Goal: Task Accomplishment & Management: Manage account settings

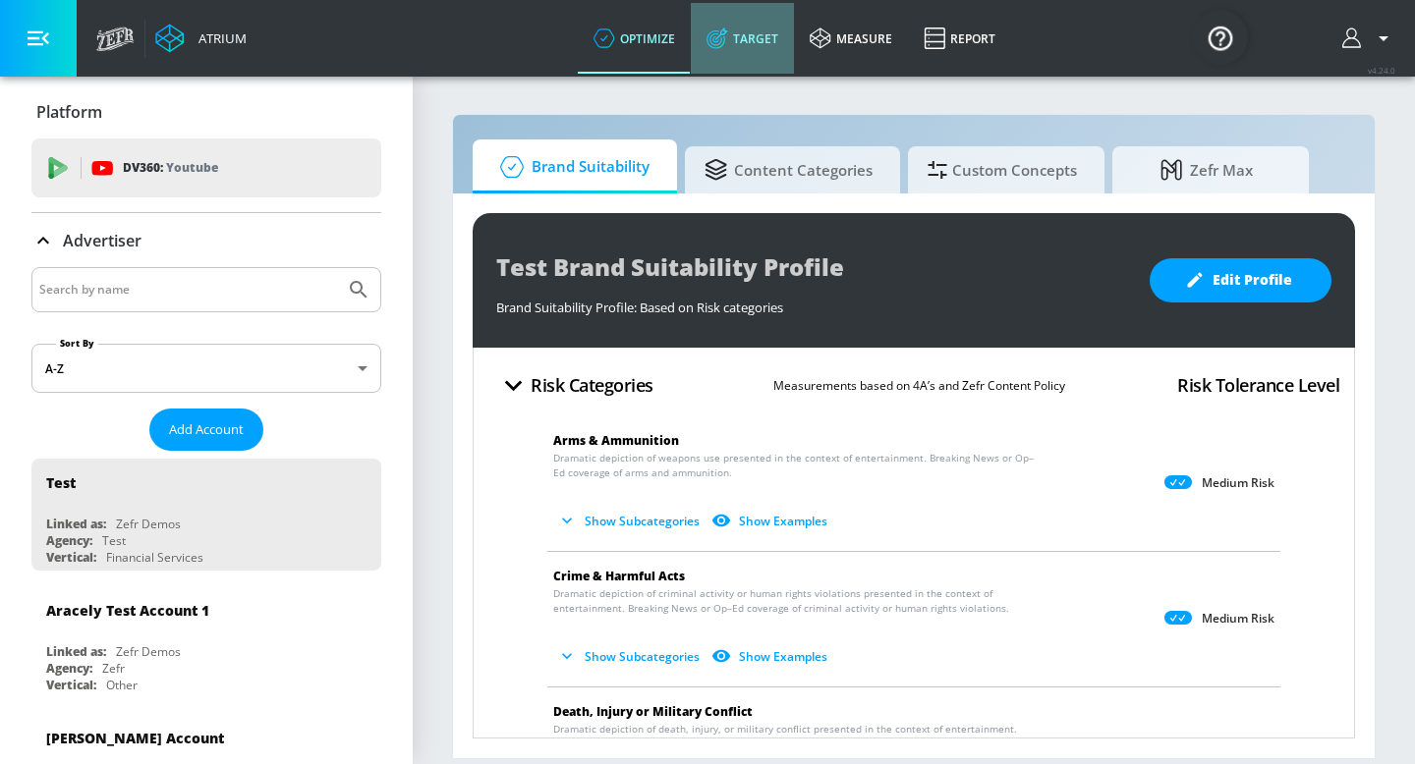
click at [752, 36] on link "Target" at bounding box center [742, 38] width 103 height 71
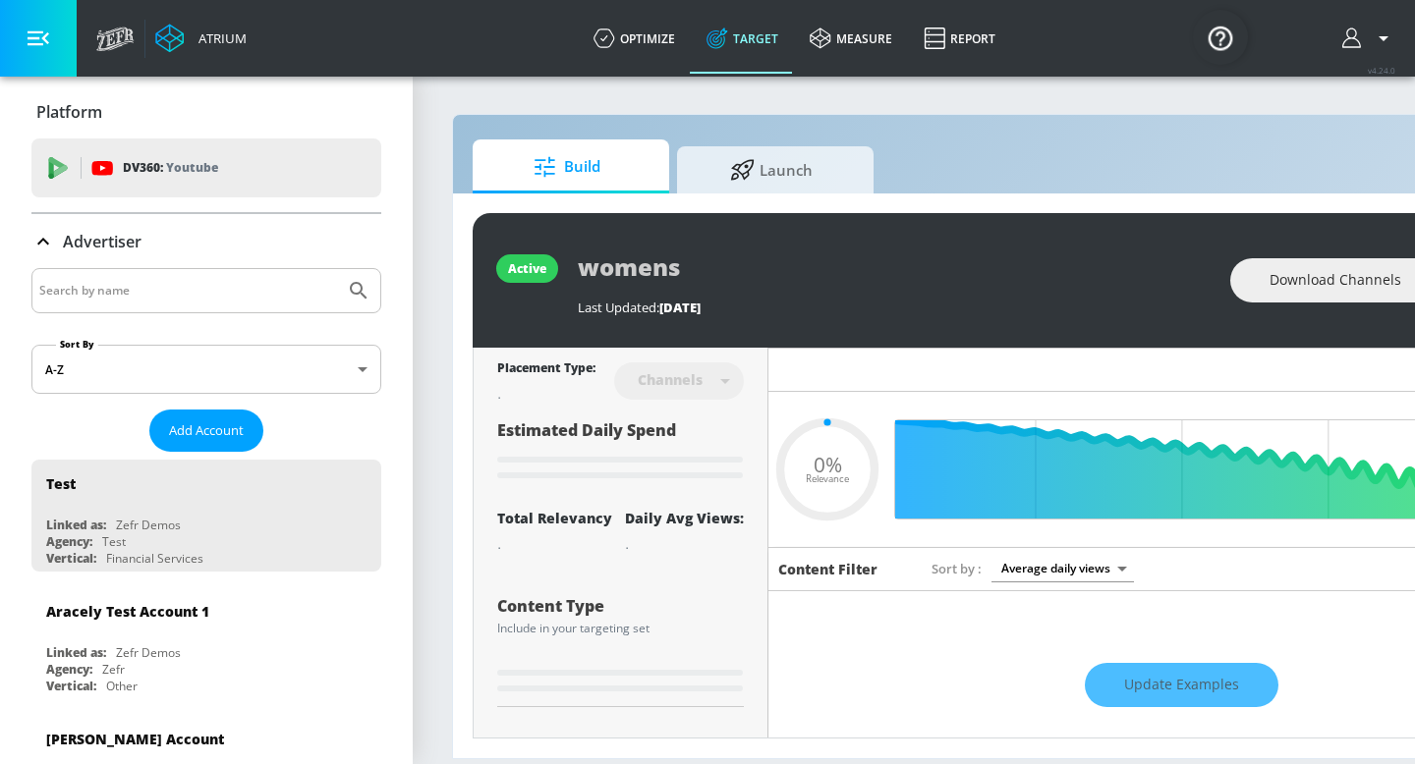
type input "0.6"
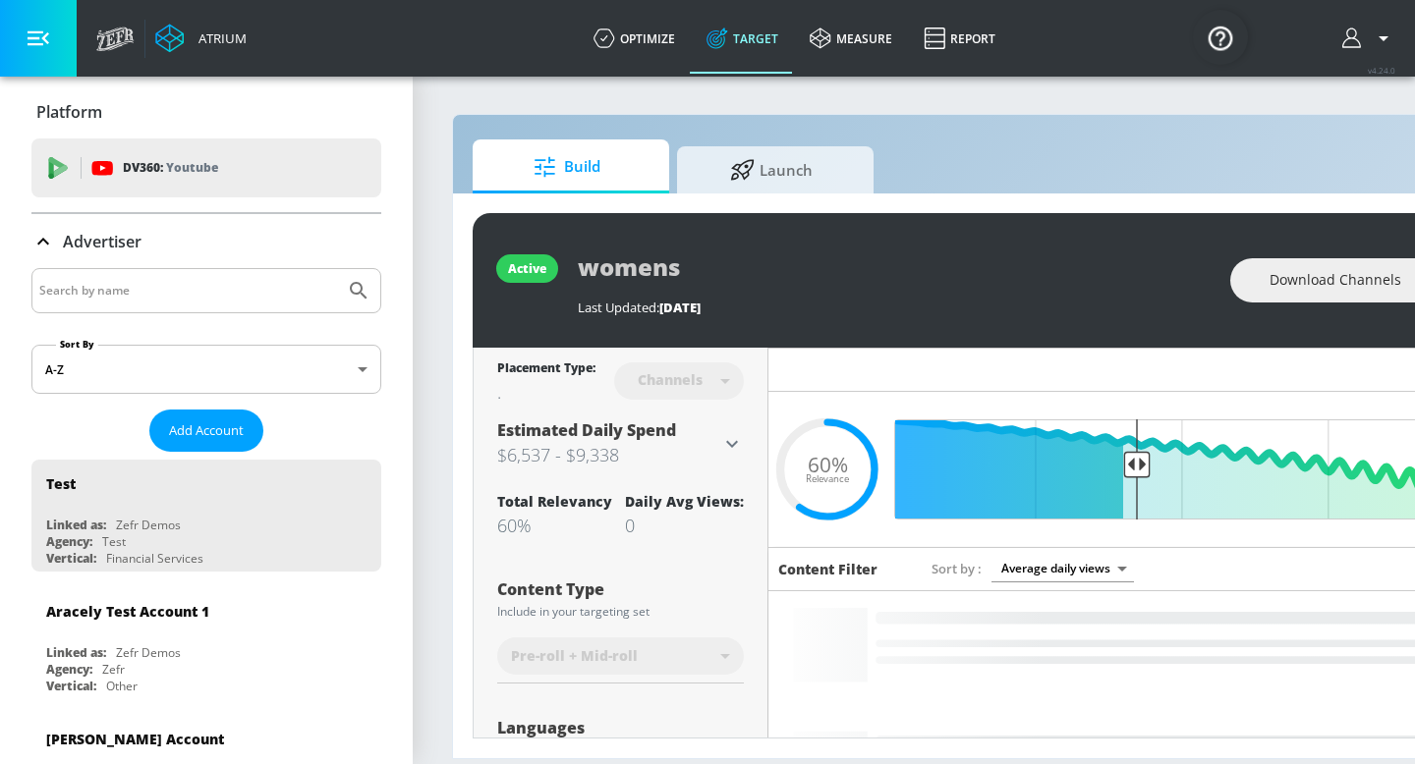
click at [242, 295] on input "Search by name" at bounding box center [188, 291] width 298 height 26
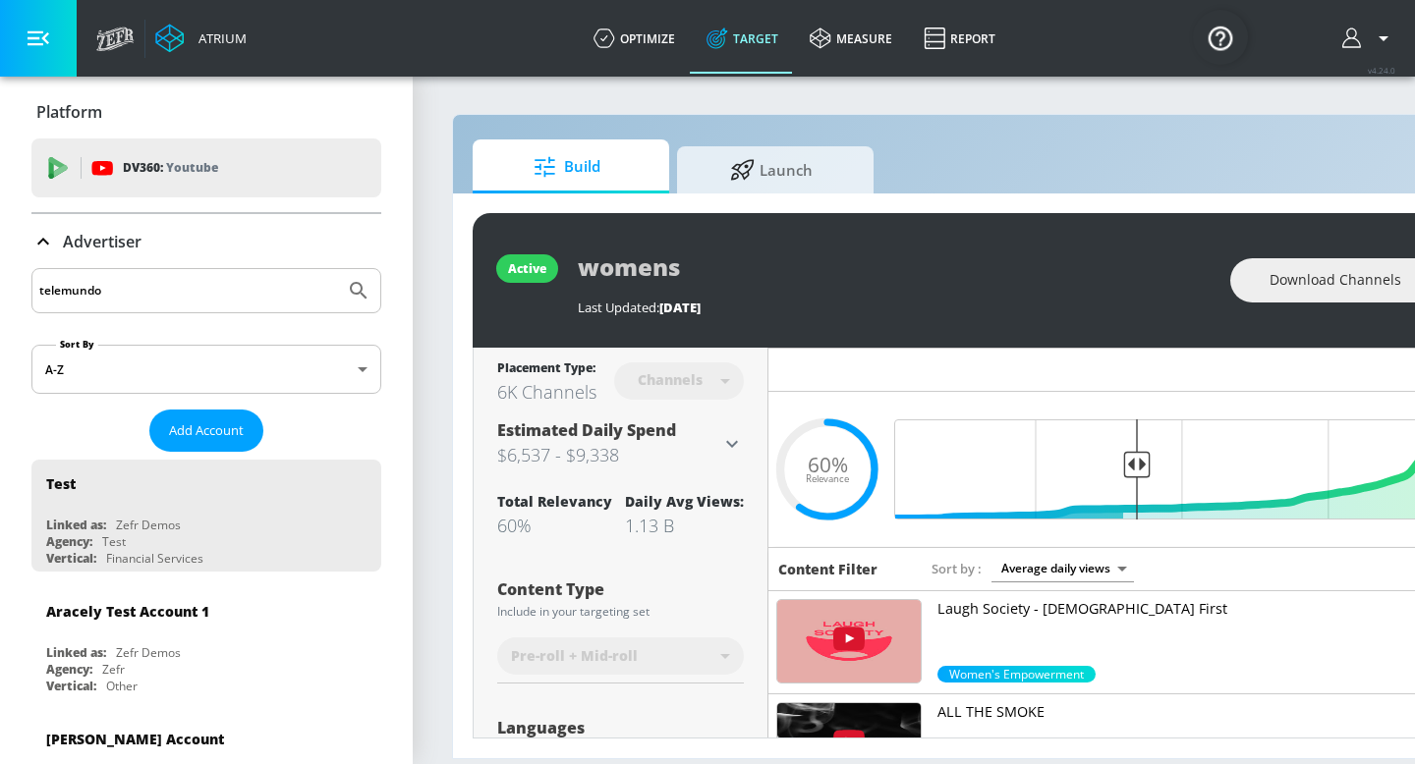
type input "telemundo"
click at [337, 269] on button "Submit Search" at bounding box center [358, 290] width 43 height 43
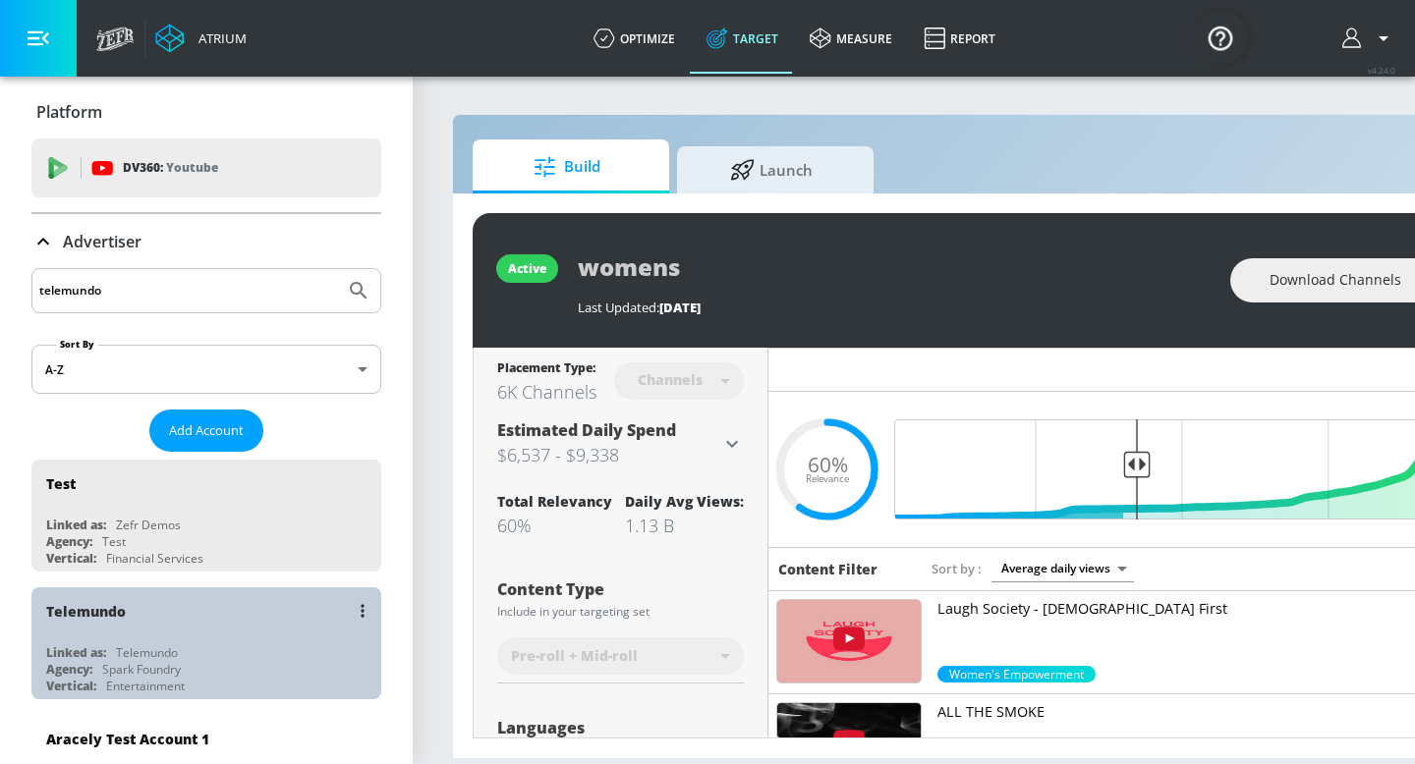
click at [178, 620] on div "Telemundo" at bounding box center [211, 610] width 330 height 47
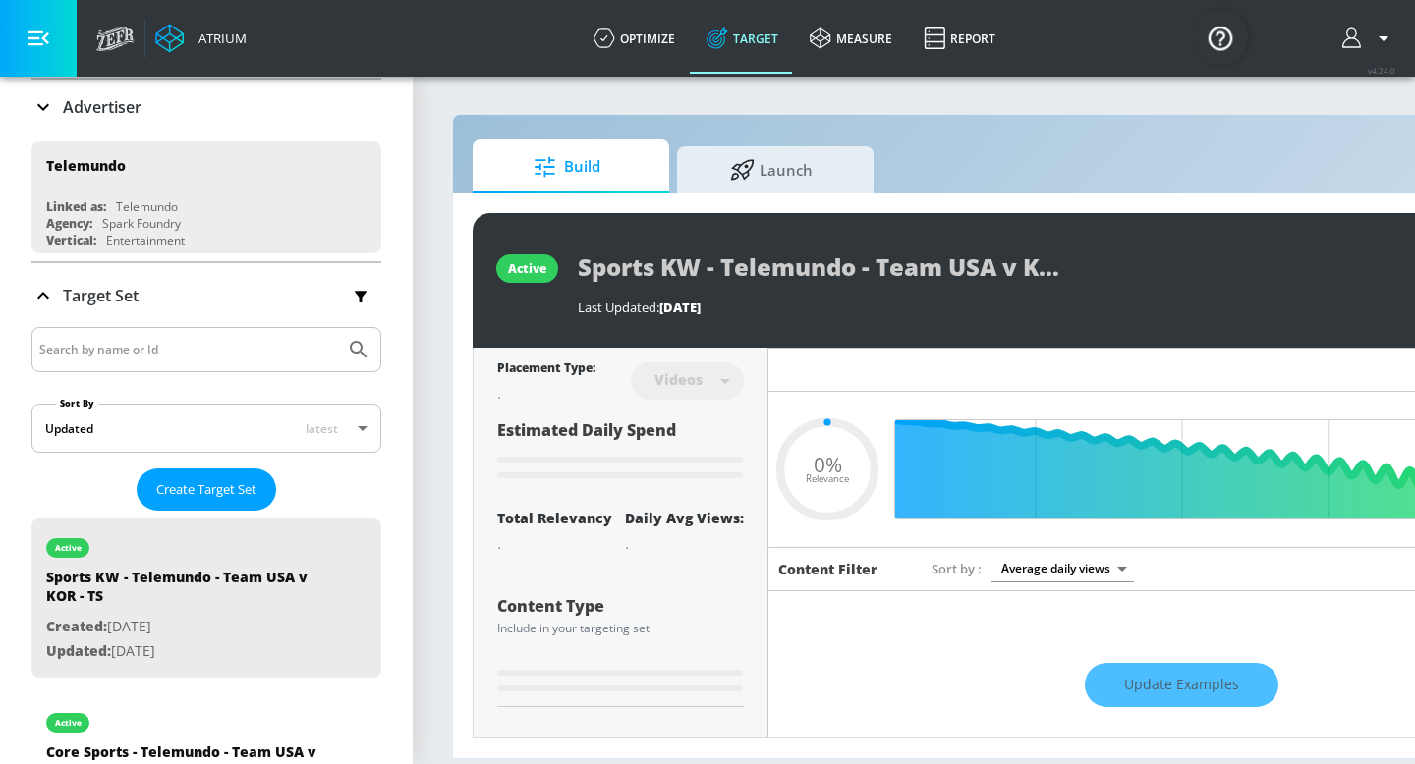
scroll to position [137, 0]
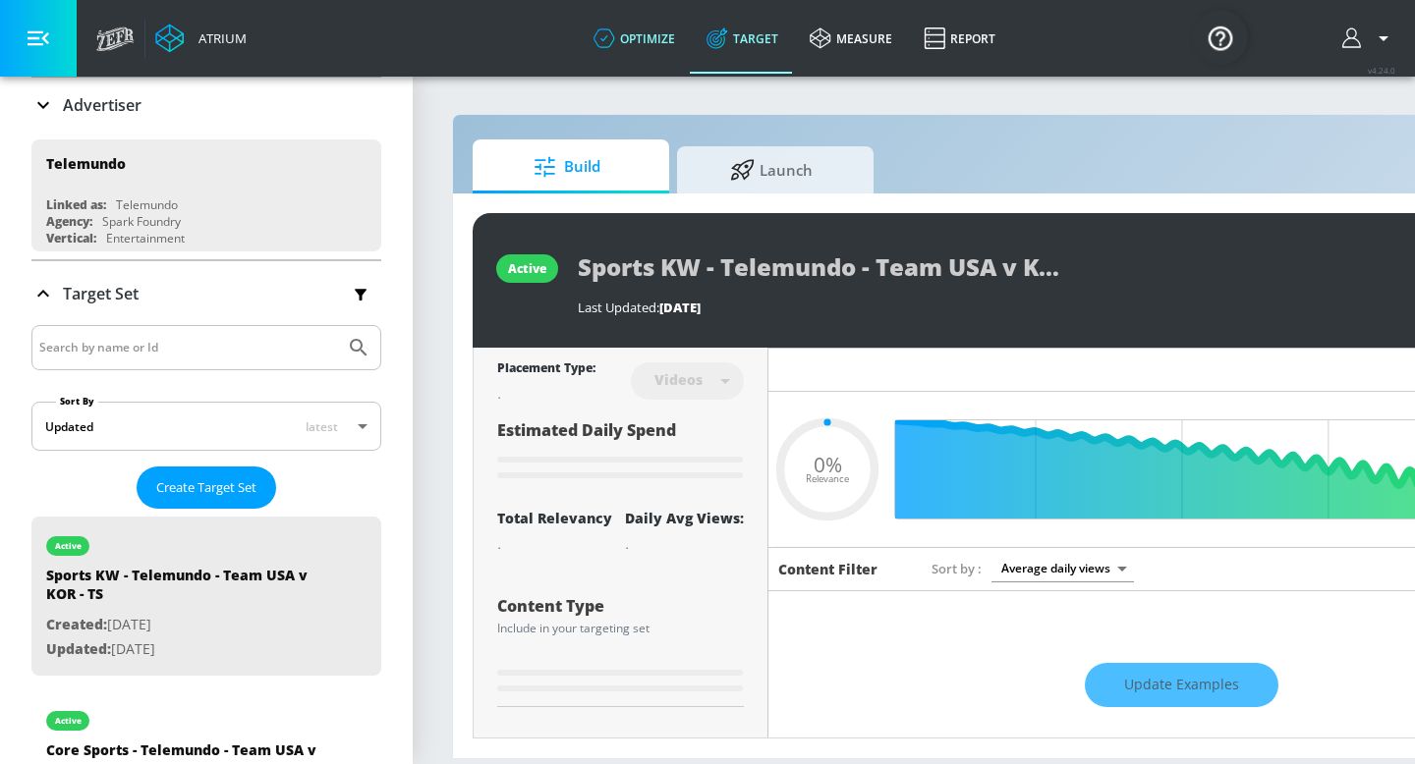
type input "0.05"
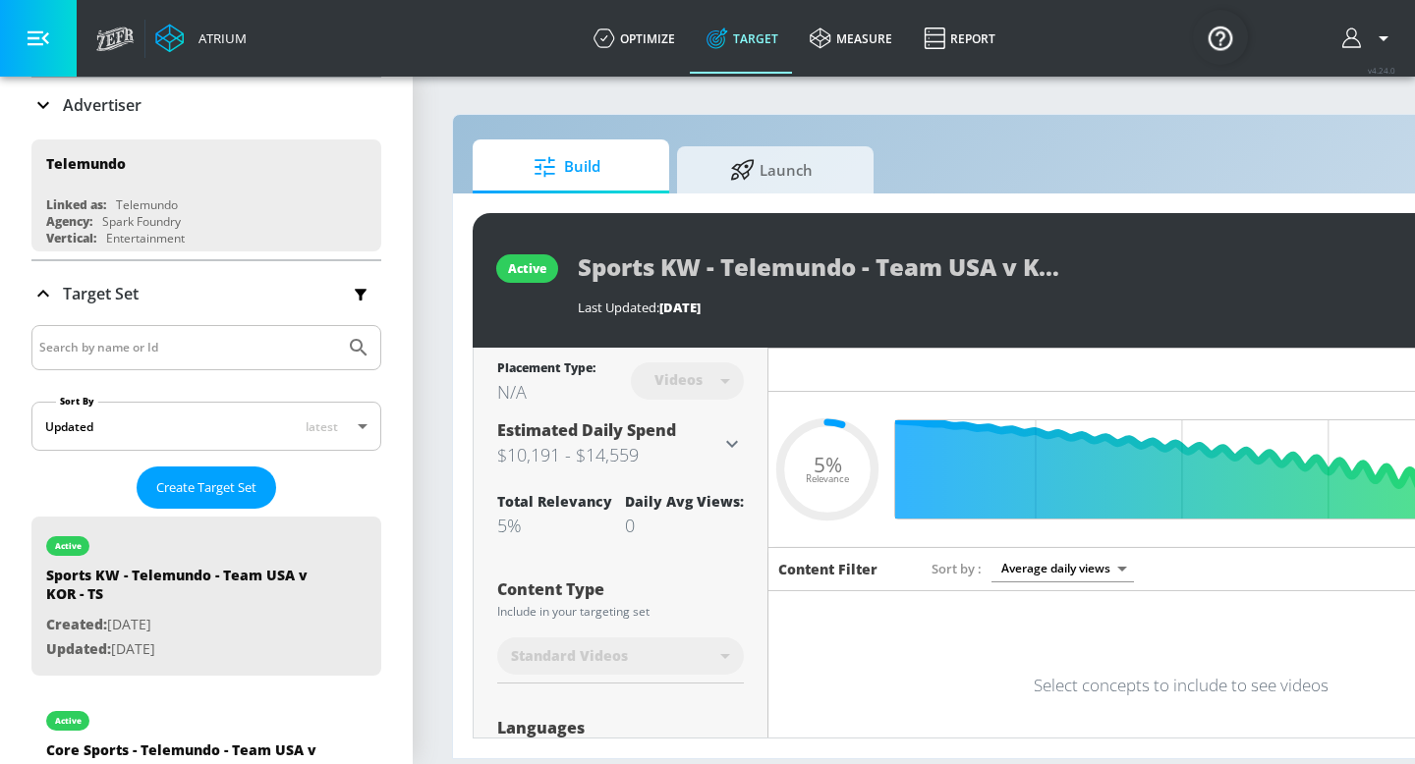
click at [271, 340] on input "Search by name or Id" at bounding box center [188, 348] width 298 height 26
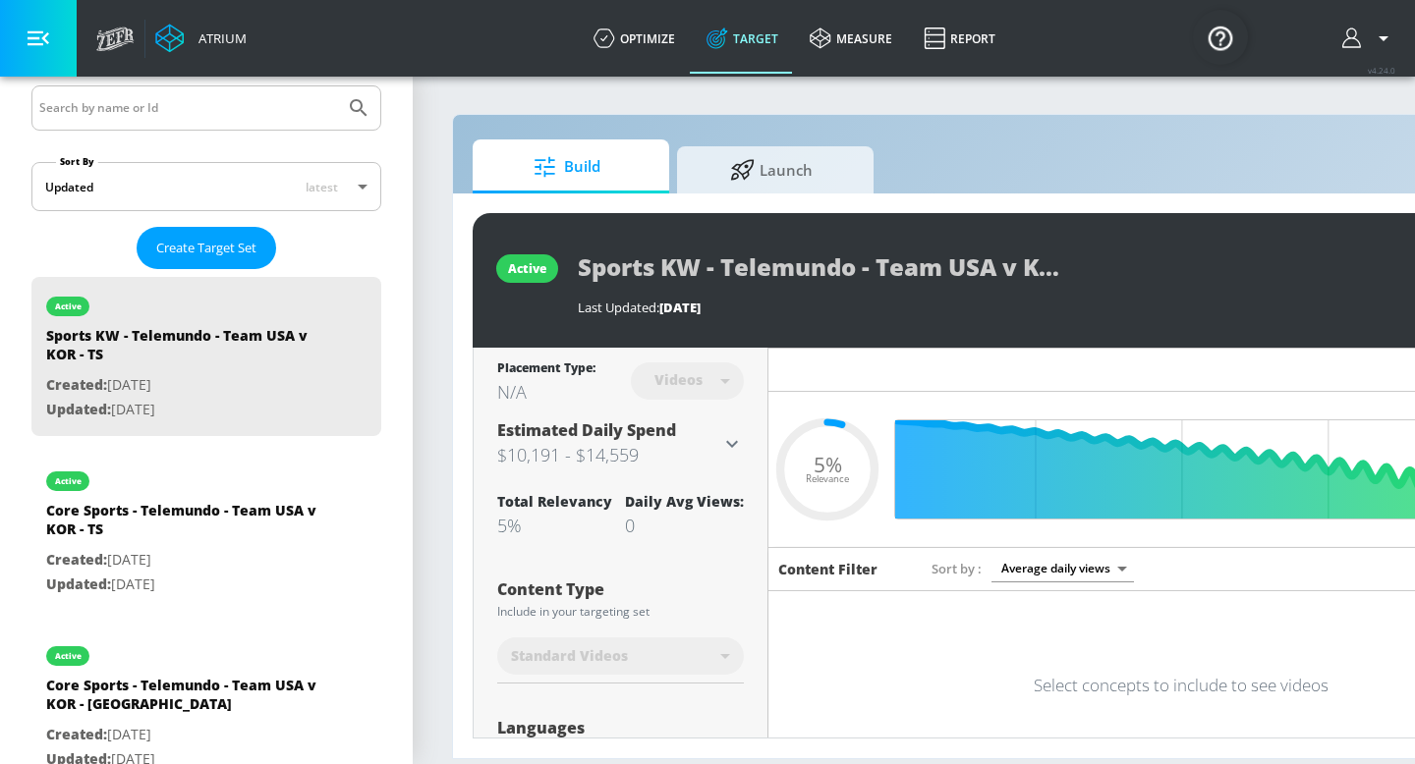
scroll to position [360, 0]
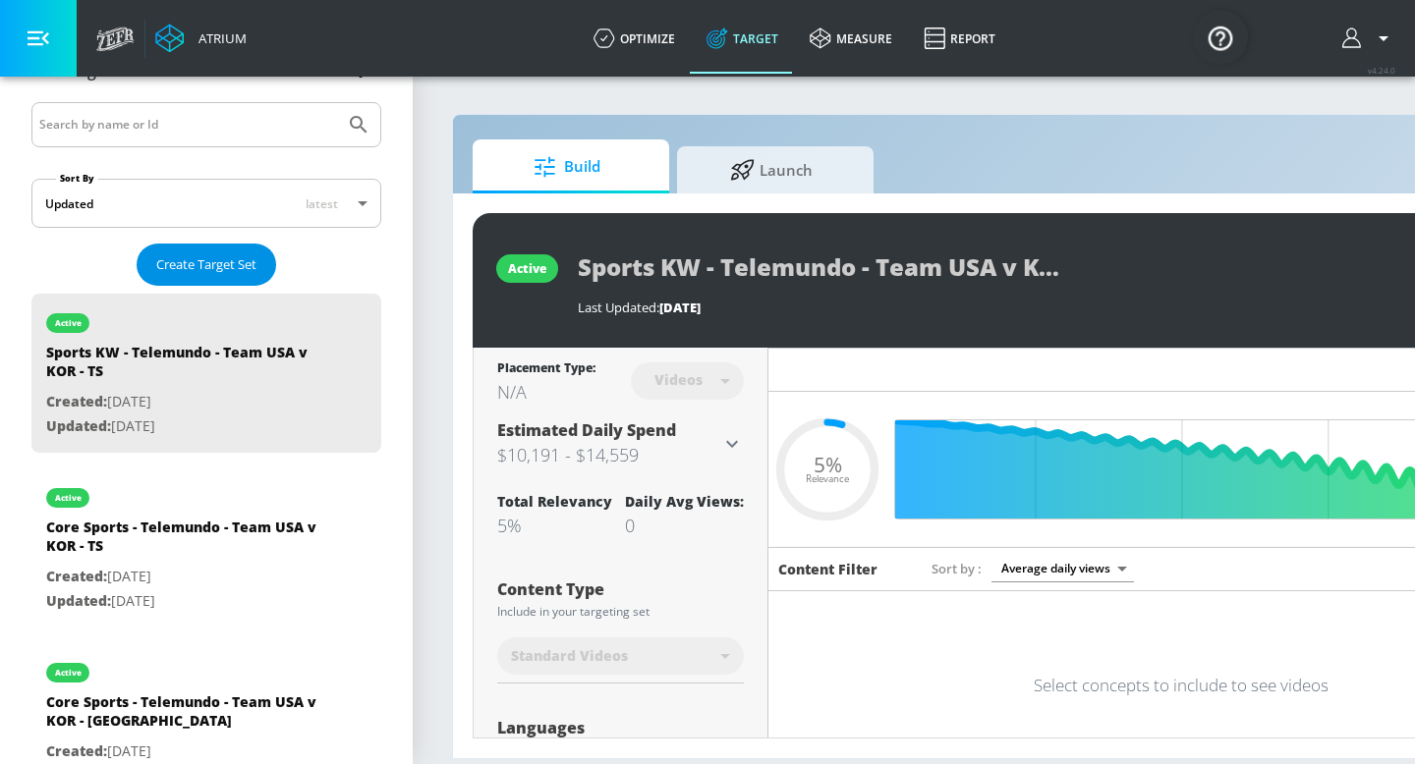
click at [251, 266] on span "Create Target Set" at bounding box center [206, 264] width 100 height 23
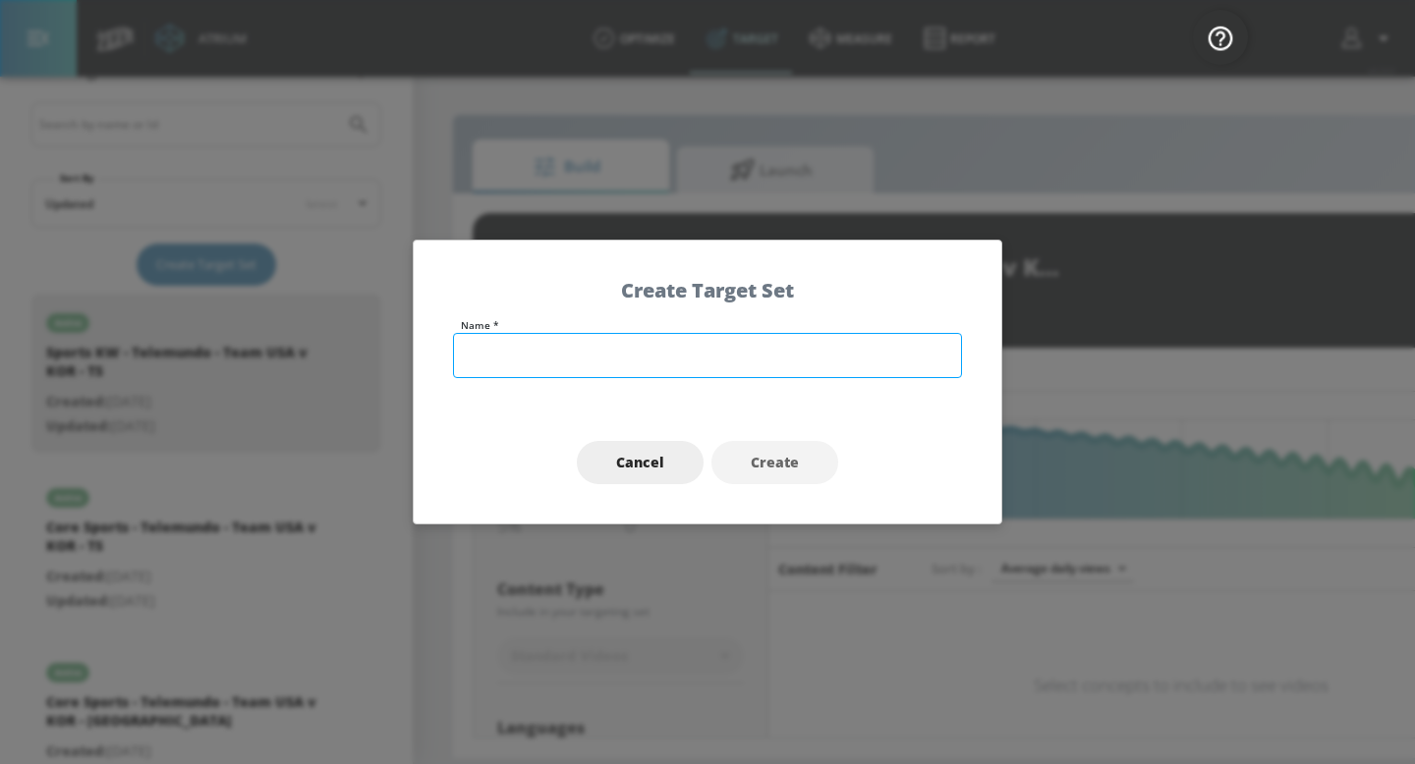
click at [493, 343] on input "text" at bounding box center [707, 355] width 509 height 45
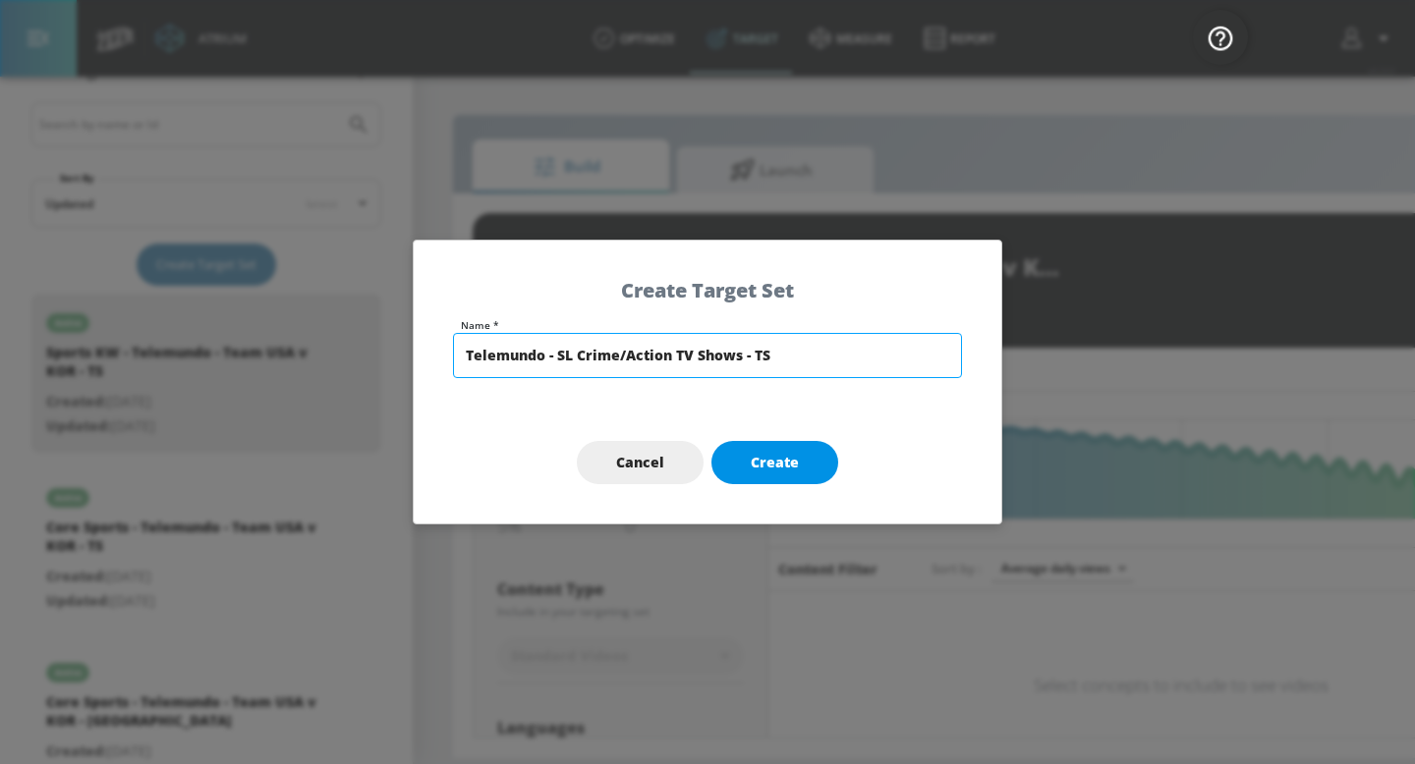
type input "Telemundo - SL Crime/Action TV Shows - TS"
click at [790, 463] on span "Create" at bounding box center [775, 463] width 48 height 25
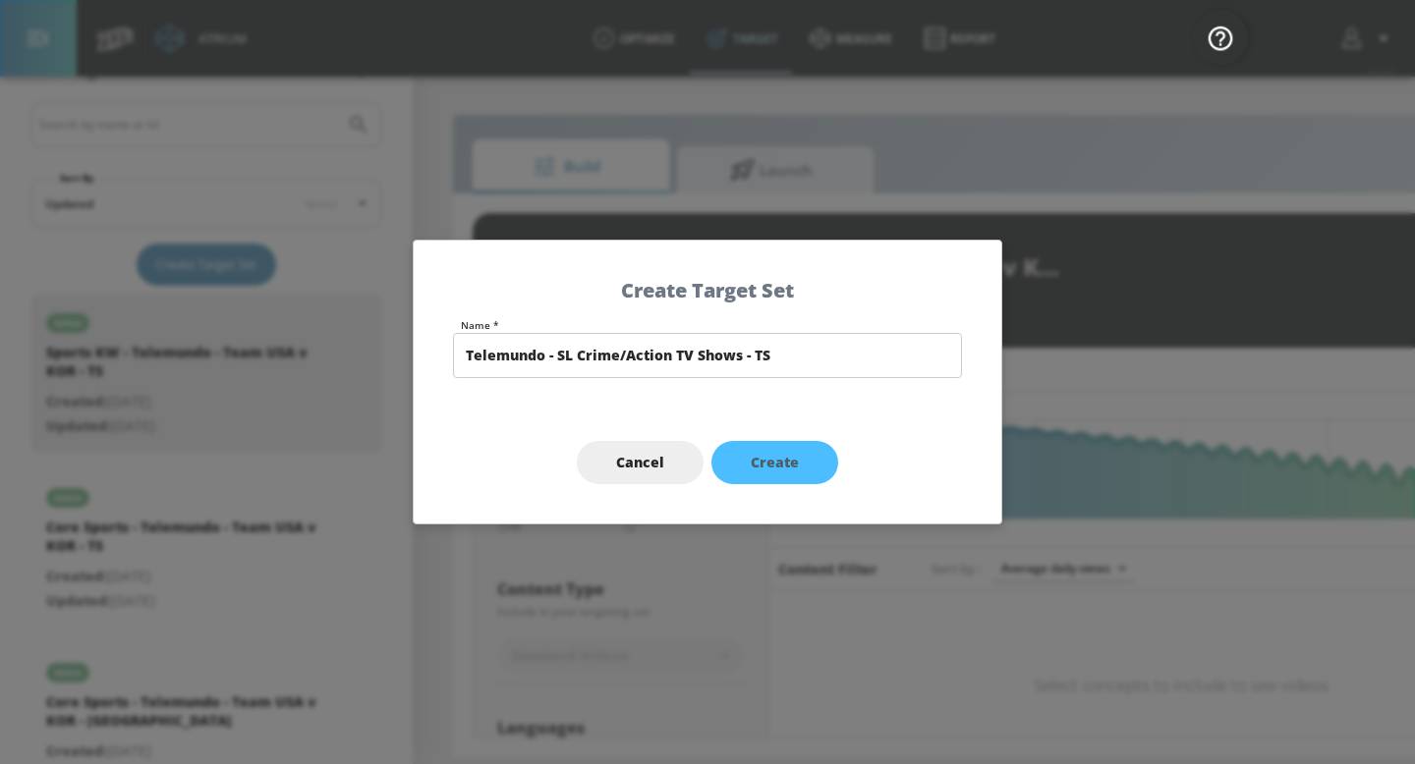
type input "Telemundo - SL Crime/Action TV Shows - TS"
type input "channels"
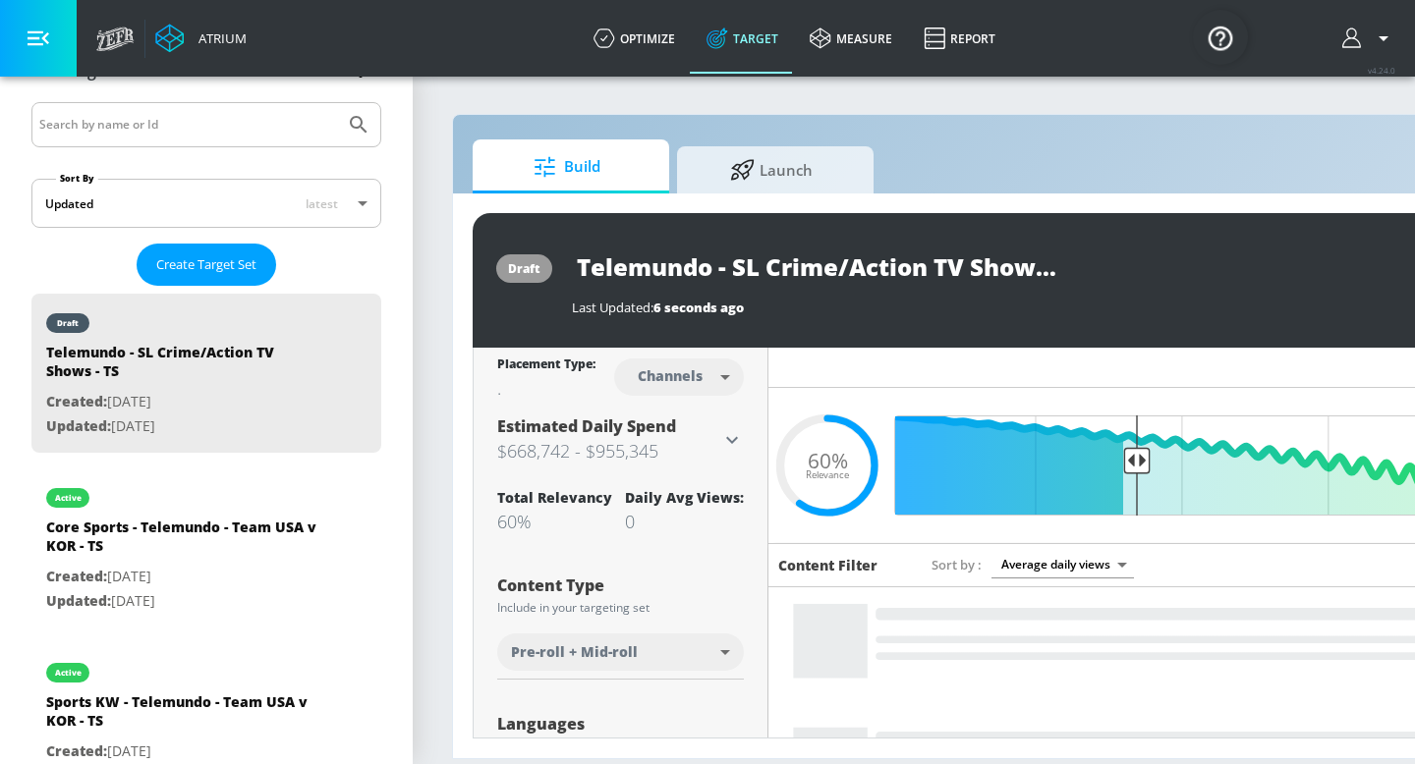
scroll to position [1, 0]
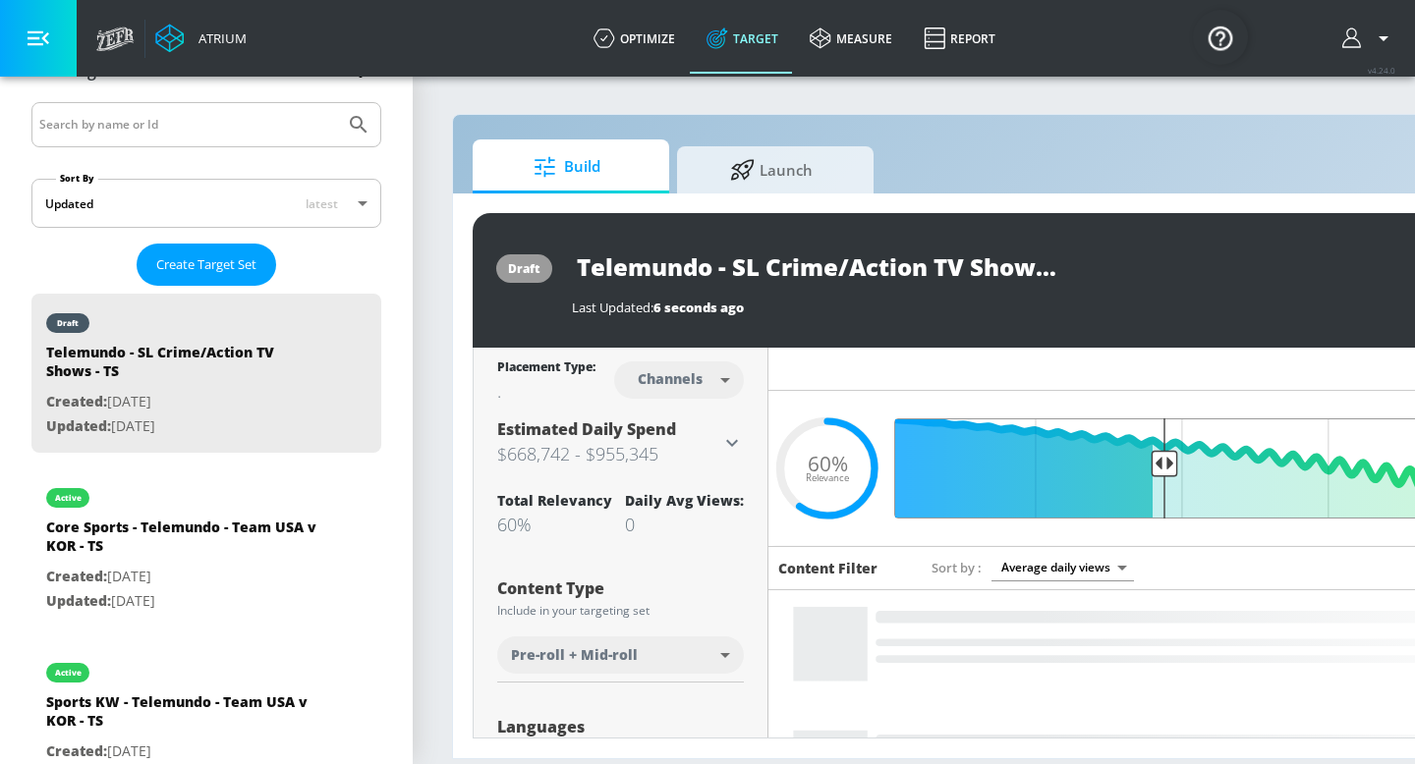
drag, startPoint x: 1139, startPoint y: 459, endPoint x: 1161, endPoint y: 459, distance: 22.6
click at [1161, 459] on input "Final Threshold" at bounding box center [1181, 468] width 550 height 100
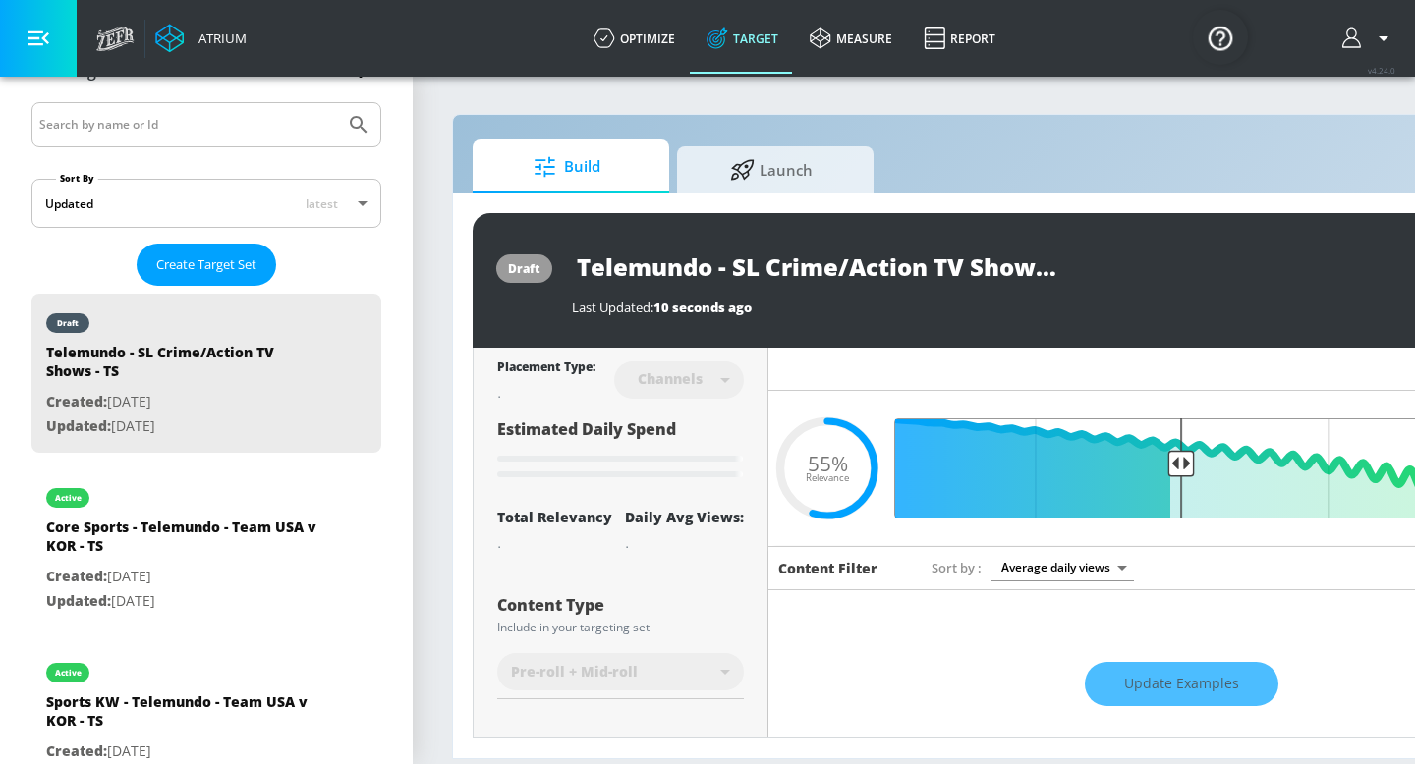
drag, startPoint x: 1161, startPoint y: 459, endPoint x: 1181, endPoint y: 461, distance: 19.7
click at [1181, 461] on input "Final Threshold" at bounding box center [1181, 468] width 550 height 100
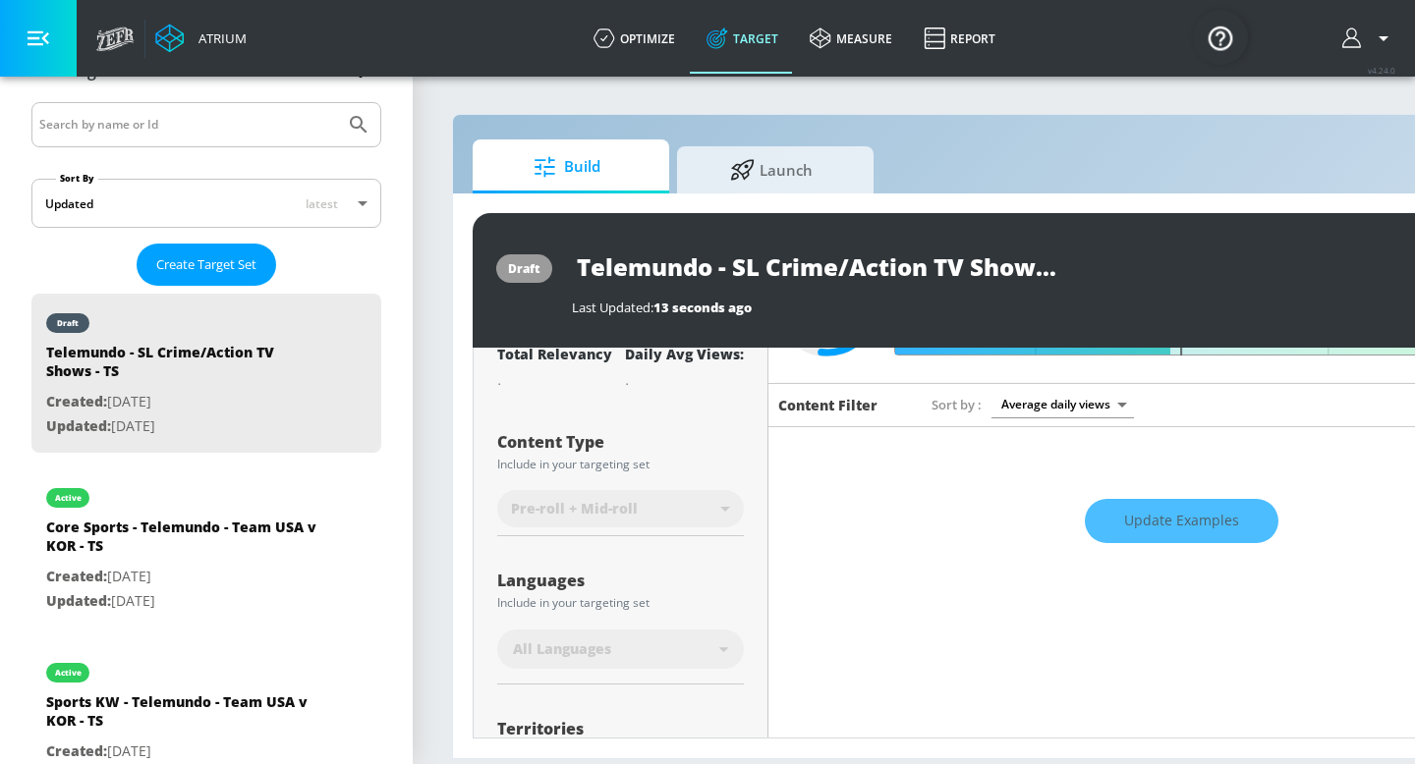
scroll to position [165, 0]
type input "0.55"
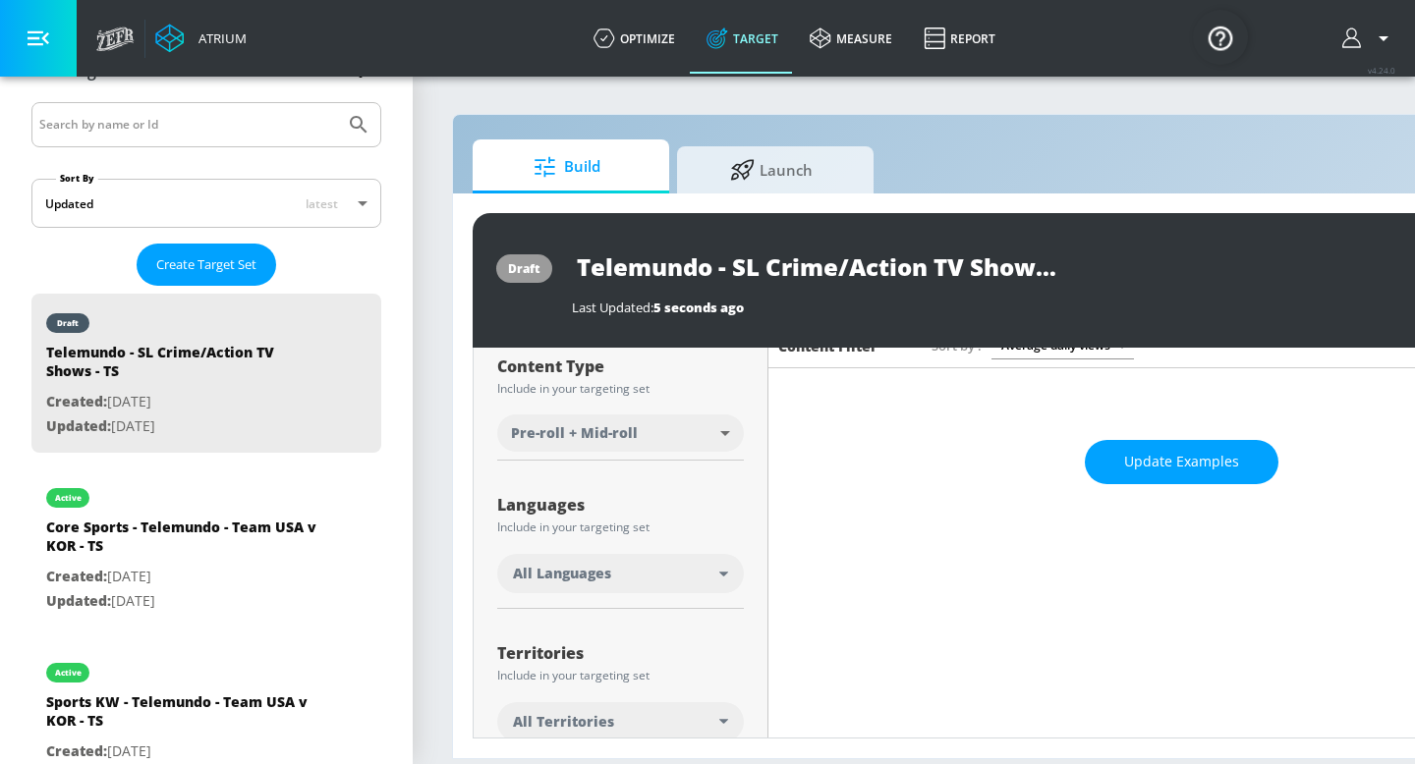
scroll to position [235, 0]
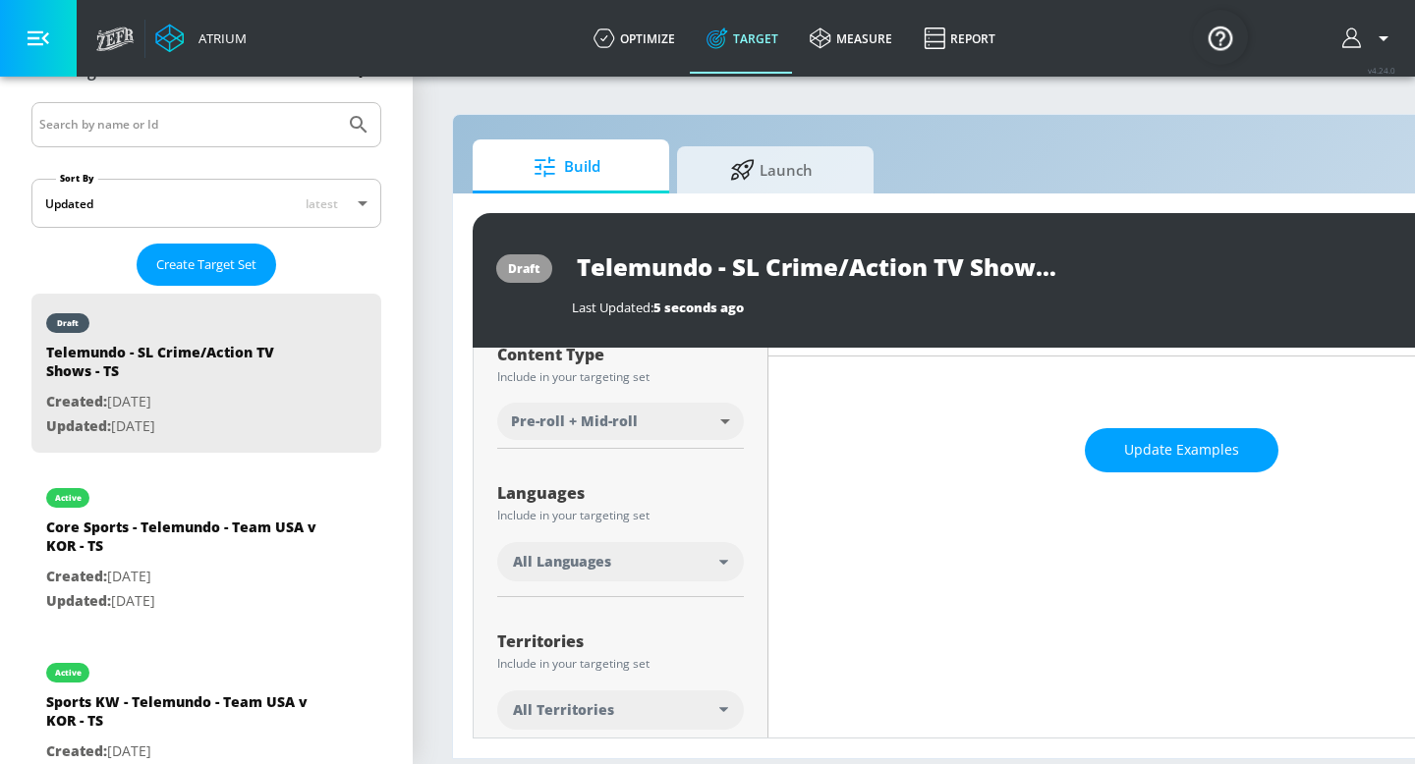
click at [620, 568] on div "All Languages" at bounding box center [616, 562] width 206 height 20
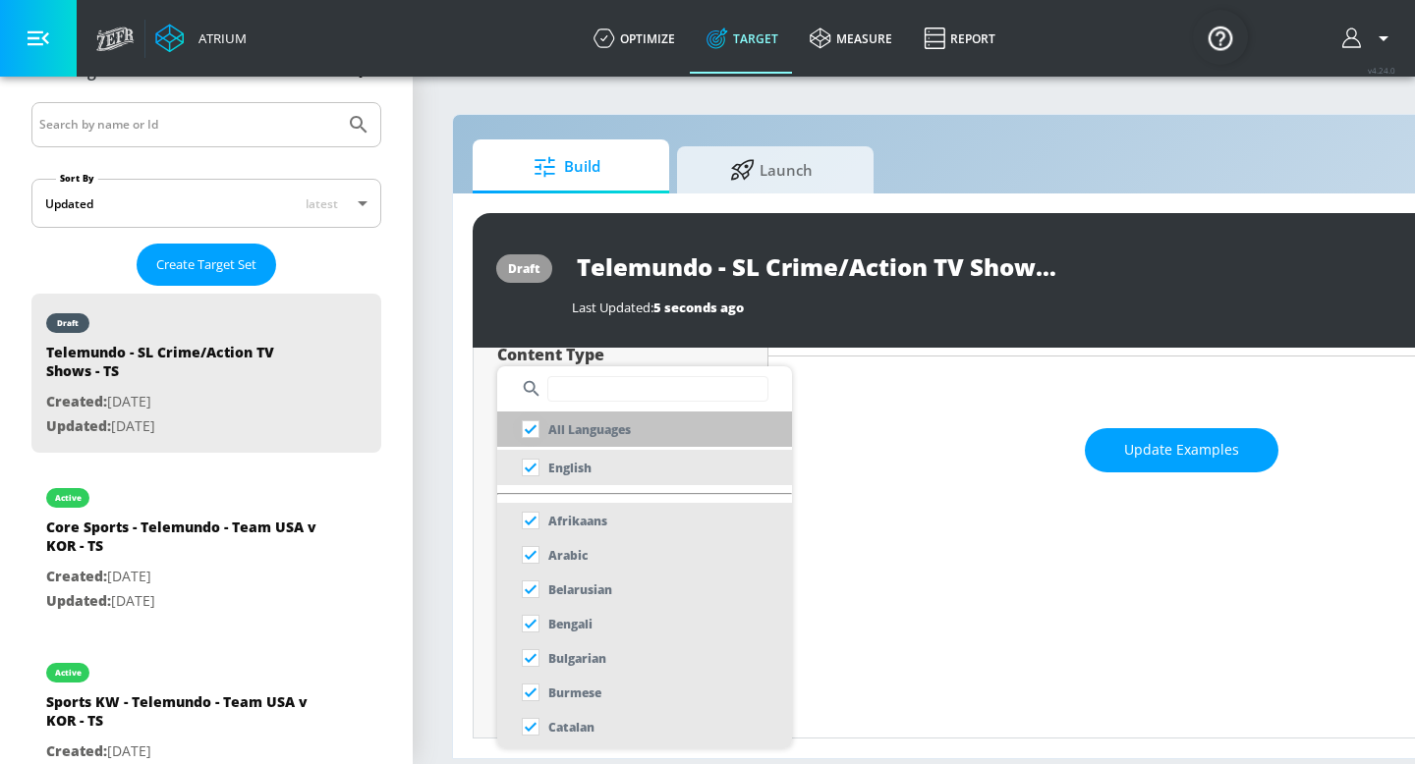
click at [535, 428] on input "checkbox" at bounding box center [530, 429] width 35 height 35
click at [529, 430] on input "checkbox" at bounding box center [530, 429] width 35 height 35
click at [529, 429] on input "checkbox" at bounding box center [530, 429] width 35 height 35
checkbox input "true"
click at [600, 390] on input "text" at bounding box center [657, 389] width 221 height 26
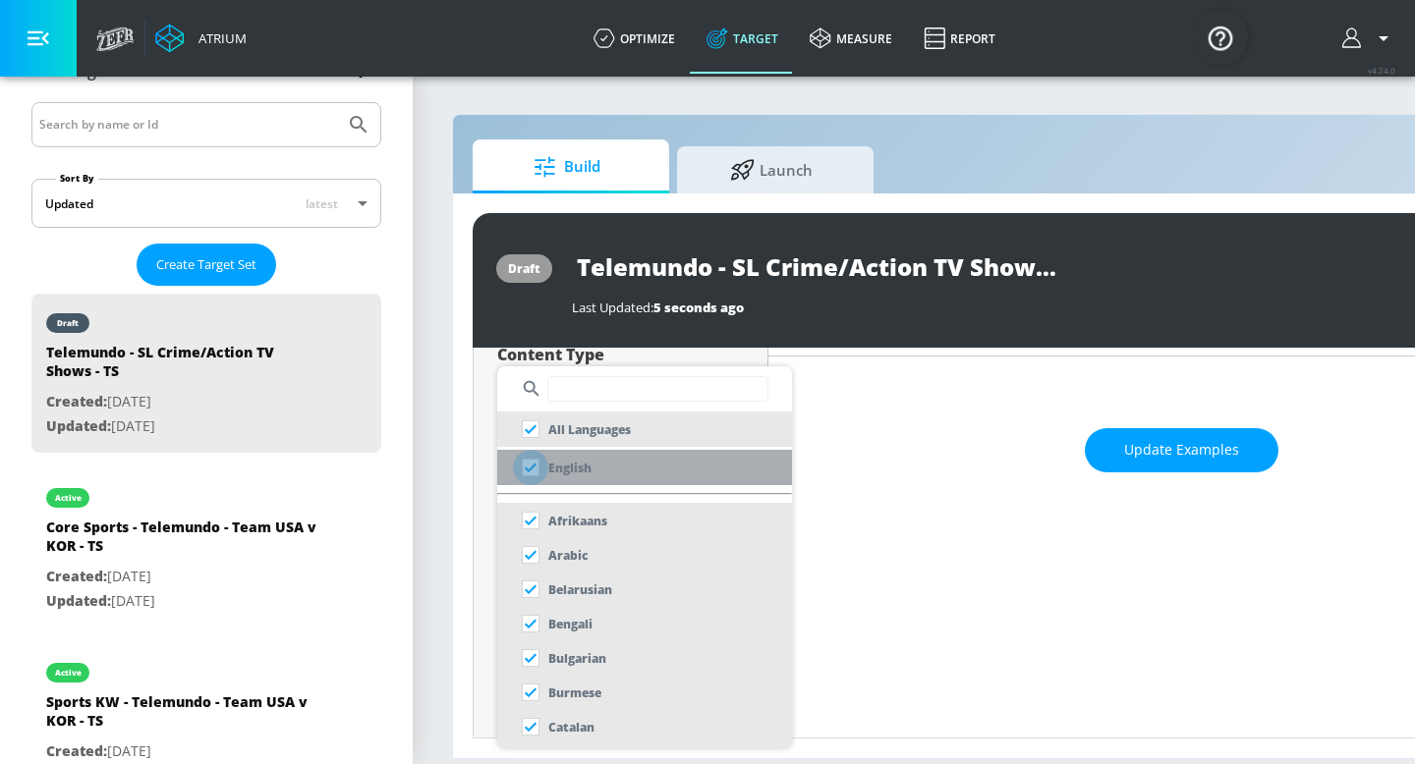
click at [532, 469] on input "checkbox" at bounding box center [530, 467] width 35 height 35
checkbox input "true"
checkbox input "false"
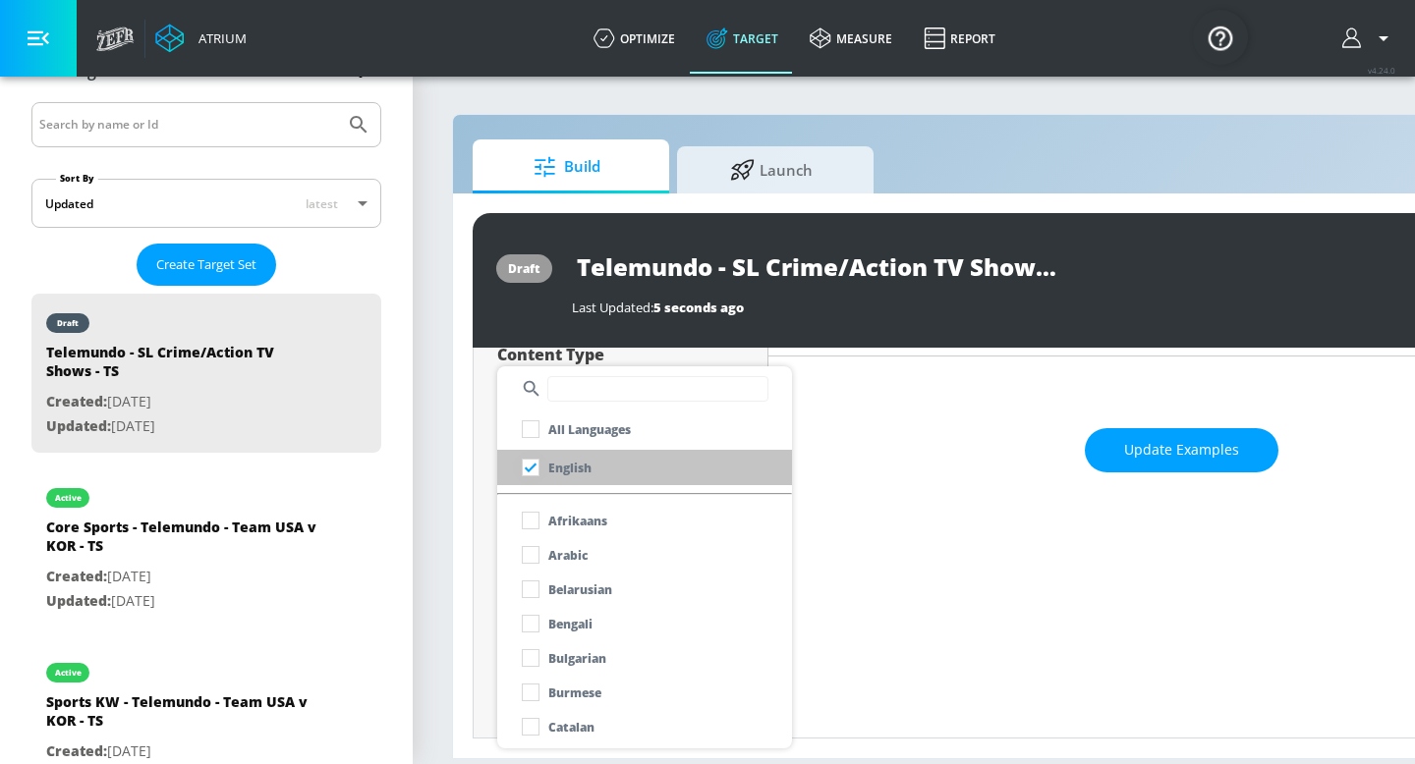
click at [532, 469] on input "checkbox" at bounding box center [530, 467] width 35 height 35
checkbox input "true"
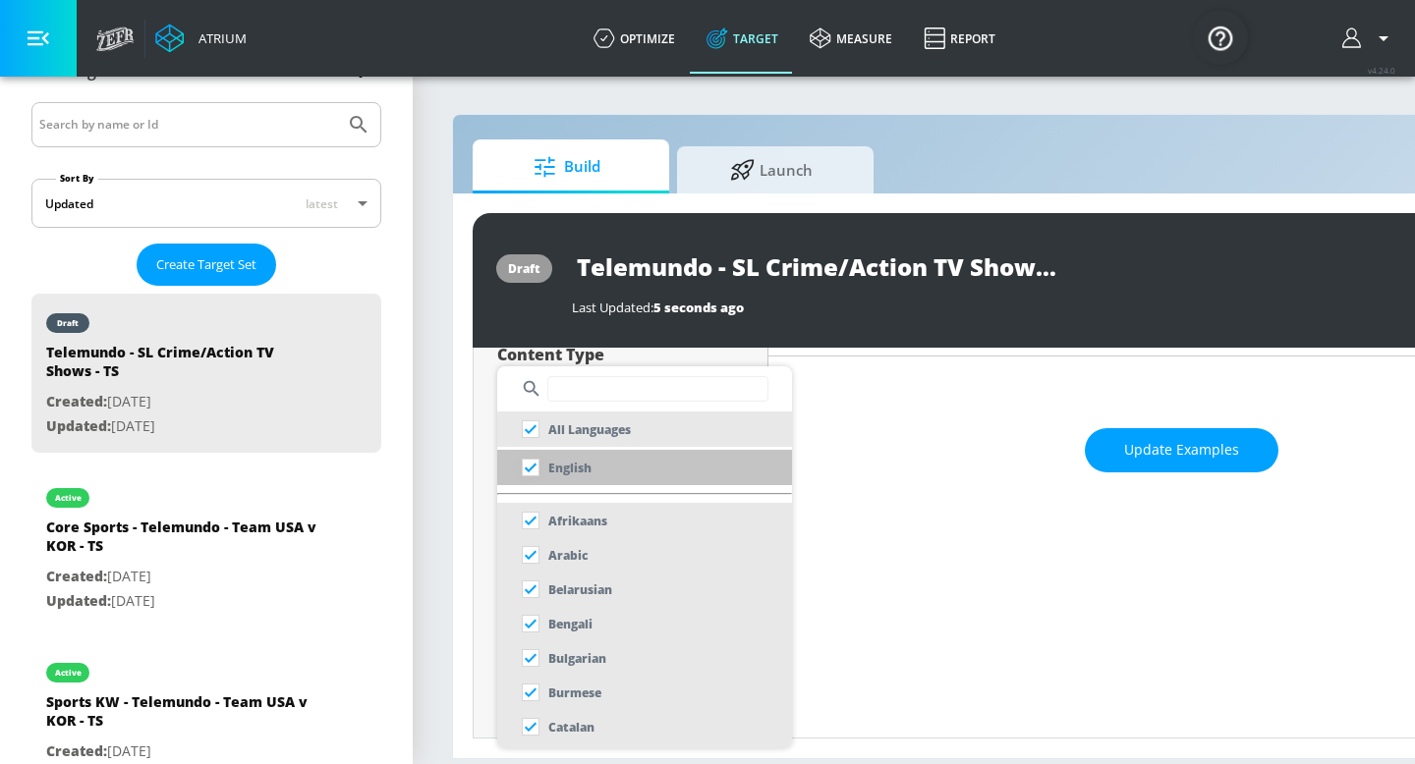
click at [531, 466] on input "checkbox" at bounding box center [530, 467] width 35 height 35
checkbox input "true"
checkbox input "false"
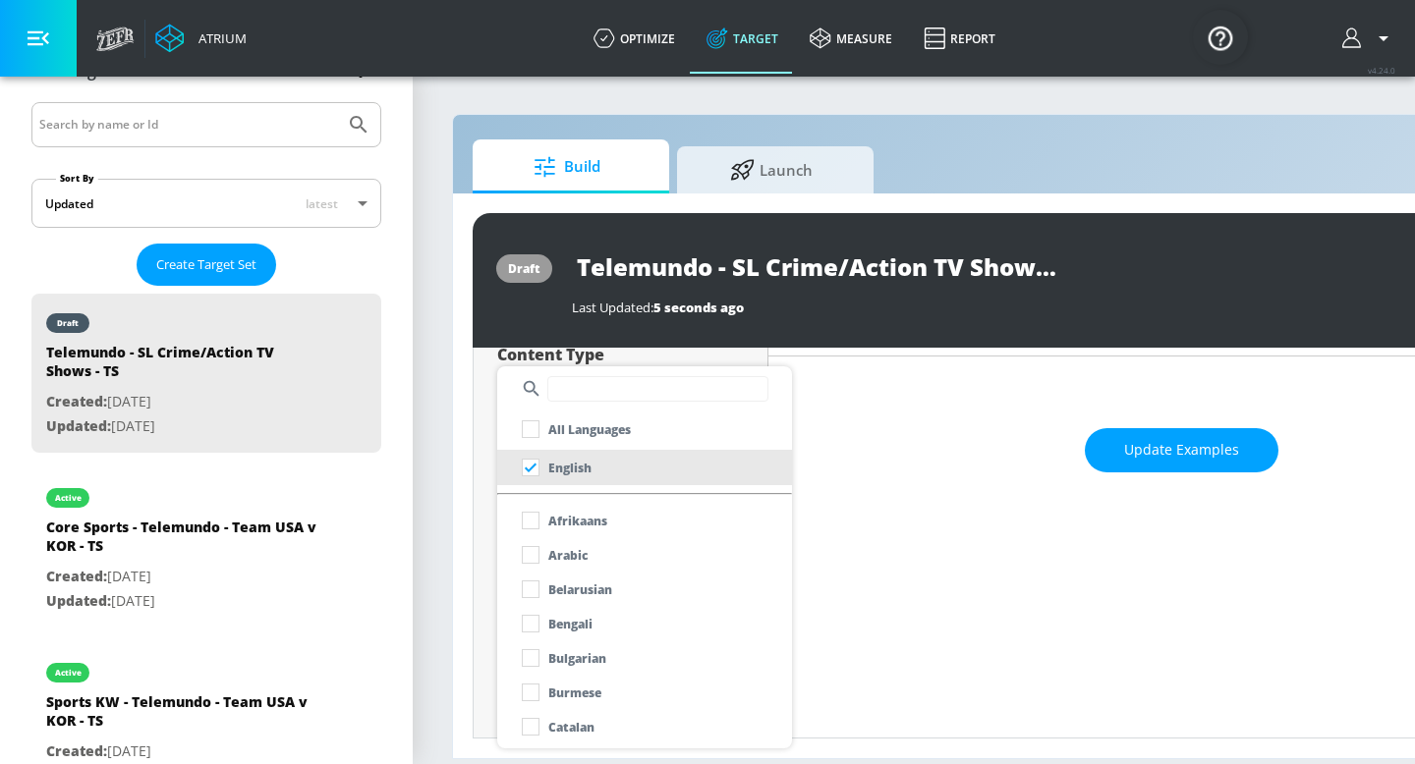
click at [573, 403] on div at bounding box center [644, 388] width 295 height 45
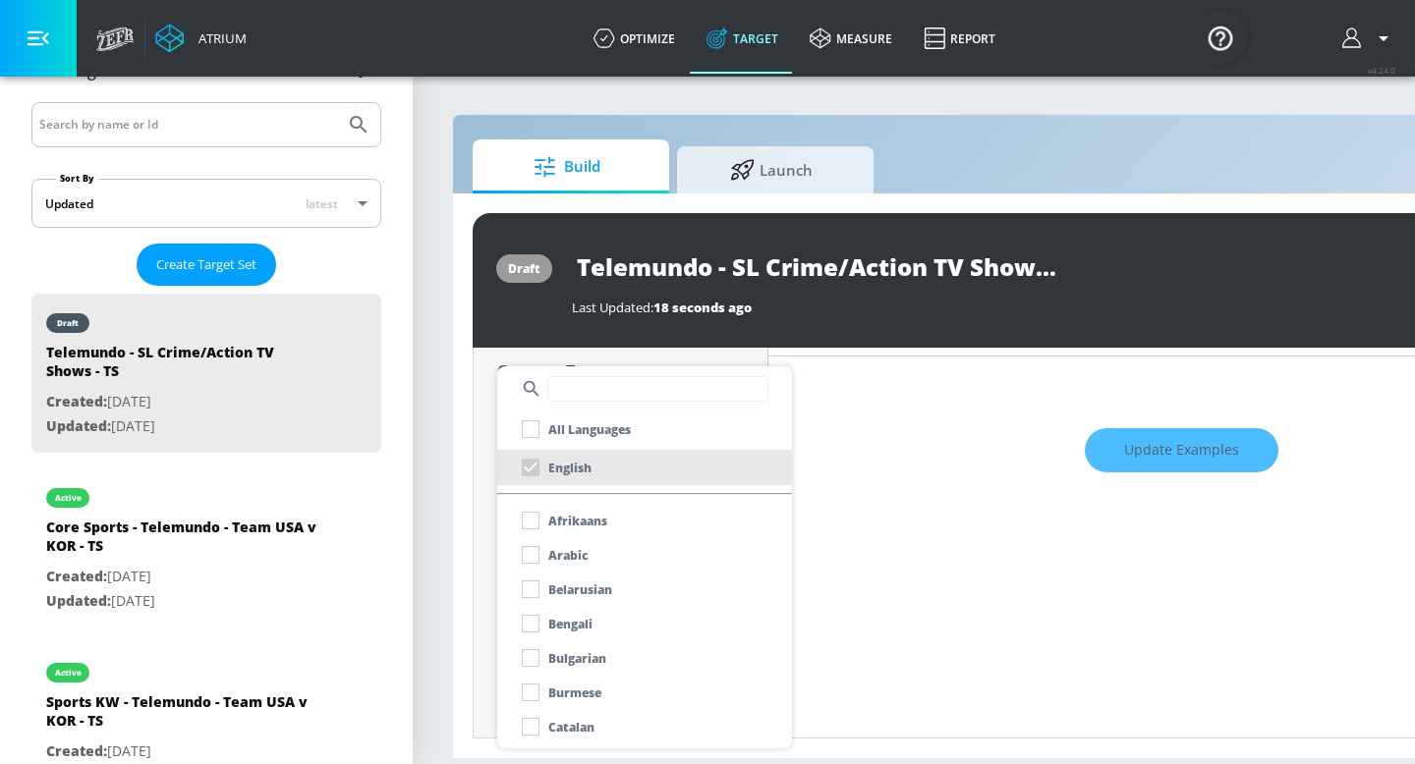
scroll to position [251, 0]
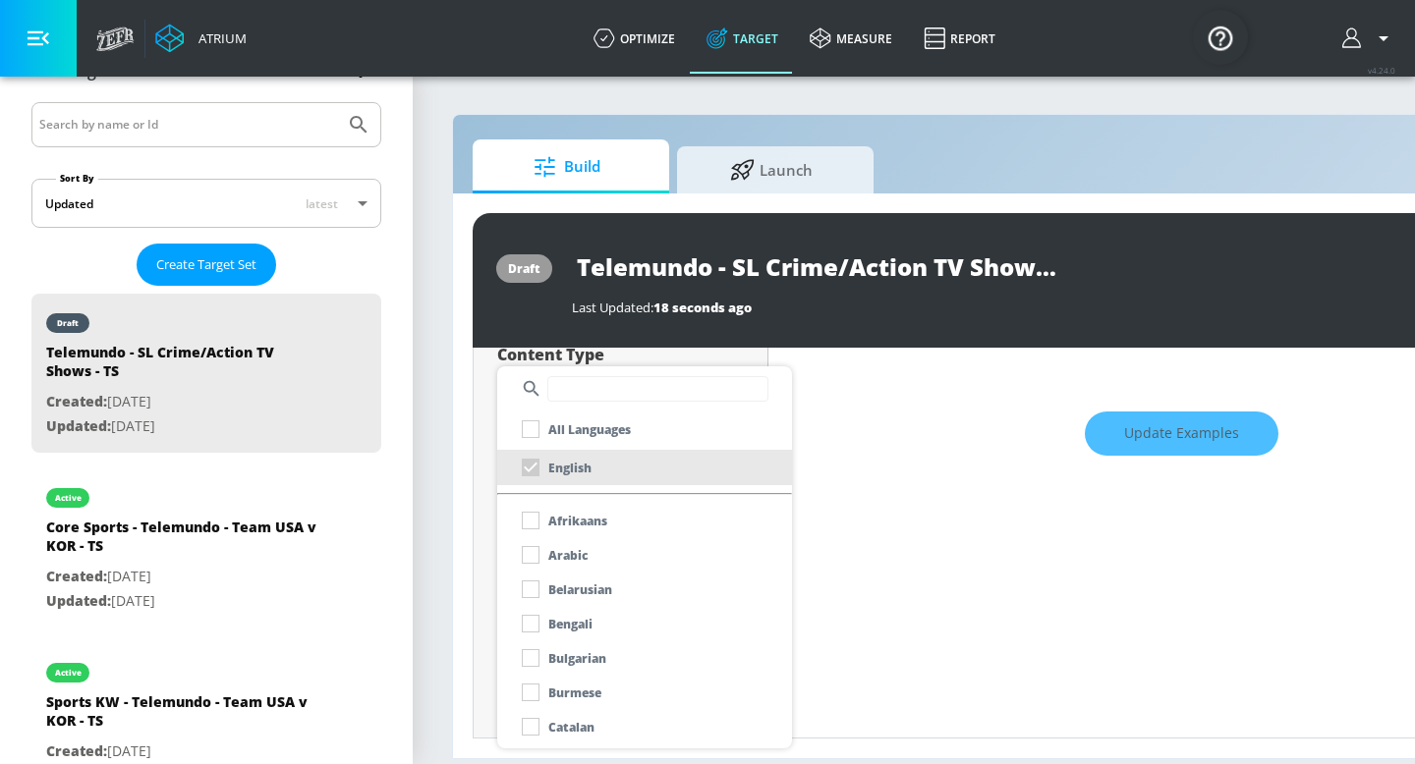
click at [574, 394] on input "text" at bounding box center [657, 389] width 221 height 26
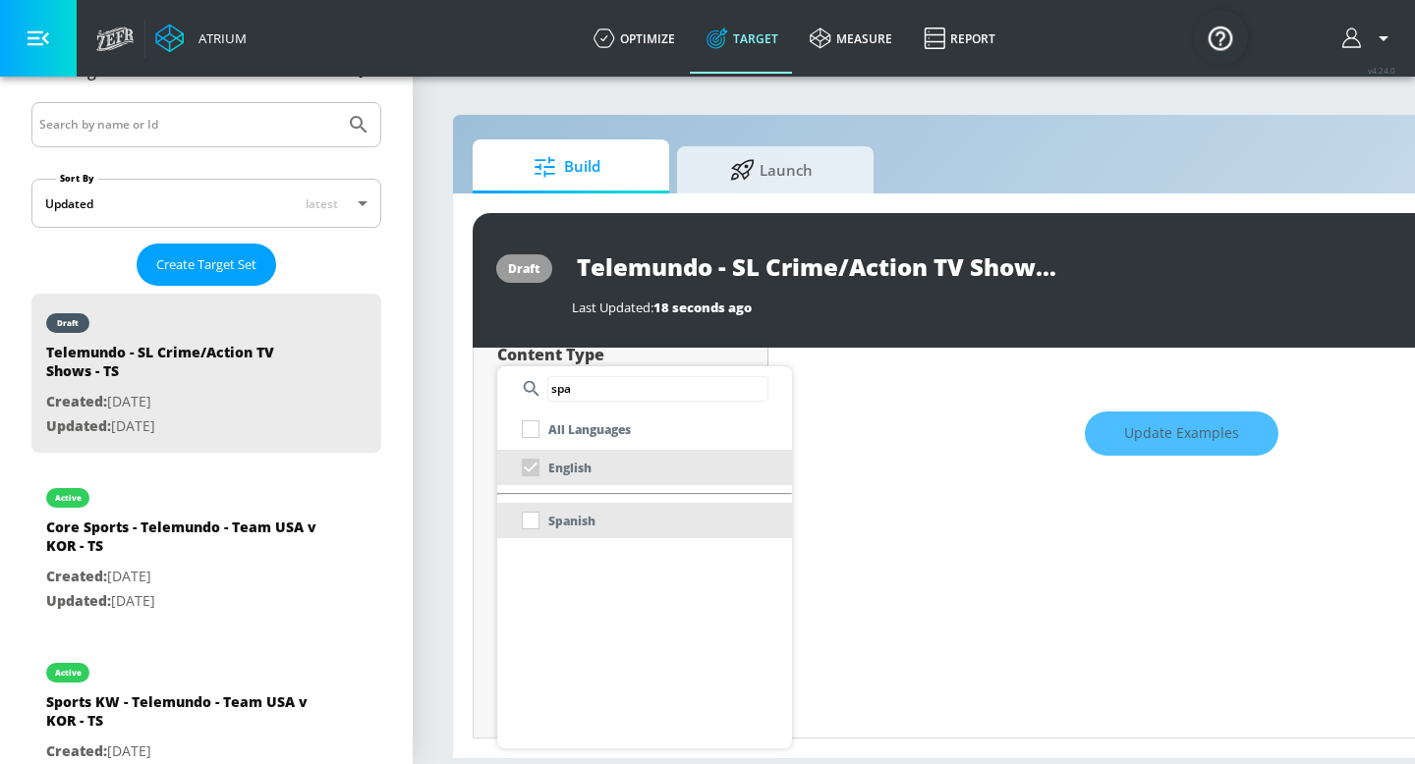
type input "spa"
click at [533, 513] on div "Spanish" at bounding box center [554, 520] width 83 height 35
click at [533, 522] on div "Spanish" at bounding box center [554, 520] width 83 height 35
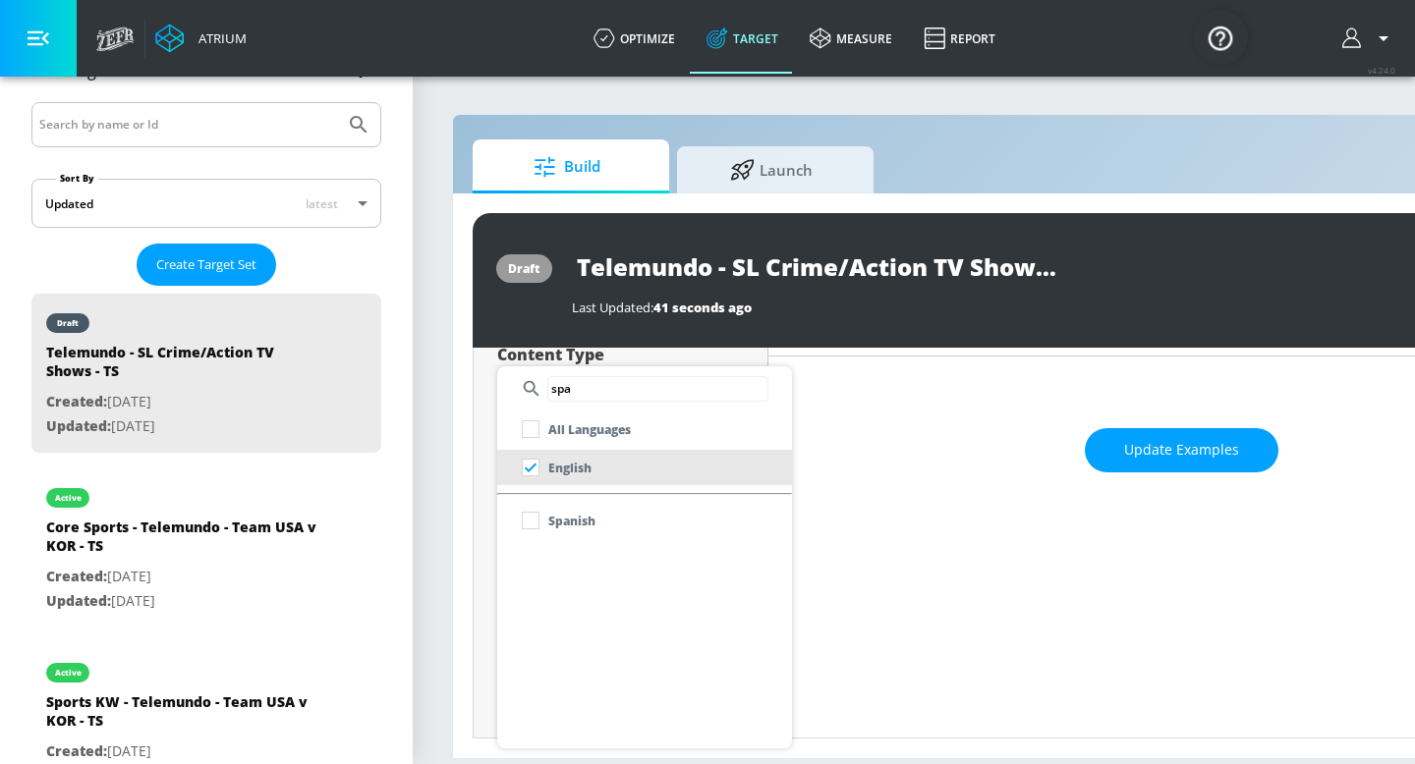
click at [533, 522] on input "checkbox" at bounding box center [530, 520] width 35 height 35
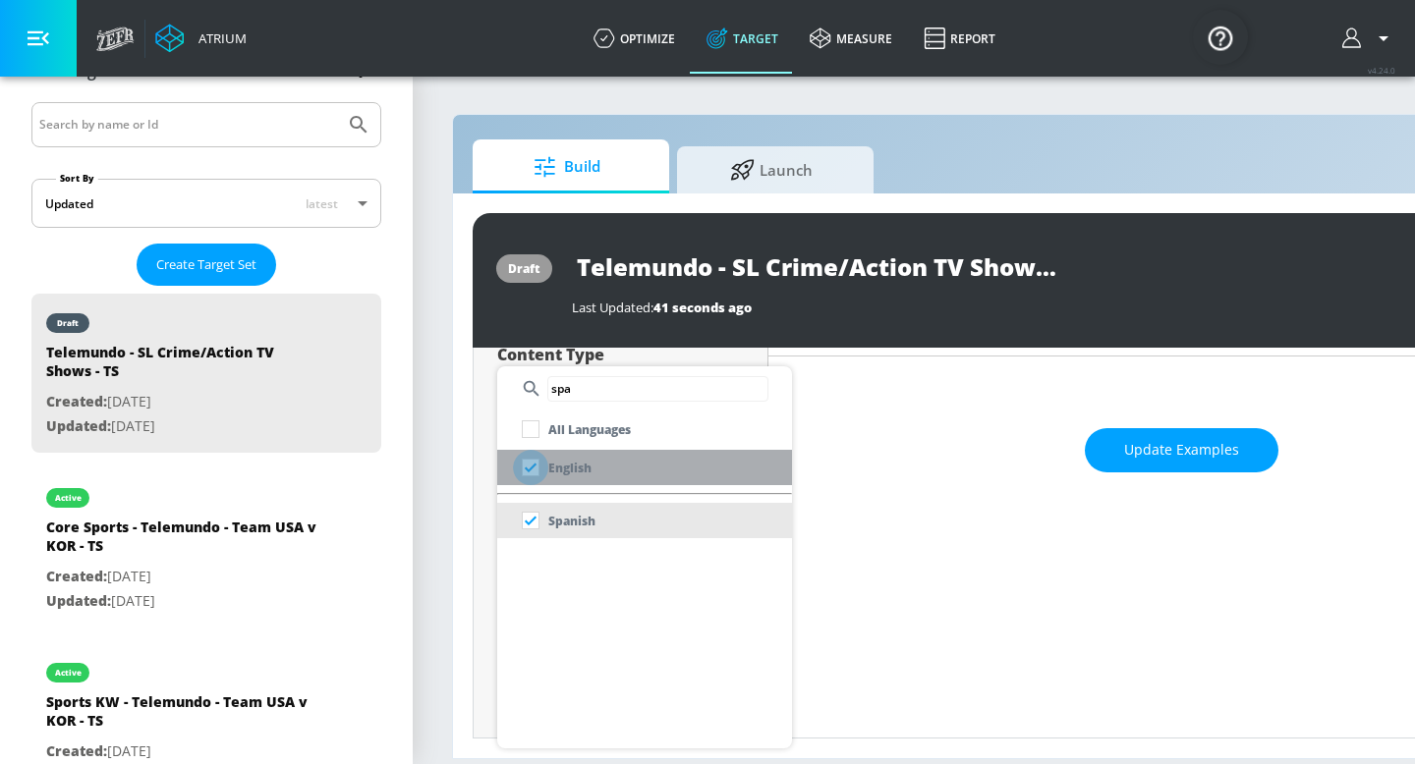
click at [529, 461] on input "checkbox" at bounding box center [530, 467] width 35 height 35
checkbox input "false"
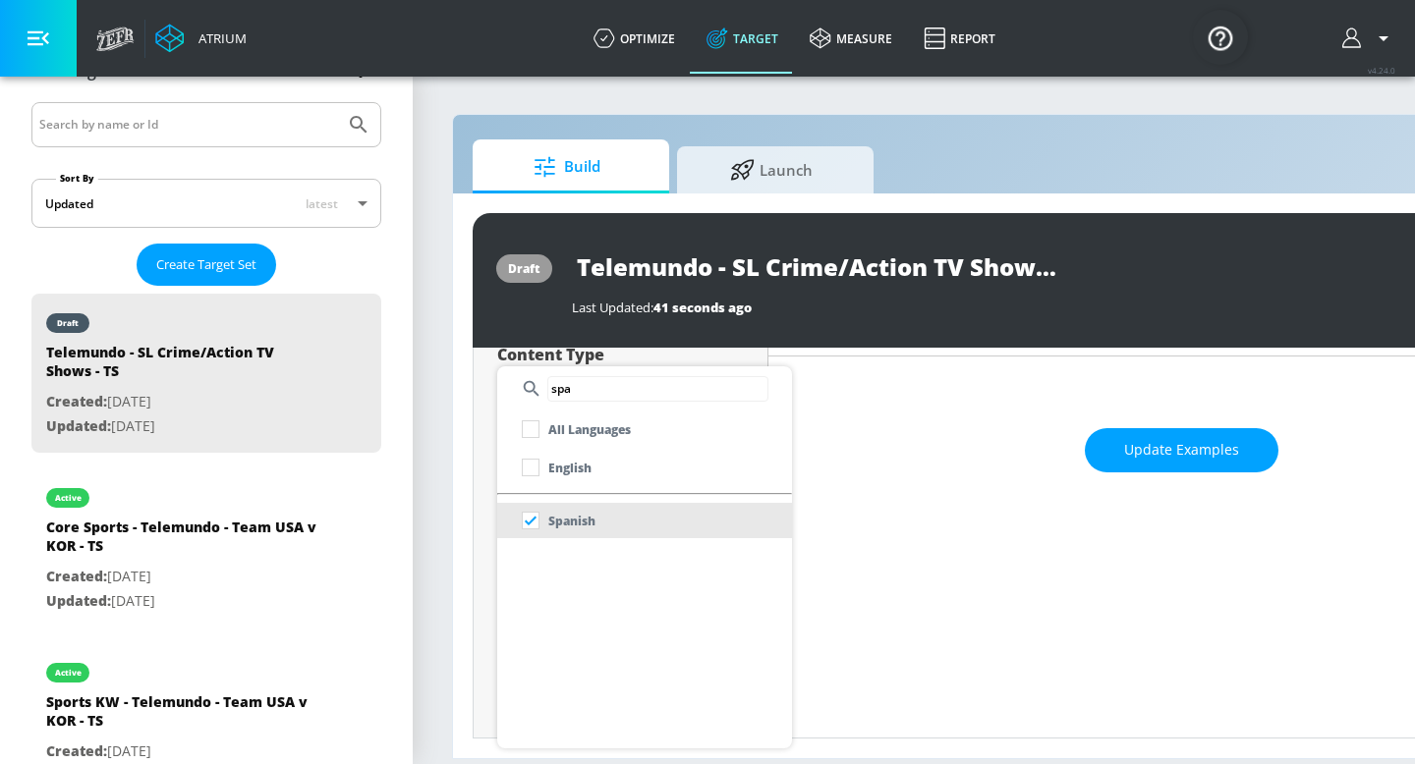
scroll to position [251, 0]
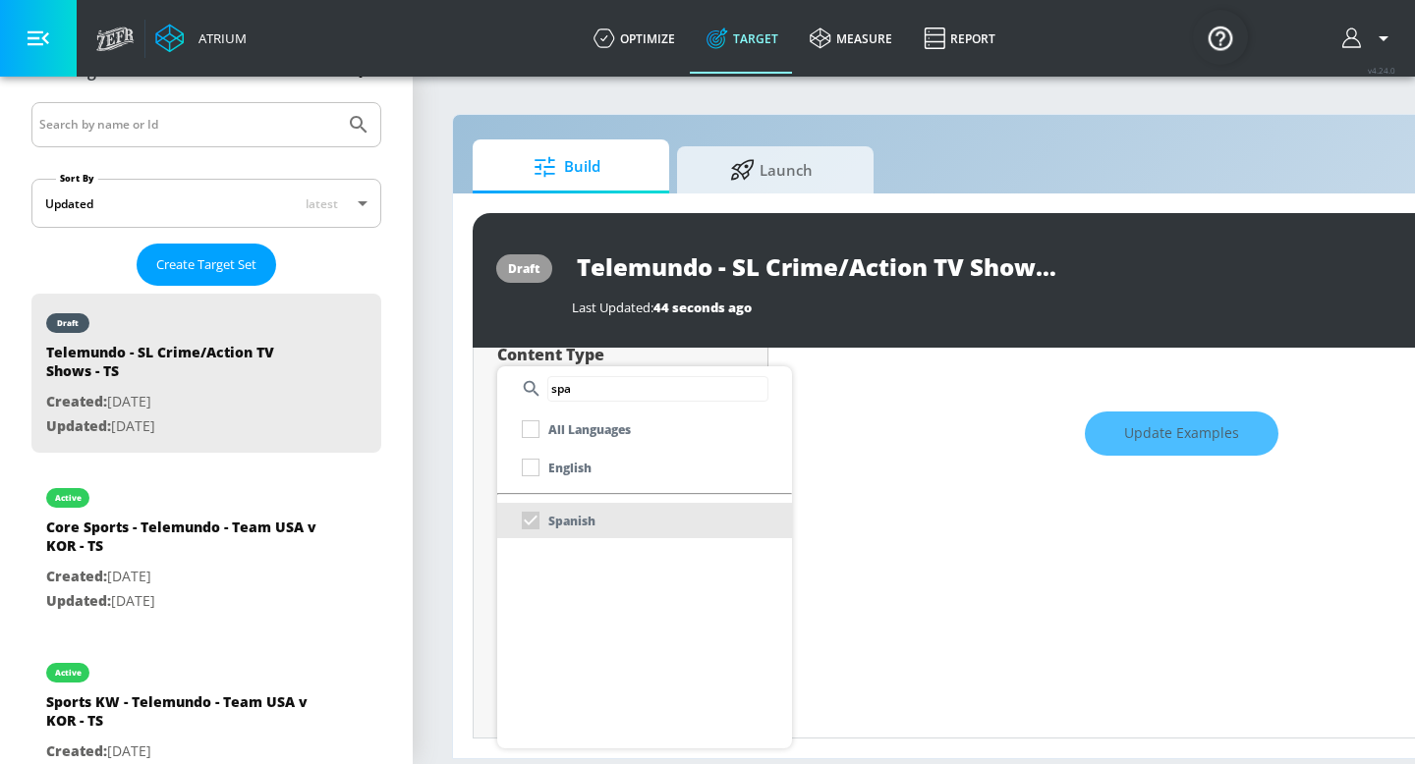
click at [874, 473] on div at bounding box center [707, 382] width 1415 height 764
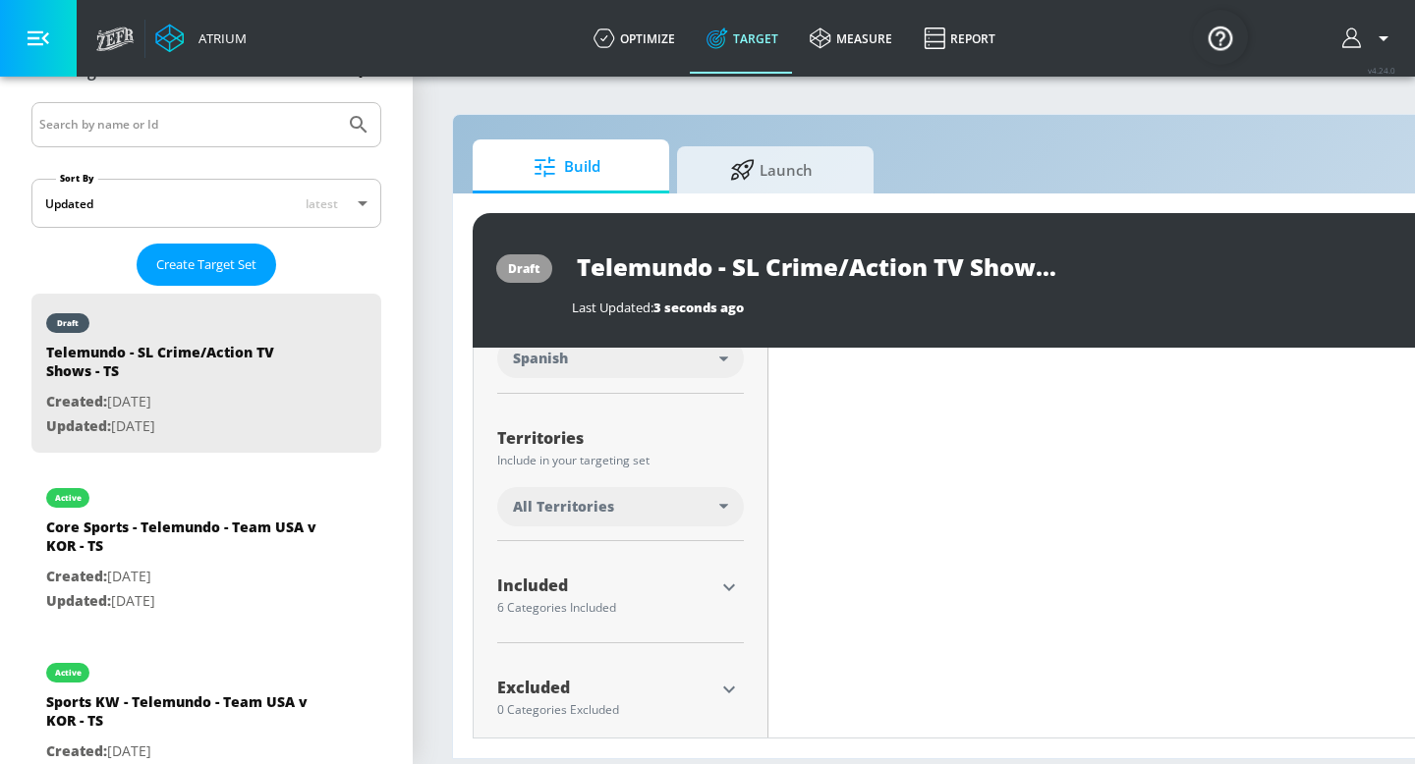
scroll to position [462, 0]
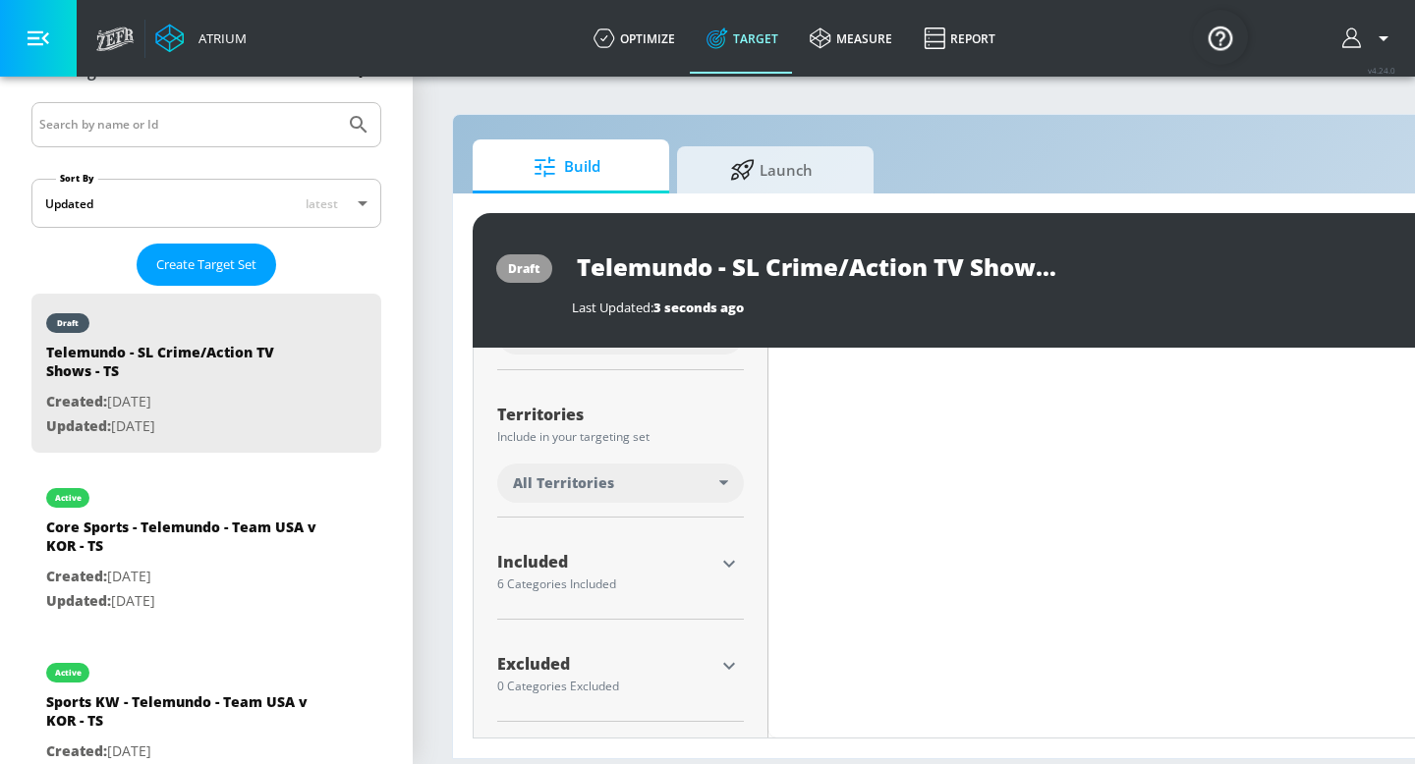
click at [631, 485] on div "All Territories" at bounding box center [616, 483] width 206 height 20
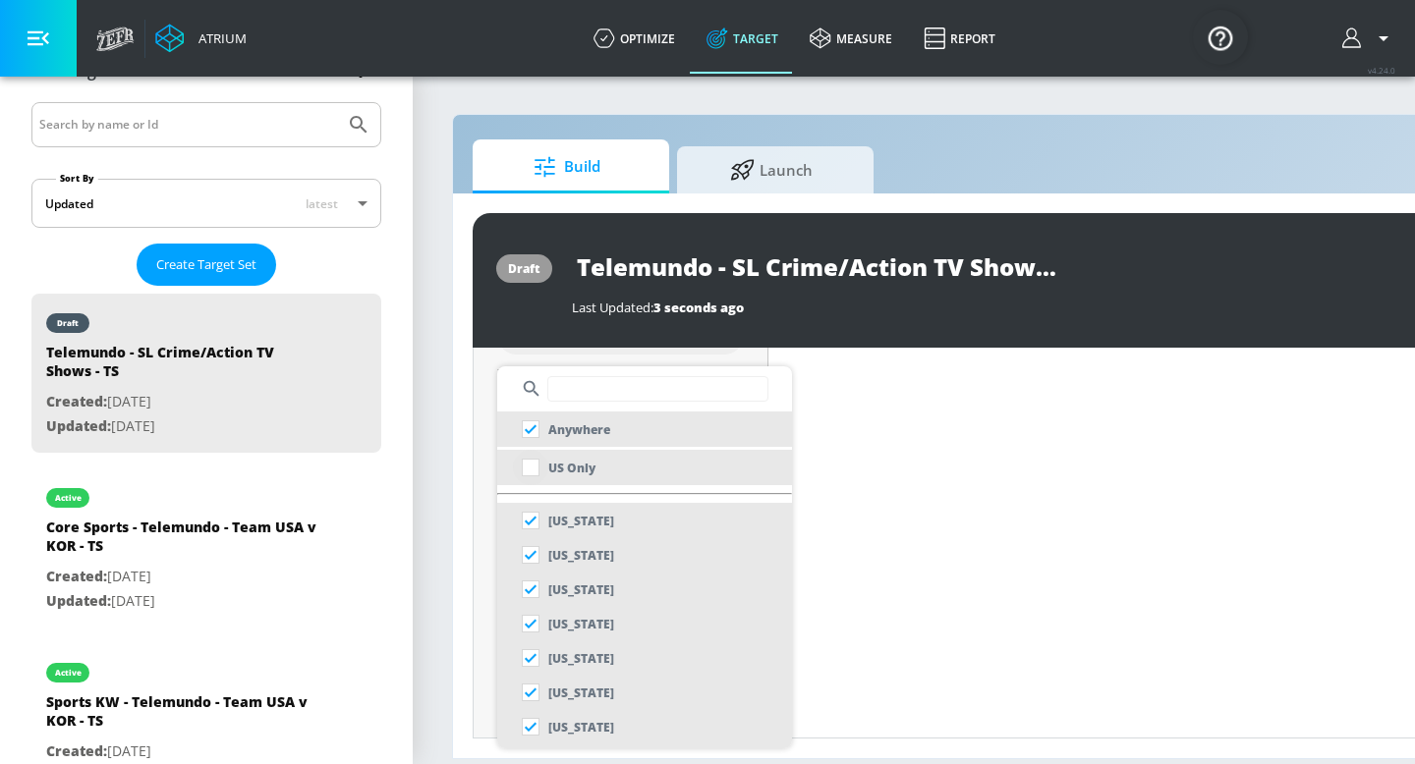
click at [529, 467] on input "checkbox" at bounding box center [530, 467] width 35 height 35
checkbox input "true"
checkbox input "false"
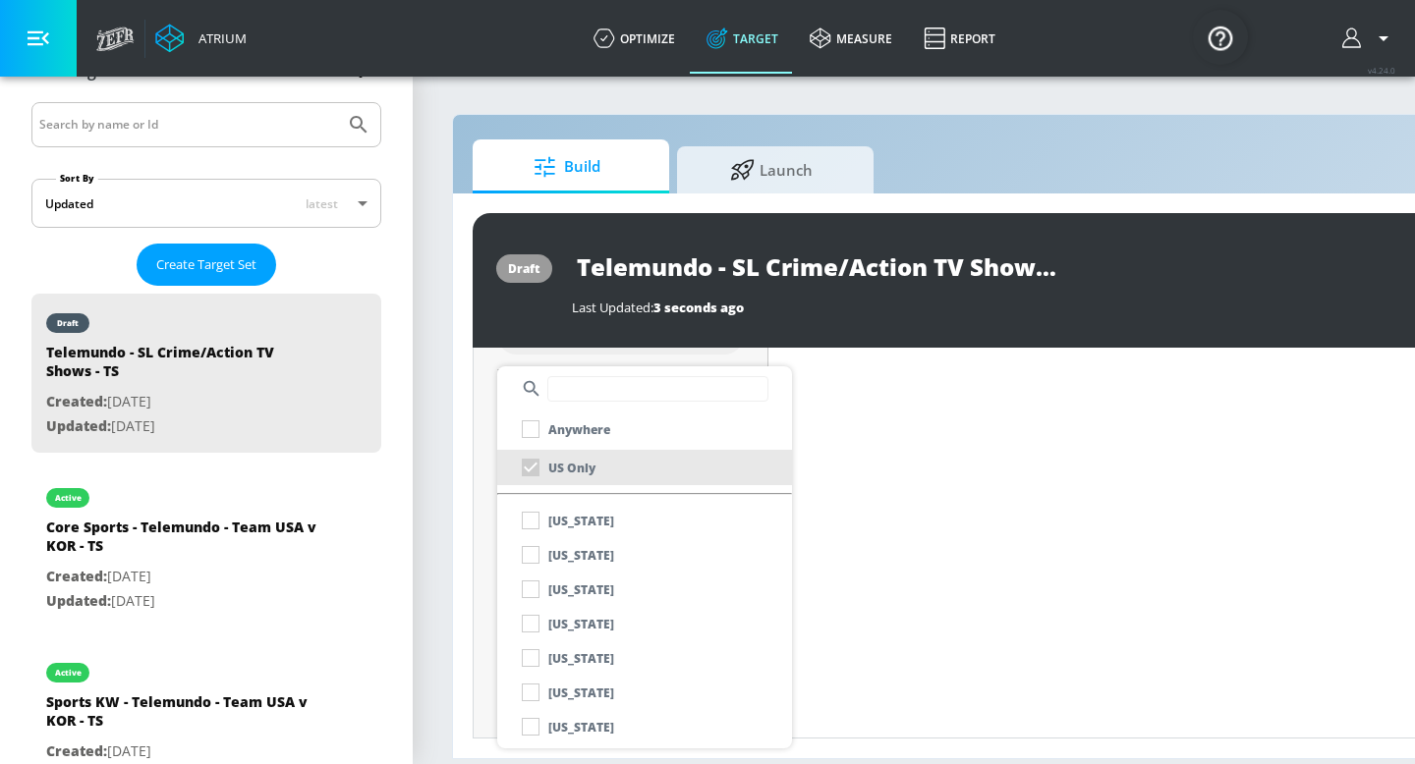
click at [863, 482] on div at bounding box center [707, 382] width 1415 height 764
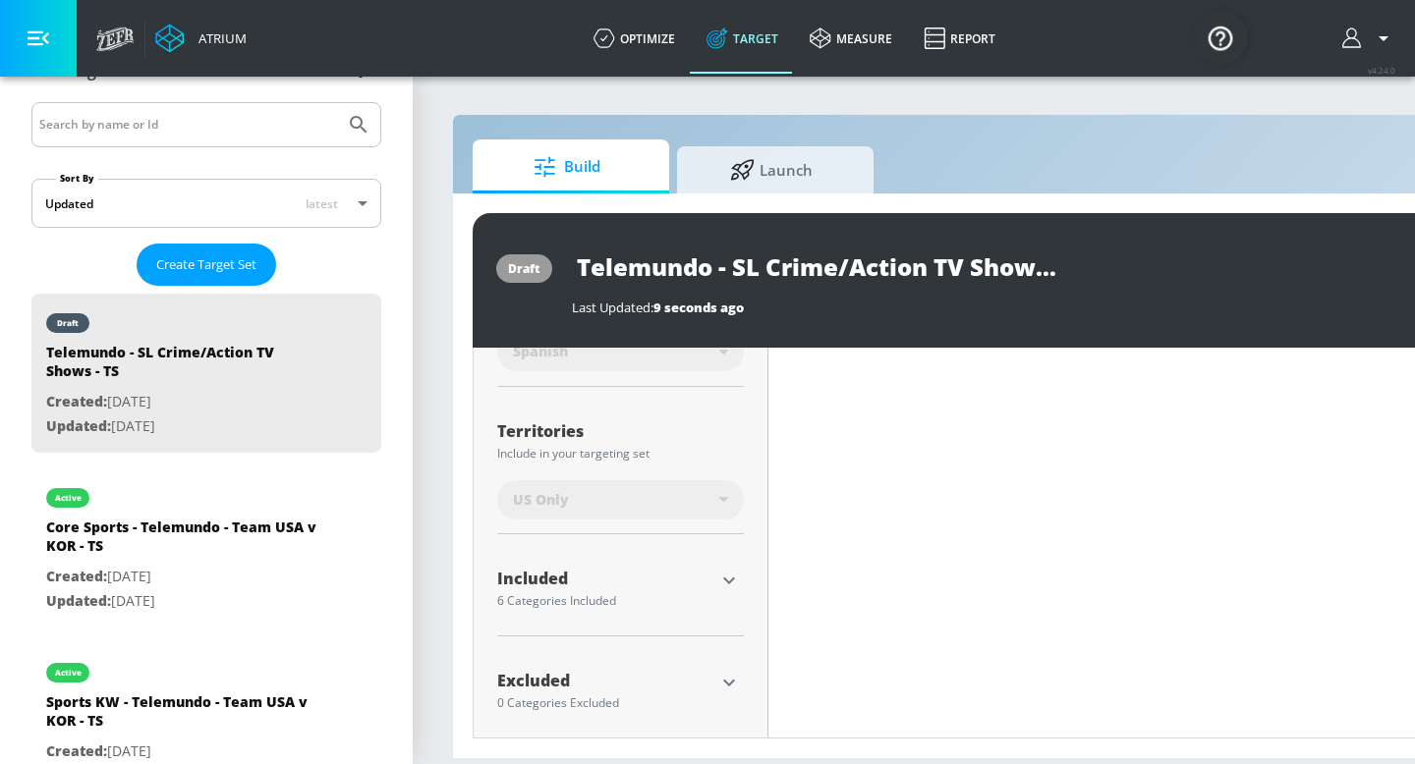
scroll to position [478, 0]
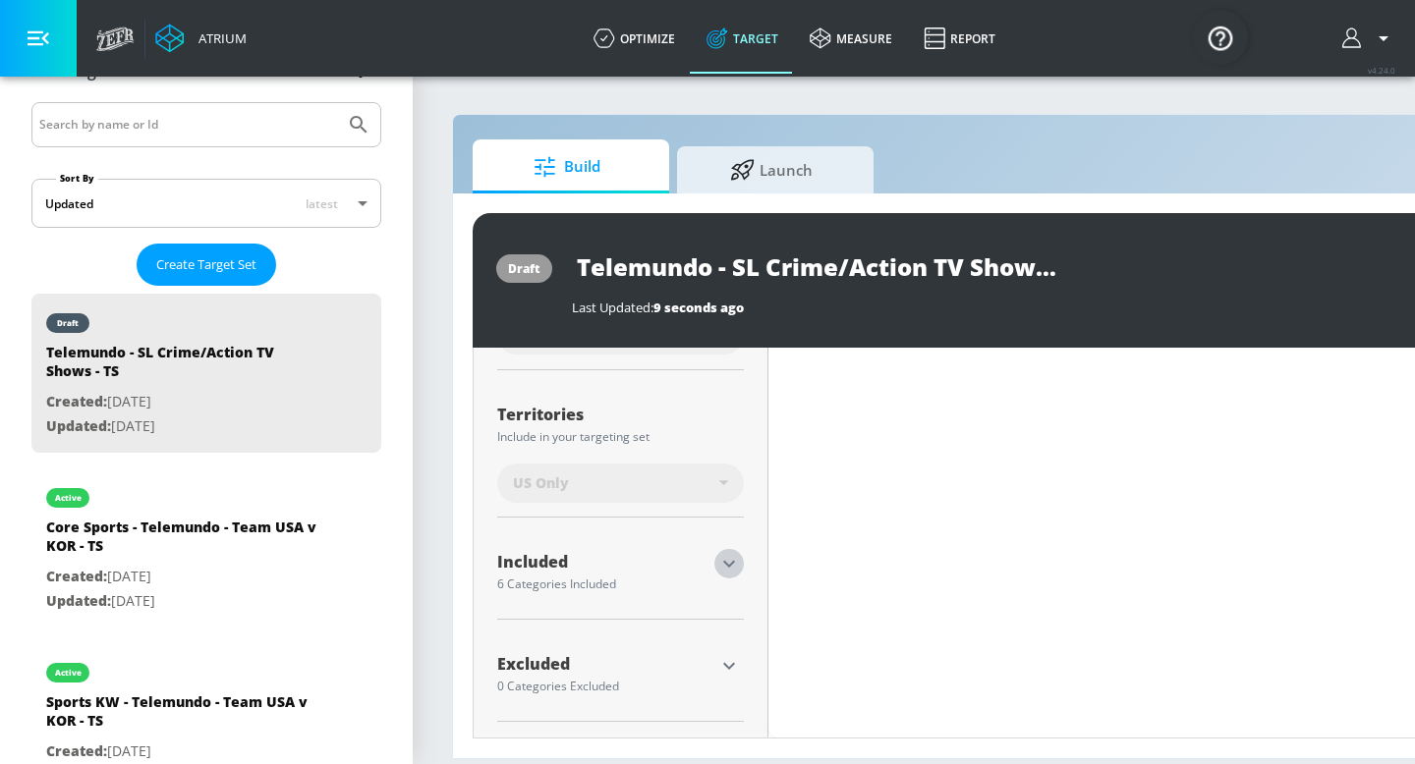
click at [723, 568] on icon "button" at bounding box center [729, 564] width 24 height 24
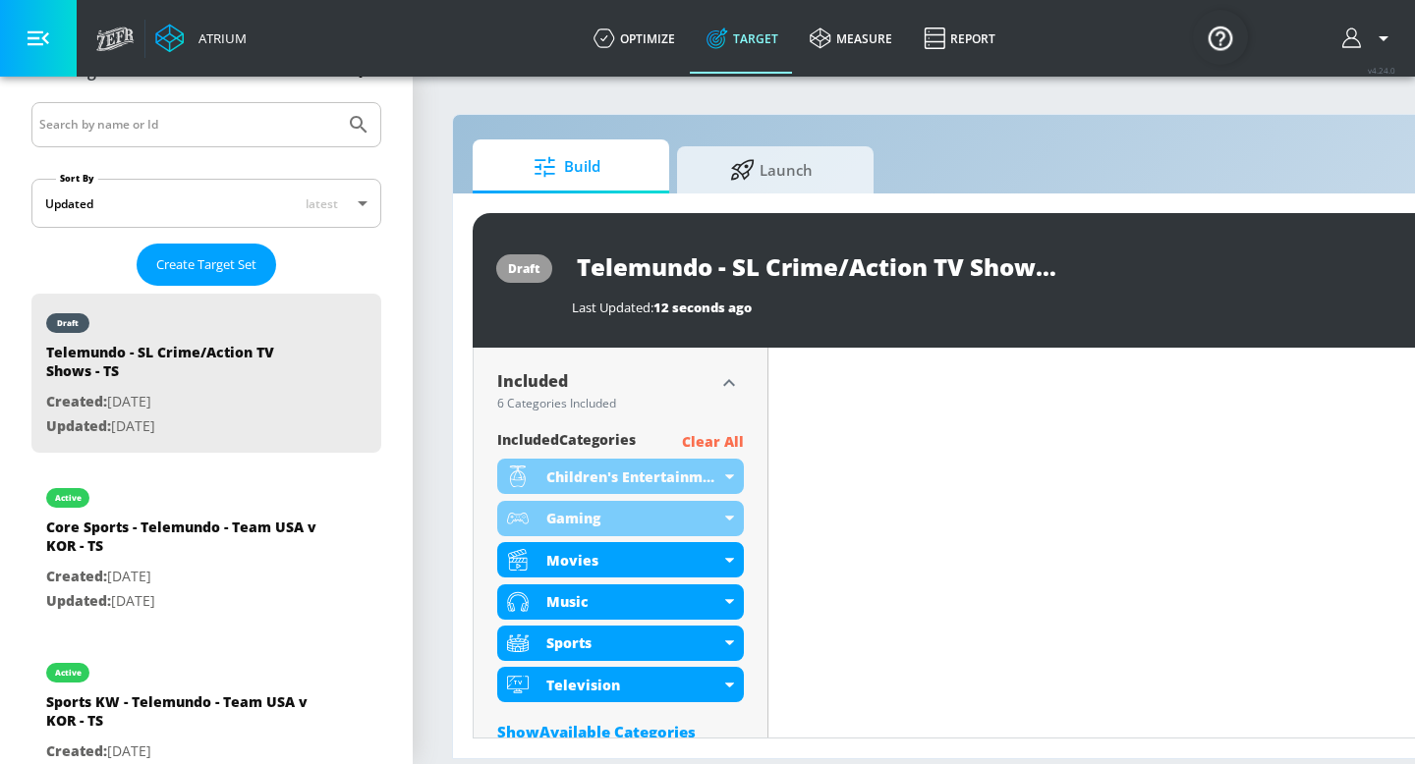
click at [721, 436] on p "Clear All" at bounding box center [713, 442] width 62 height 25
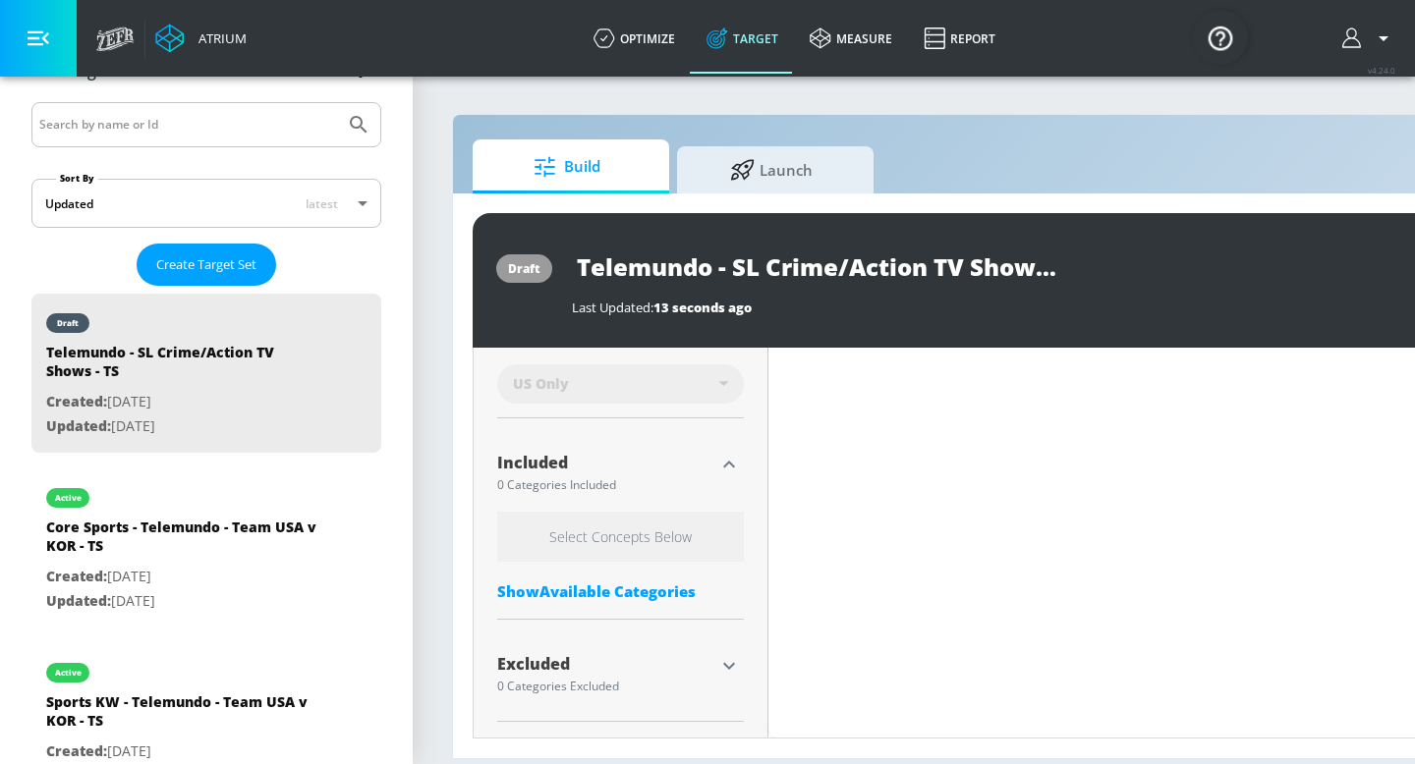
scroll to position [578, 0]
click at [611, 585] on div "Show Available Categories" at bounding box center [620, 592] width 247 height 20
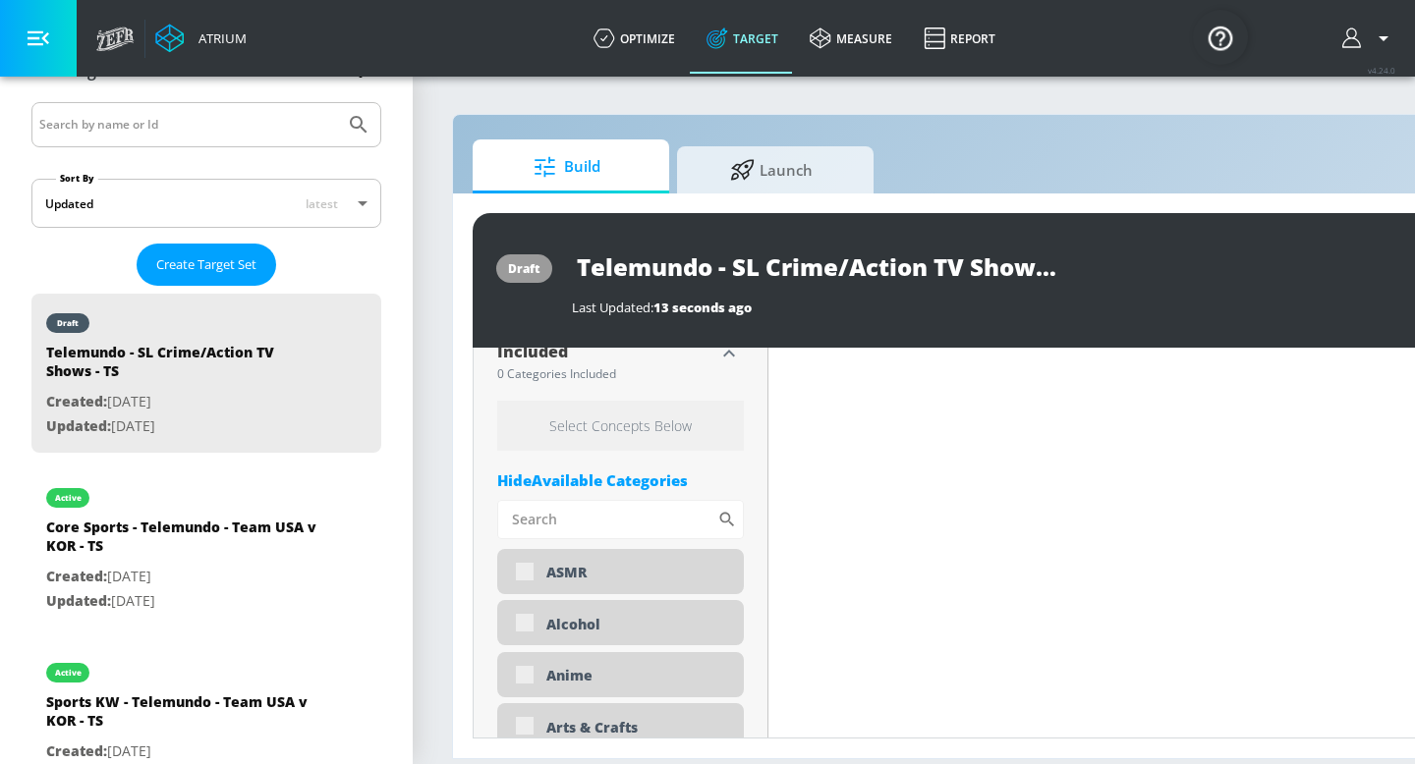
scroll to position [691, 0]
click at [610, 521] on input "Sort By" at bounding box center [607, 517] width 220 height 39
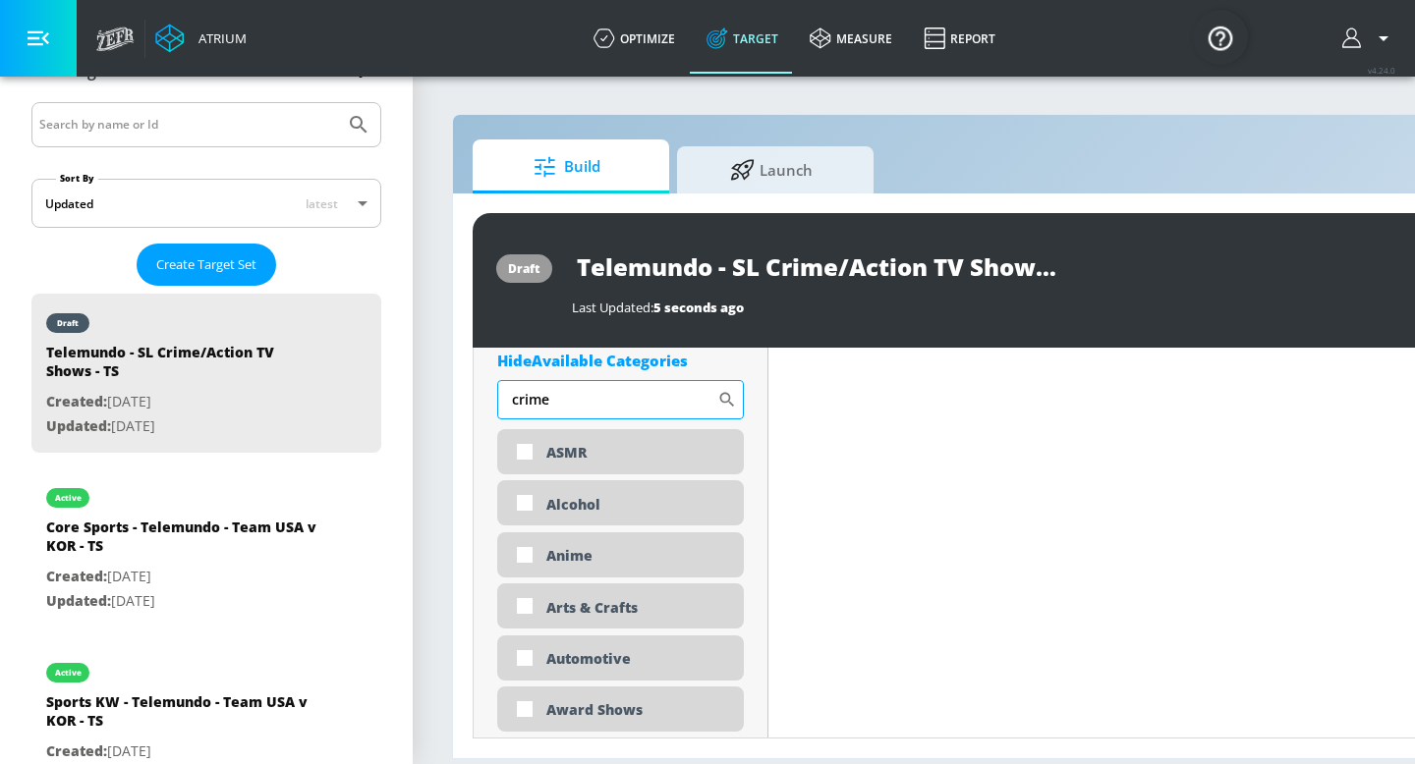
scroll to position [760, 0]
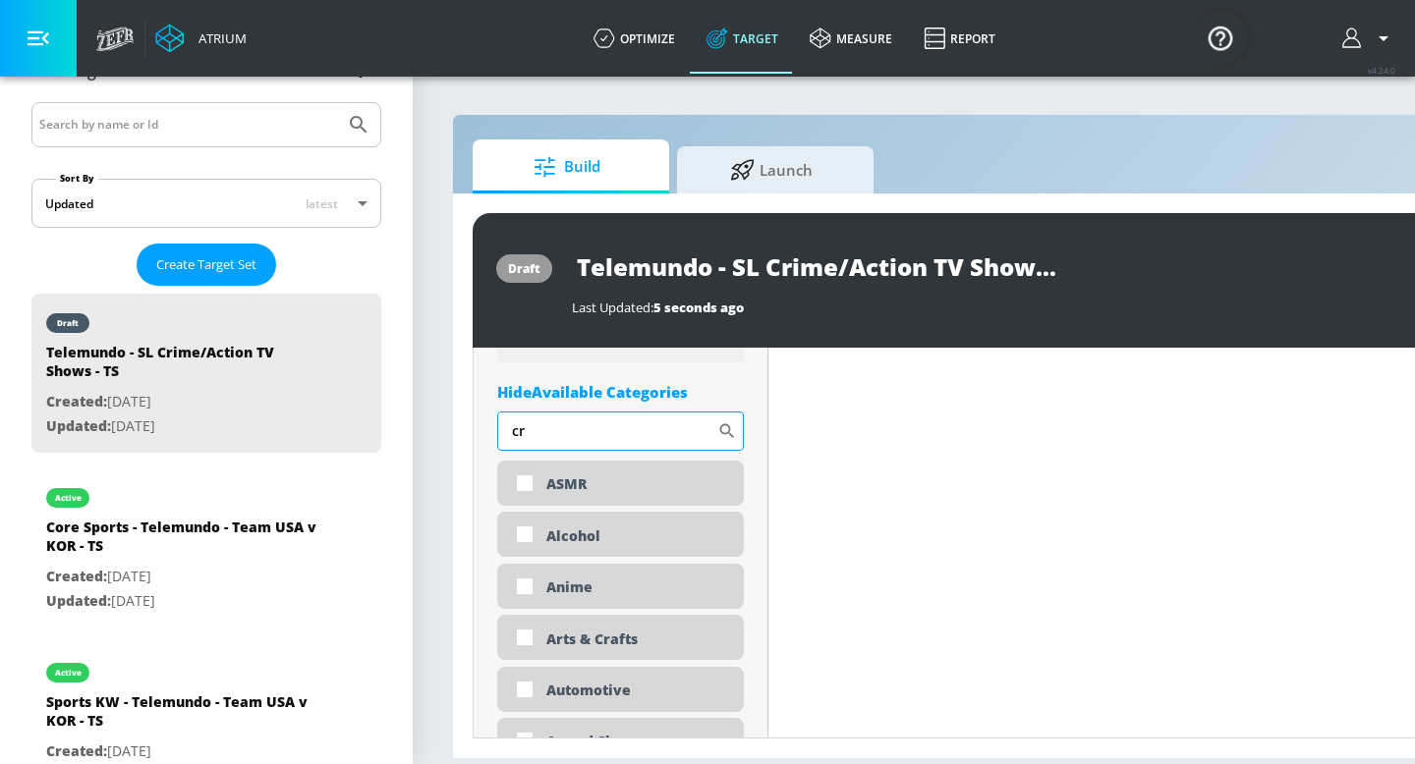
type input "c"
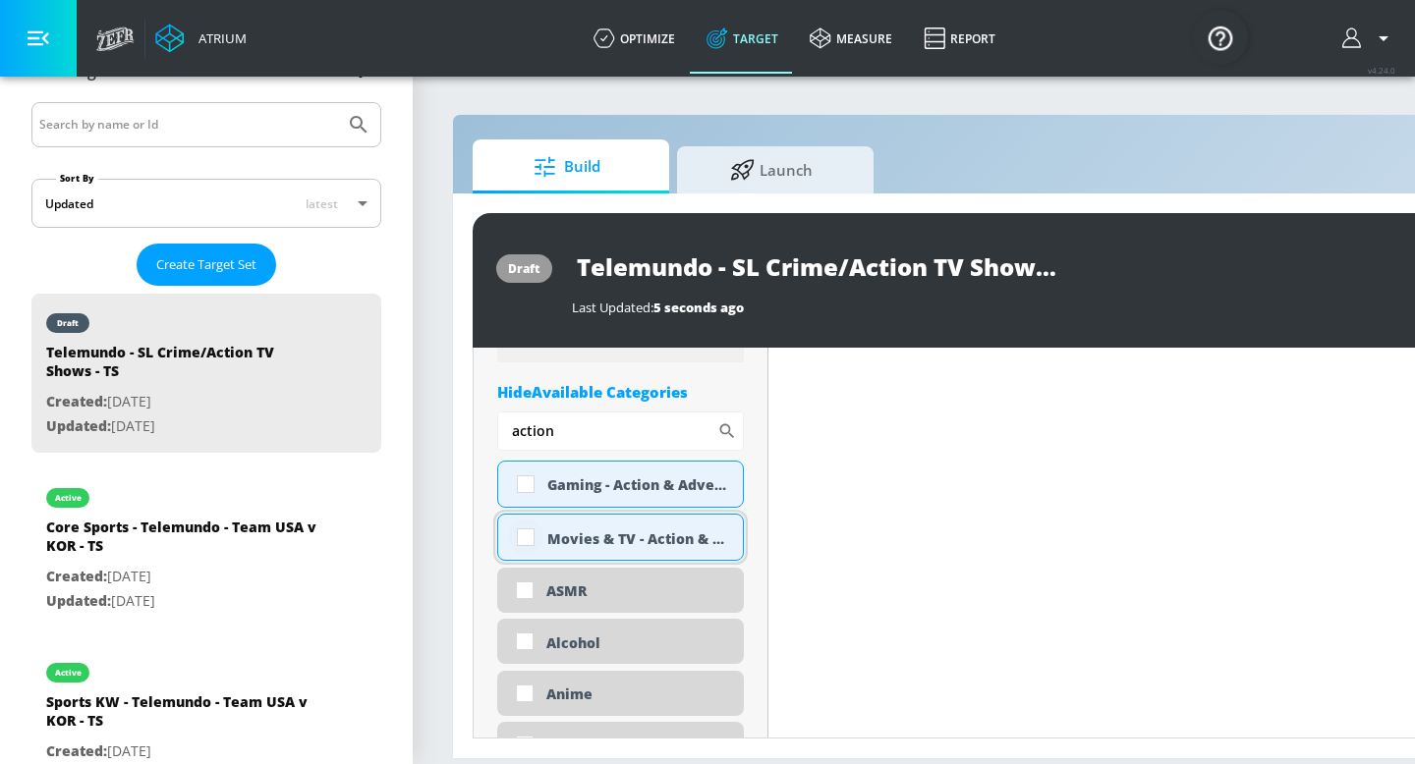
type input "action"
click at [522, 537] on input "checkbox" at bounding box center [525, 537] width 35 height 35
checkbox input "true"
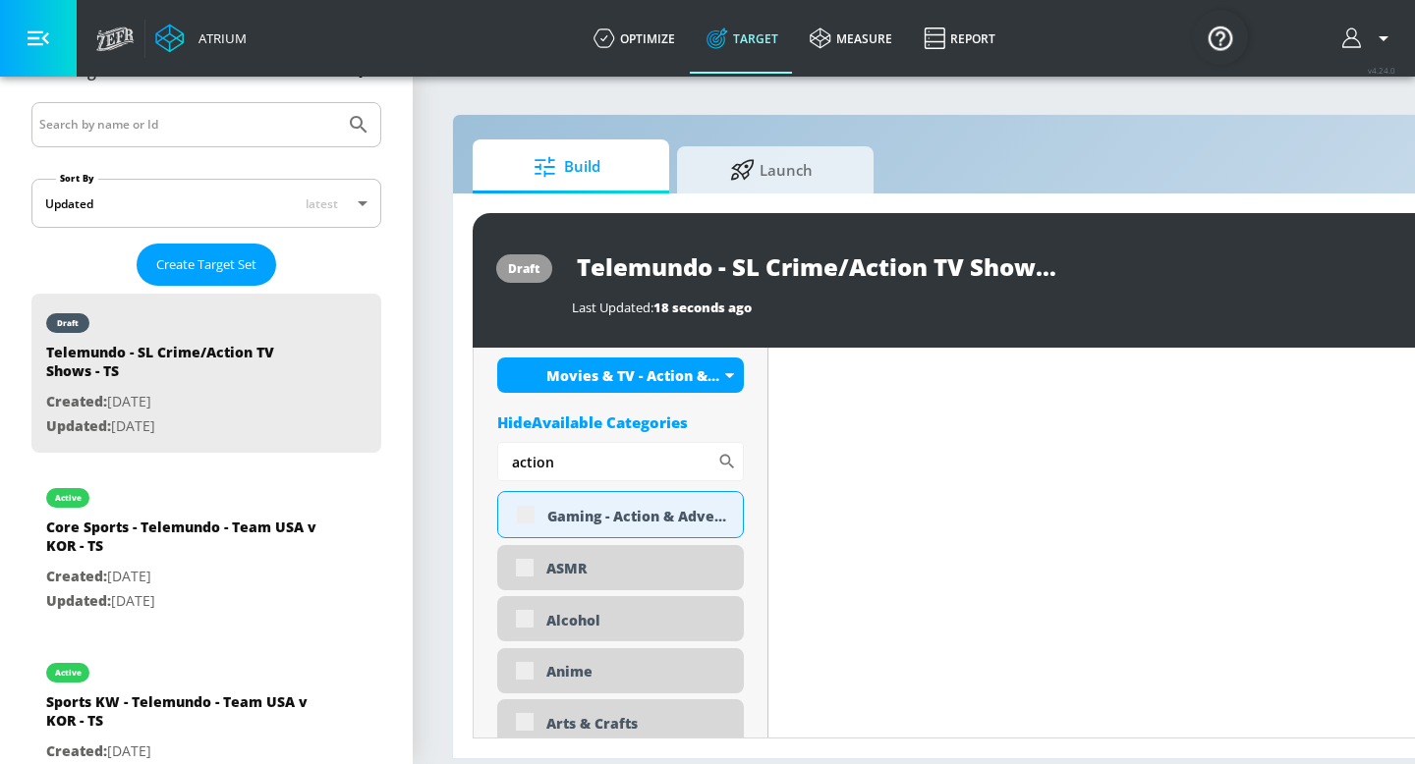
scroll to position [776, 0]
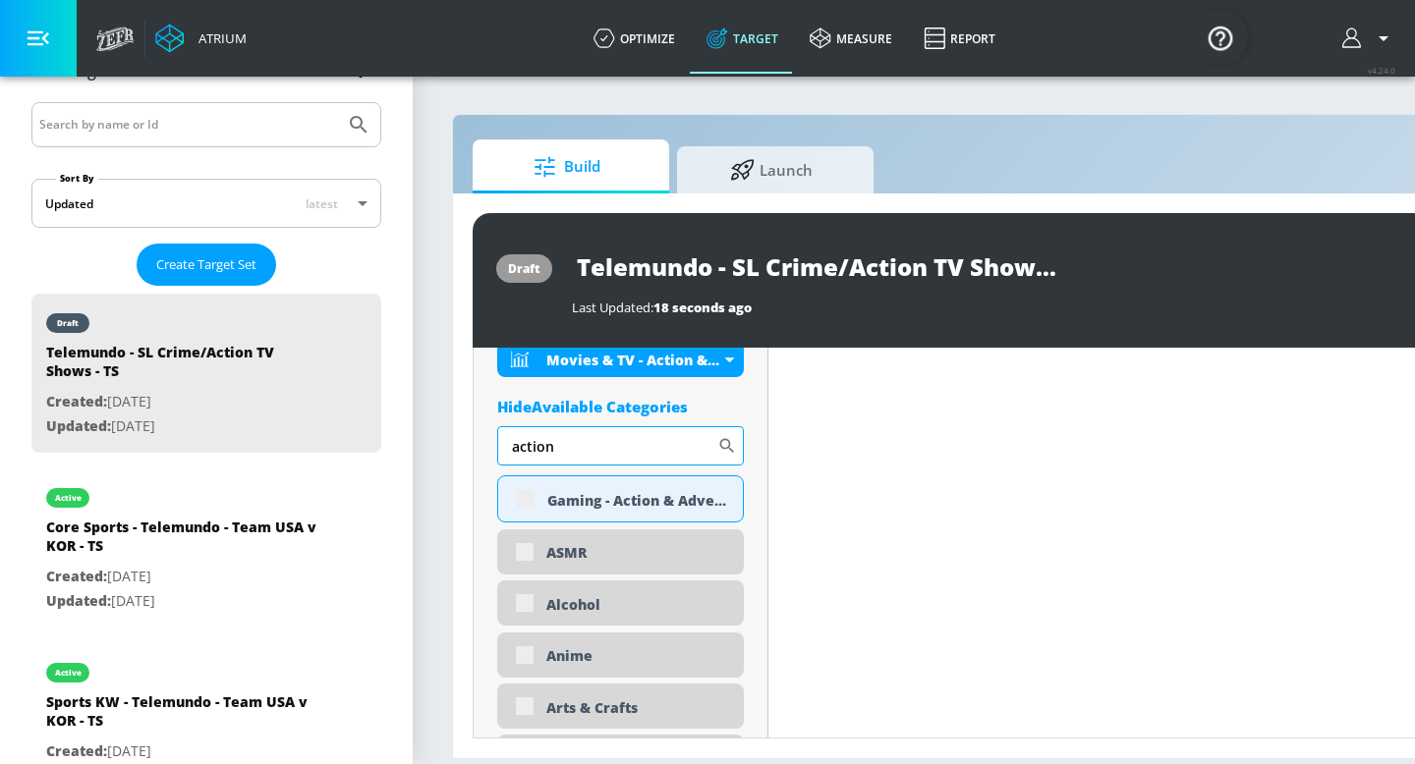
click at [689, 449] on input "action" at bounding box center [607, 445] width 220 height 39
type input "a"
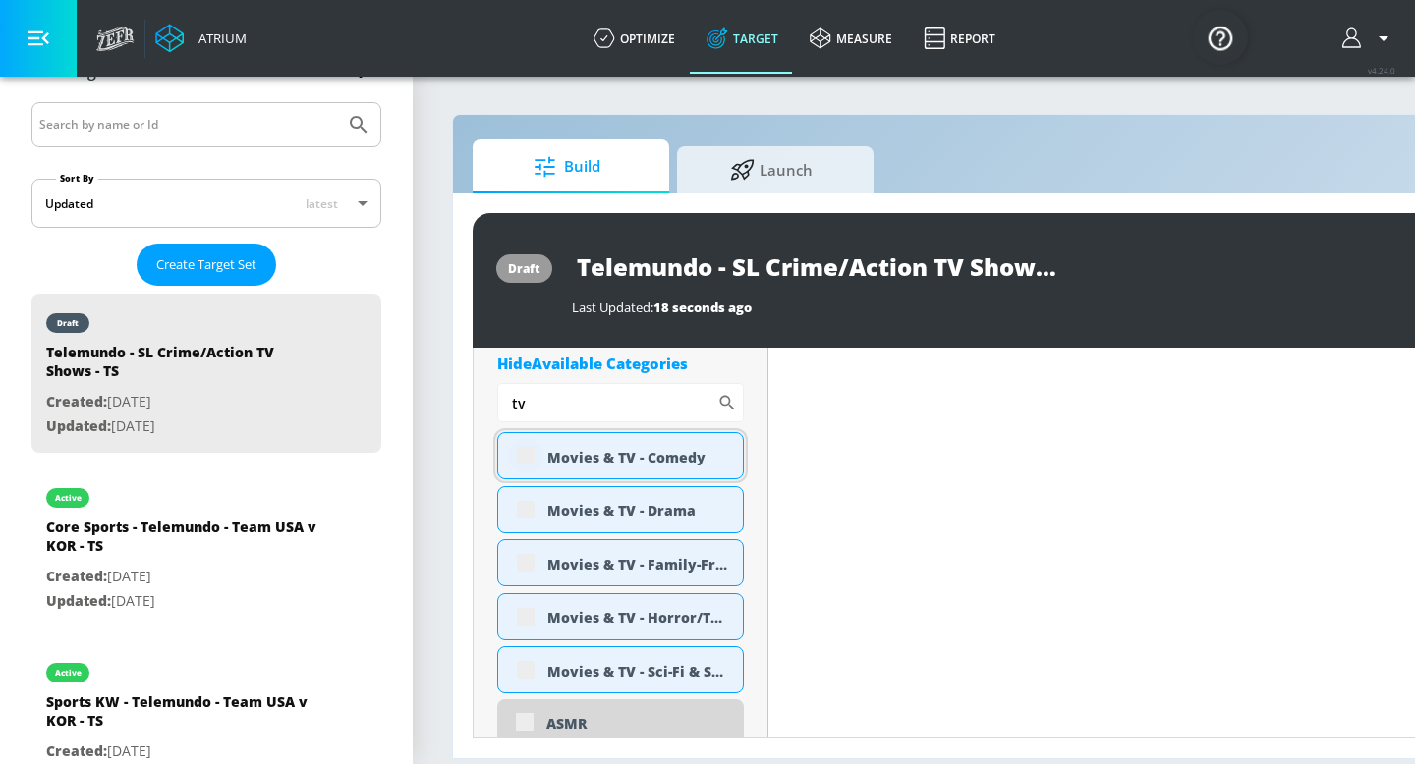
scroll to position [804, 0]
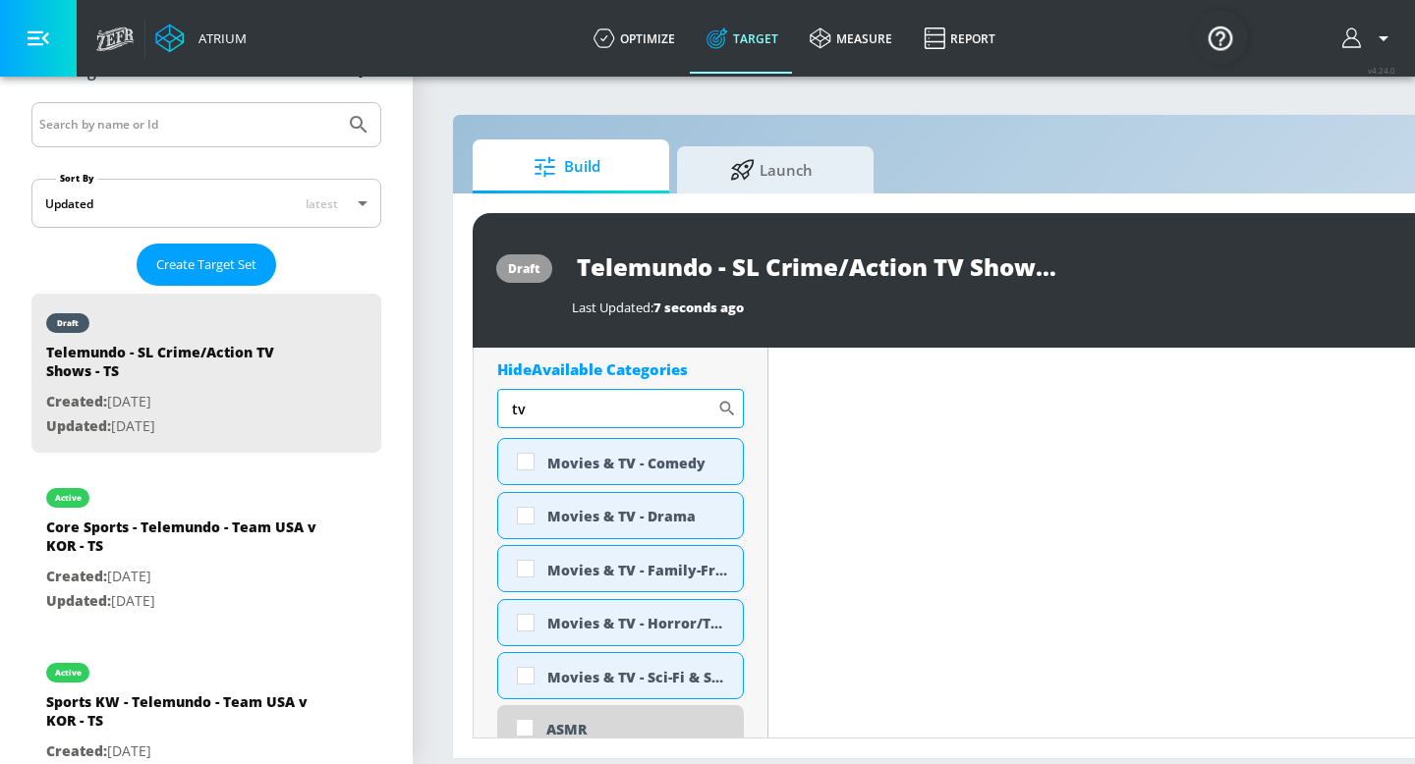
click at [666, 401] on input "tv" at bounding box center [607, 408] width 220 height 39
type input "t"
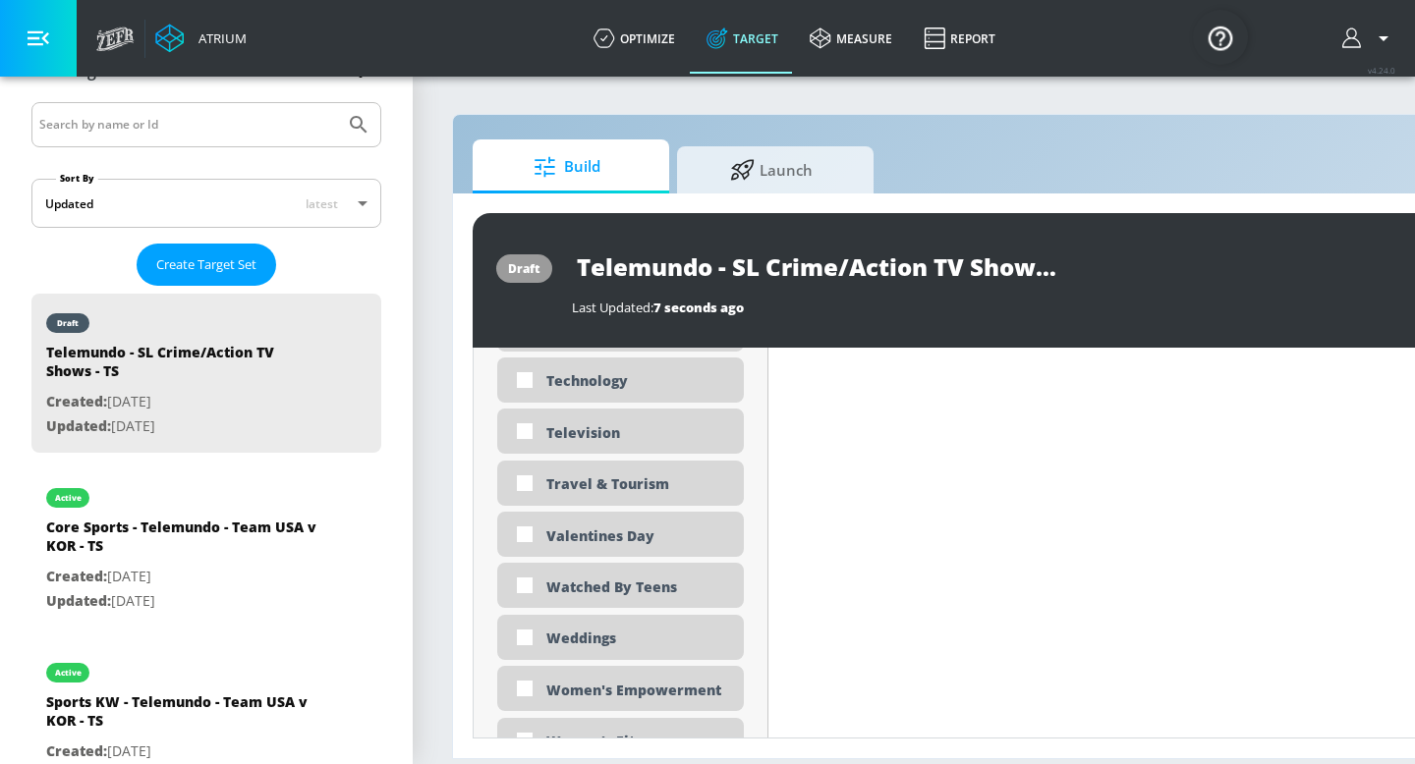
scroll to position [6236, 0]
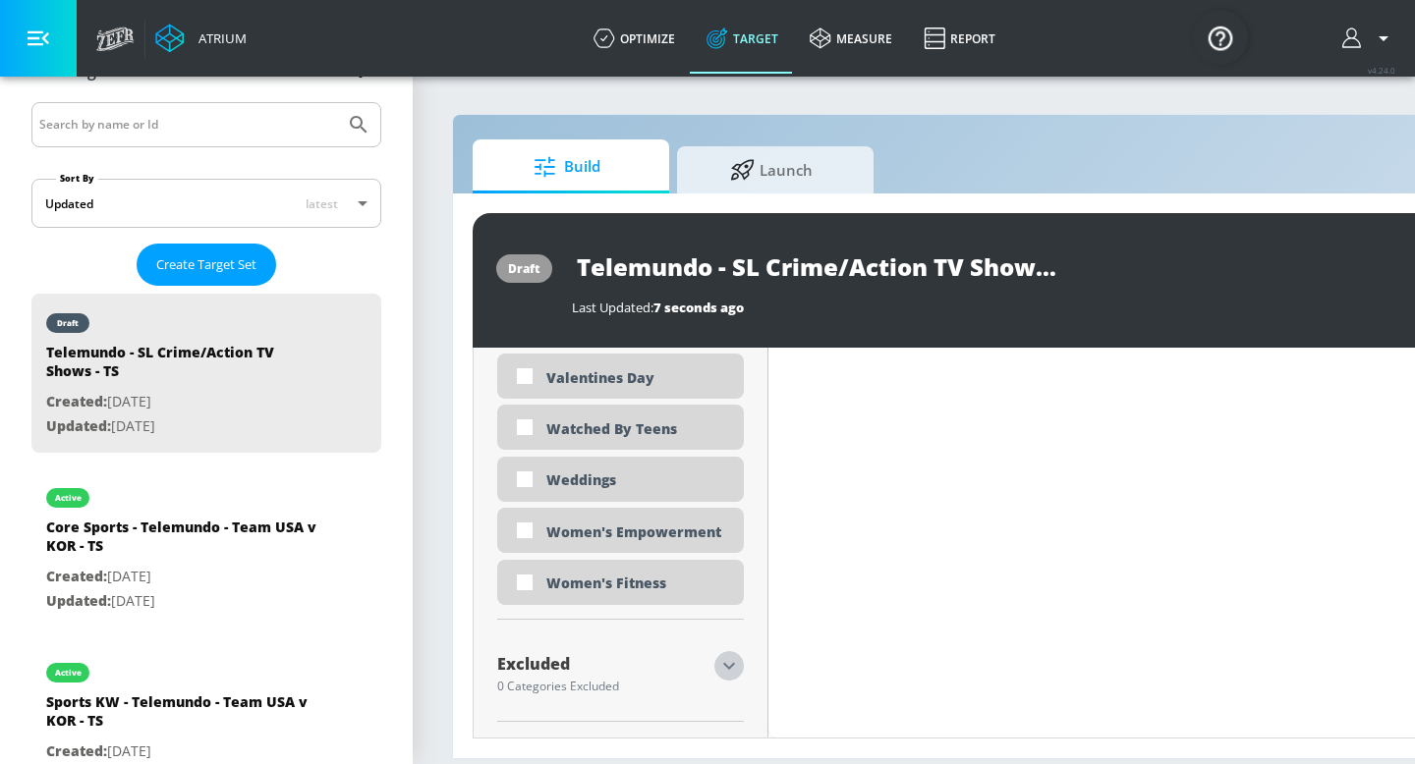
click at [726, 668] on icon "button" at bounding box center [729, 666] width 24 height 24
click at [726, 668] on icon "button" at bounding box center [729, 664] width 24 height 24
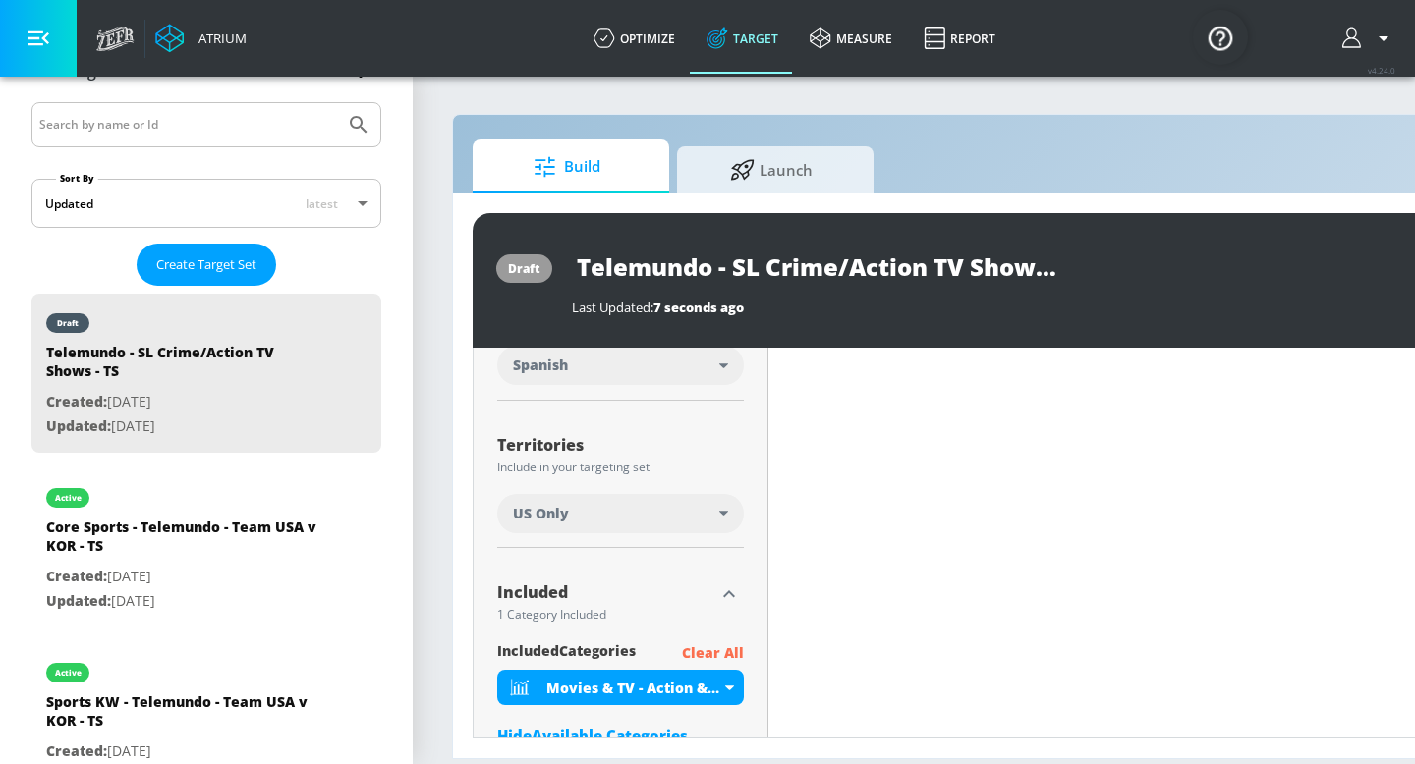
scroll to position [0, 0]
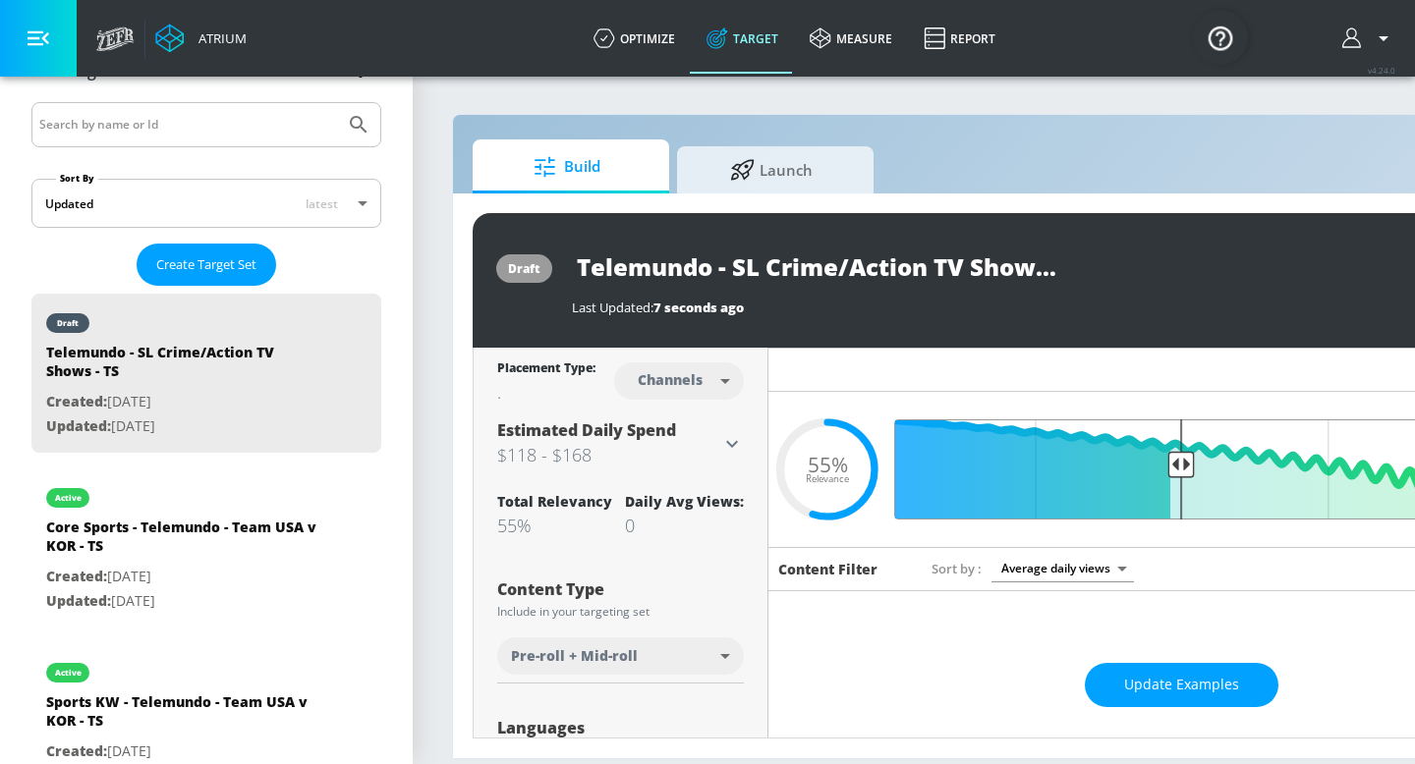
drag, startPoint x: 1168, startPoint y: 467, endPoint x: 1183, endPoint y: 465, distance: 14.9
type input "0.52"
click at [1183, 465] on input "Final Threshold" at bounding box center [1181, 469] width 550 height 100
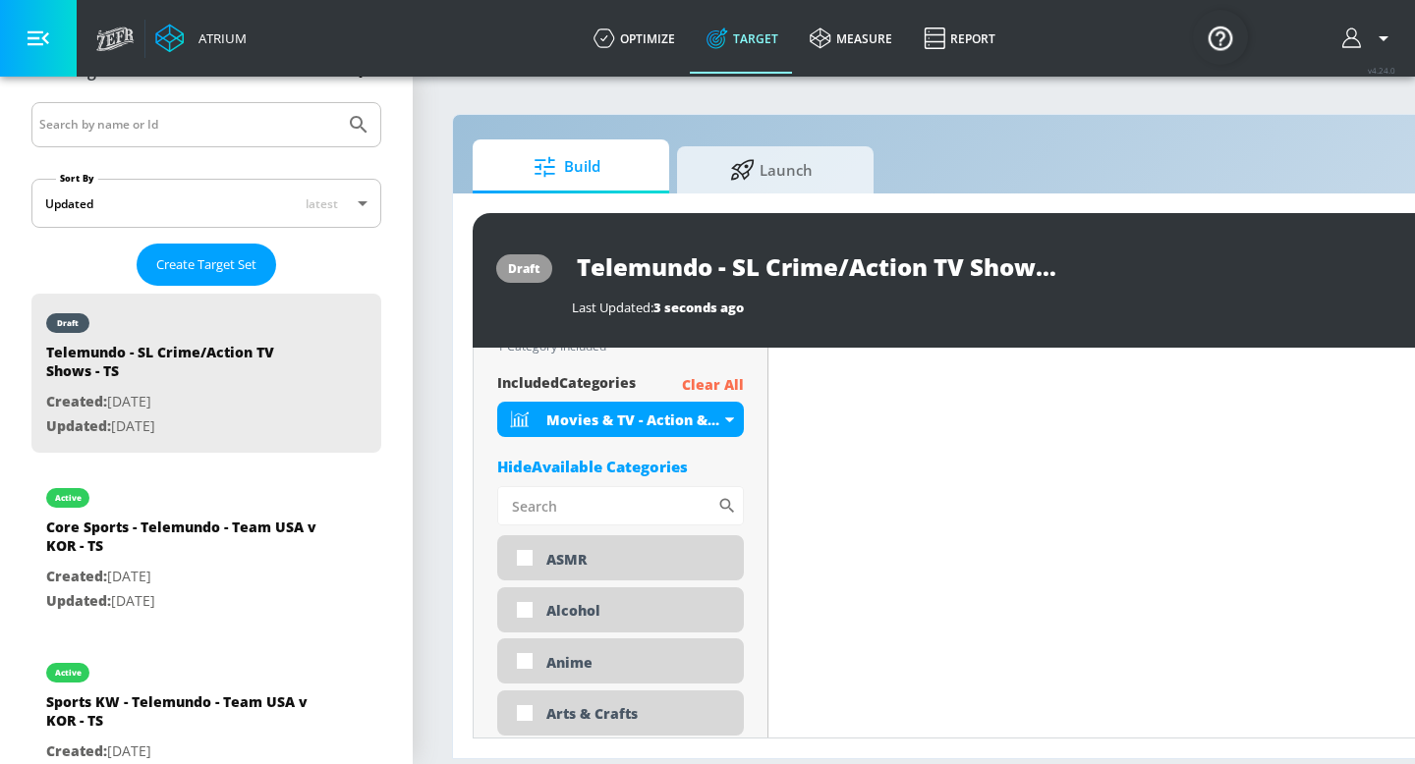
scroll to position [700, 0]
click at [663, 511] on input "Sort By" at bounding box center [607, 504] width 220 height 39
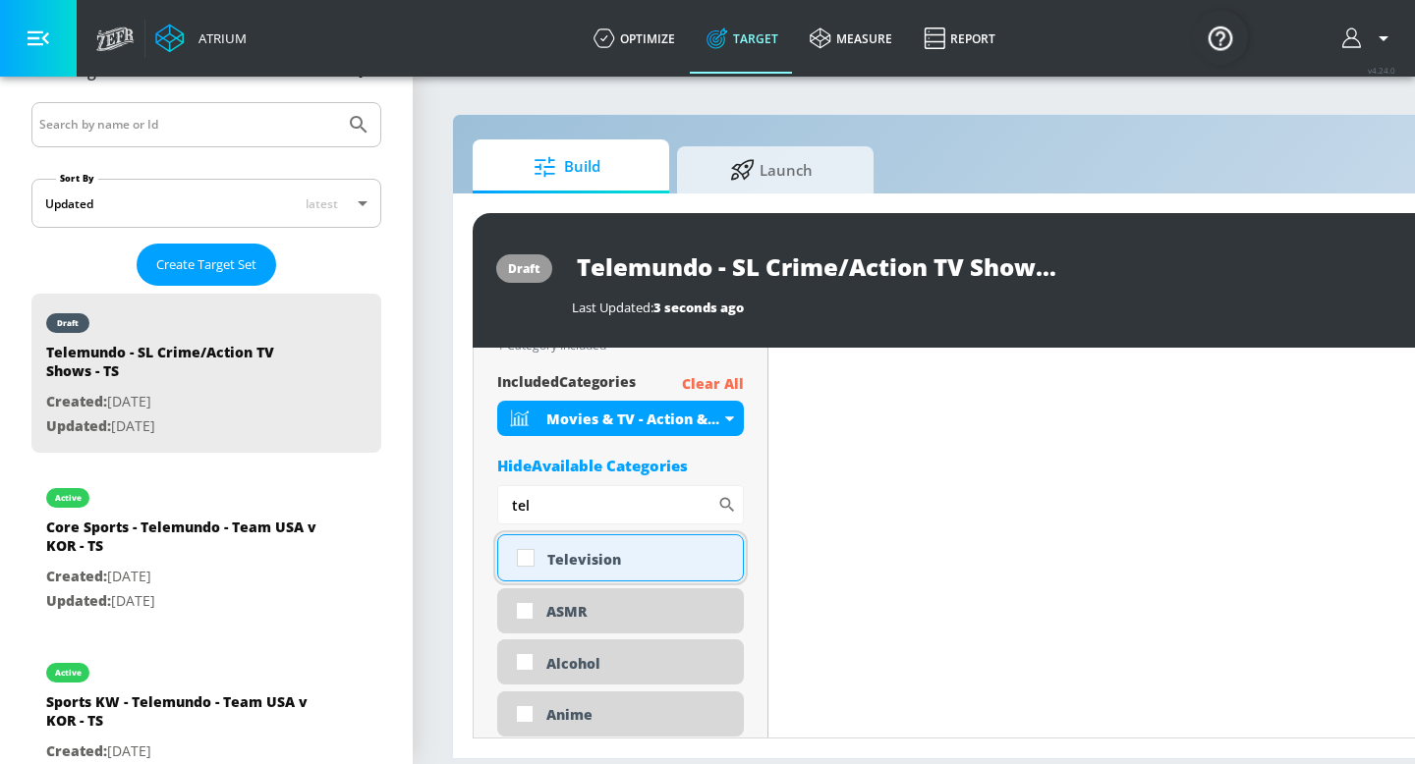
type input "tel"
click at [564, 559] on div "Television" at bounding box center [637, 559] width 181 height 19
checkbox input "true"
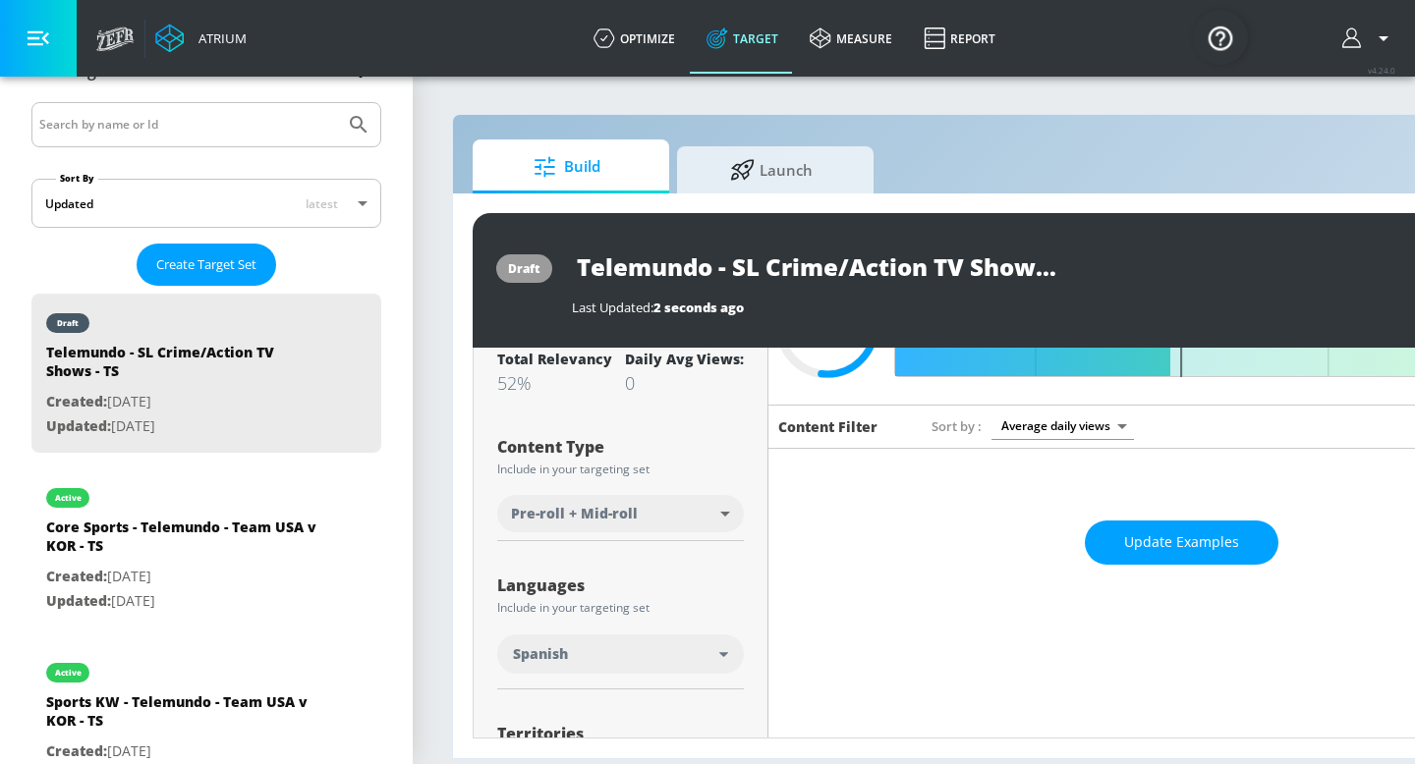
scroll to position [0, 0]
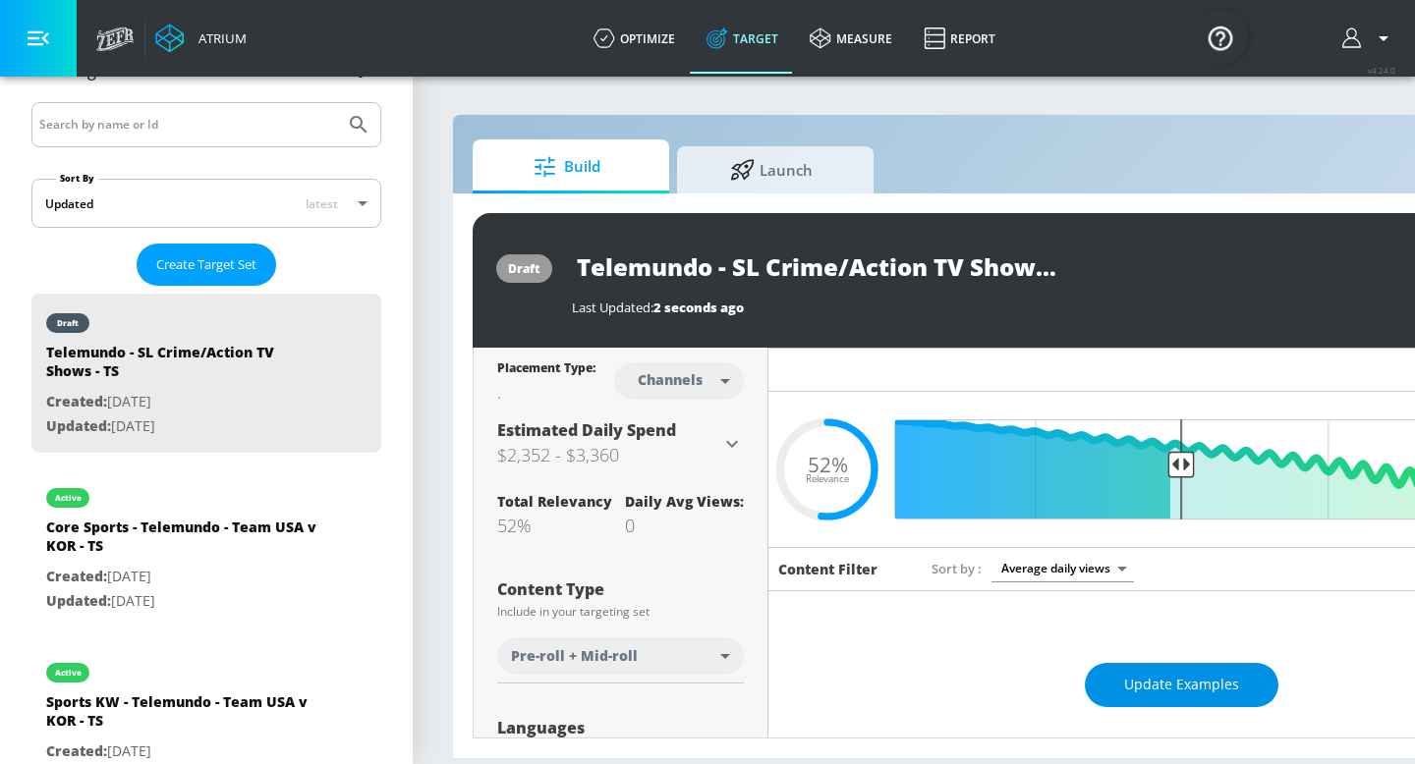
click at [1142, 683] on span "Update Examples" at bounding box center [1181, 685] width 115 height 25
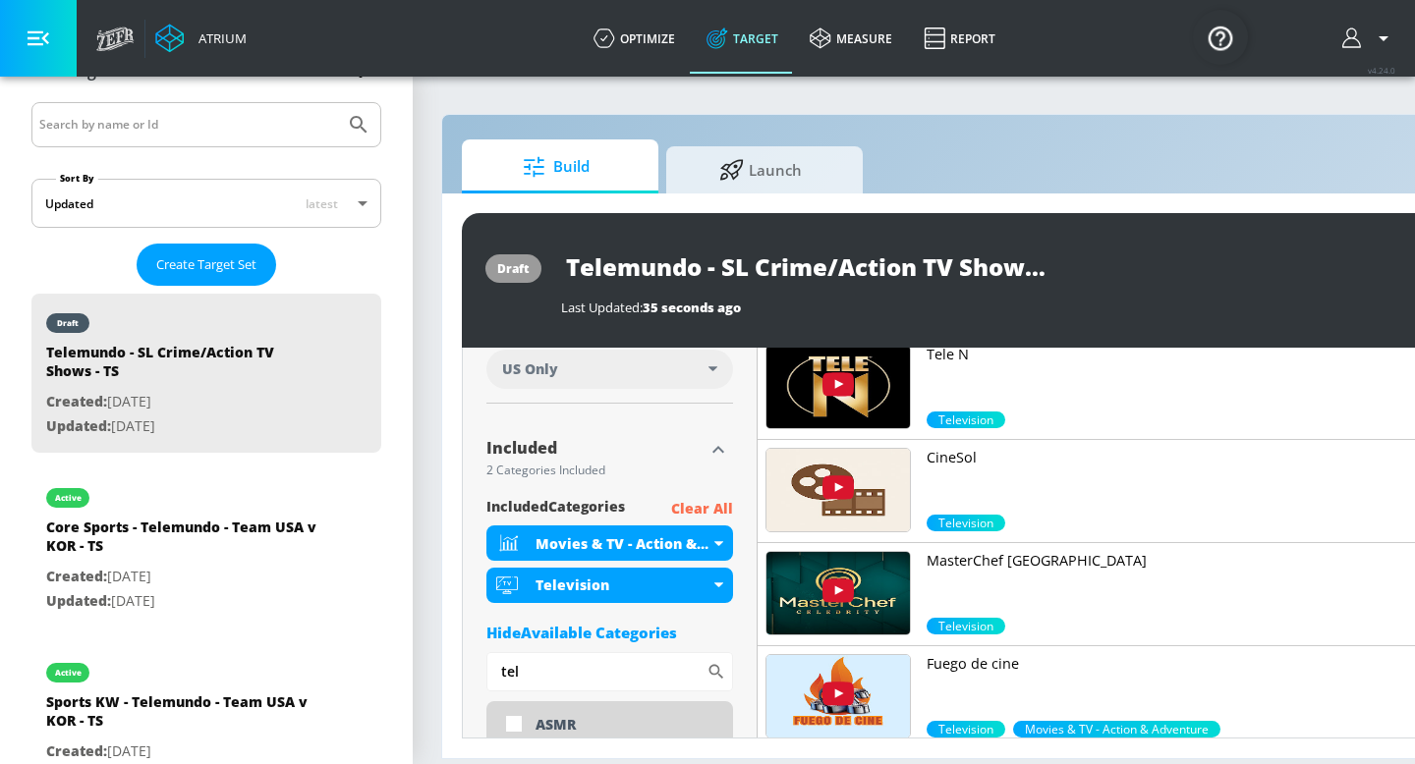
scroll to position [580, 0]
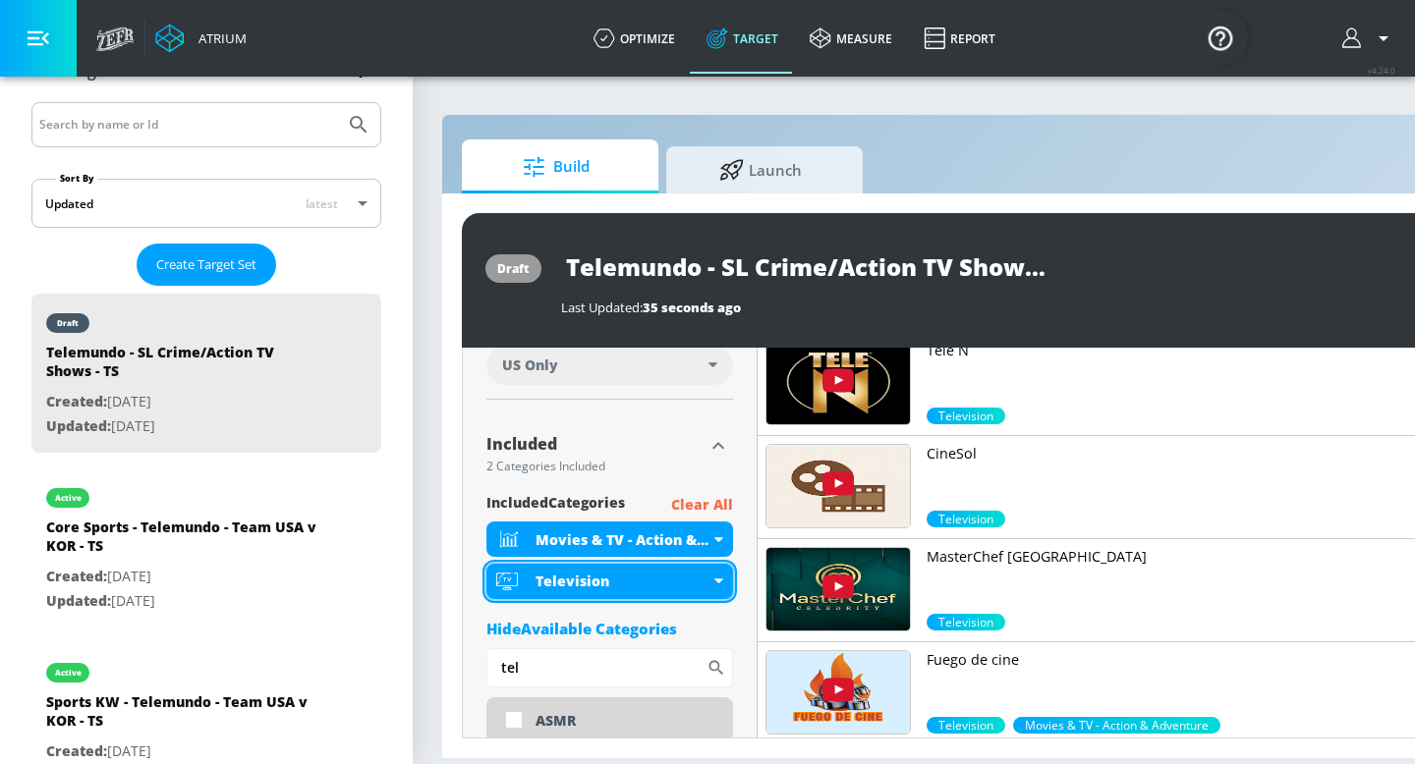
click at [727, 576] on div "Television" at bounding box center [609, 581] width 247 height 35
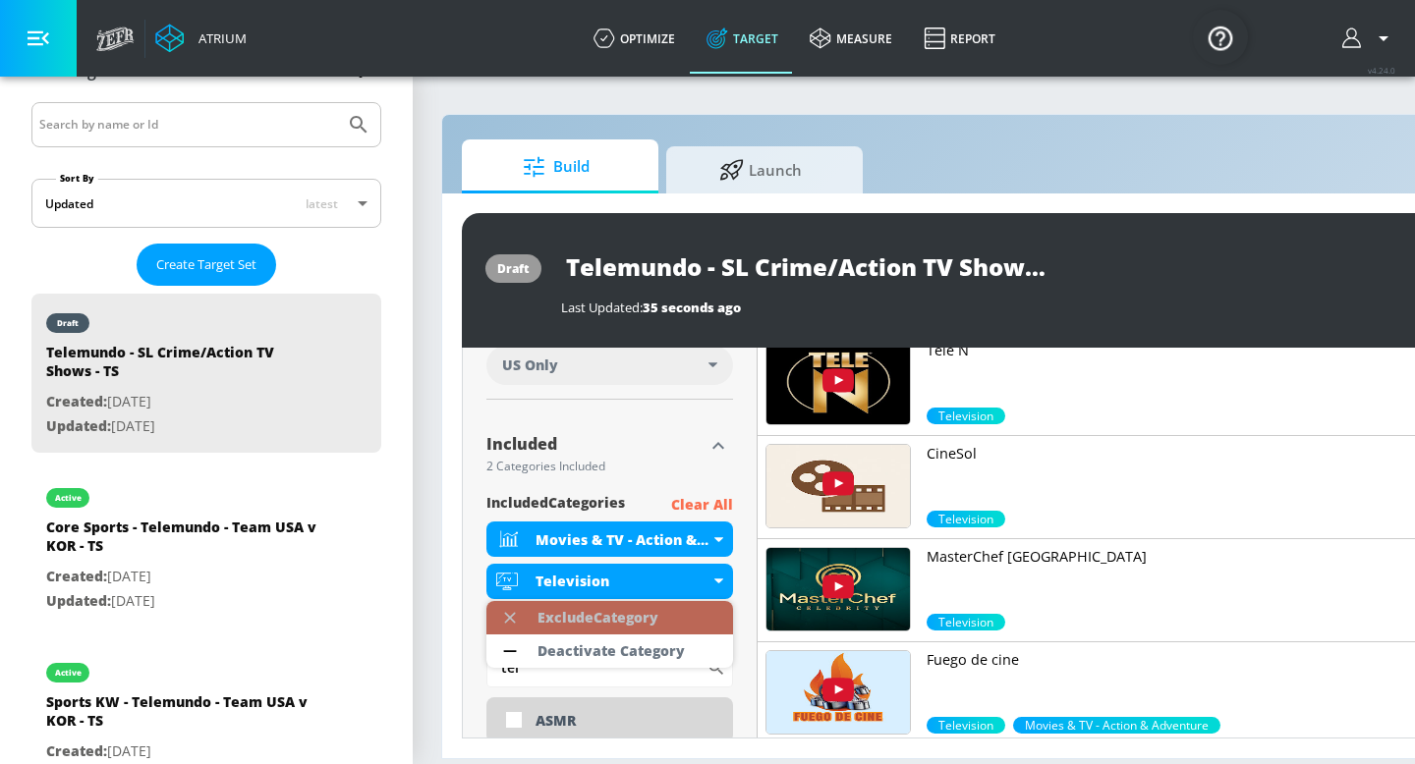
click at [698, 619] on li "Exclude Category" at bounding box center [609, 617] width 247 height 33
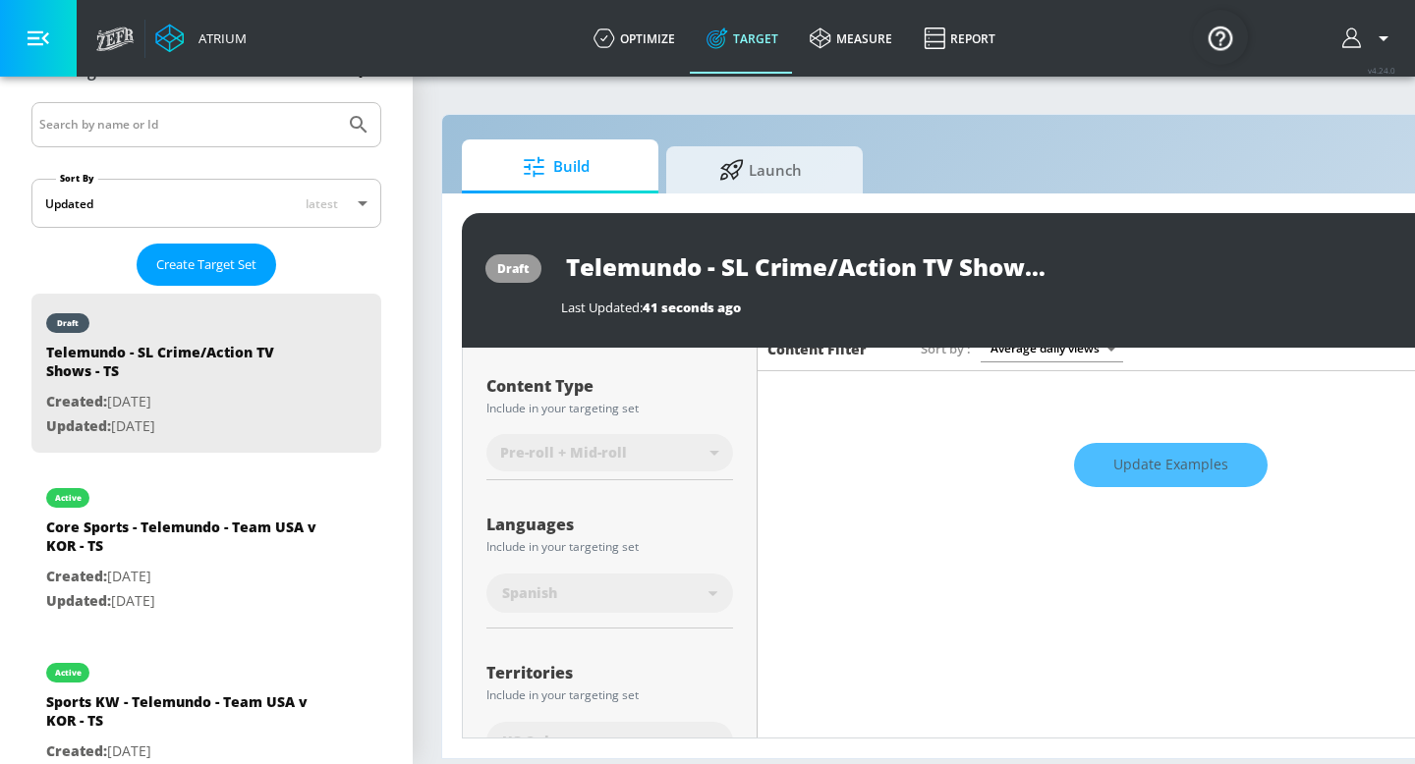
scroll to position [0, 0]
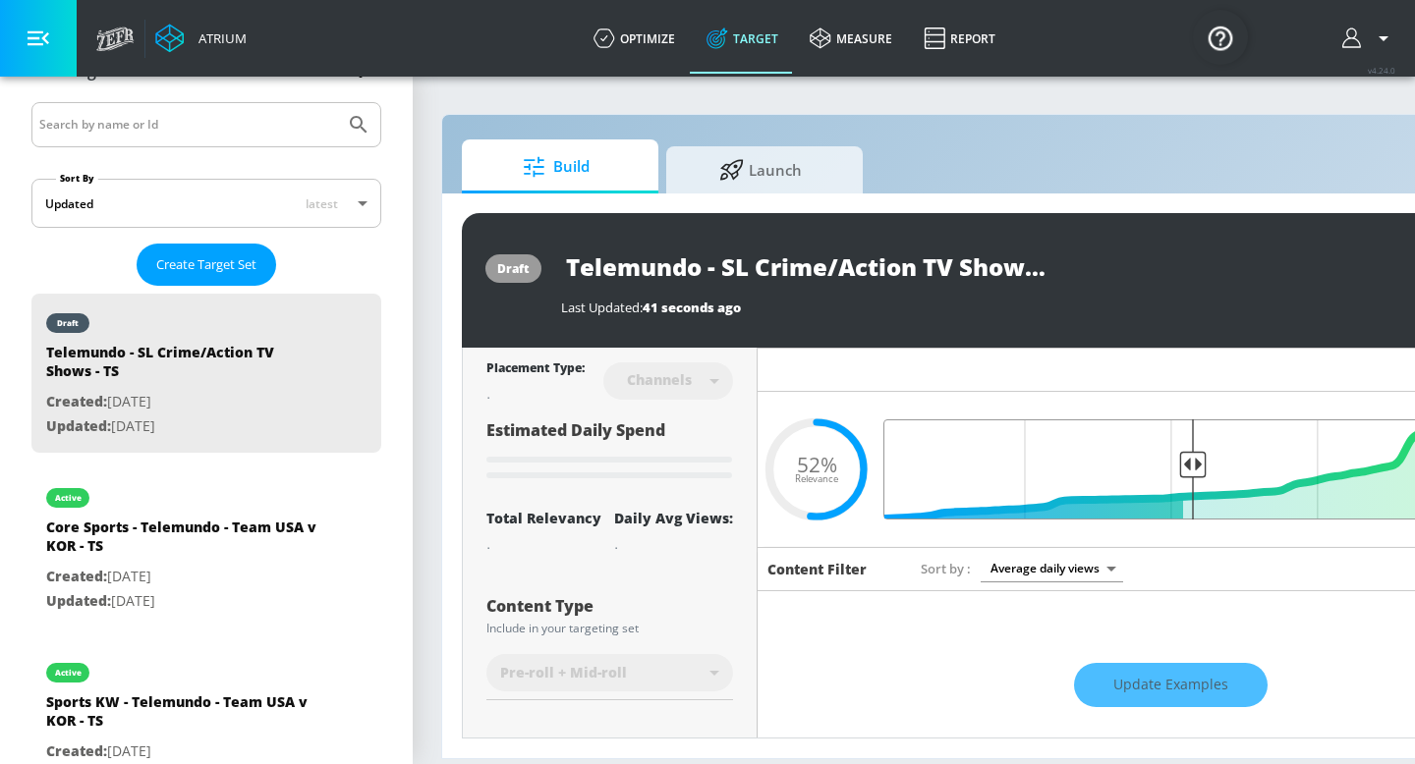
drag, startPoint x: 1174, startPoint y: 466, endPoint x: 1191, endPoint y: 466, distance: 16.7
click at [1191, 466] on input "Final Threshold" at bounding box center [1170, 469] width 550 height 100
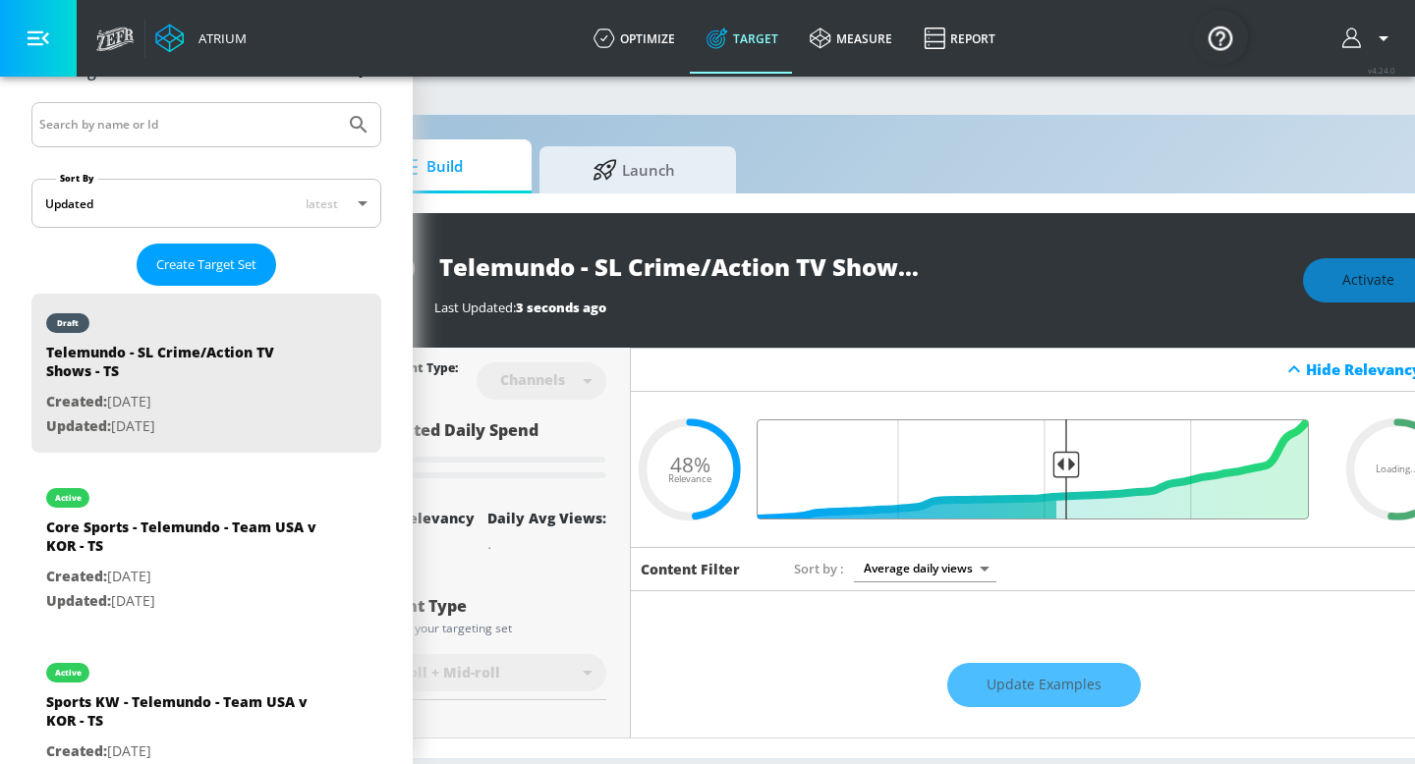
scroll to position [0, 164]
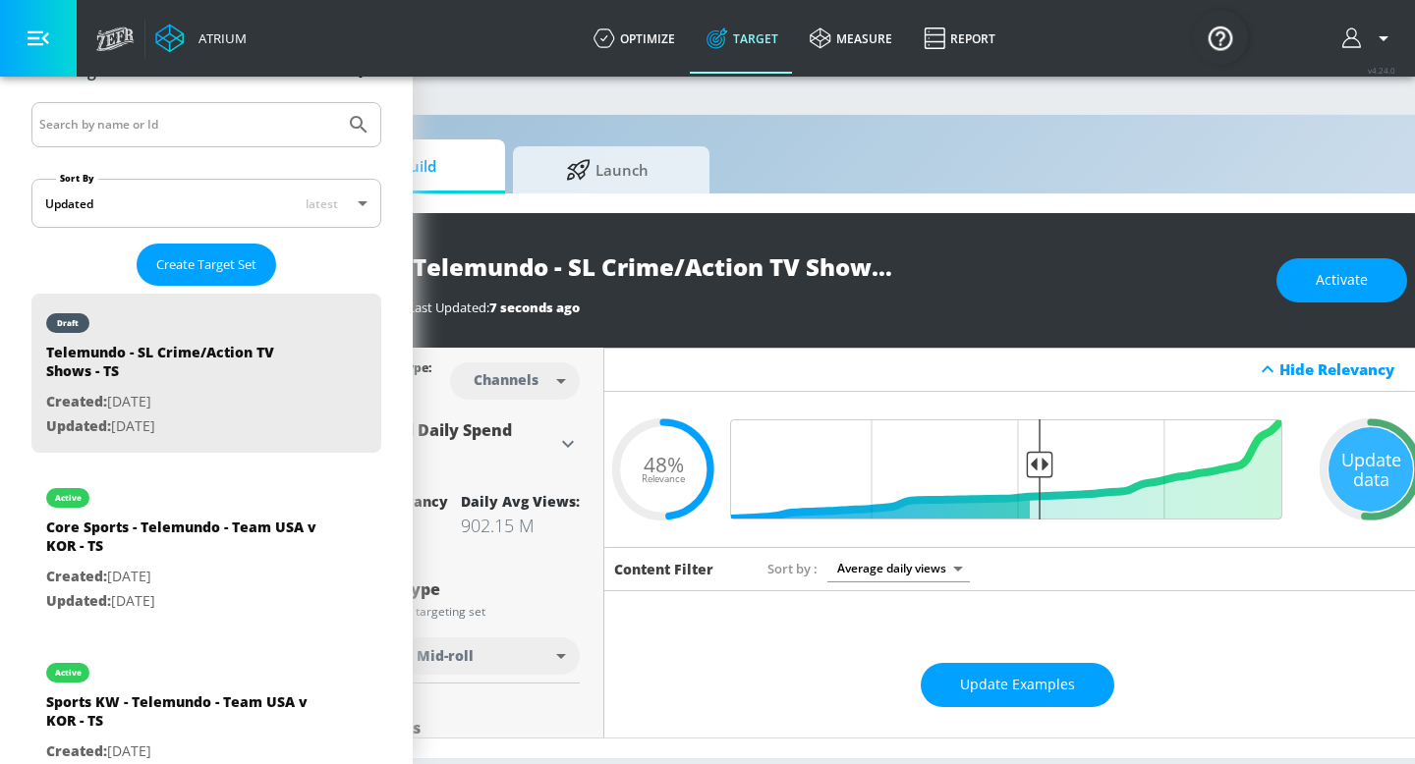
click at [655, 279] on input "Telemundo - SL Crime/Action TV Shows - TS" at bounding box center [653, 267] width 491 height 44
click at [848, 154] on div "Build Launch" at bounding box center [869, 166] width 1122 height 54
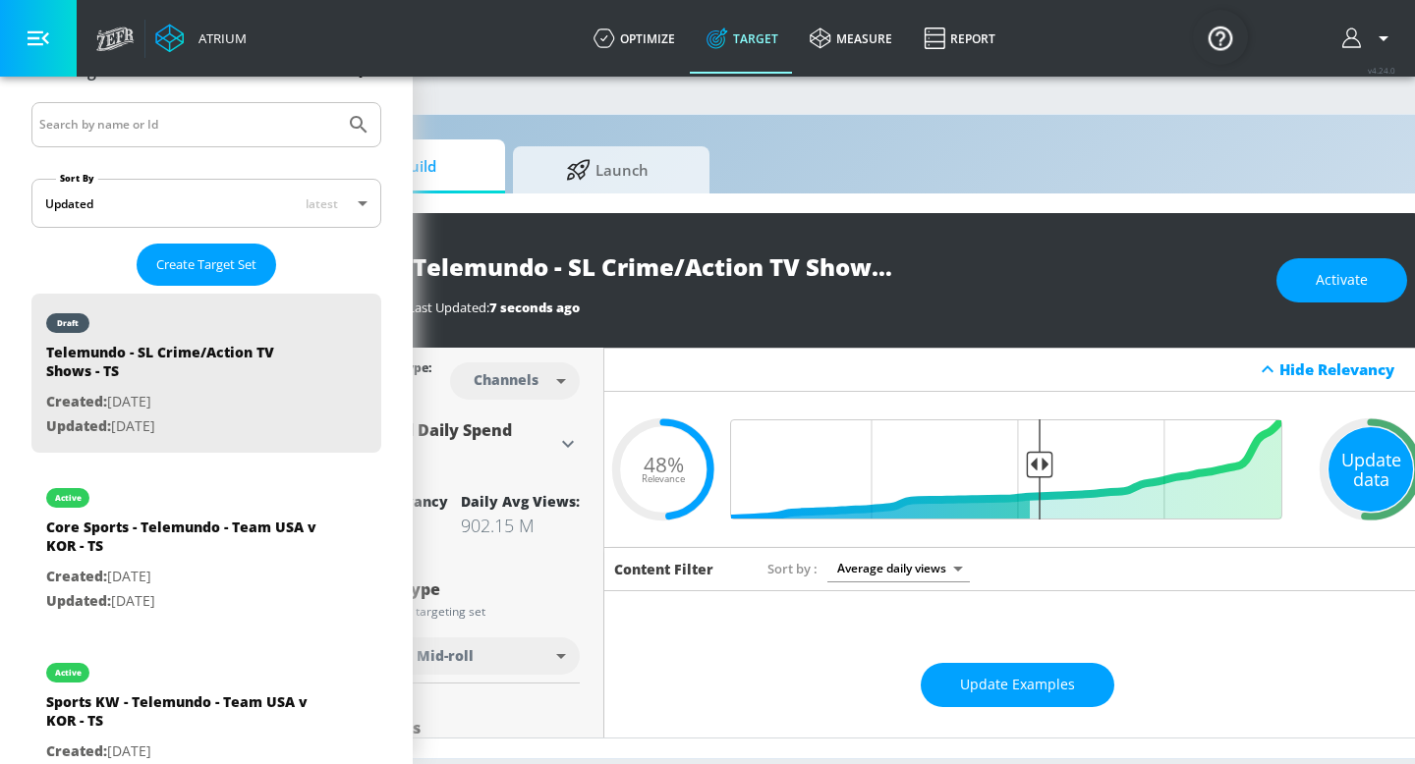
click at [1351, 465] on div "Update data" at bounding box center [1370, 469] width 84 height 84
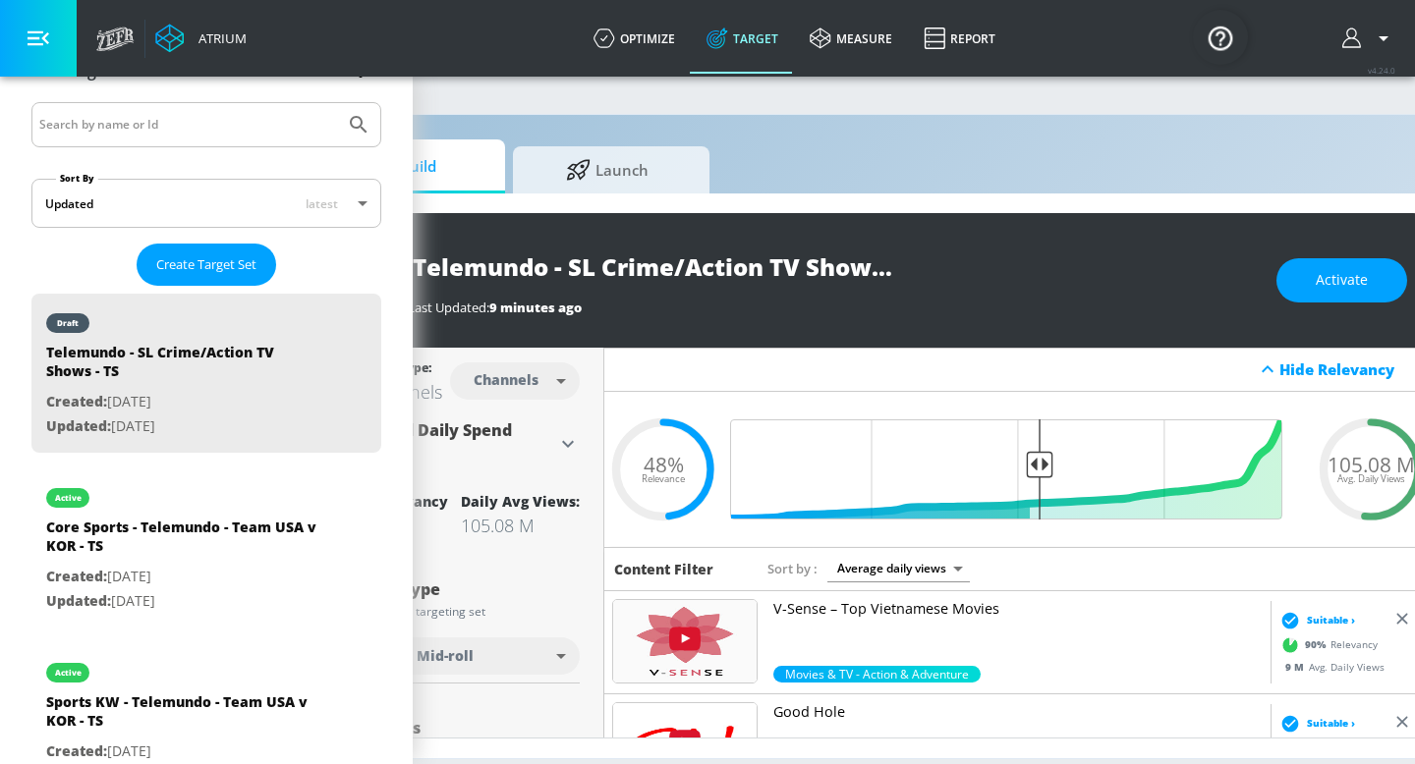
click at [998, 252] on div "Telemundo - SL Crime/Action TV Shows - TS" at bounding box center [832, 267] width 849 height 44
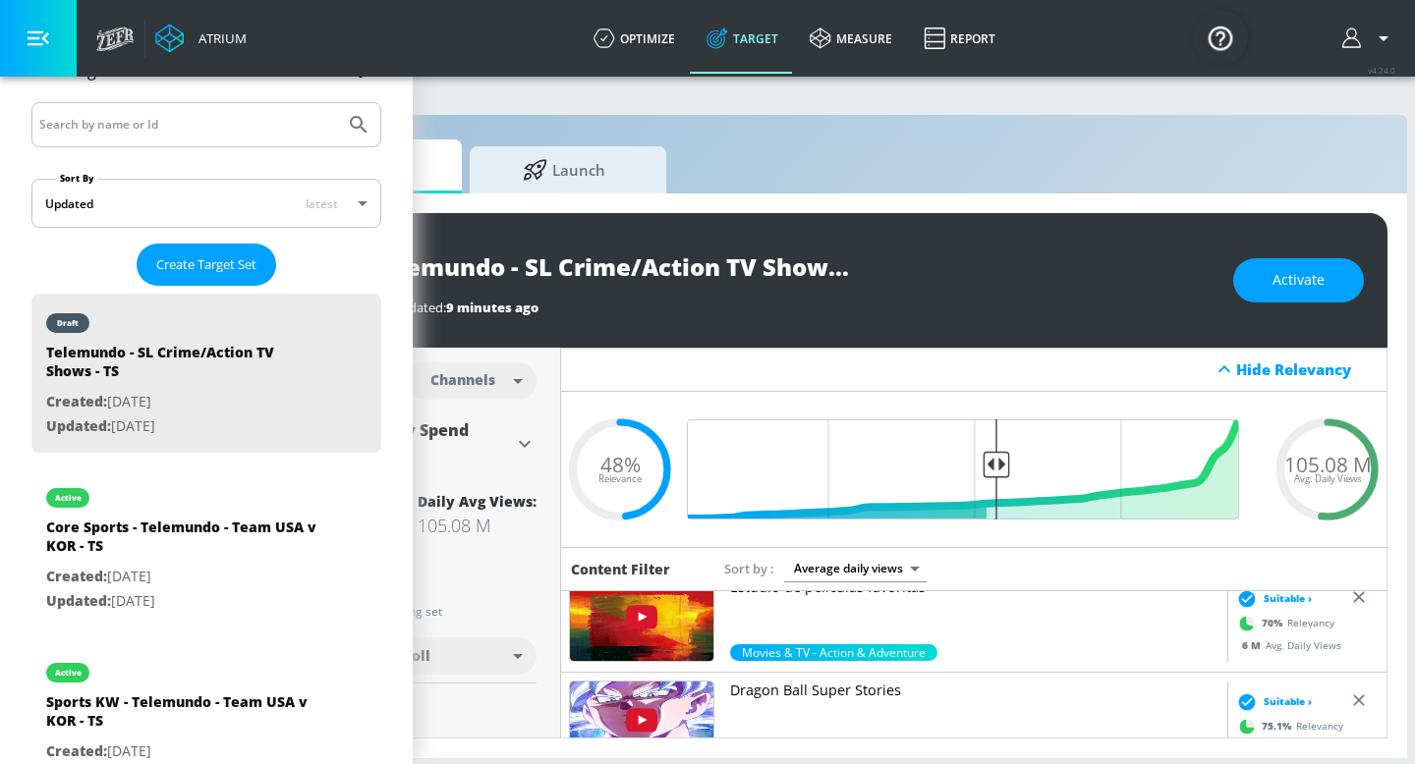
scroll to position [0, 222]
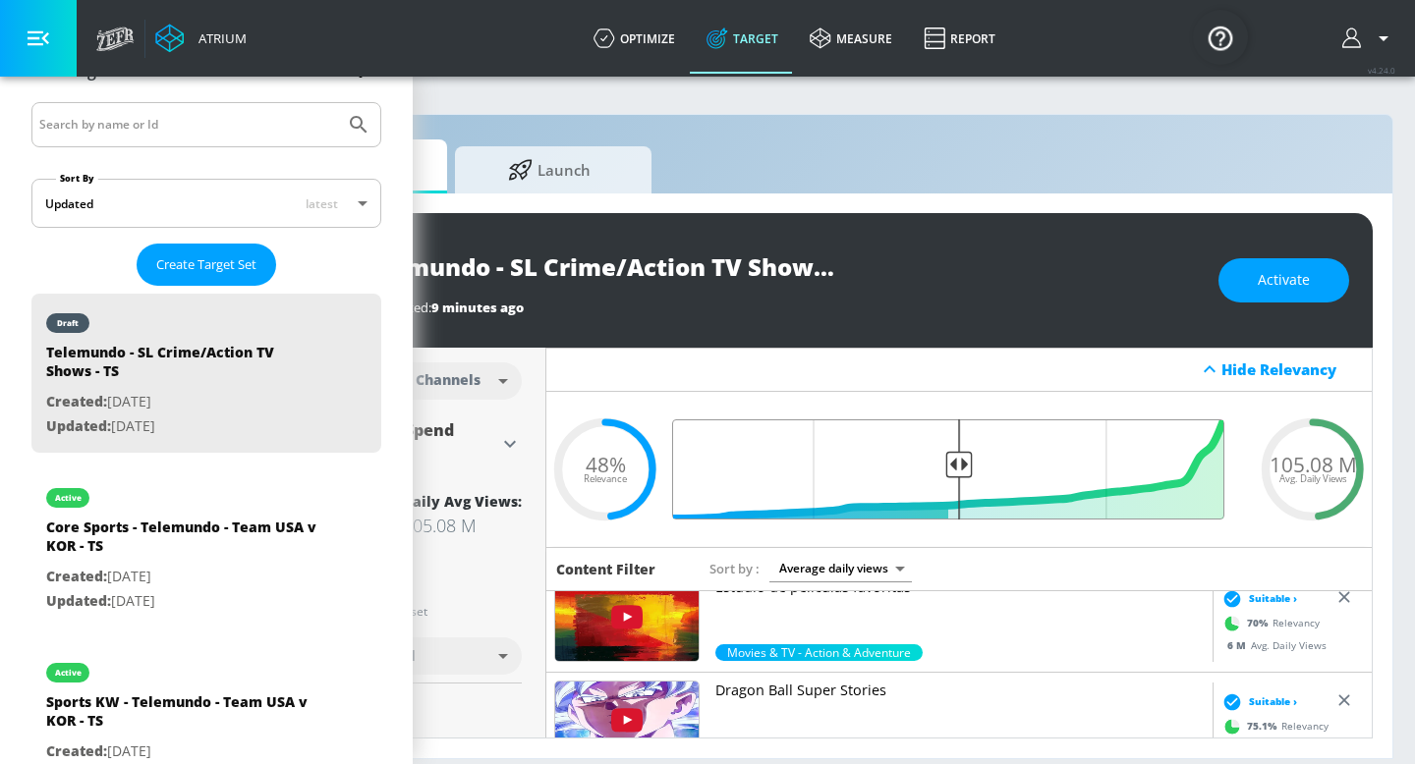
drag, startPoint x: 981, startPoint y: 465, endPoint x: 959, endPoint y: 464, distance: 22.6
type input "0.52"
click at [959, 464] on input "Final Threshold" at bounding box center [959, 469] width 550 height 100
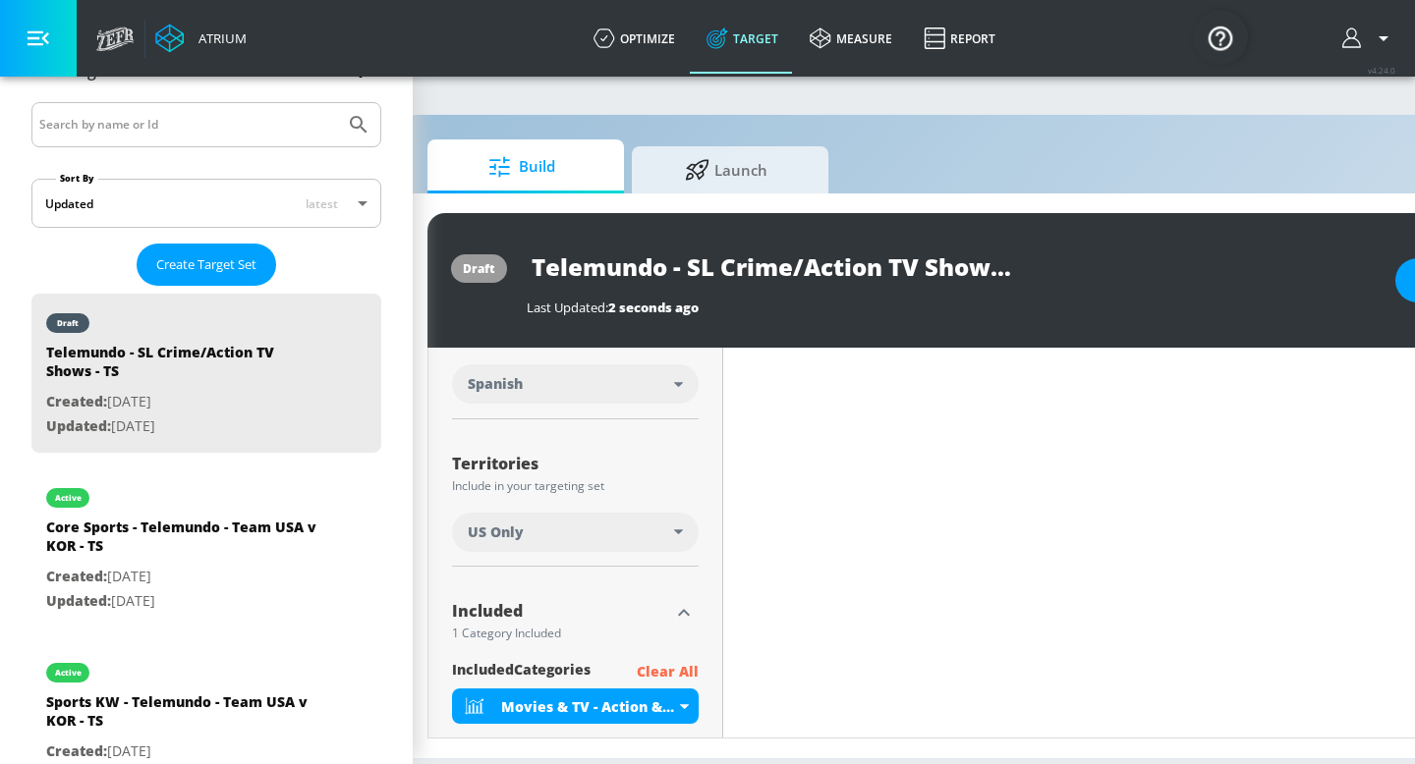
scroll to position [580, 0]
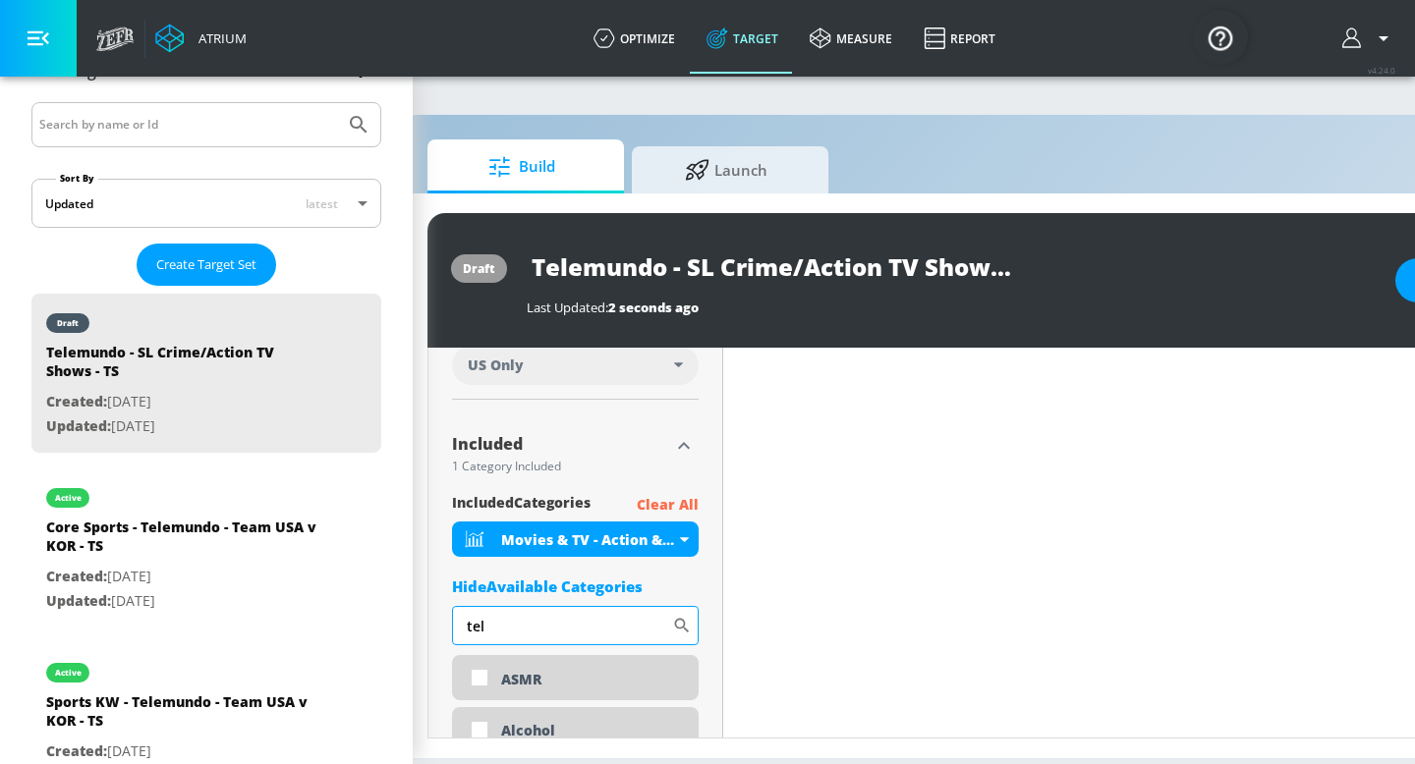
click at [596, 624] on input "tel" at bounding box center [562, 625] width 220 height 39
type input "television"
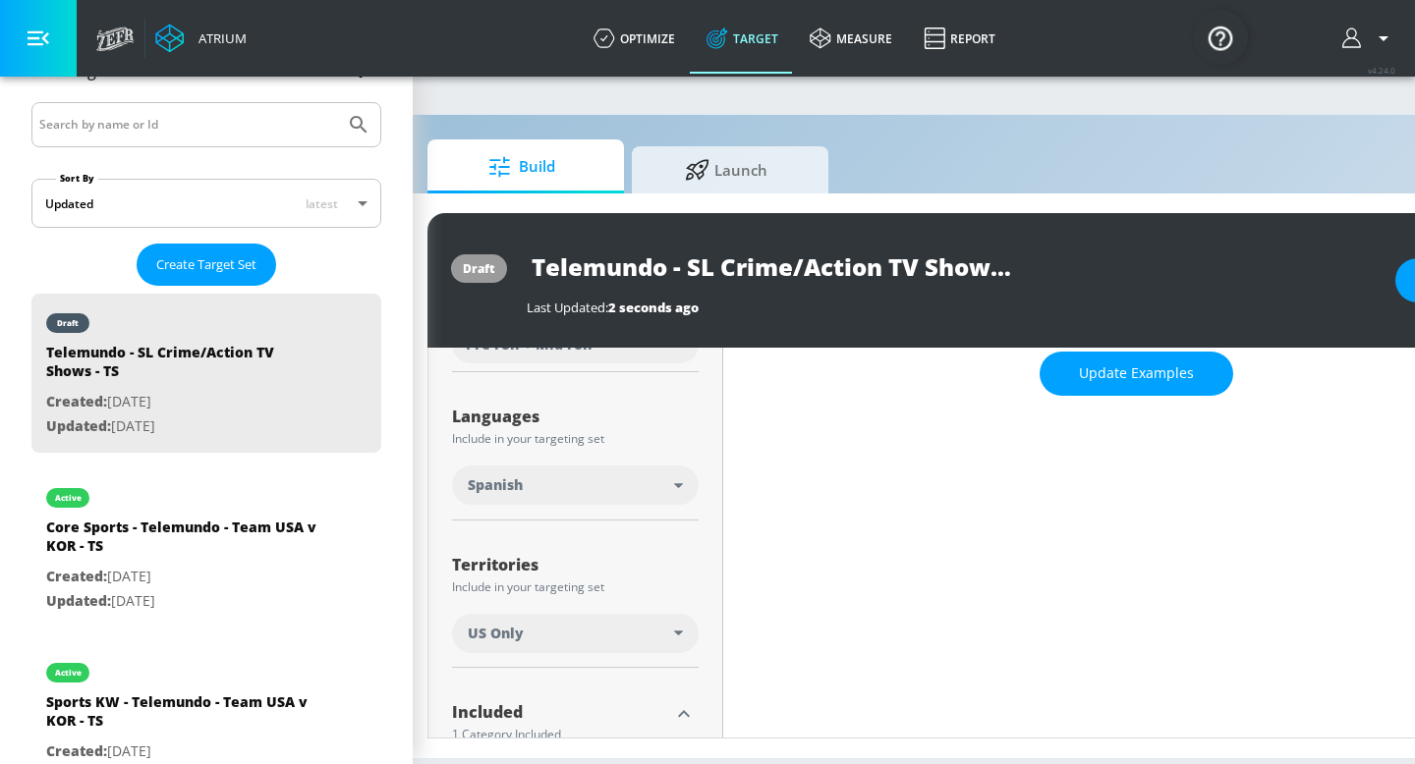
scroll to position [636, 0]
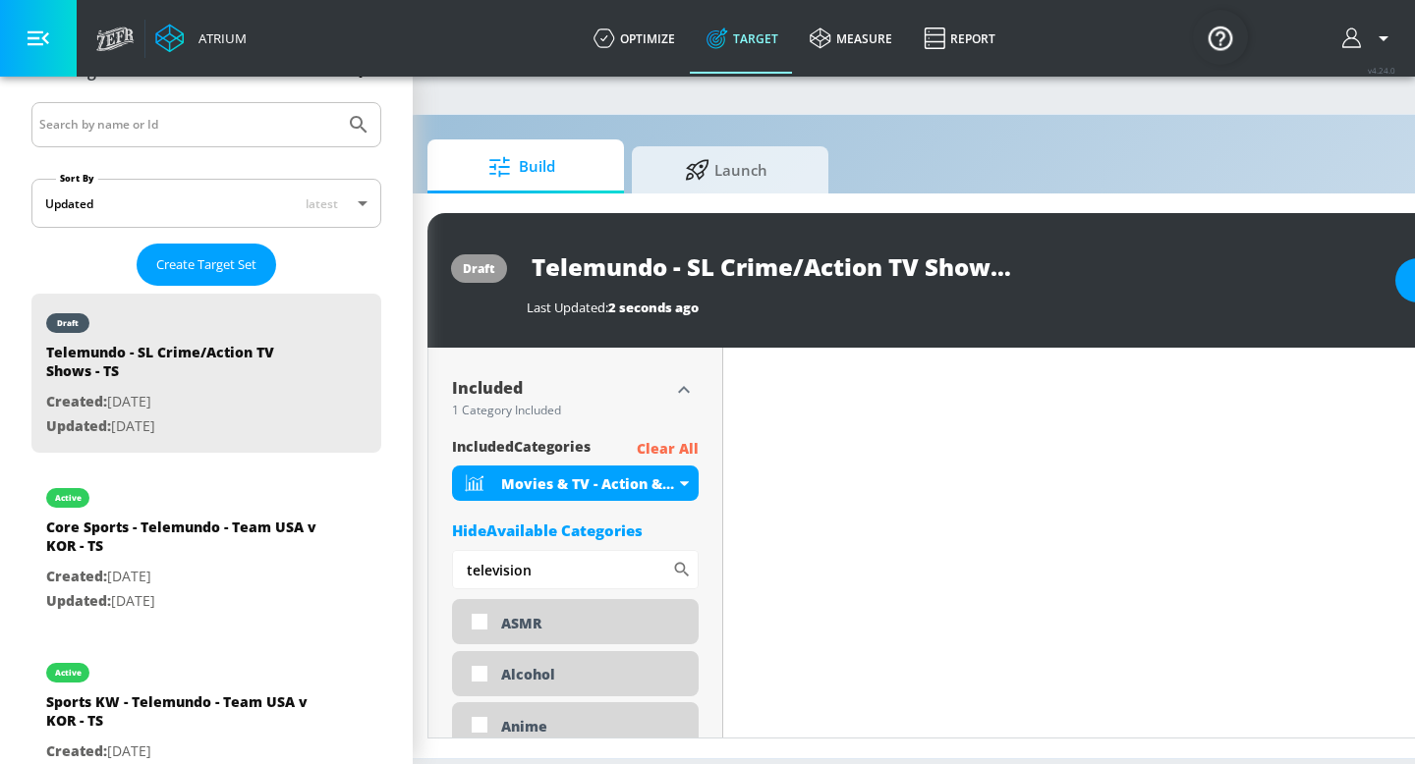
click at [676, 391] on icon "button" at bounding box center [684, 390] width 24 height 24
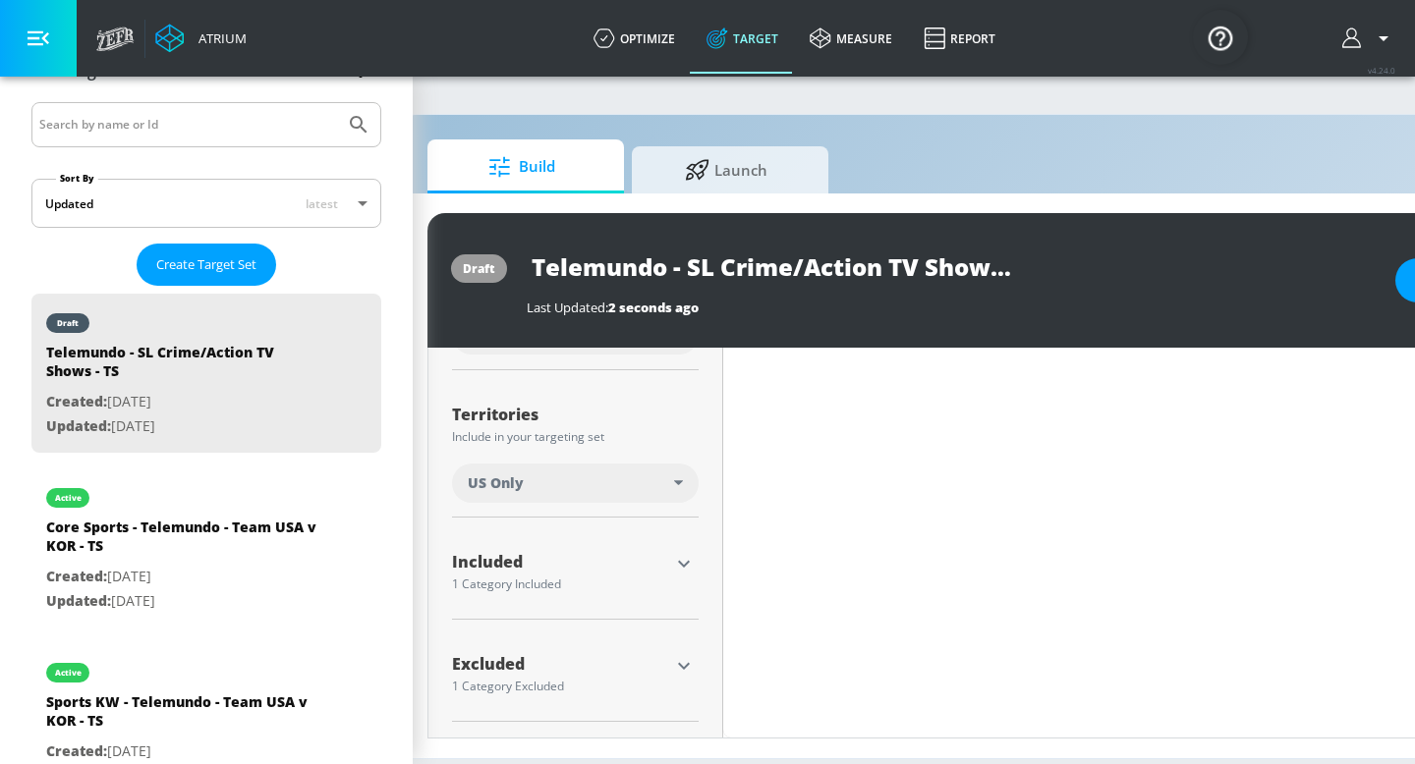
scroll to position [462, 0]
click at [679, 665] on icon "button" at bounding box center [684, 666] width 24 height 24
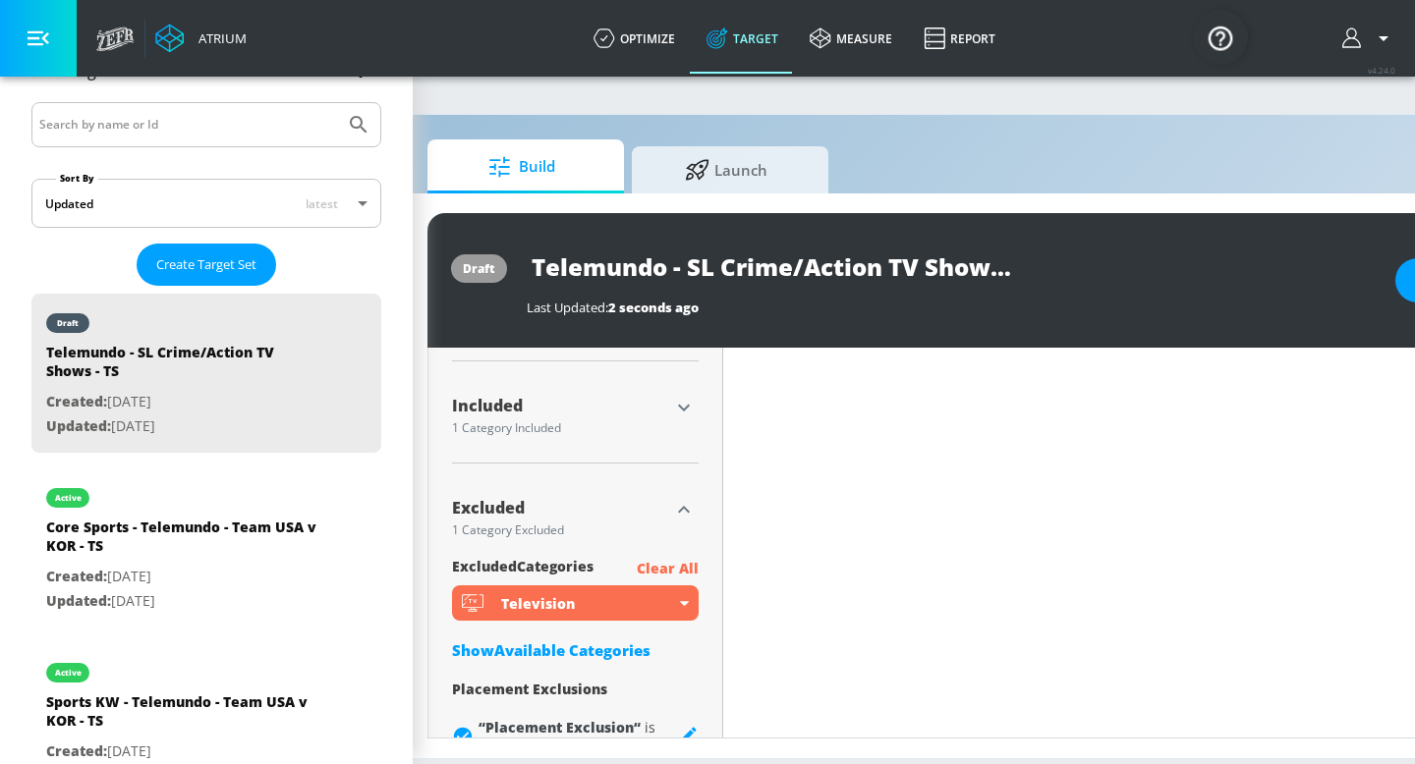
click at [677, 570] on p "Clear All" at bounding box center [668, 569] width 62 height 25
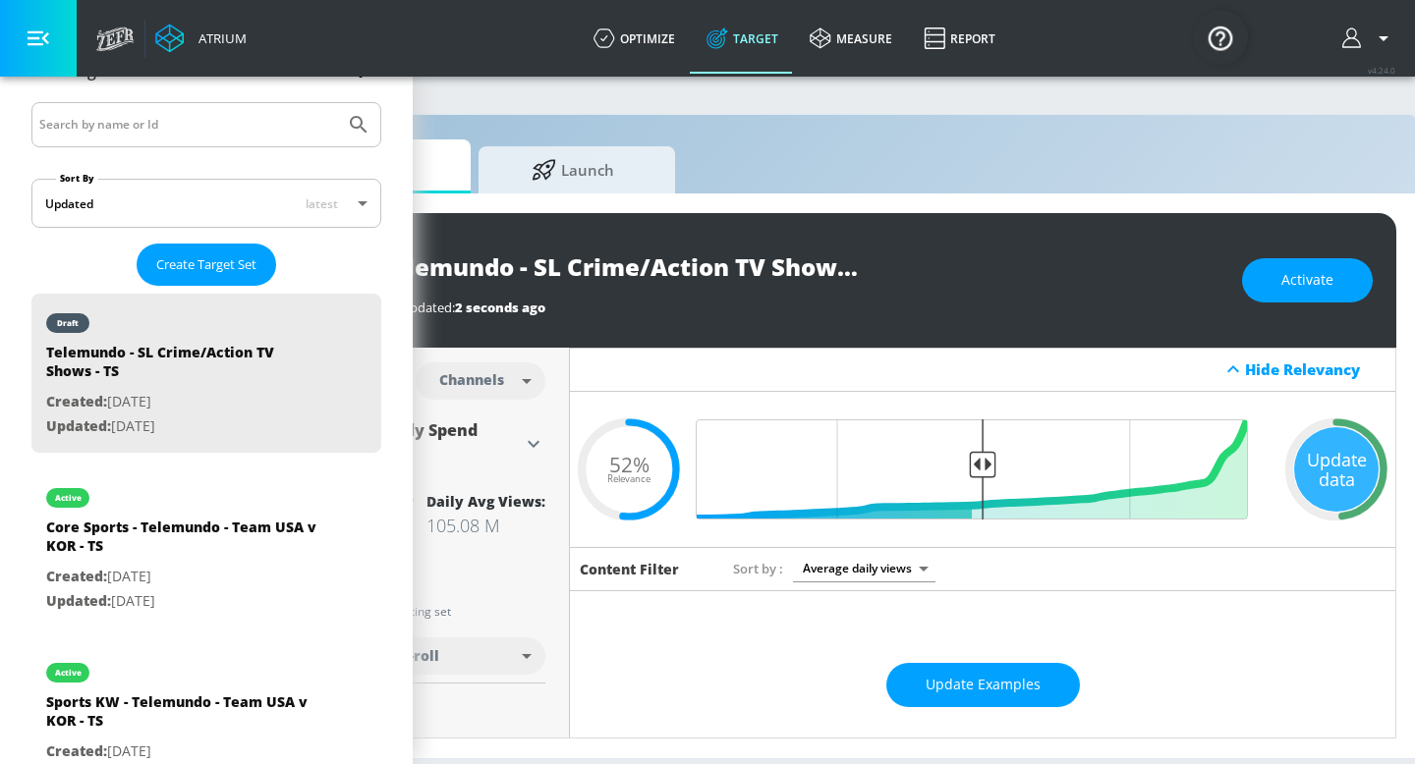
scroll to position [0, 240]
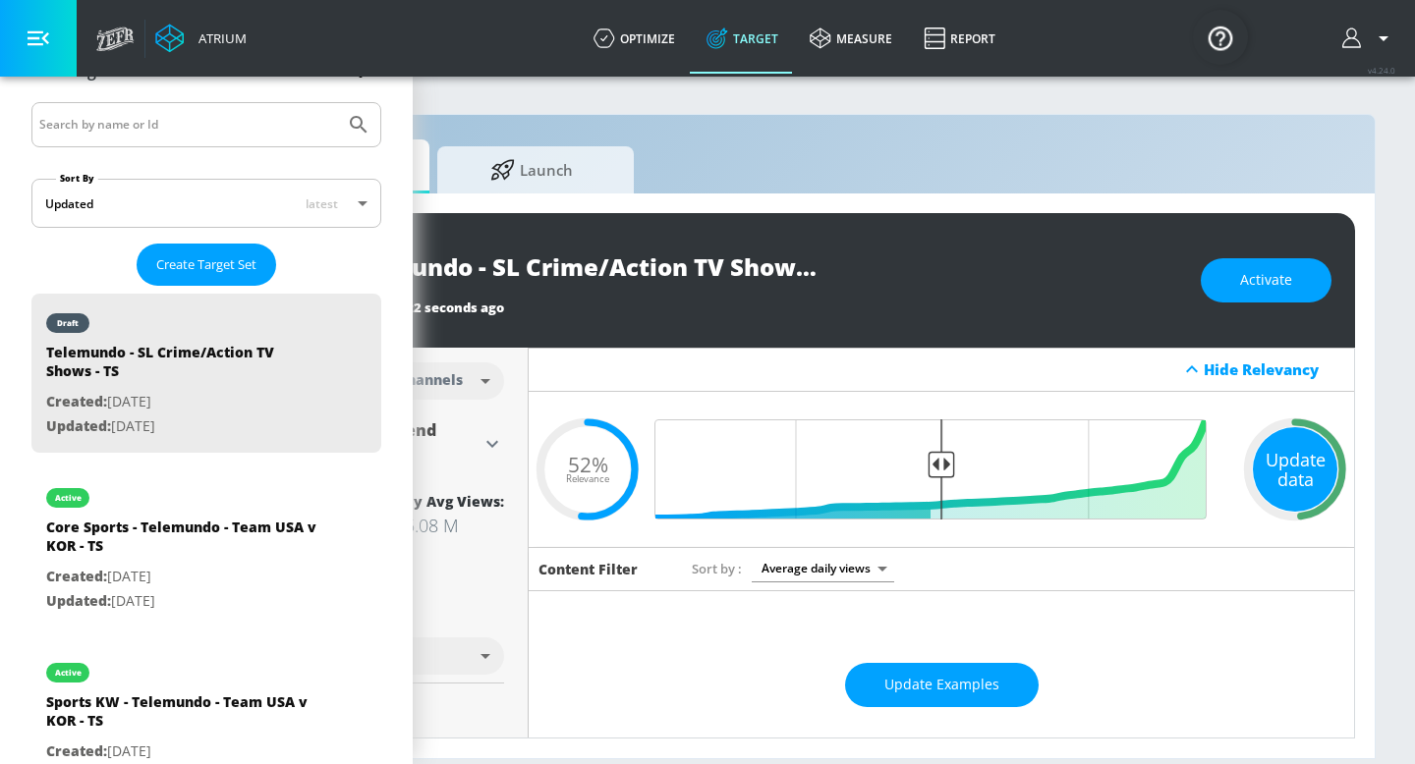
click at [1284, 468] on div "Update data" at bounding box center [1295, 469] width 84 height 84
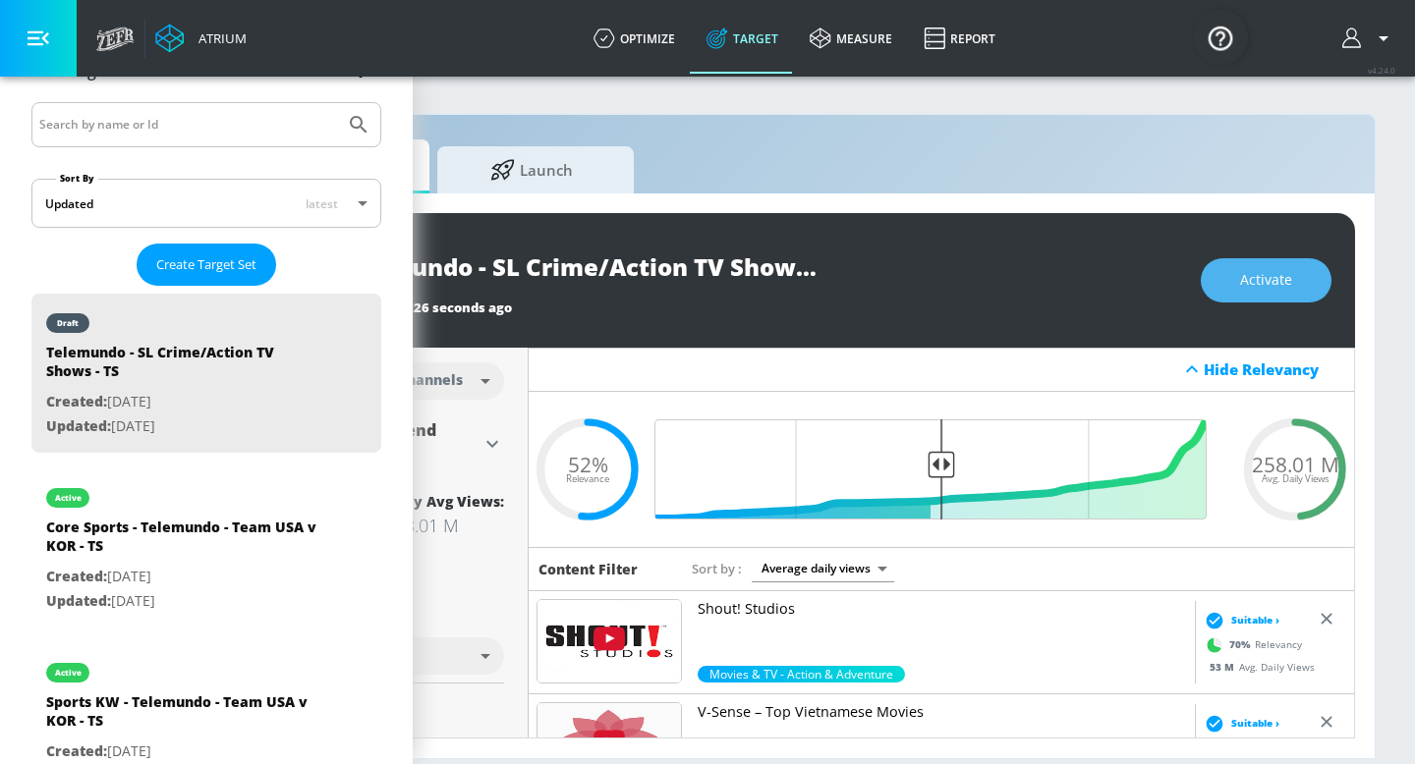
click at [1278, 281] on span "Activate" at bounding box center [1266, 280] width 52 height 25
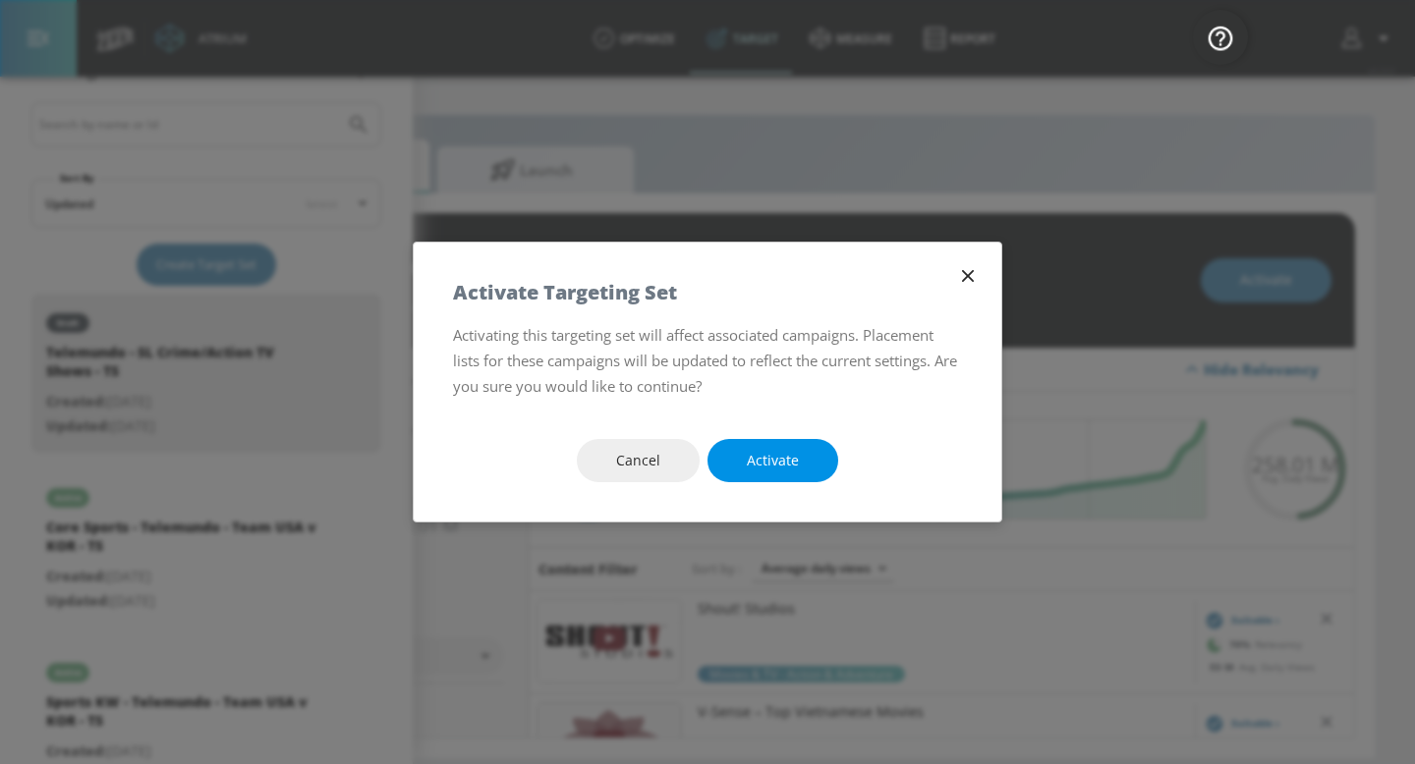
click at [788, 463] on span "Activate" at bounding box center [773, 461] width 52 height 25
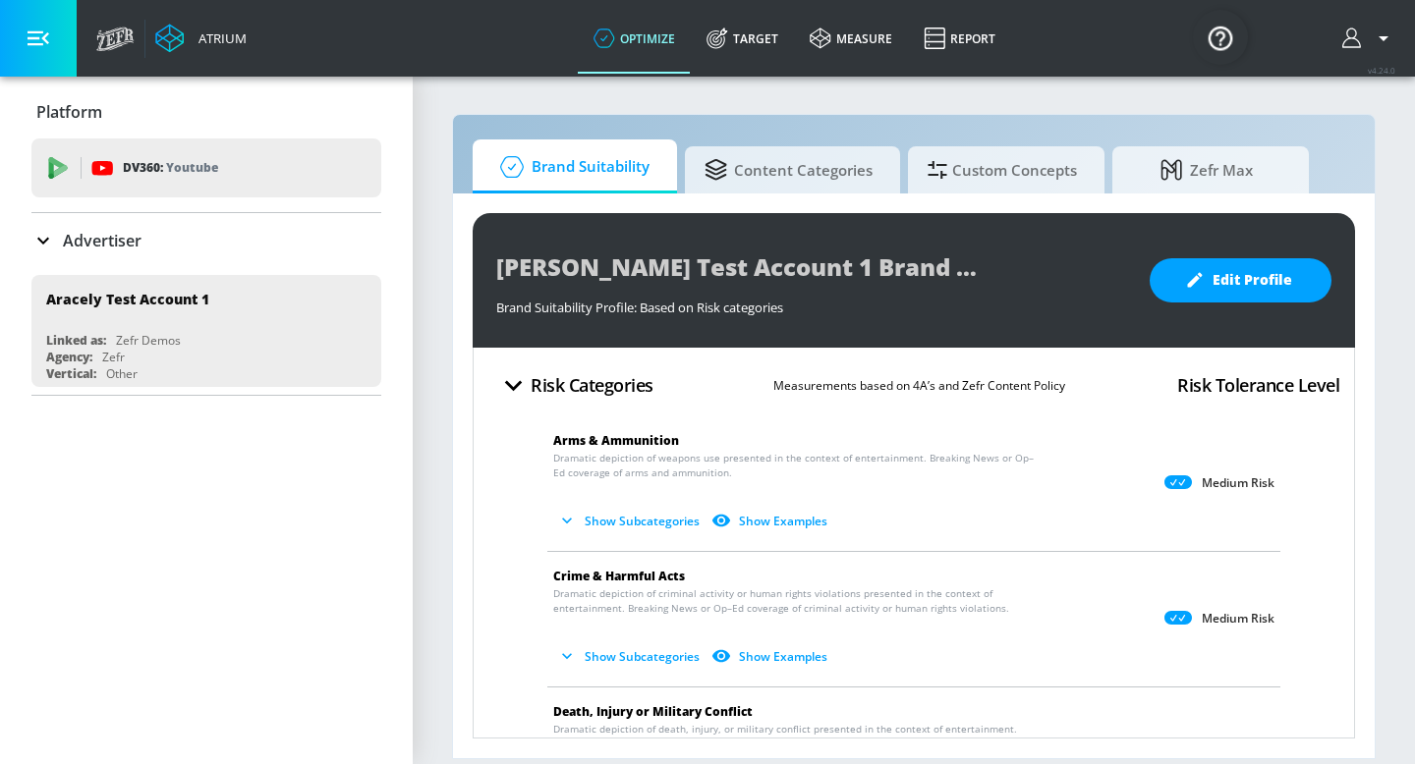
click at [53, 240] on icon at bounding box center [43, 241] width 24 height 24
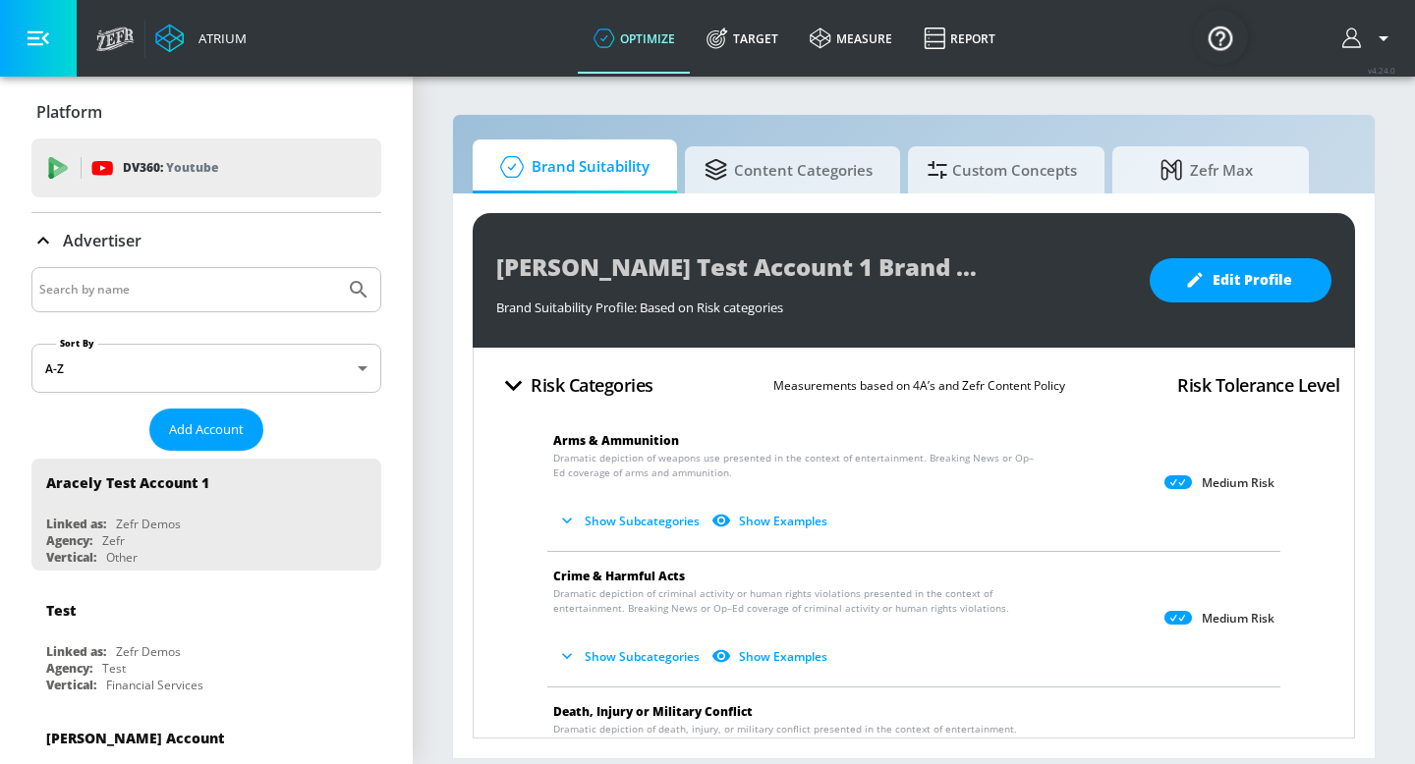
click at [76, 277] on input "Search by name" at bounding box center [188, 290] width 298 height 26
click at [337, 268] on button "Submit Search" at bounding box center [358, 289] width 43 height 43
click at [161, 293] on input "telemundo" at bounding box center [188, 290] width 298 height 26
type input "telemundo"
click at [337, 268] on button "Submit Search" at bounding box center [358, 289] width 43 height 43
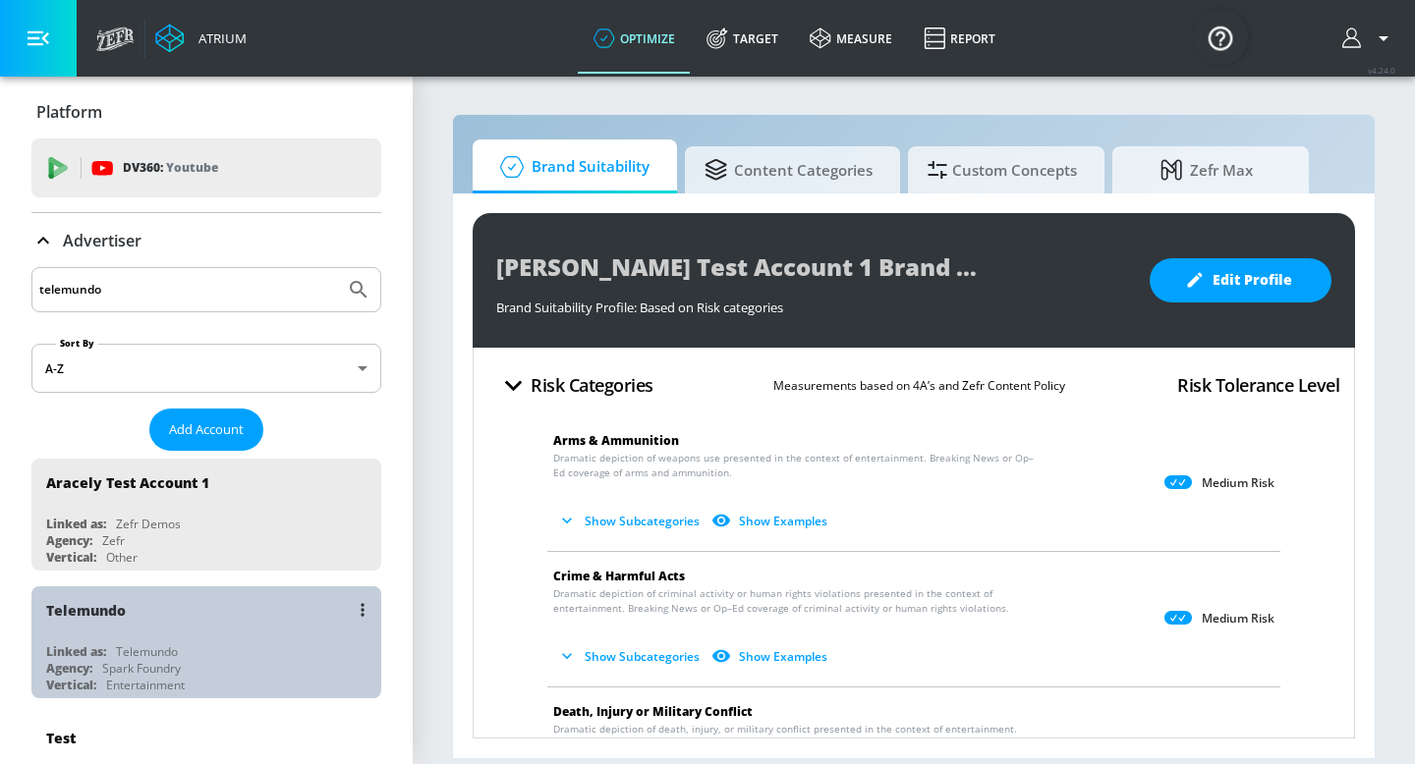
click at [125, 604] on div "Telemundo" at bounding box center [211, 609] width 330 height 47
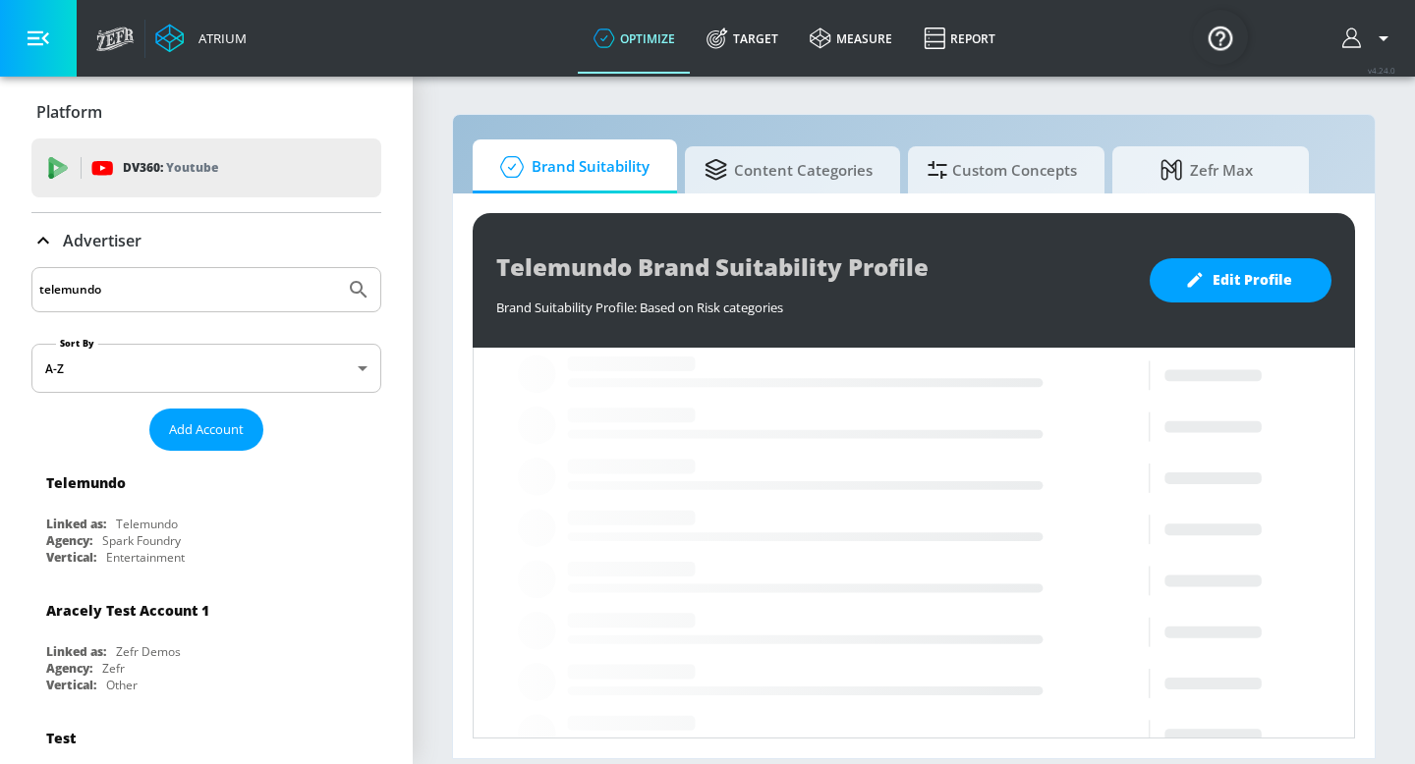
click at [42, 230] on icon at bounding box center [43, 241] width 24 height 24
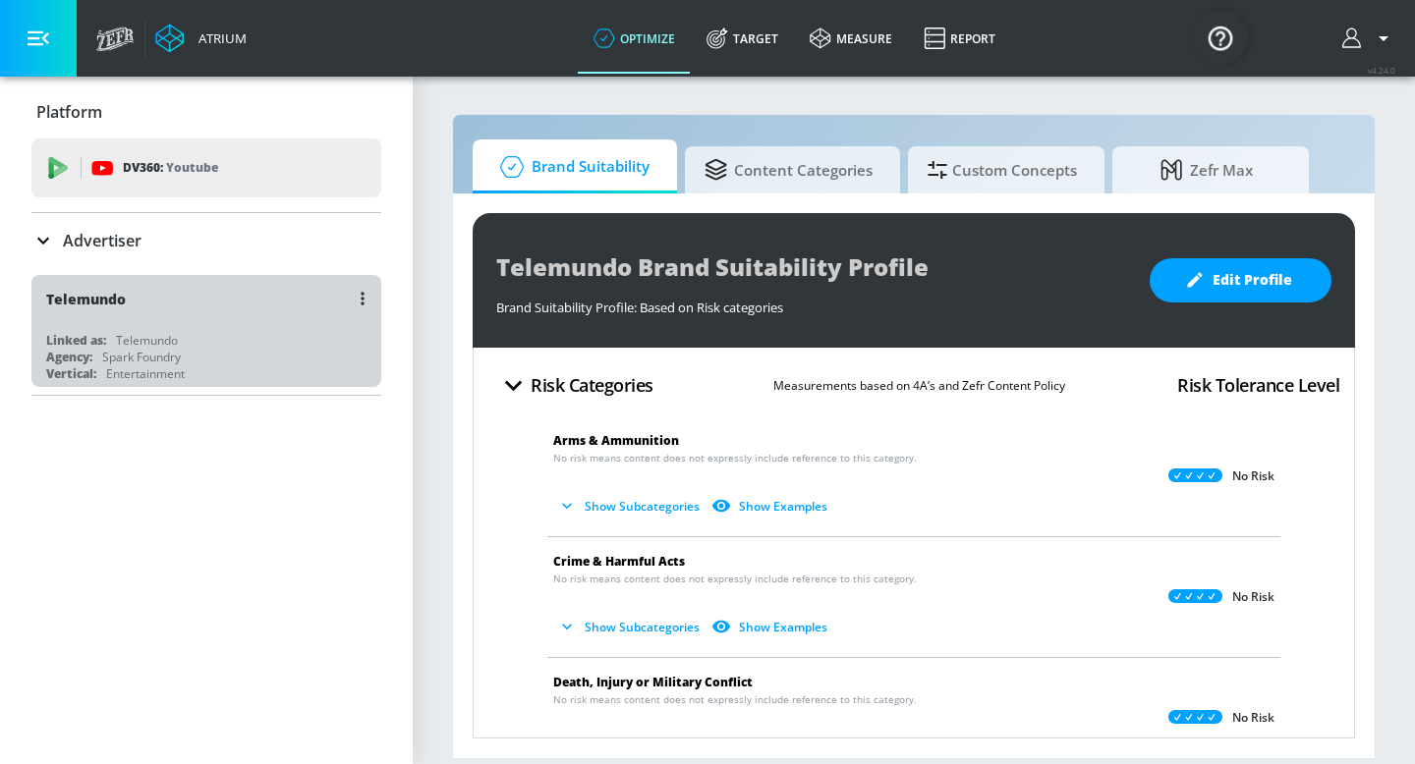
click at [112, 336] on div "Linked as: Telemundo" at bounding box center [211, 340] width 330 height 17
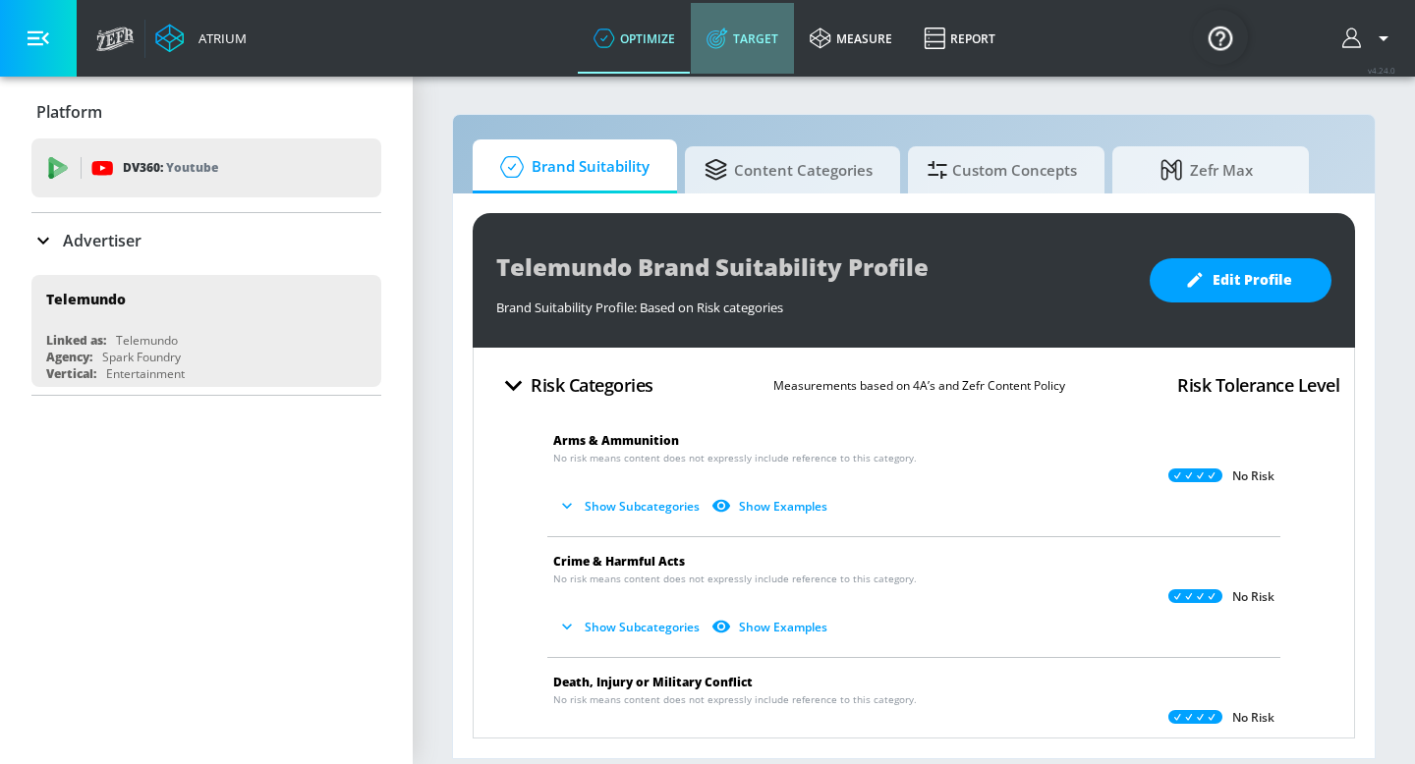
click at [748, 44] on link "Target" at bounding box center [742, 38] width 103 height 71
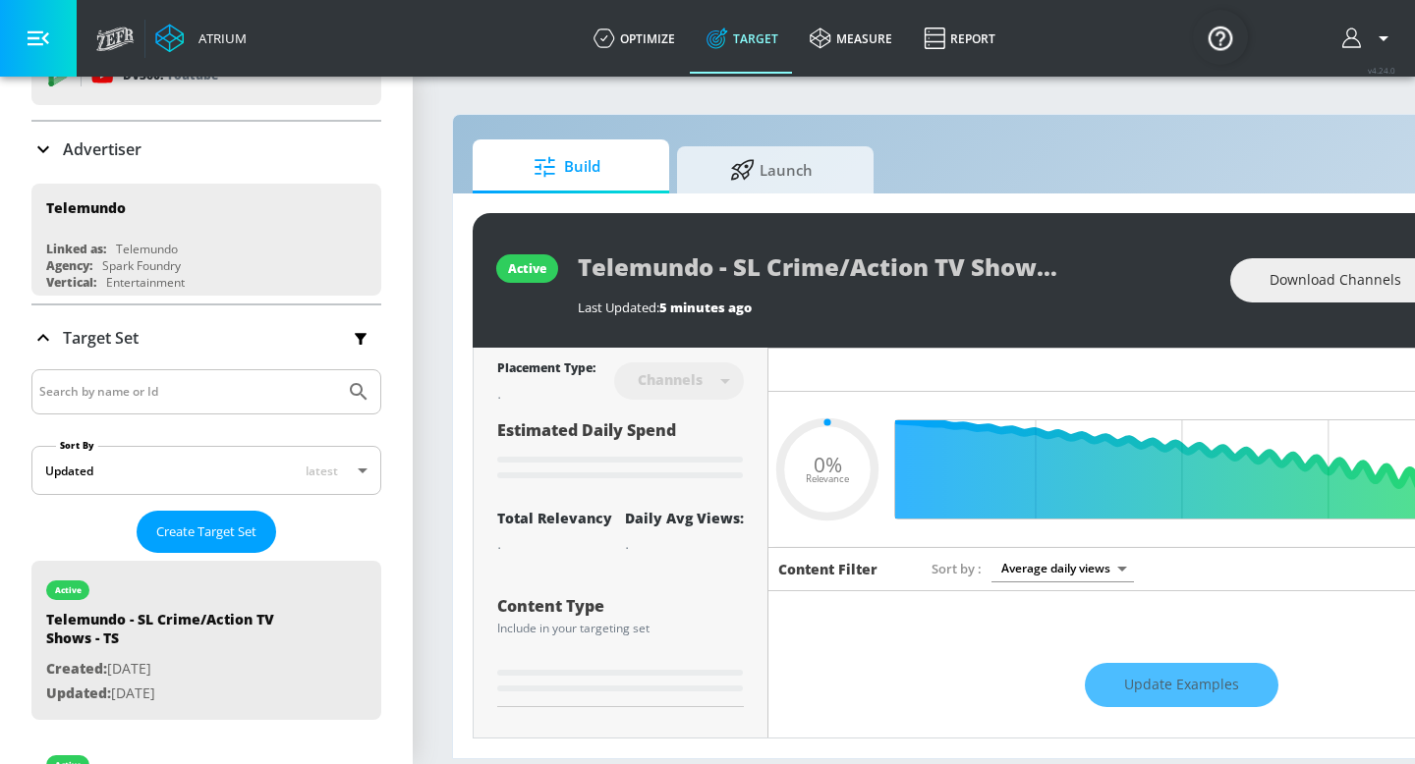
scroll to position [98, 0]
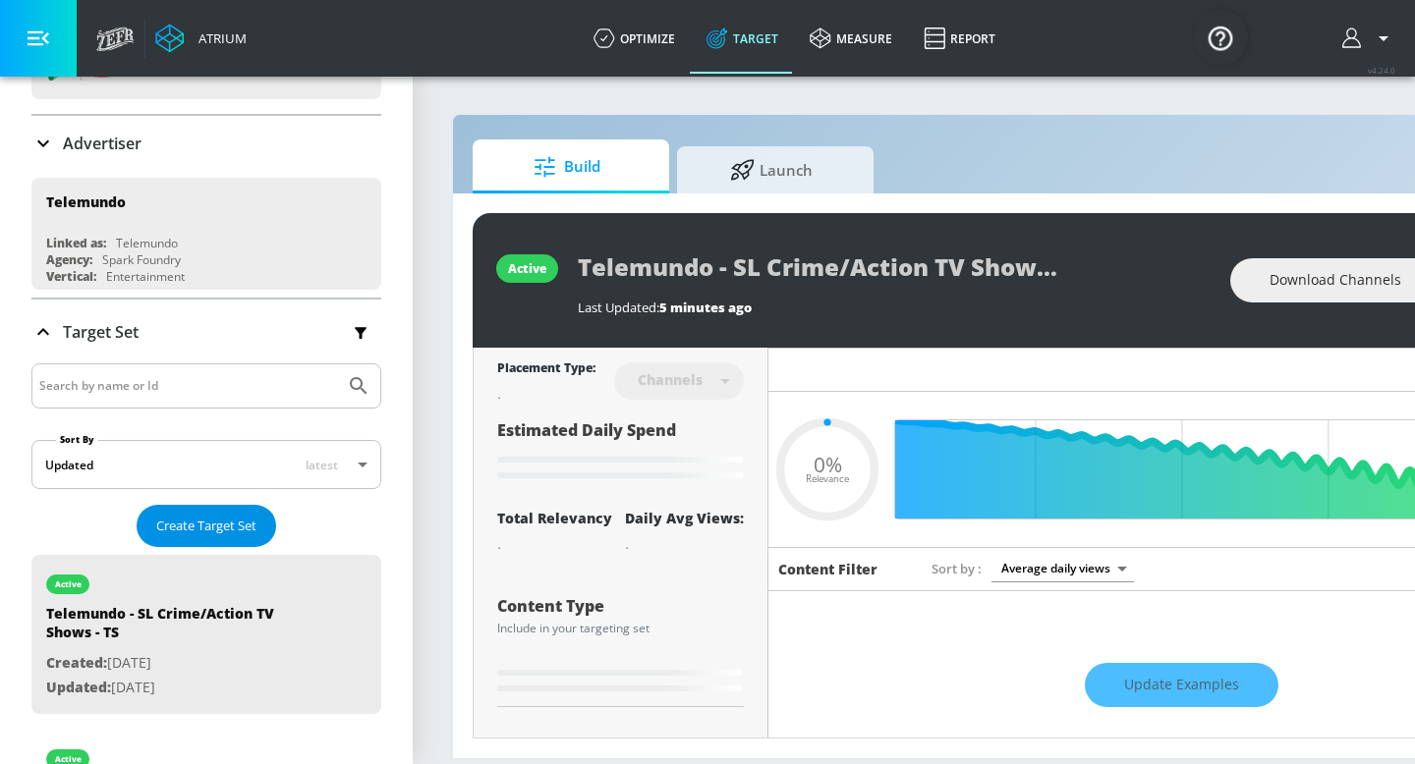
click at [203, 530] on span "Create Target Set" at bounding box center [206, 526] width 100 height 23
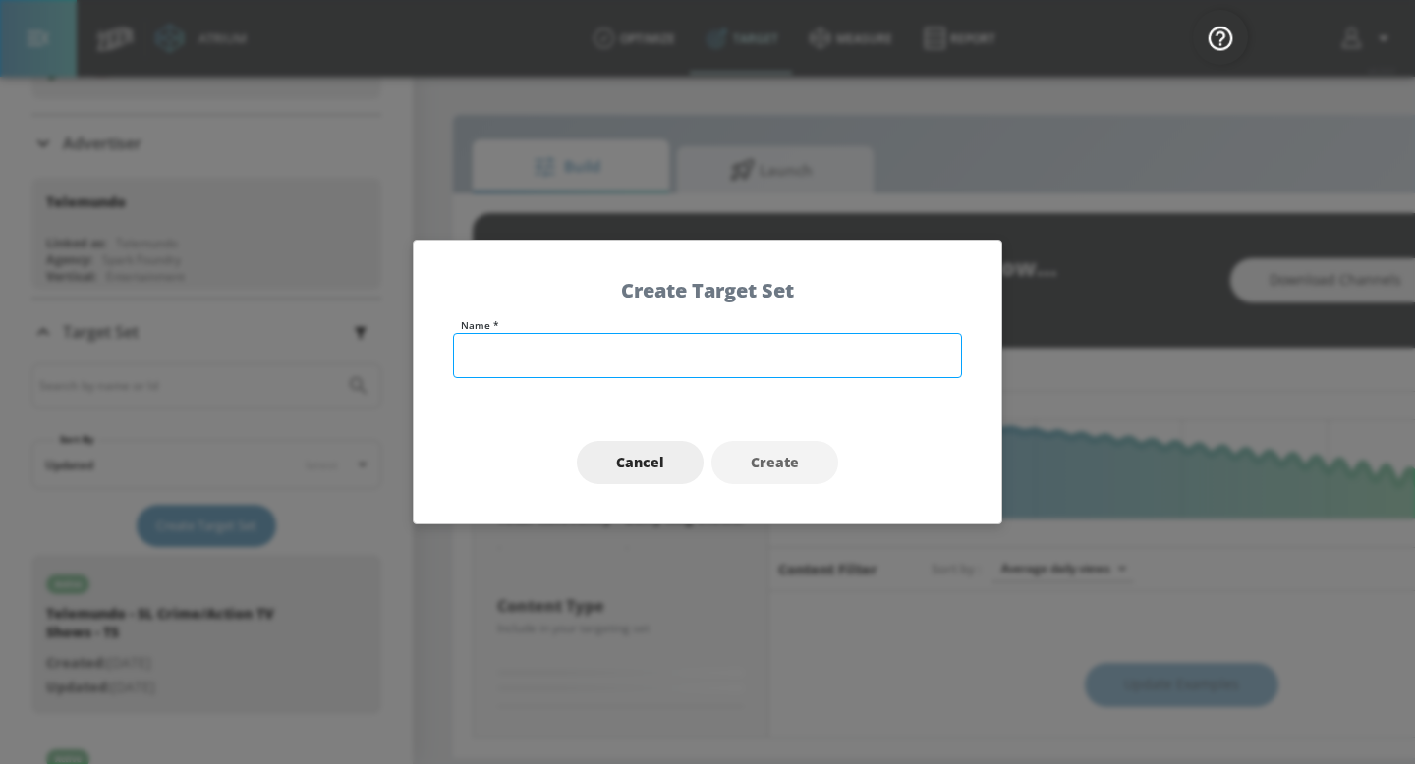
type input "0.52"
click at [573, 364] on input "text" at bounding box center [707, 355] width 509 height 45
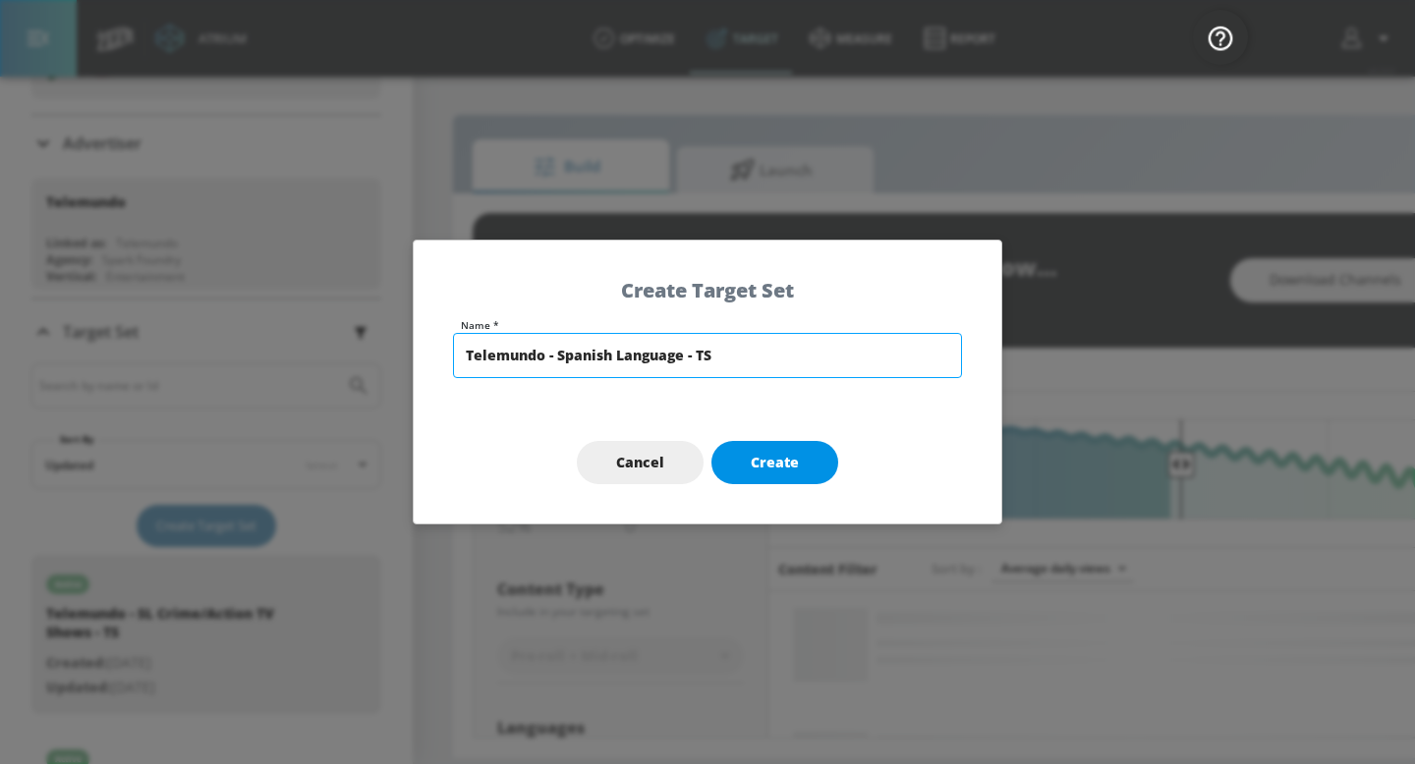
type input "Telemundo - Spanish Language - TS"
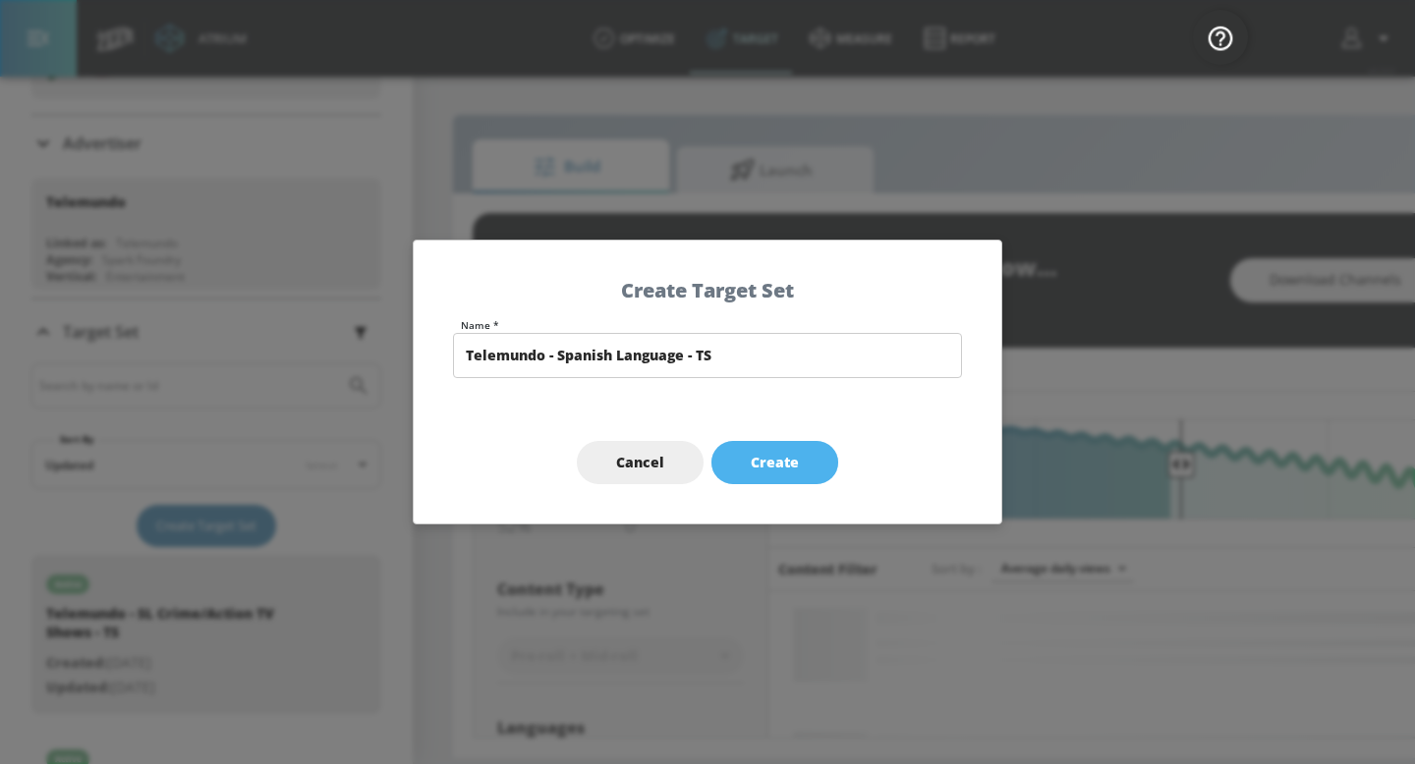
click at [791, 452] on span "Create" at bounding box center [775, 463] width 48 height 25
type input "Telemundo - Spanish Language - TS"
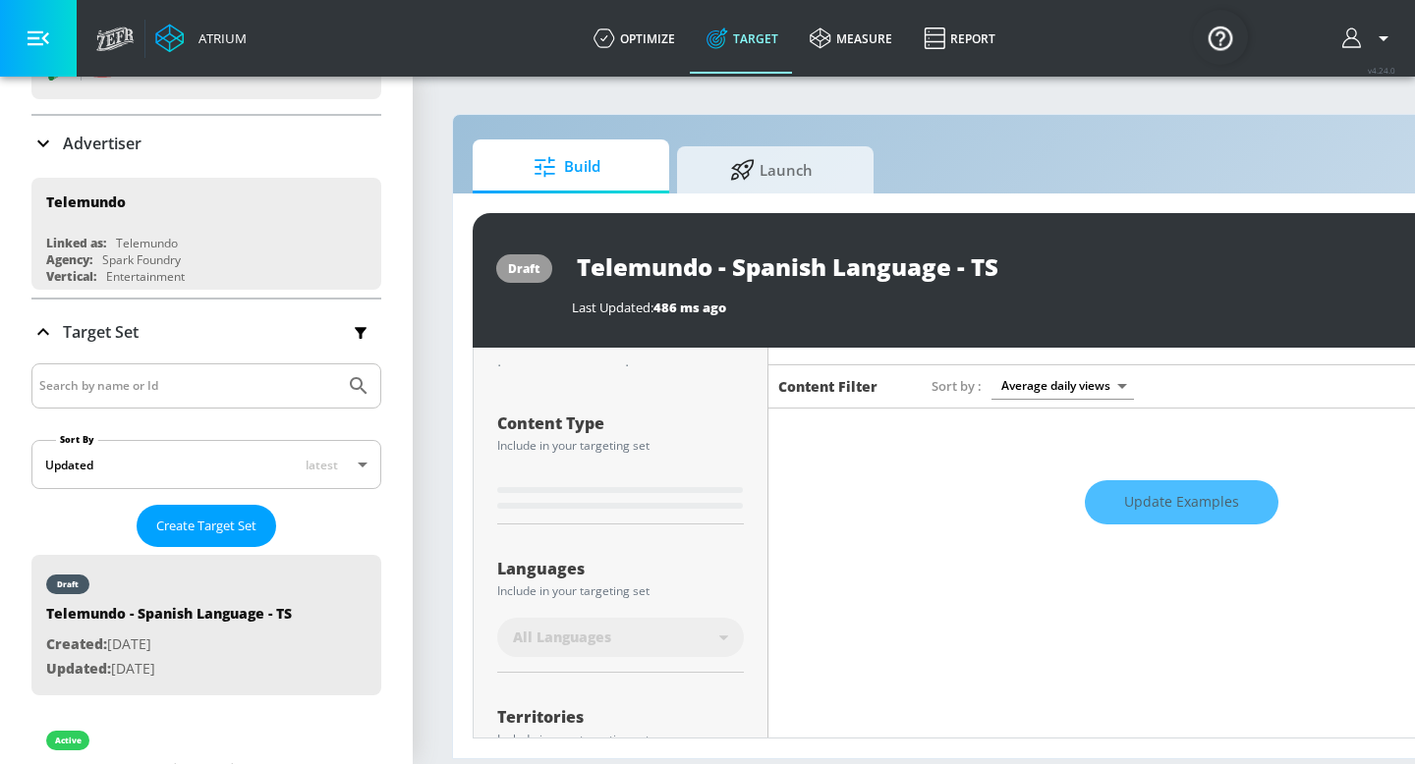
scroll to position [187, 0]
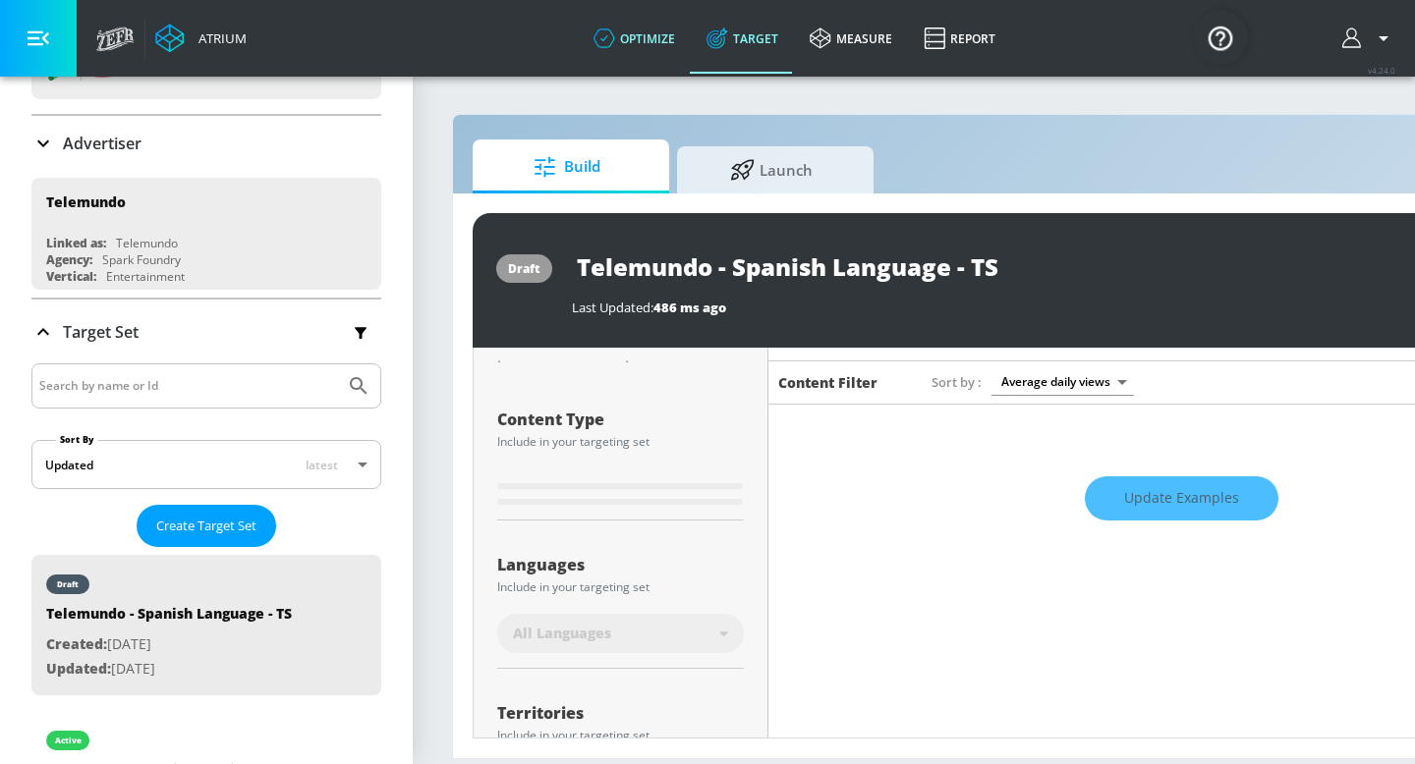
type input "0.6"
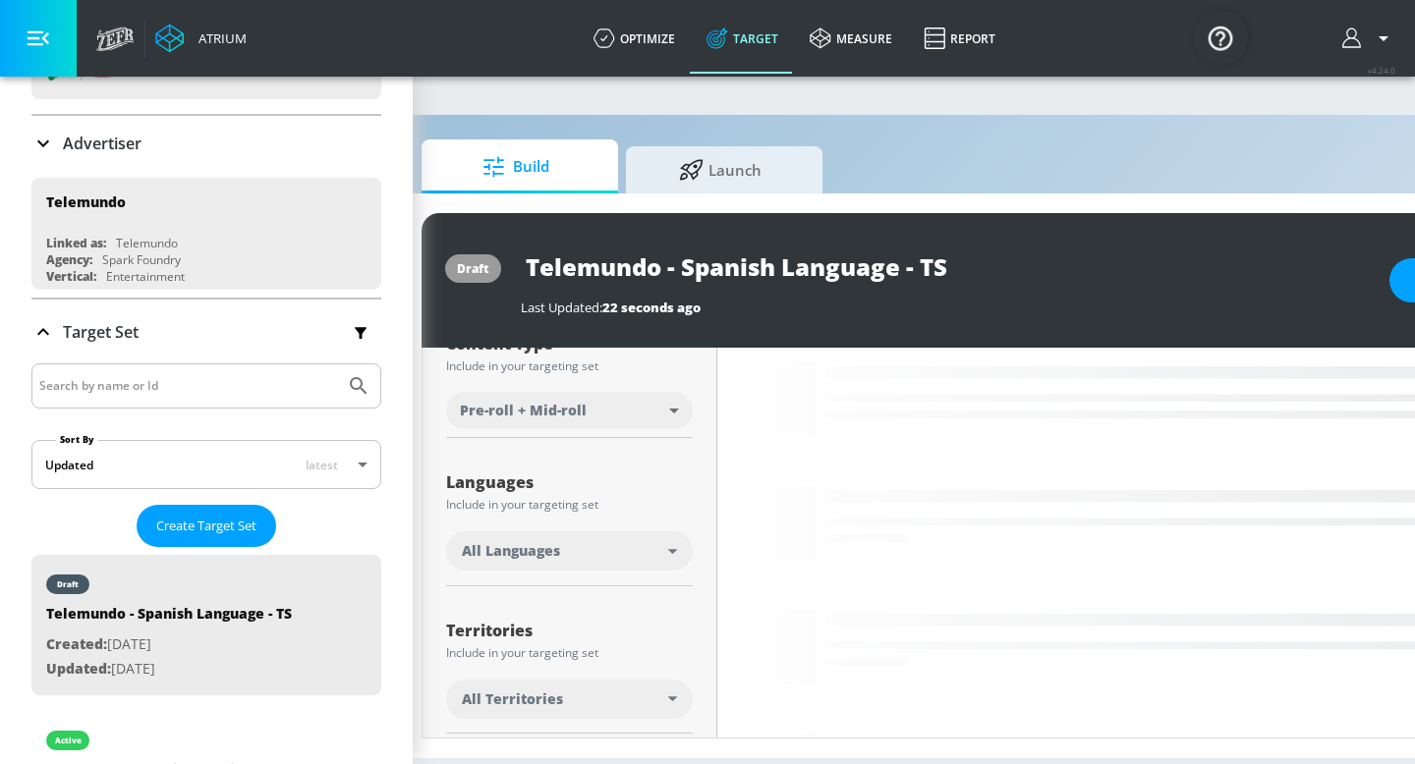
scroll to position [211, 0]
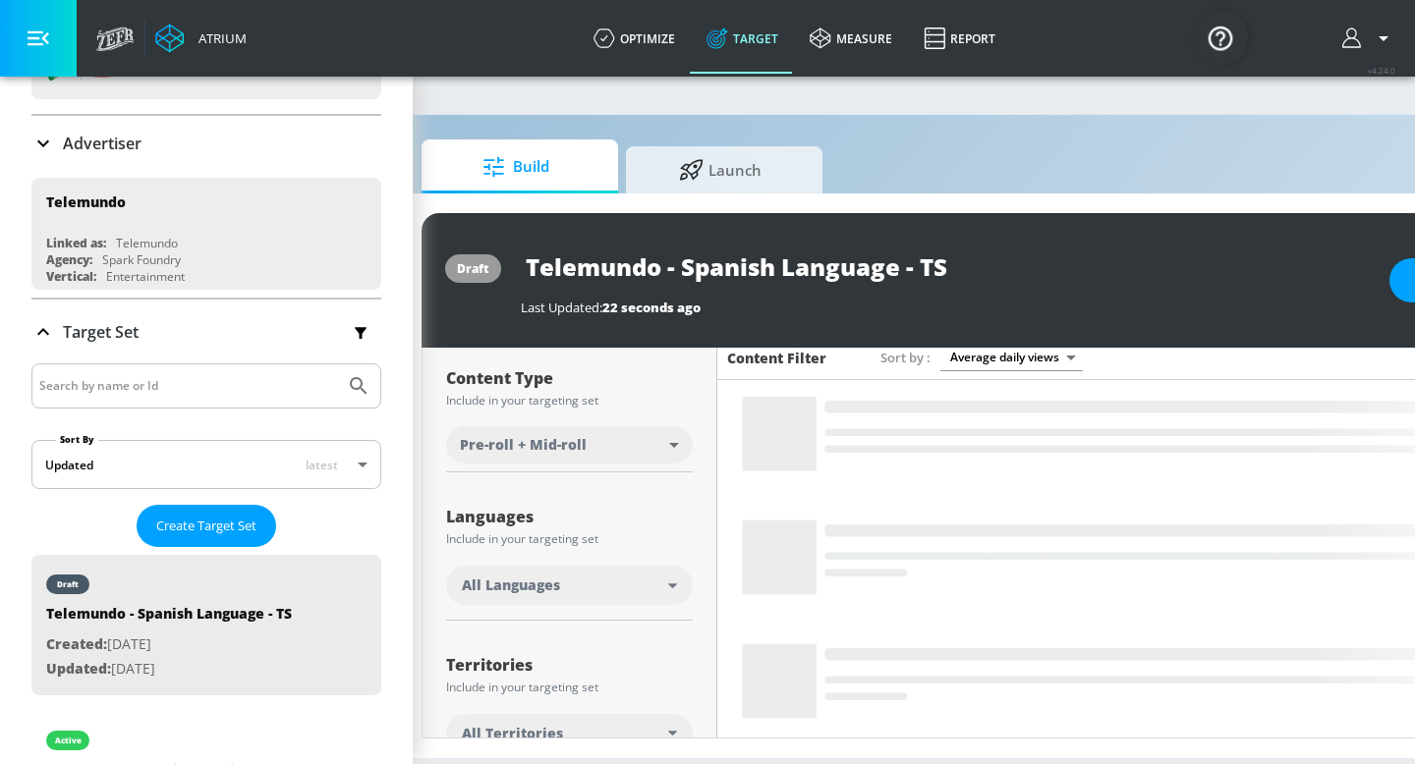
click at [607, 582] on div "All Languages" at bounding box center [565, 586] width 206 height 20
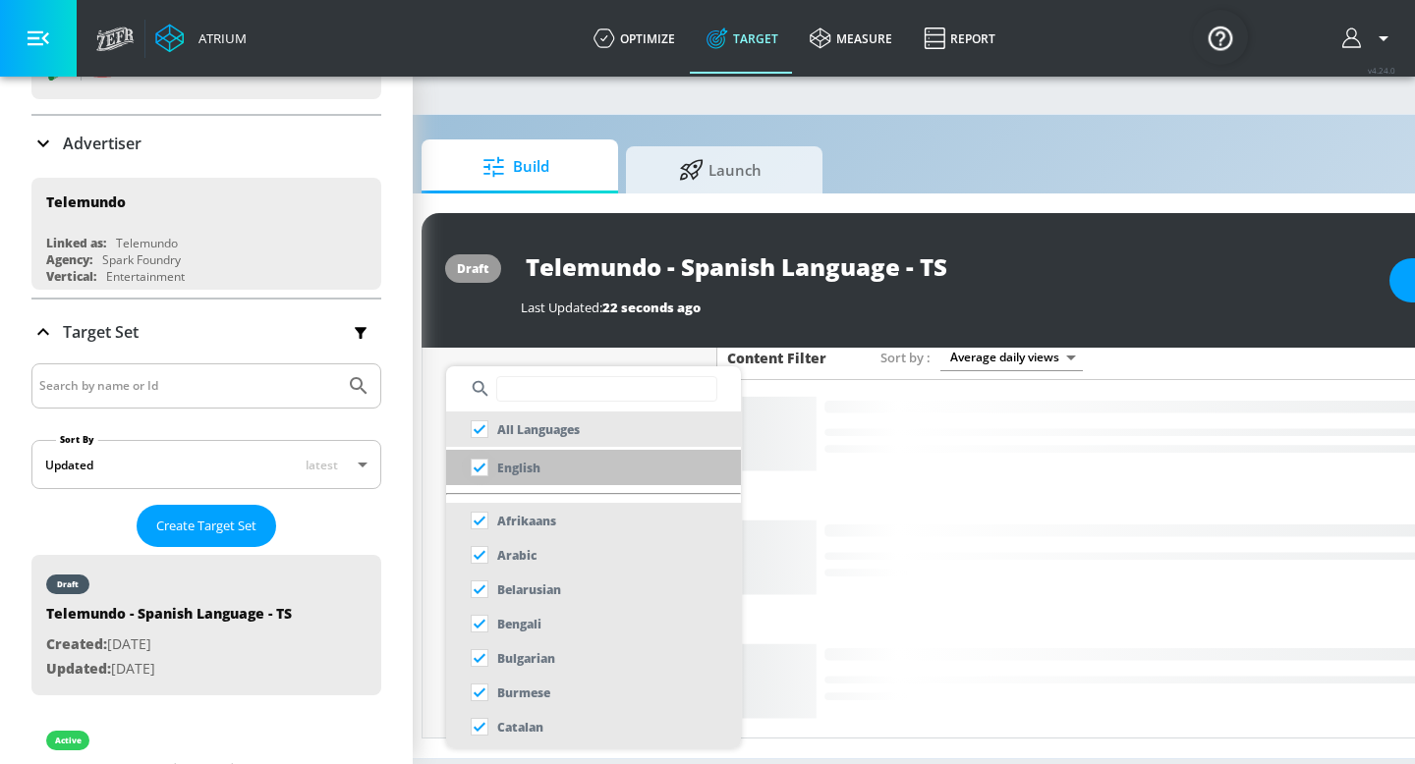
click at [477, 463] on input "checkbox" at bounding box center [479, 467] width 35 height 35
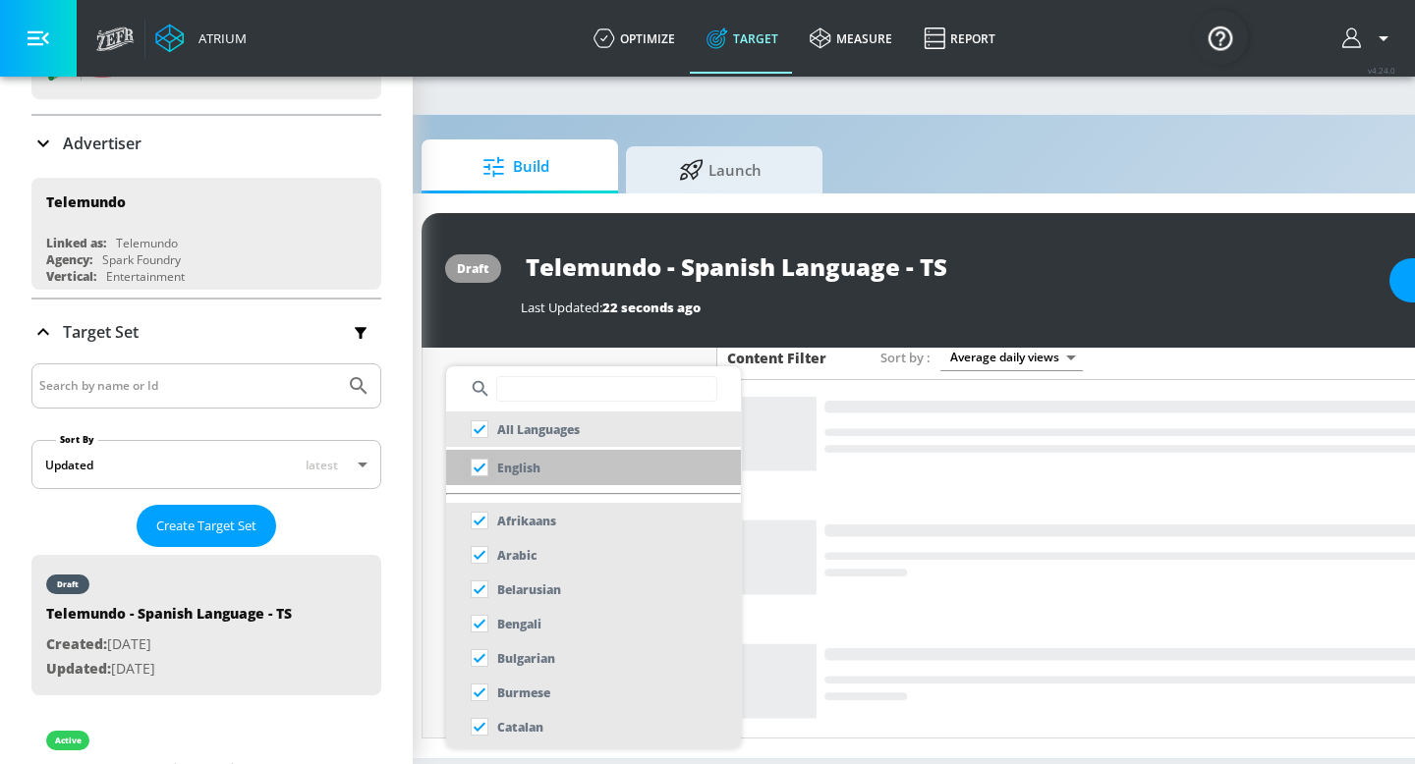
checkbox input "true"
checkbox input "false"
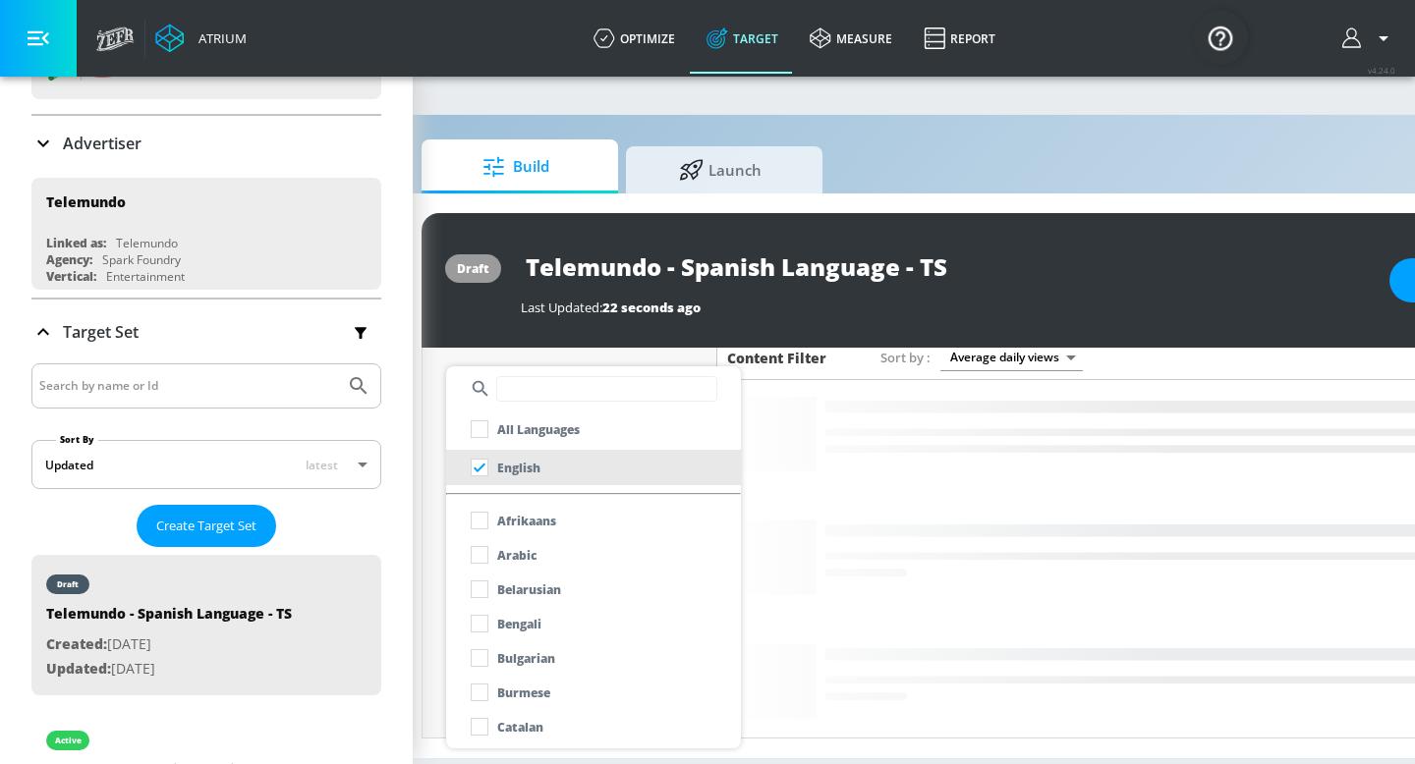
click at [519, 398] on input "text" at bounding box center [606, 389] width 221 height 26
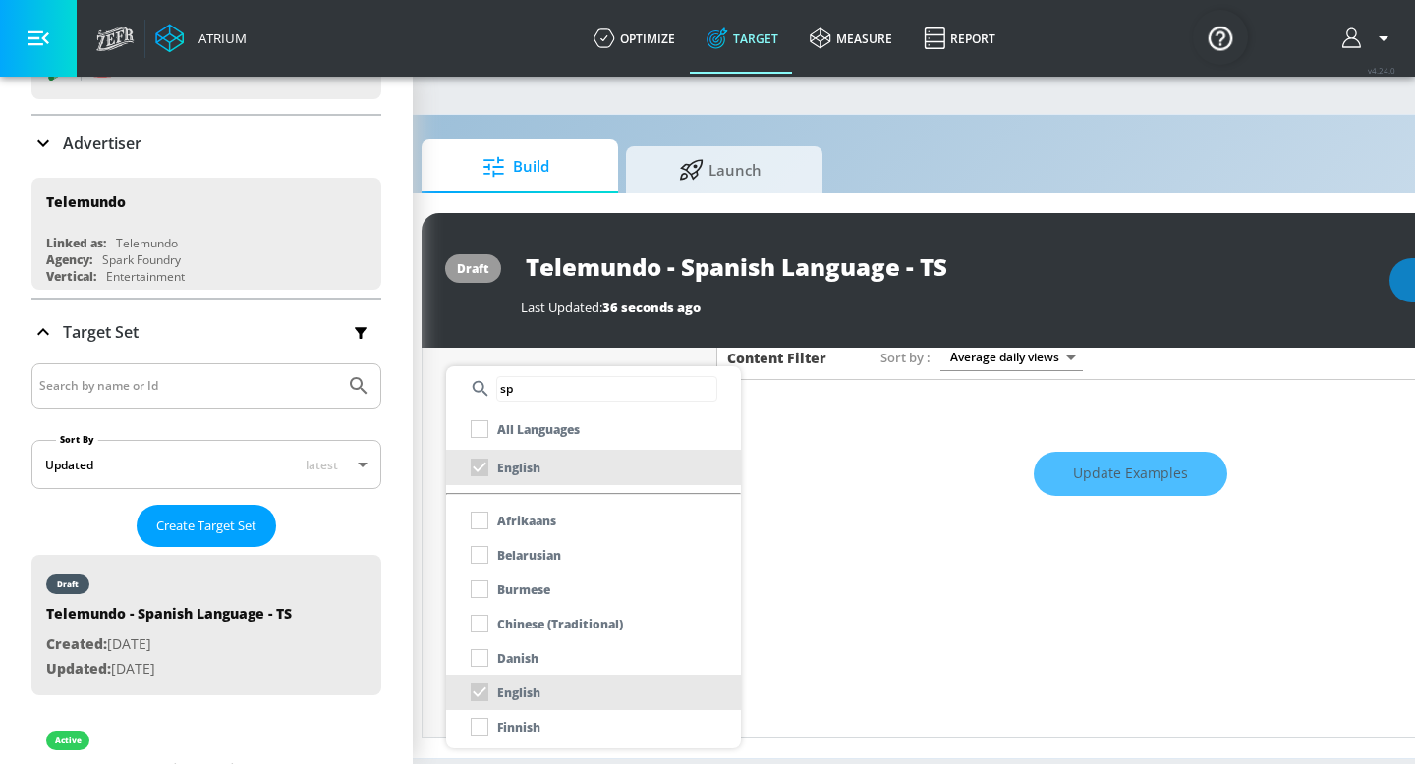
scroll to position [227, 0]
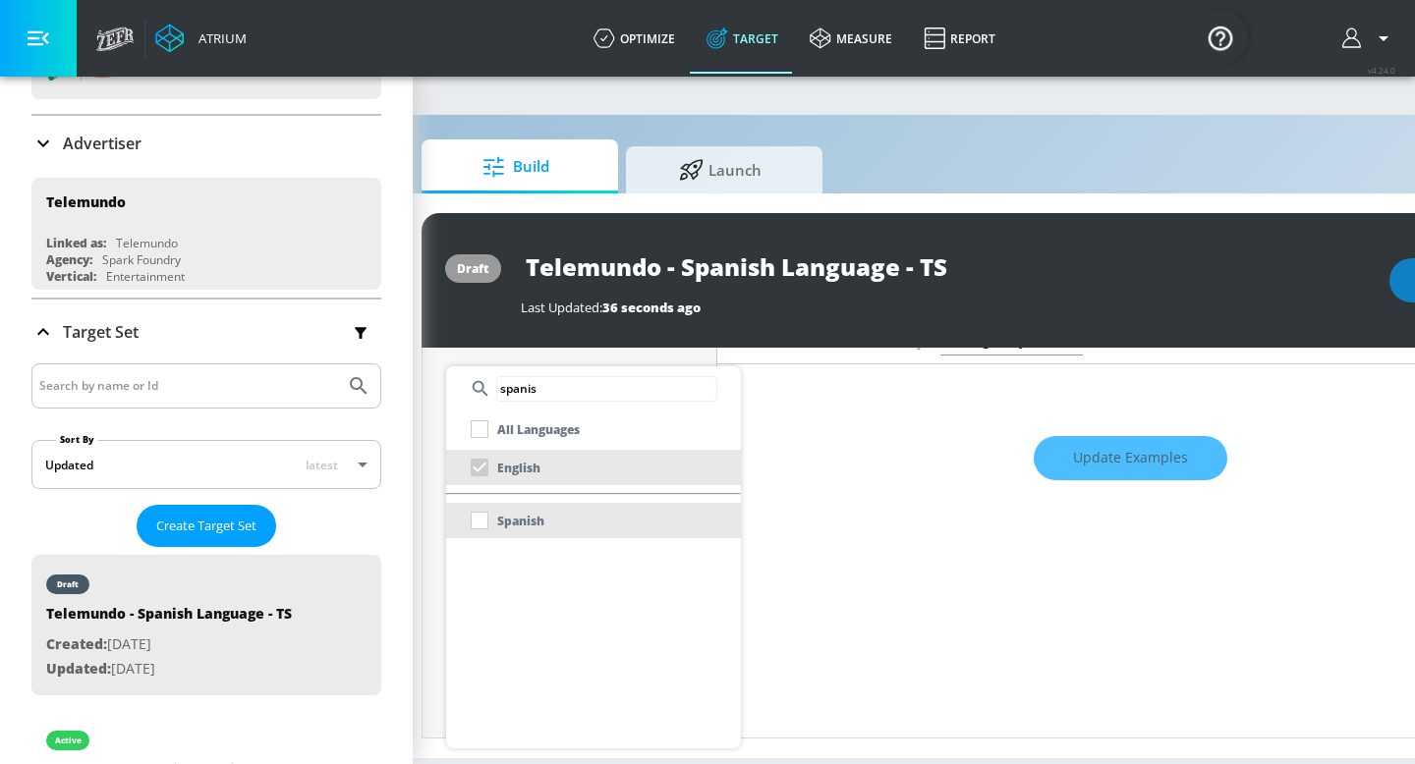
type input "spanis"
click at [473, 516] on div "Spanish" at bounding box center [503, 520] width 83 height 35
click at [479, 523] on div "Spanish" at bounding box center [503, 520] width 83 height 35
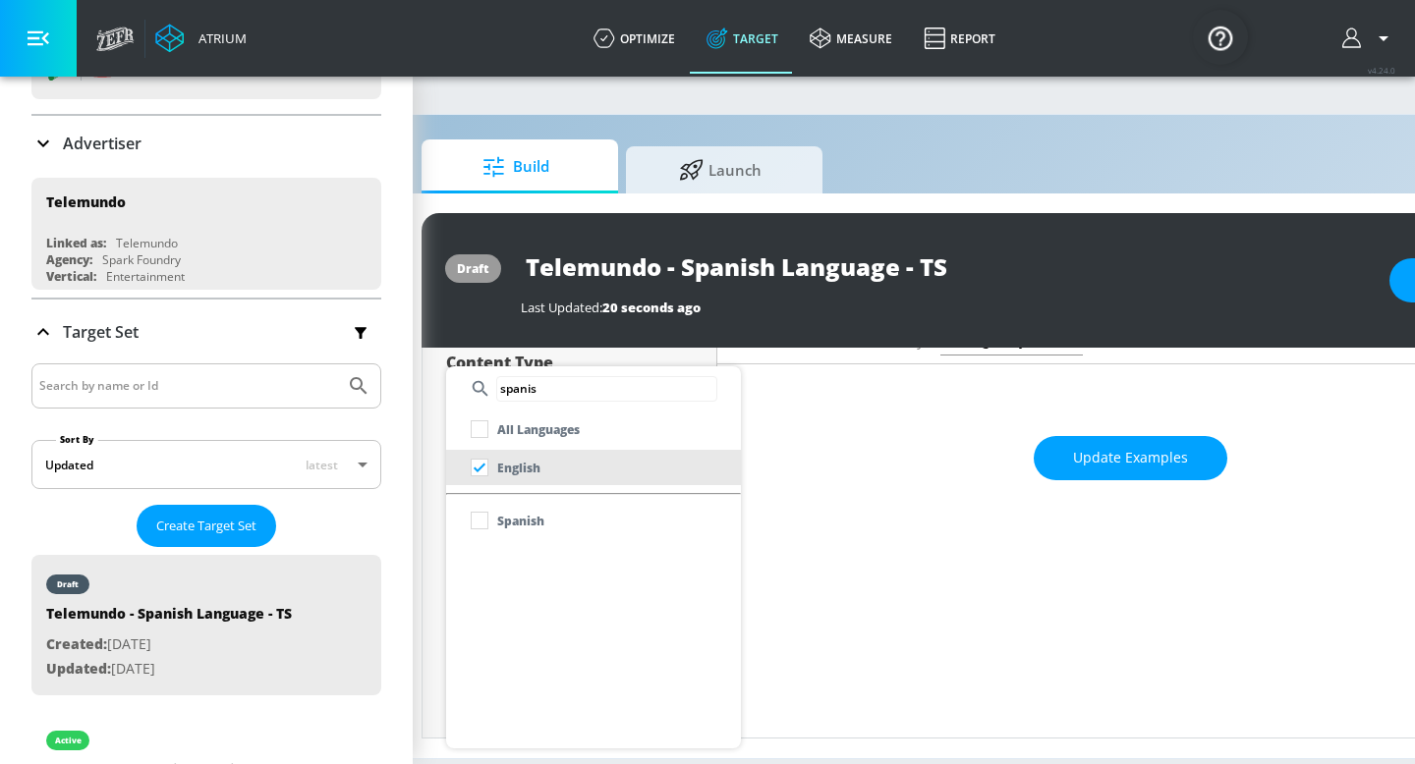
scroll to position [211, 0]
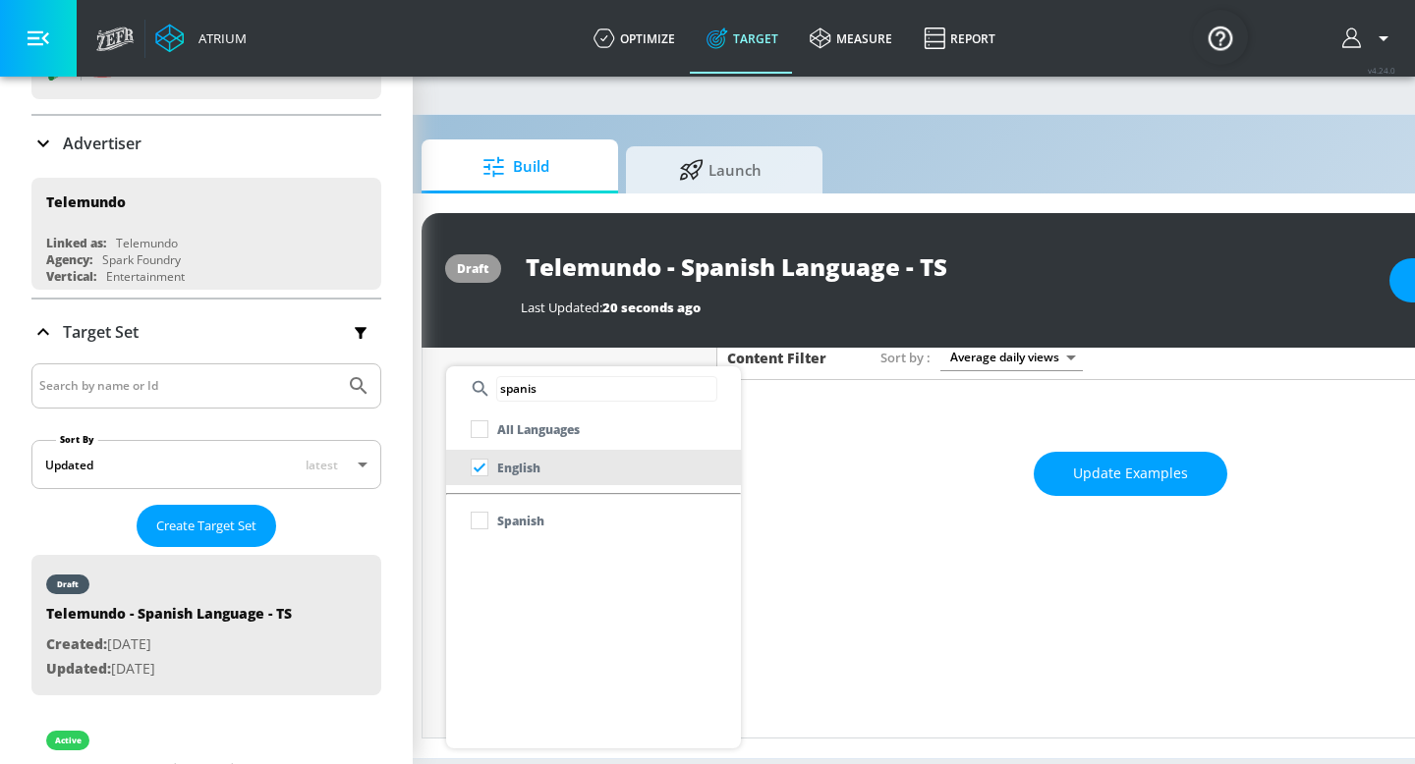
click at [844, 500] on div at bounding box center [707, 382] width 1415 height 764
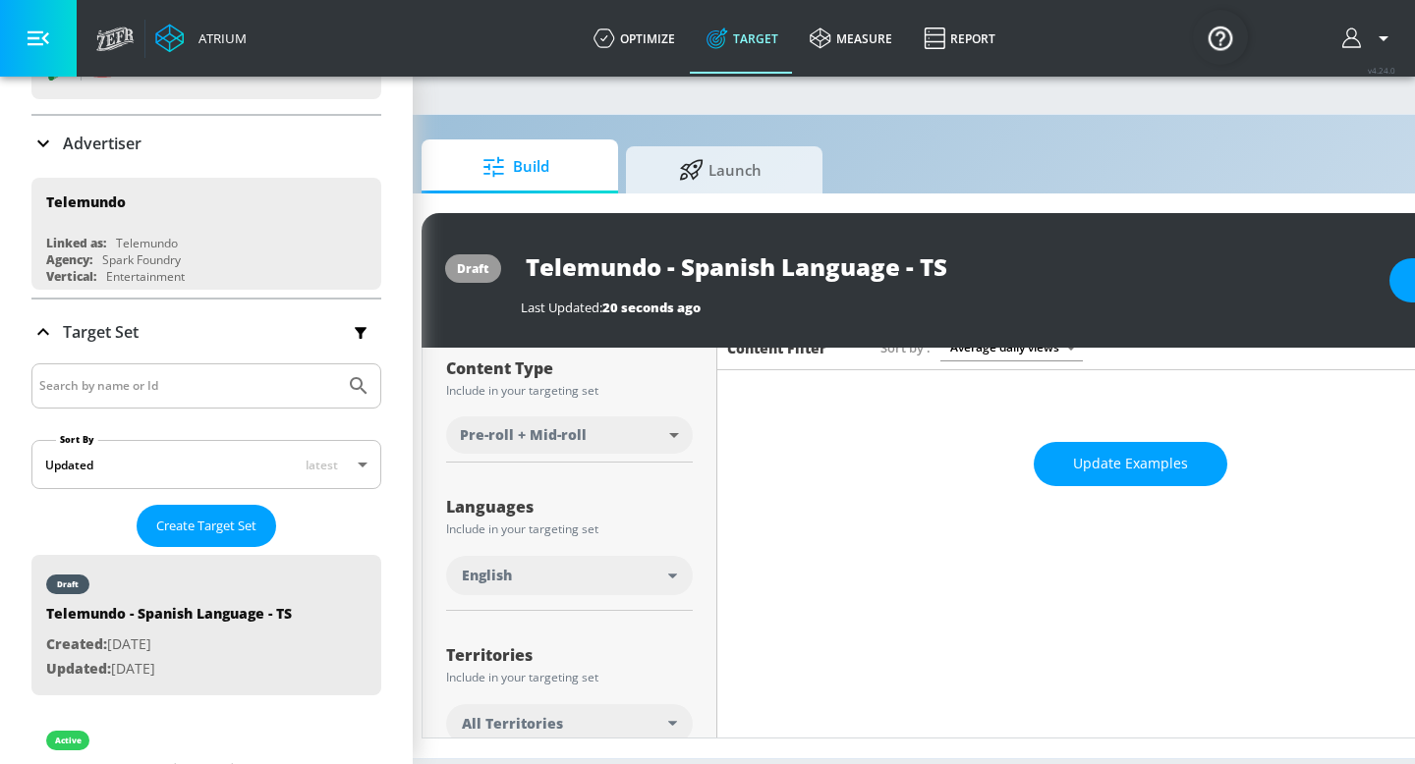
scroll to position [462, 0]
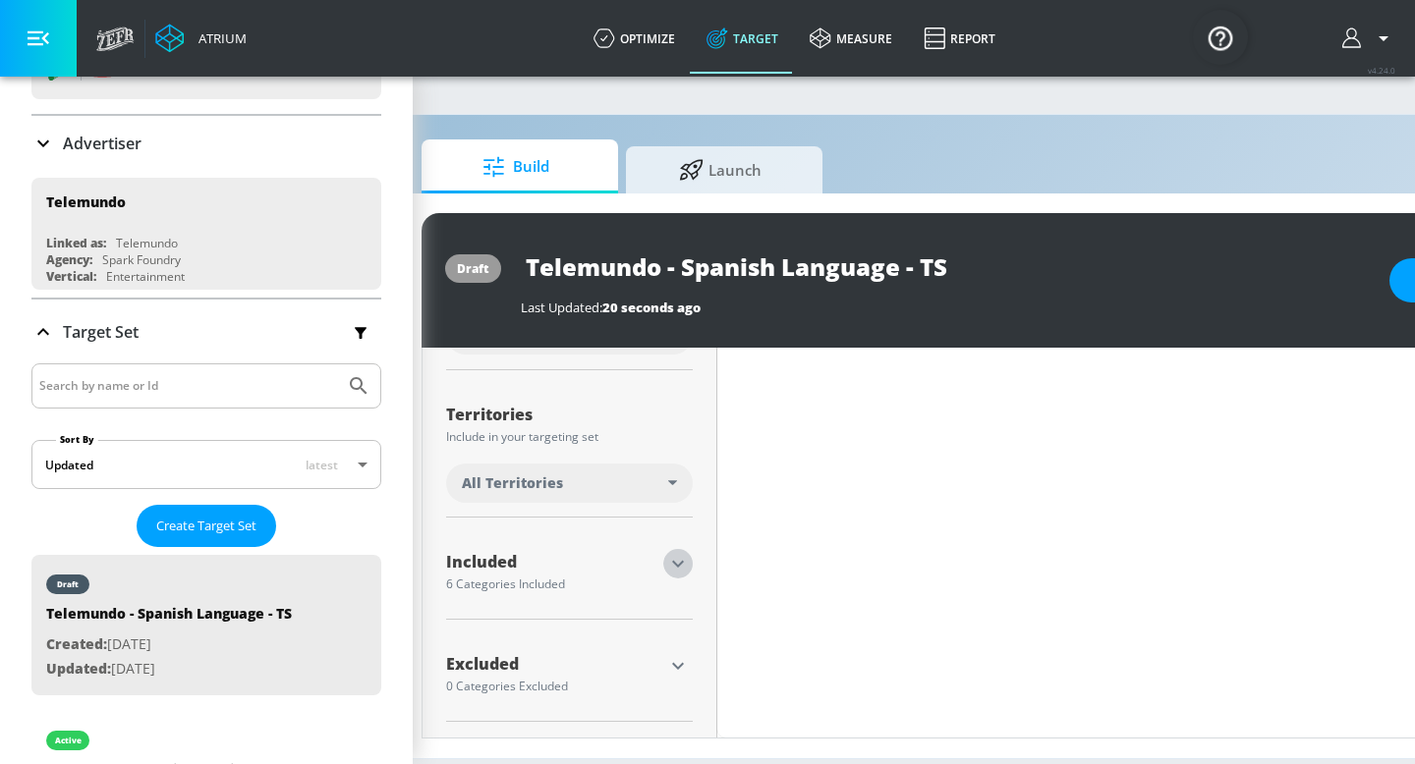
click at [683, 565] on icon "button" at bounding box center [678, 564] width 24 height 24
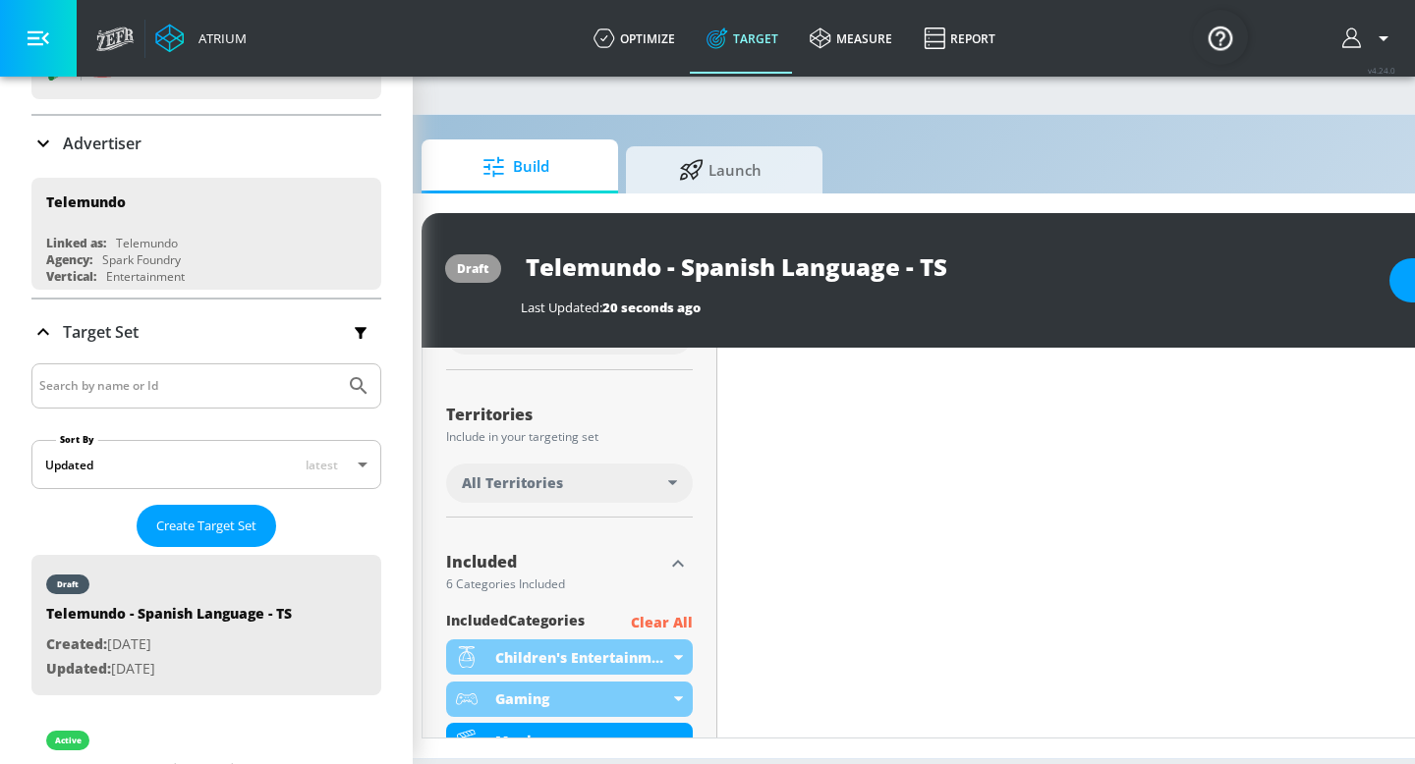
click at [662, 621] on p "Clear All" at bounding box center [662, 623] width 62 height 25
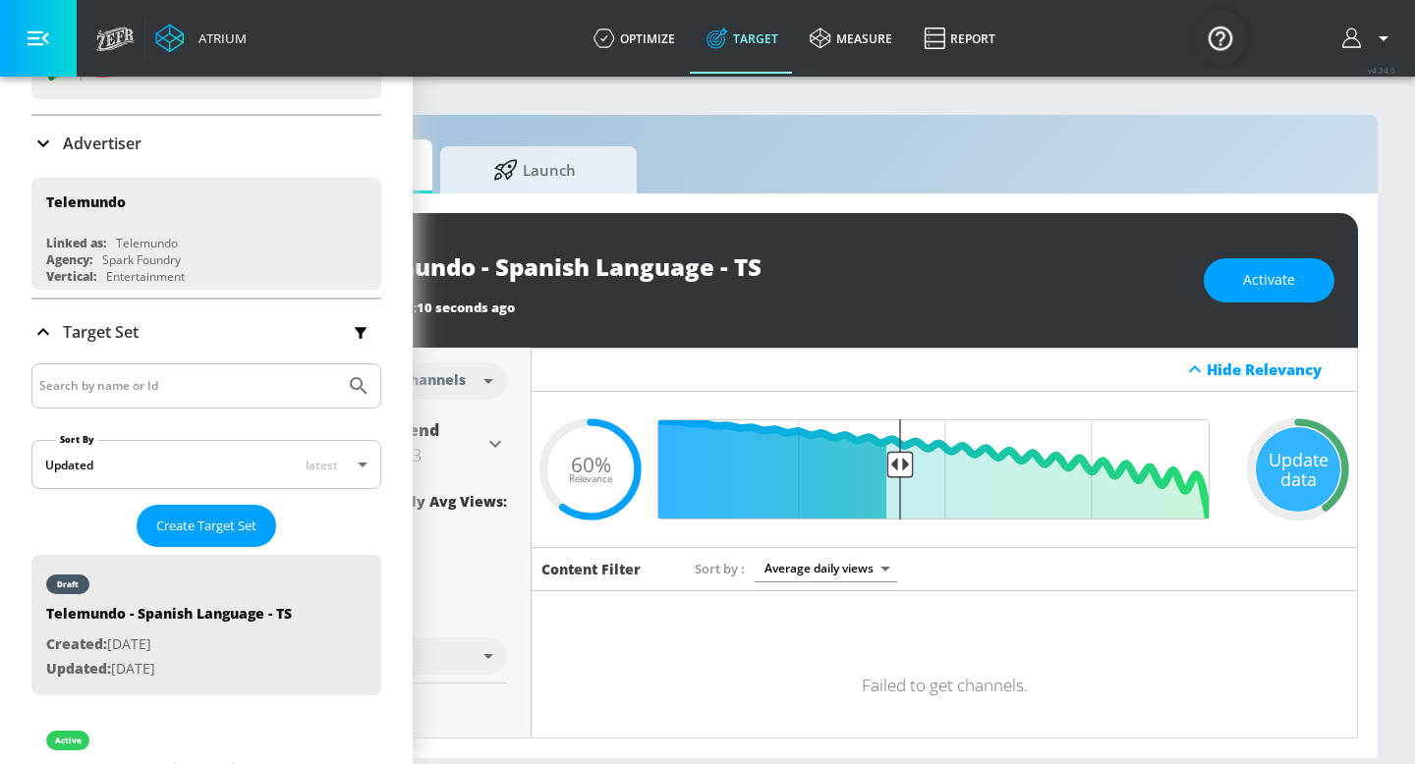
scroll to position [0, 240]
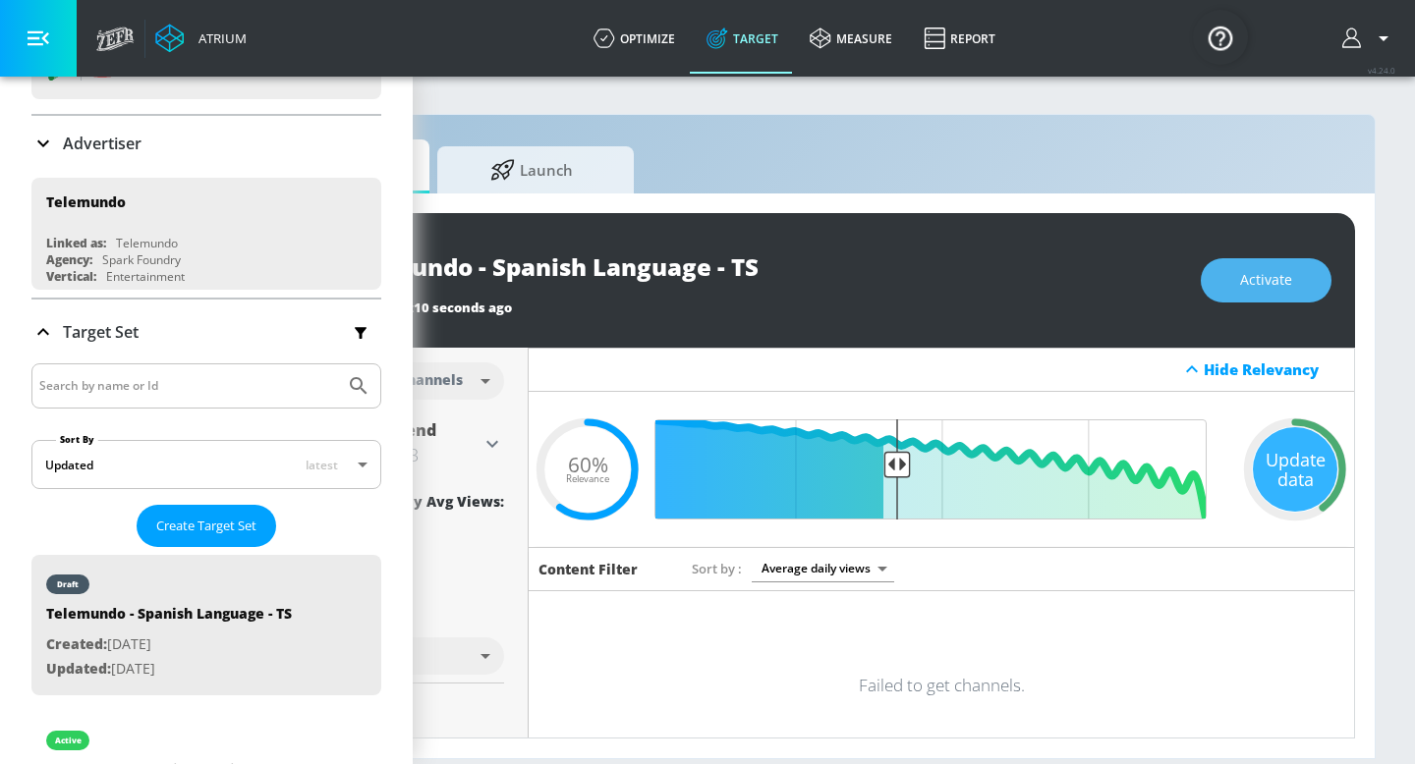
click at [1260, 295] on button "Activate" at bounding box center [1265, 280] width 131 height 44
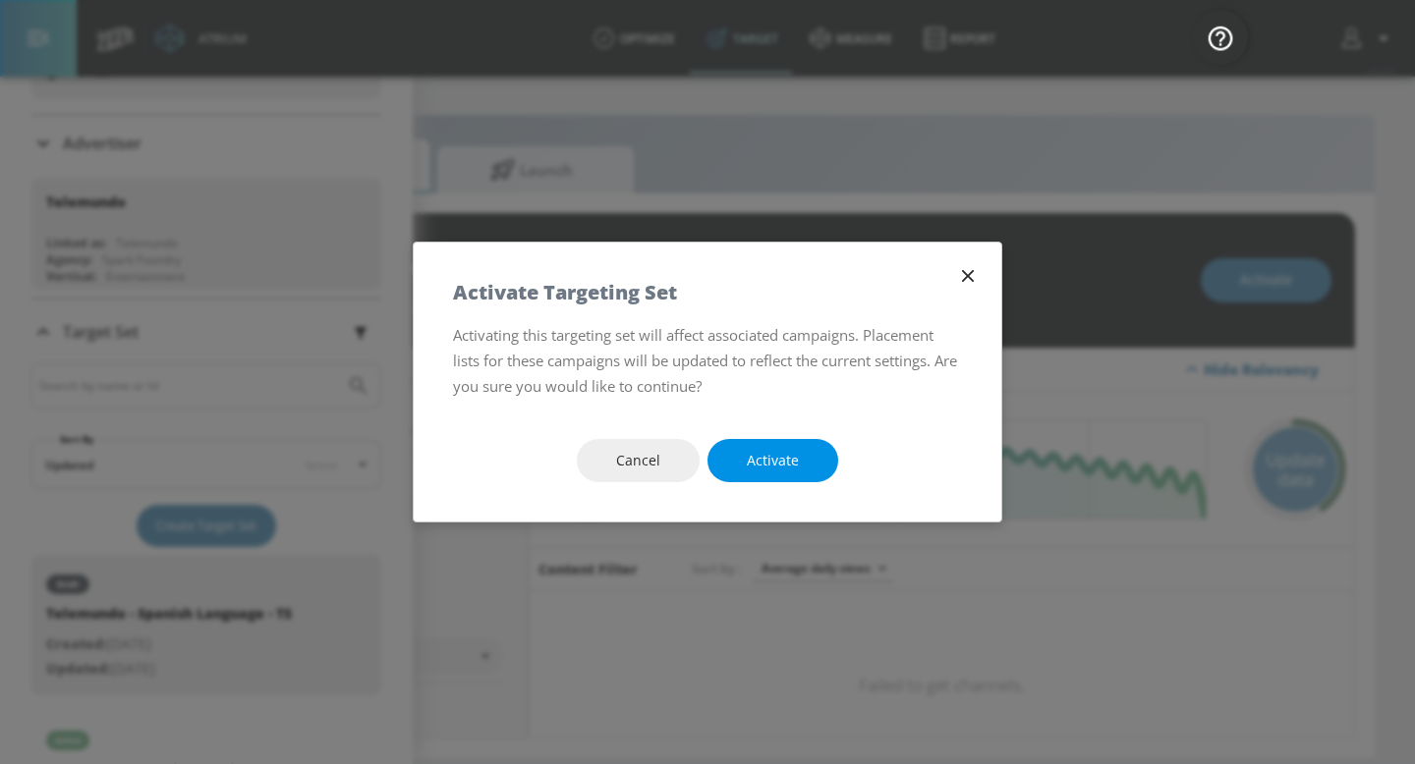
click at [798, 471] on button "Activate" at bounding box center [772, 461] width 131 height 44
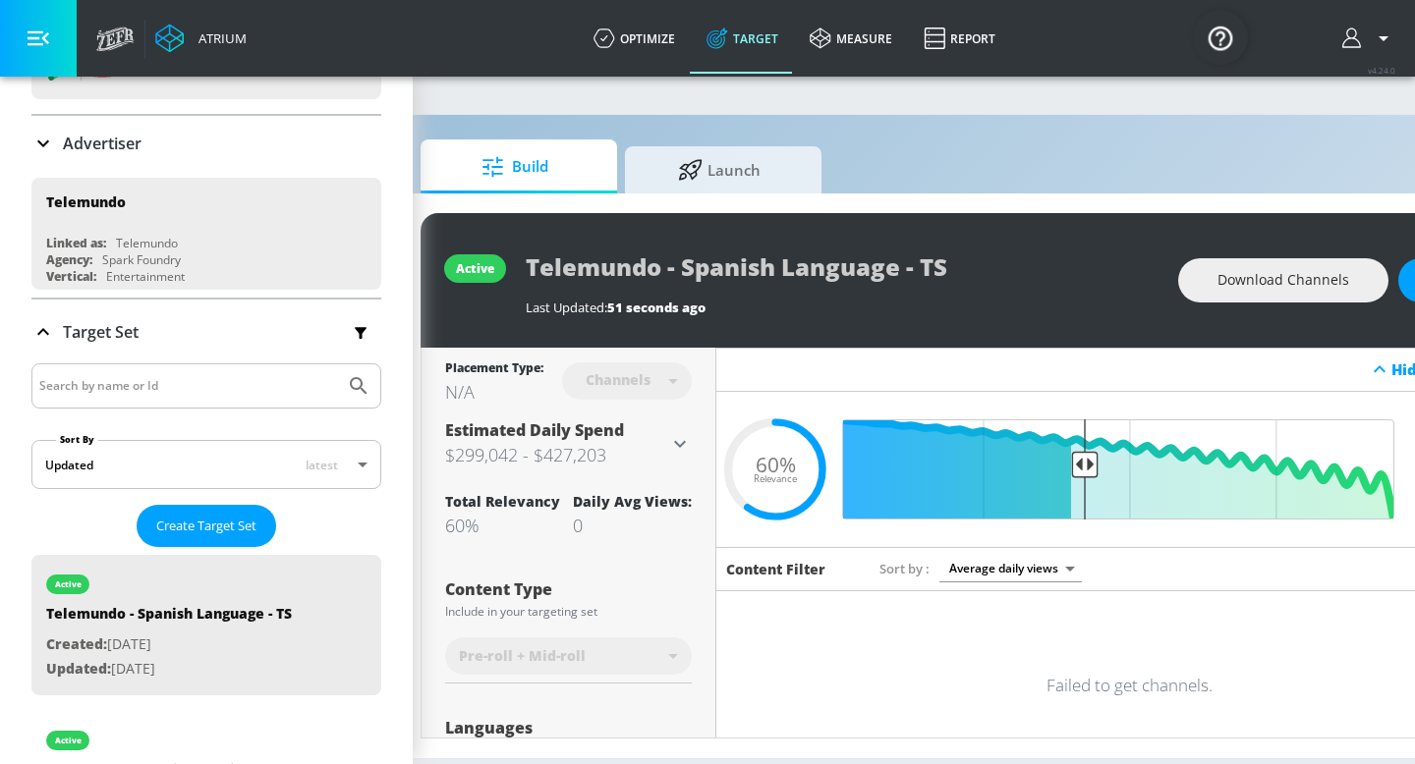
scroll to position [0, 48]
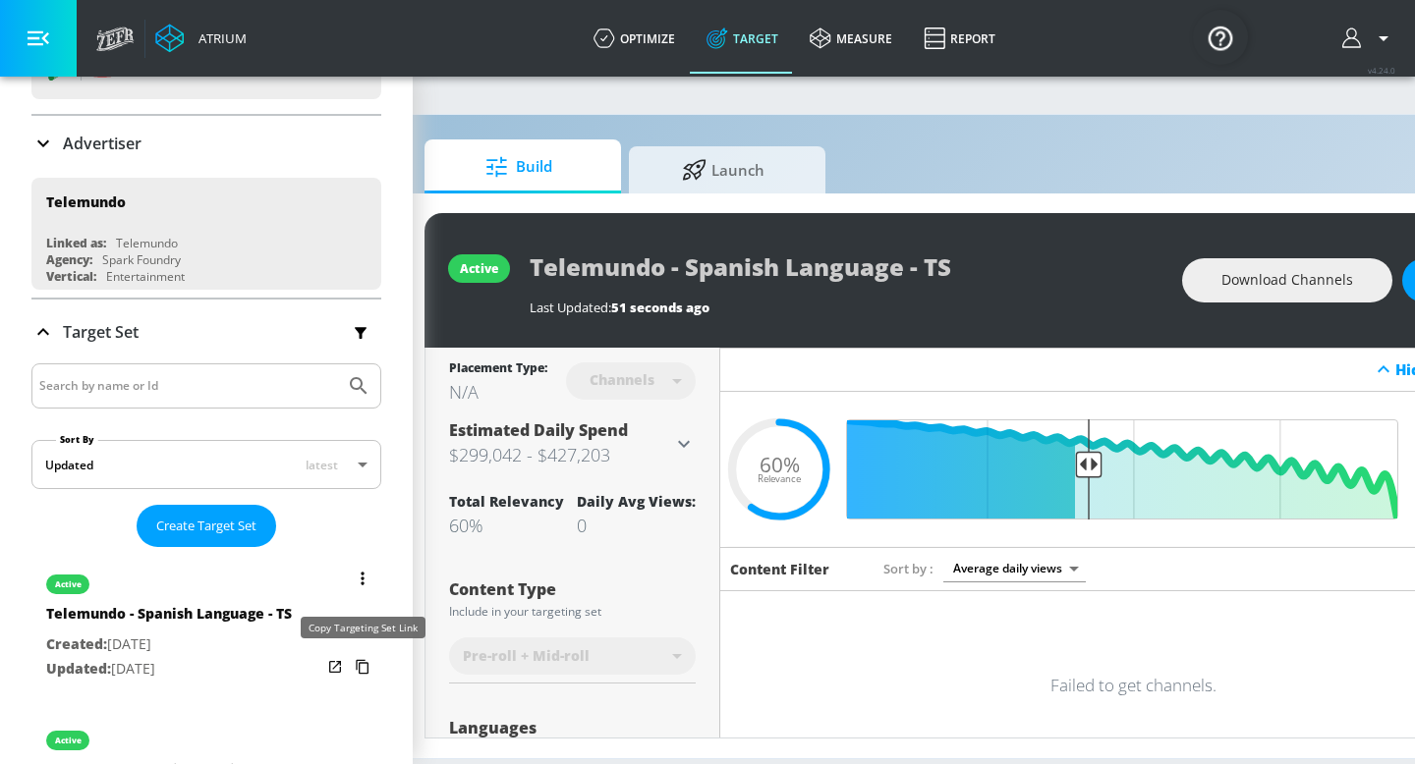
click at [363, 667] on icon "list of Target Set" at bounding box center [362, 666] width 31 height 31
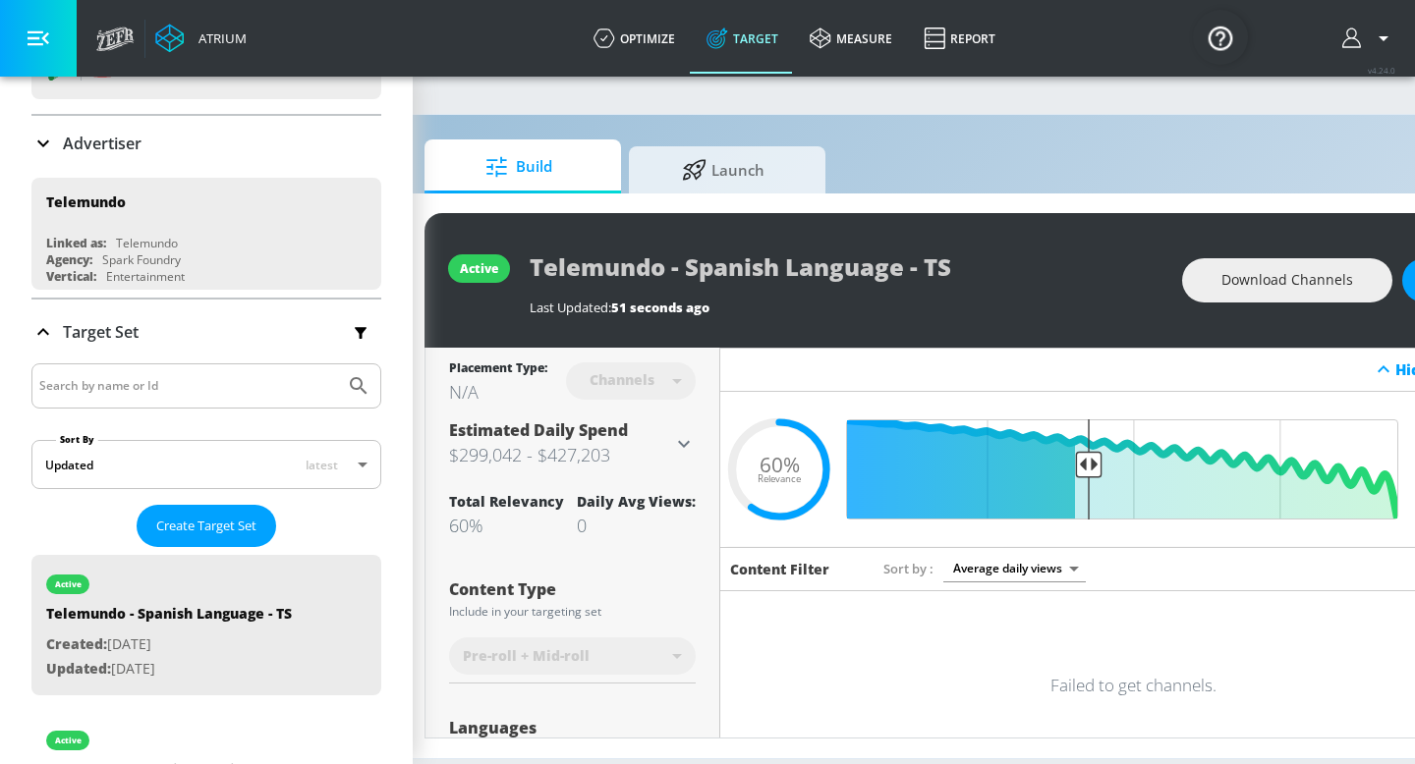
drag, startPoint x: 632, startPoint y: 446, endPoint x: 721, endPoint y: 528, distance: 121.0
click at [721, 528] on div "Placement Type: N/A Channels channels ​ Estimated Daily Spend $299,042 - $427,2…" at bounding box center [985, 543] width 1120 height 390
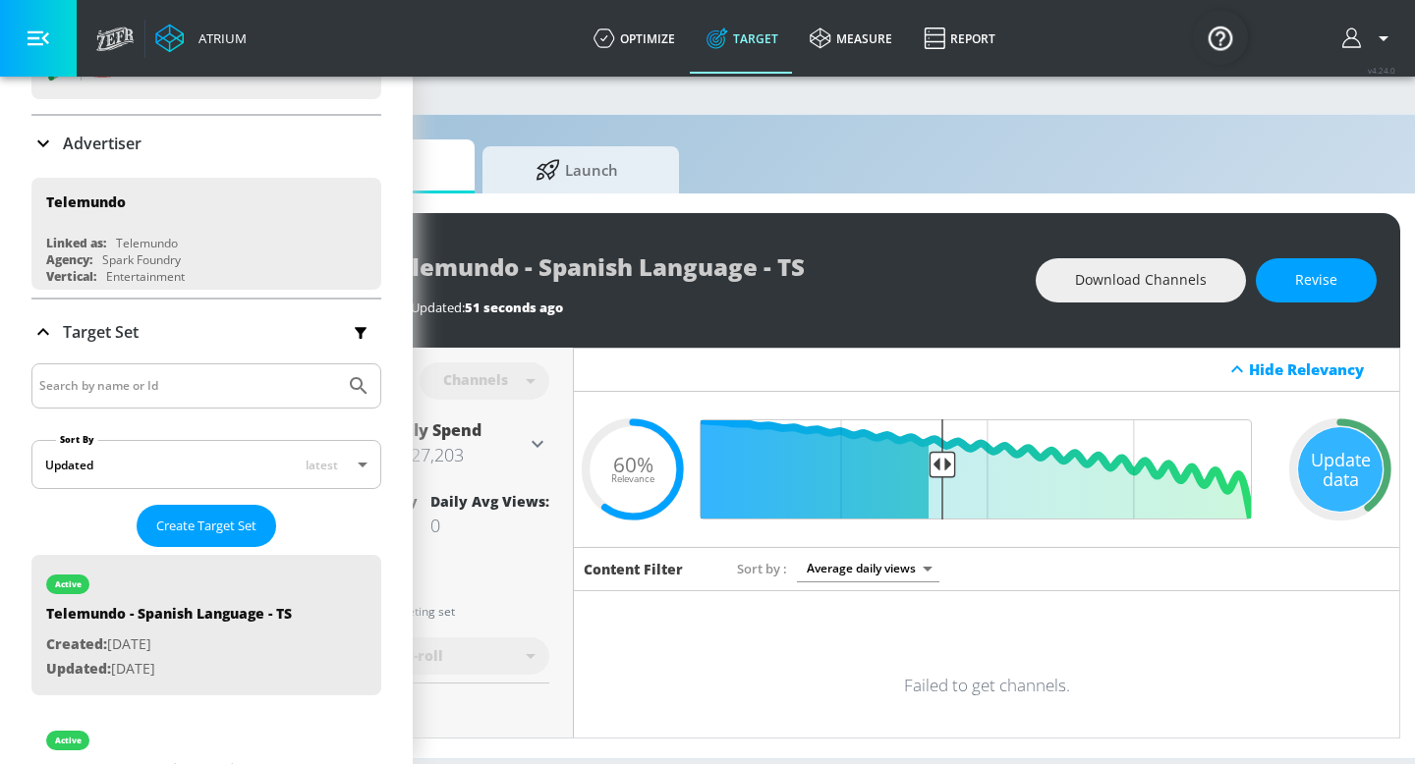
scroll to position [0, 211]
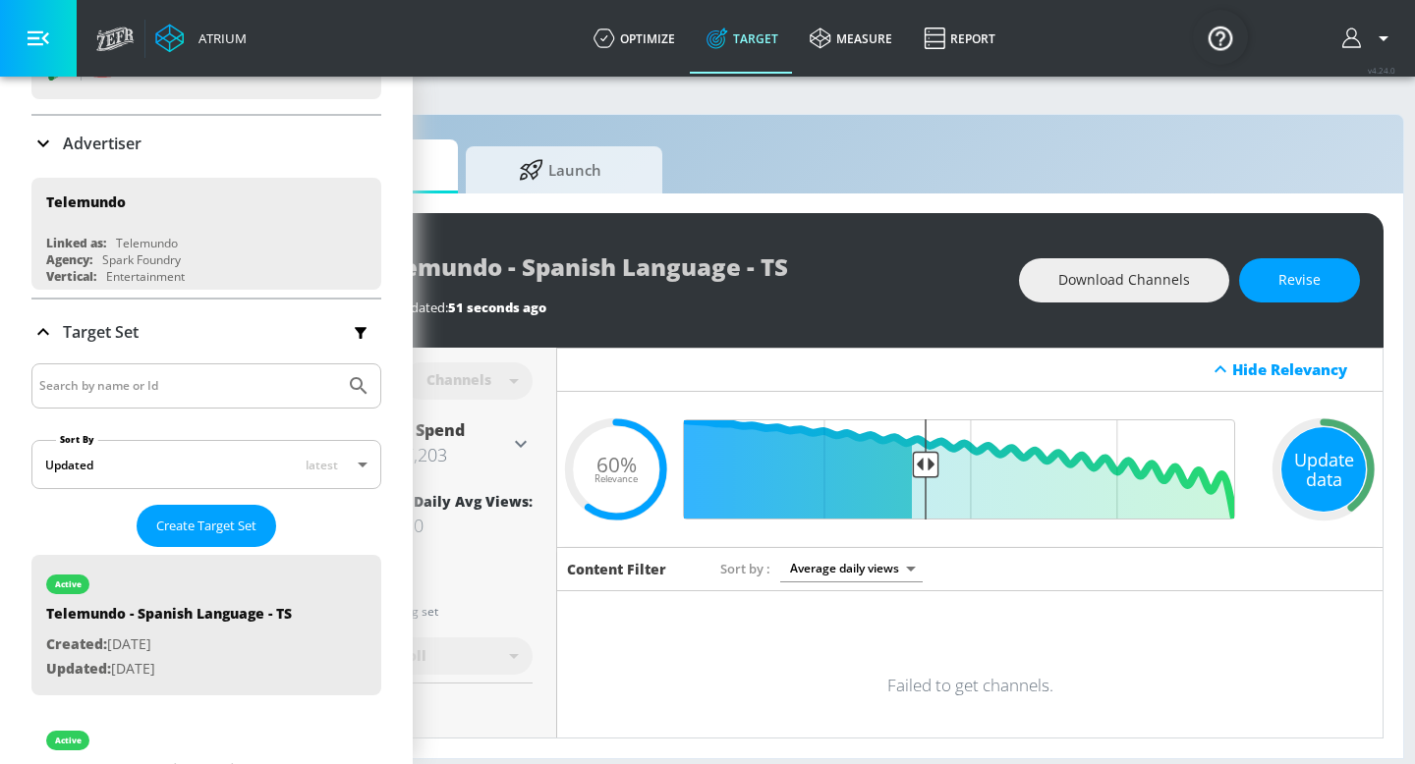
click at [1309, 473] on div "Update data" at bounding box center [1323, 469] width 84 height 84
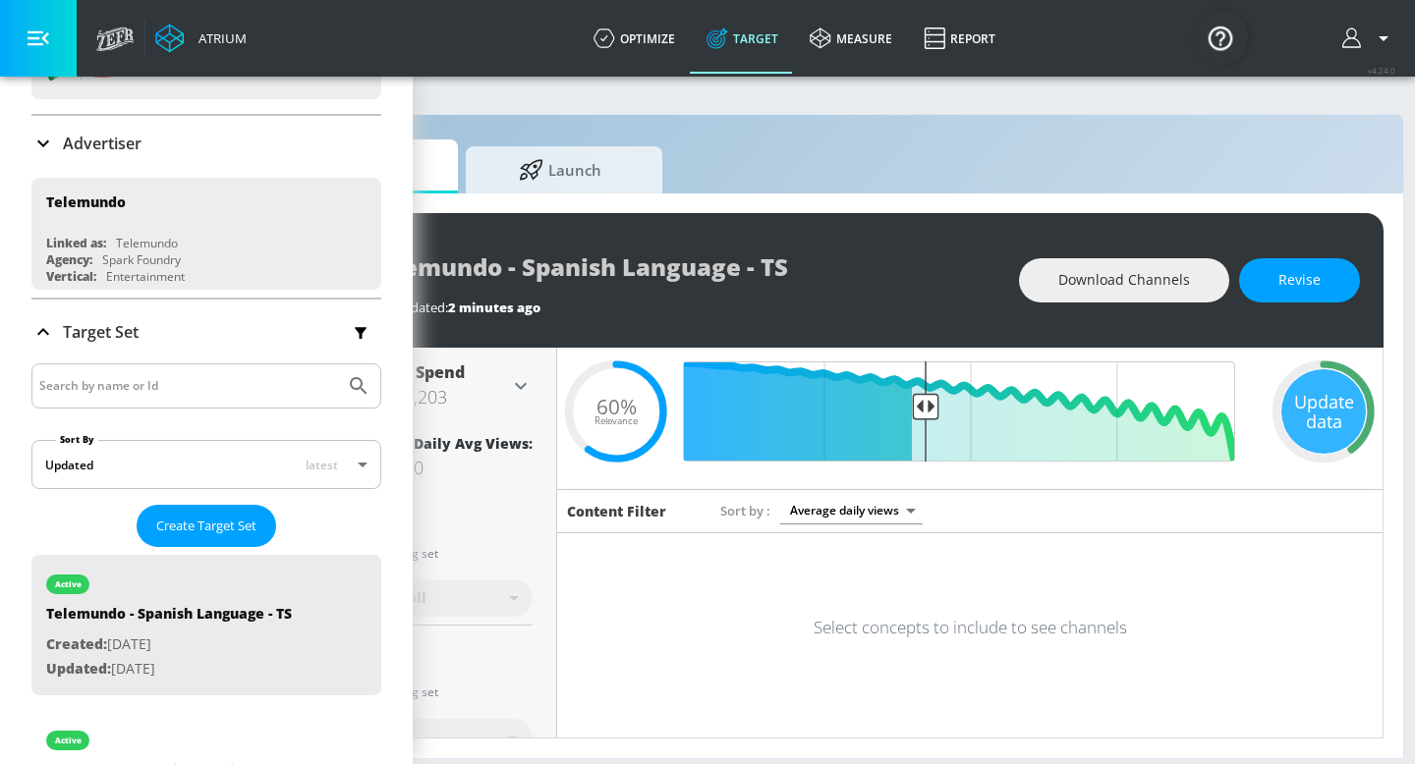
scroll to position [0, 0]
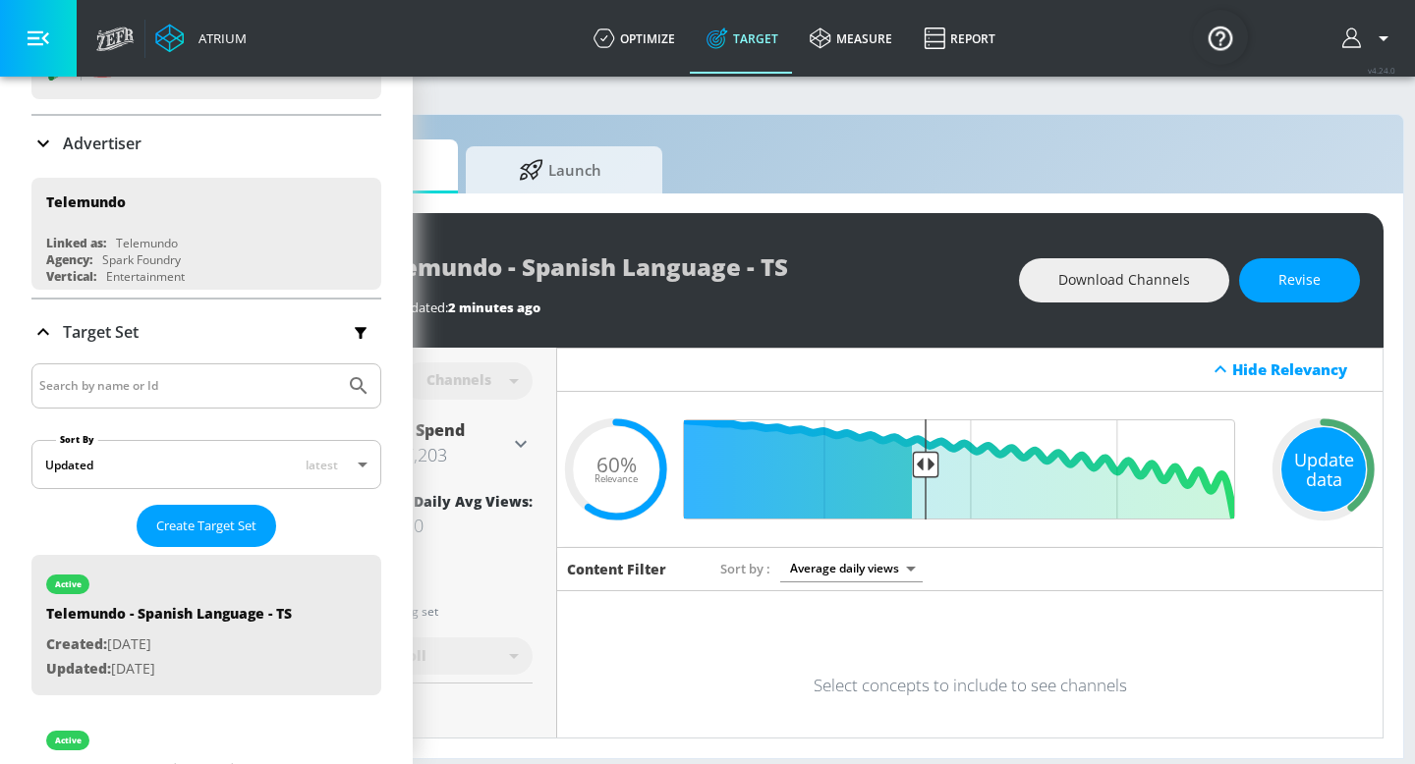
click at [1330, 479] on div "Update data" at bounding box center [1323, 469] width 84 height 84
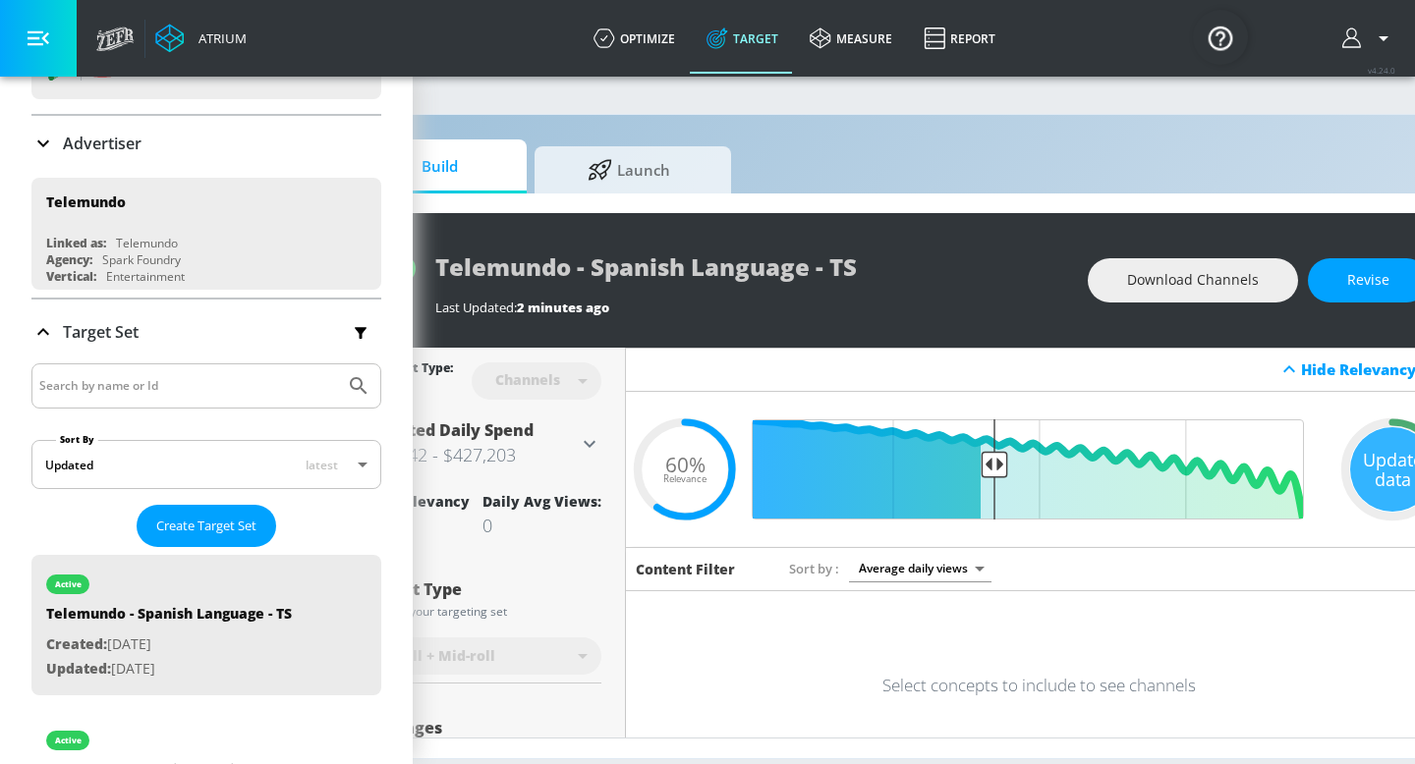
scroll to position [0, 134]
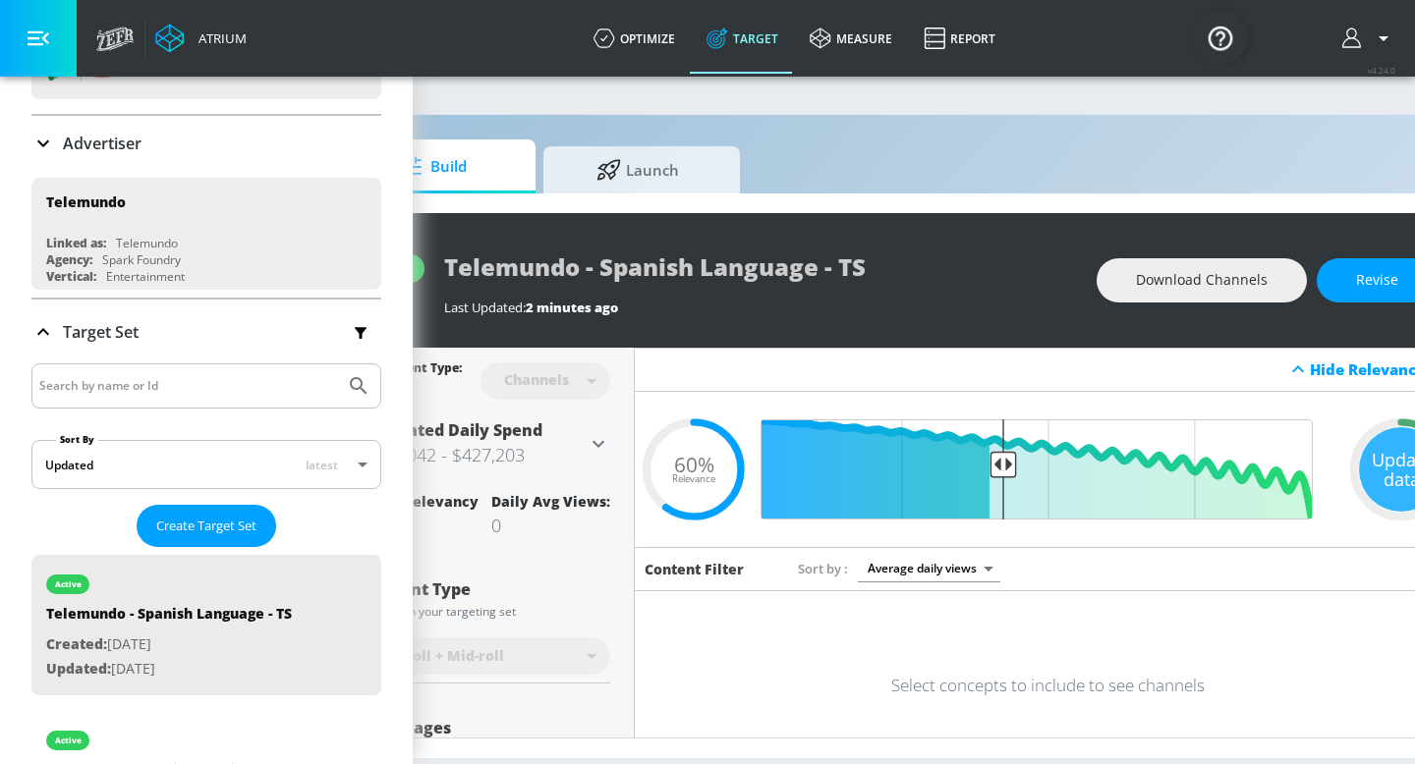
click at [598, 381] on div "Channels" at bounding box center [545, 381] width 130 height 52
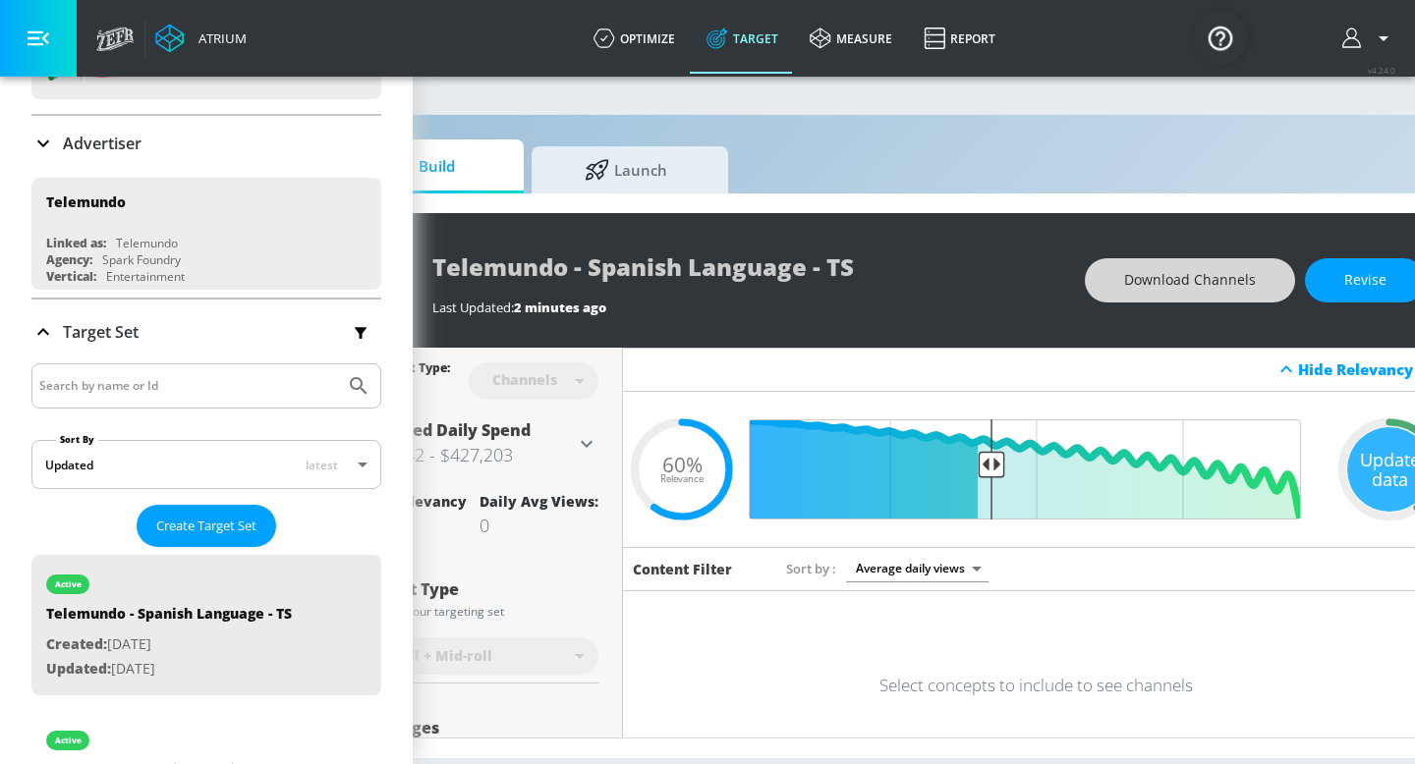
scroll to position [0, 148]
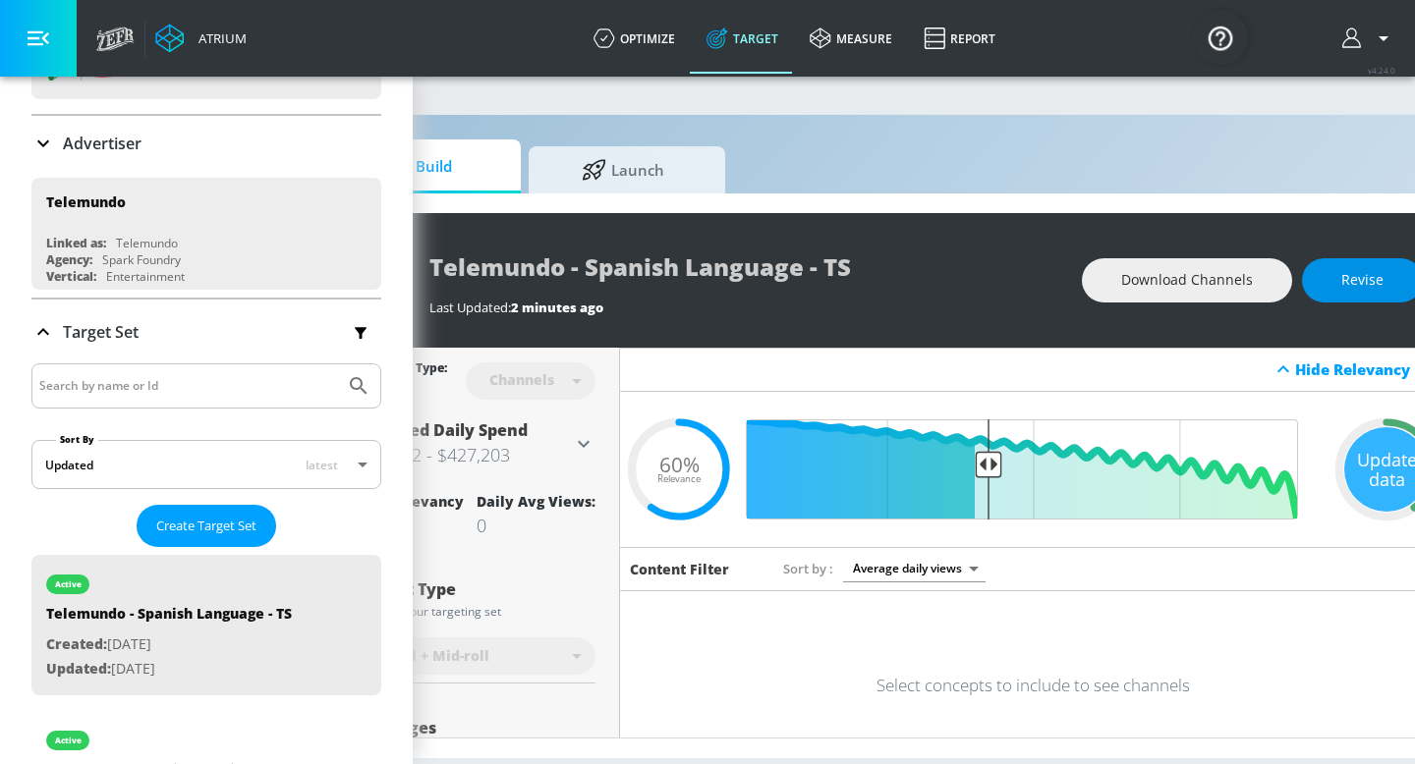
click at [1352, 288] on span "Revise" at bounding box center [1362, 280] width 42 height 25
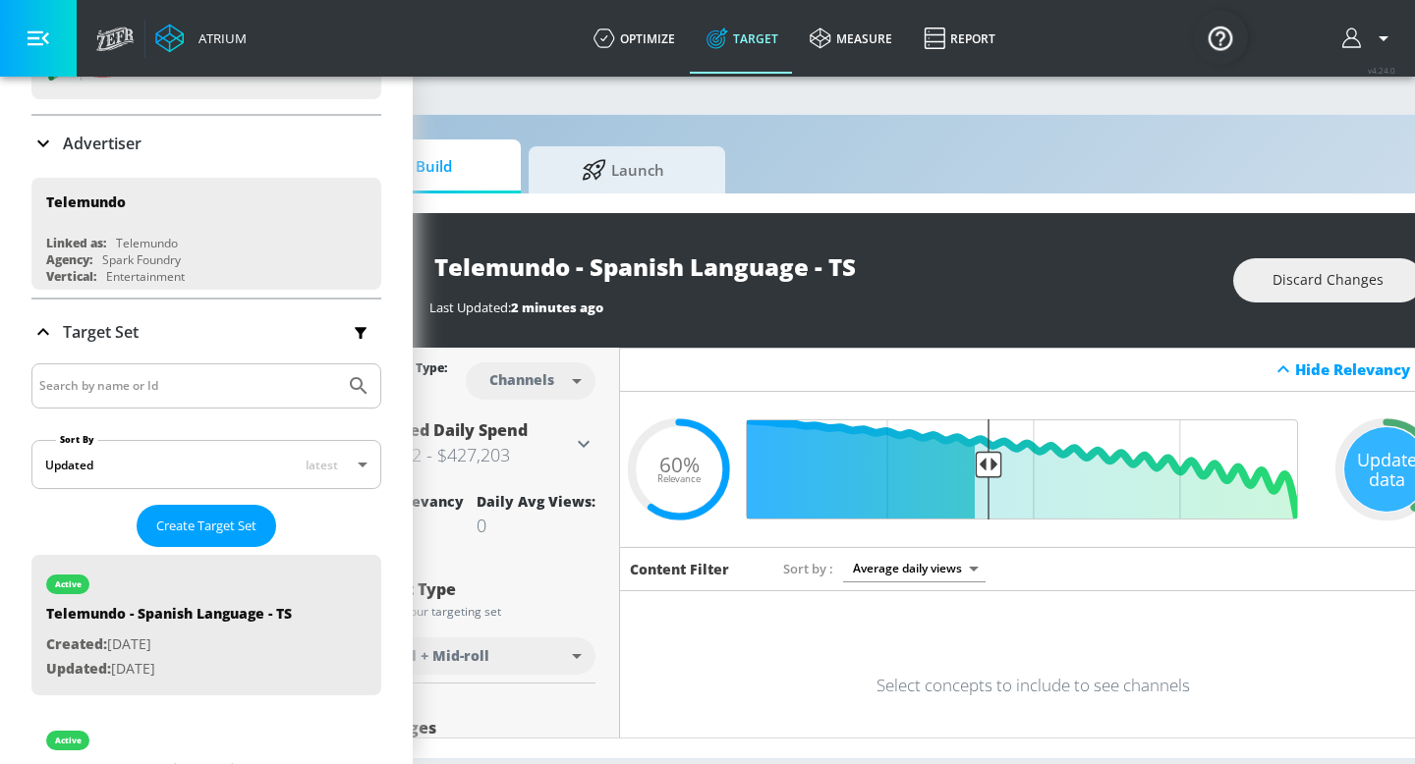
click at [520, 376] on body "Atrium optimize Target measure Report optimize Target measure Report v 4.24.0 P…" at bounding box center [559, 382] width 1415 height 764
click at [534, 453] on div "Videos" at bounding box center [523, 456] width 56 height 21
type input "videos"
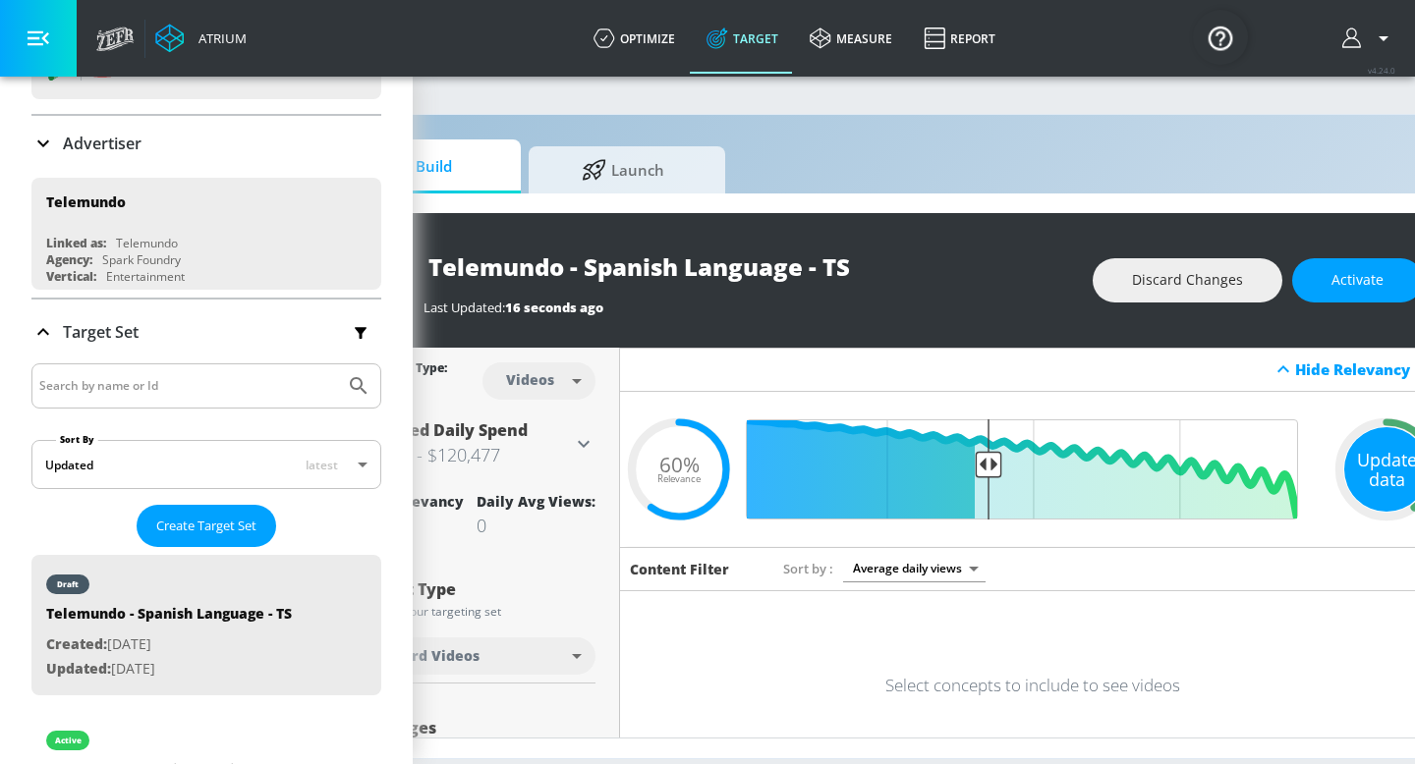
click at [1372, 469] on div "Update data" at bounding box center [1386, 469] width 84 height 84
click at [1359, 267] on button "Activate" at bounding box center [1357, 280] width 131 height 44
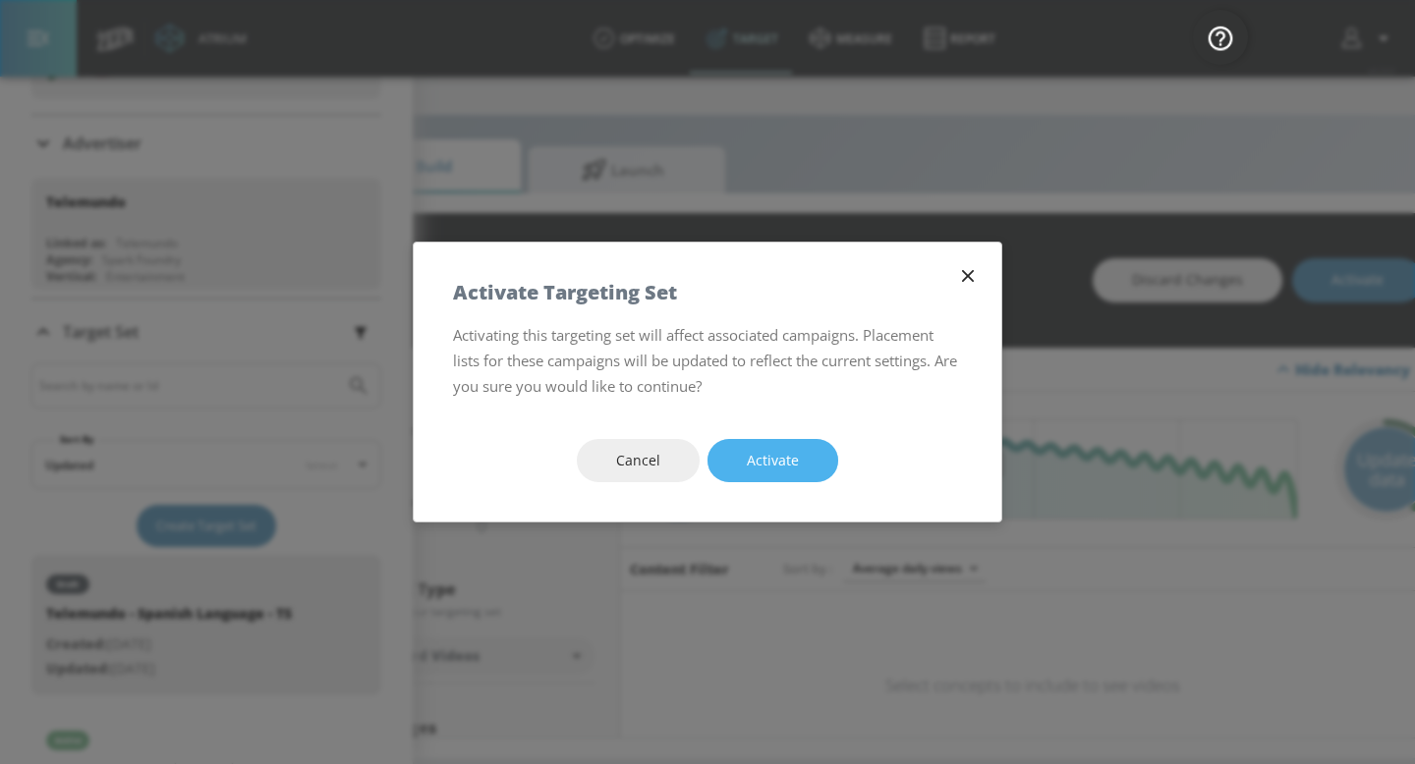
click at [792, 457] on span "Activate" at bounding box center [773, 461] width 52 height 25
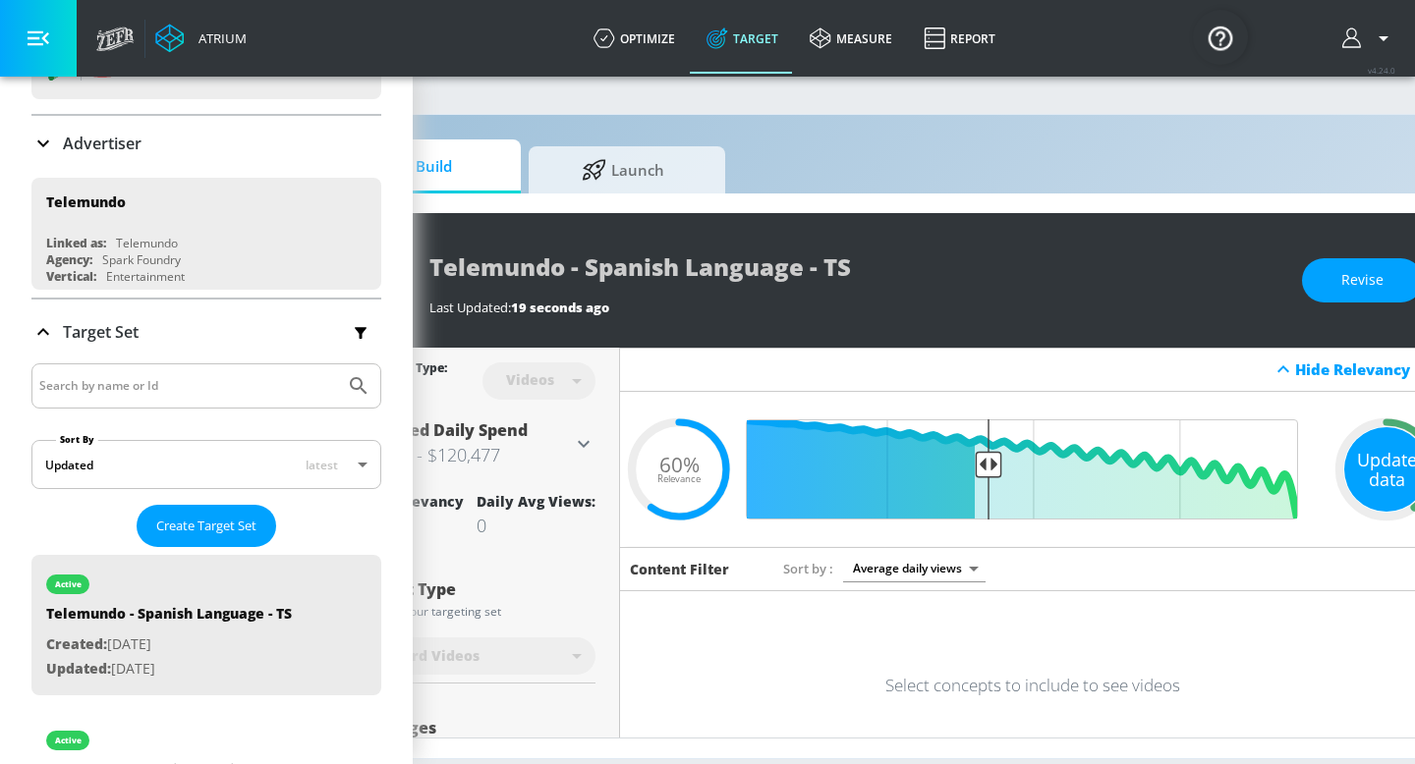
click at [1367, 471] on div "Update data" at bounding box center [1386, 469] width 84 height 84
click at [1382, 469] on div "Update data" at bounding box center [1386, 469] width 84 height 84
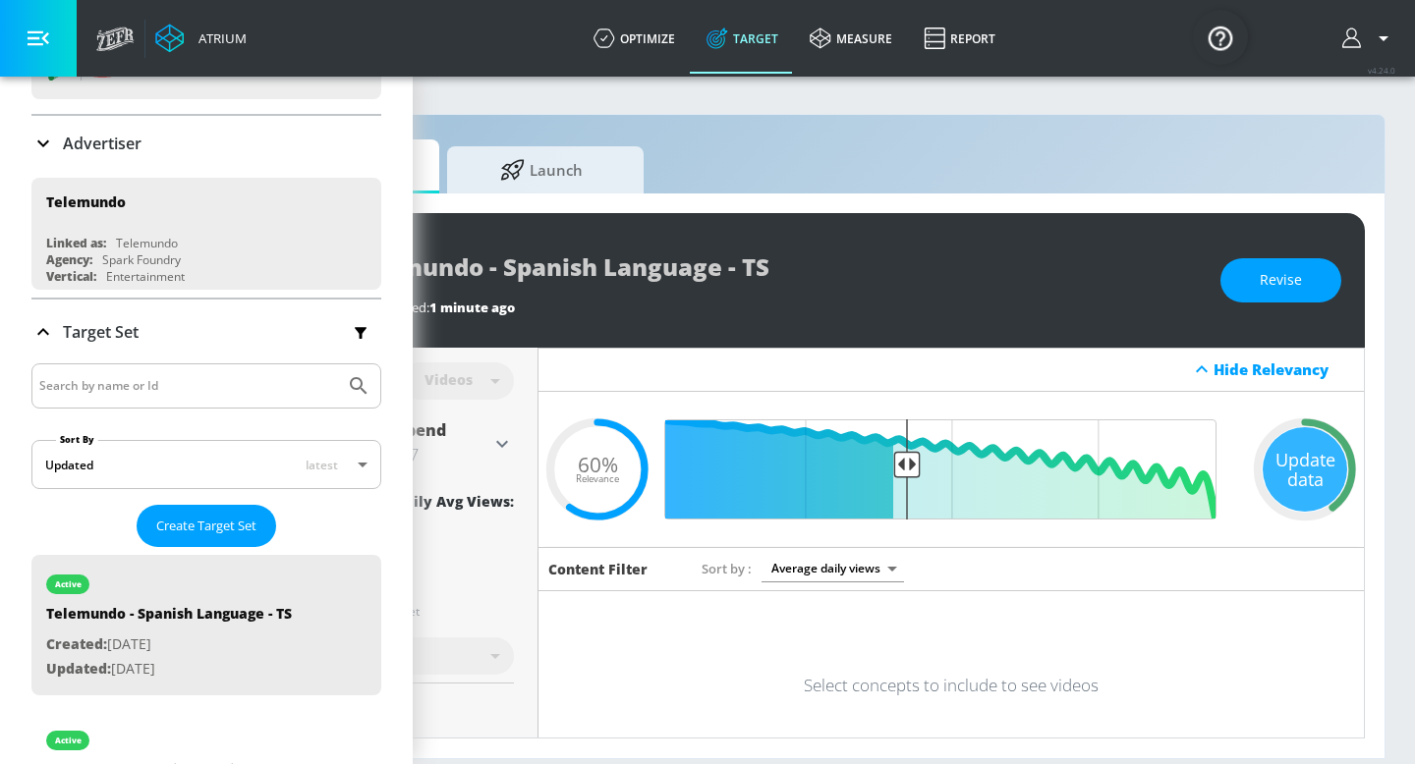
scroll to position [0, 240]
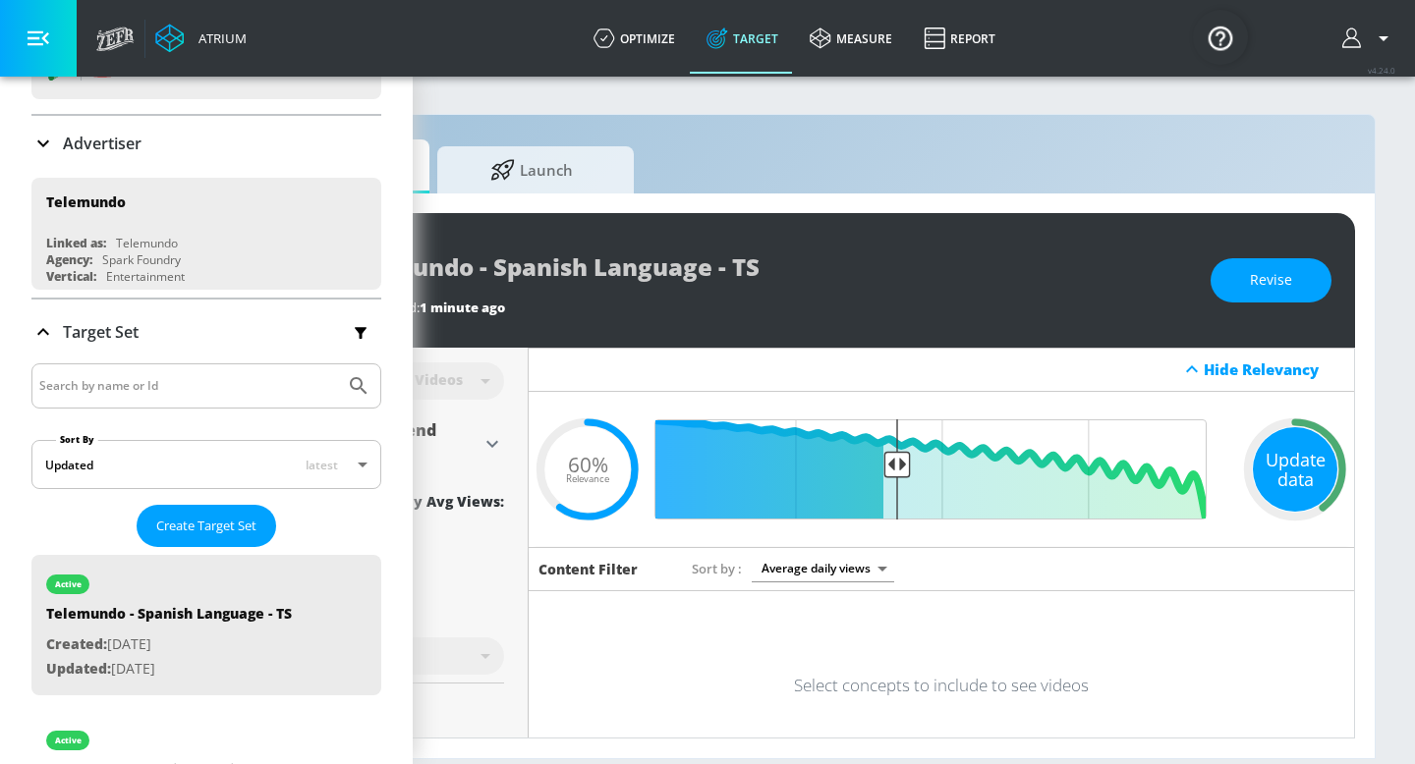
click at [1284, 473] on div "Update data" at bounding box center [1295, 469] width 84 height 84
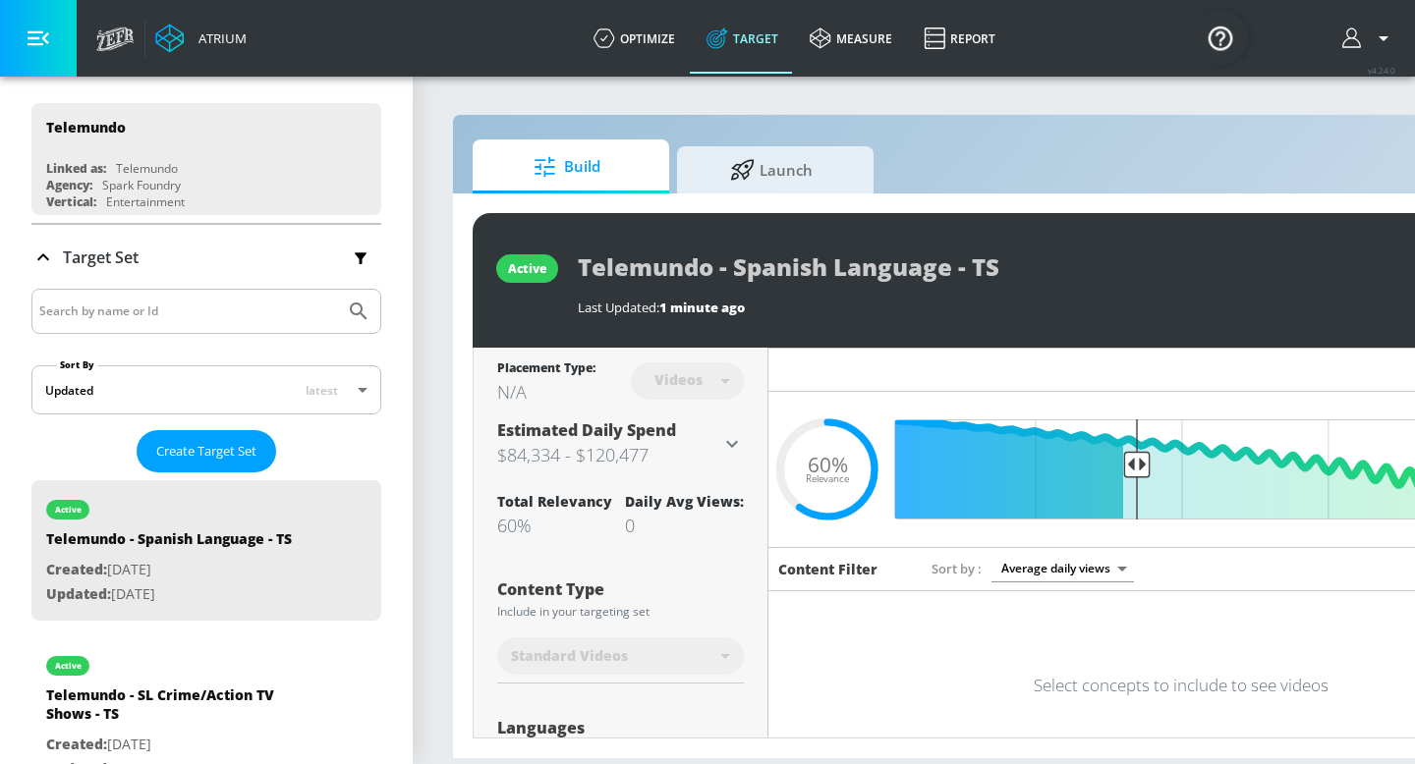
scroll to position [219, 0]
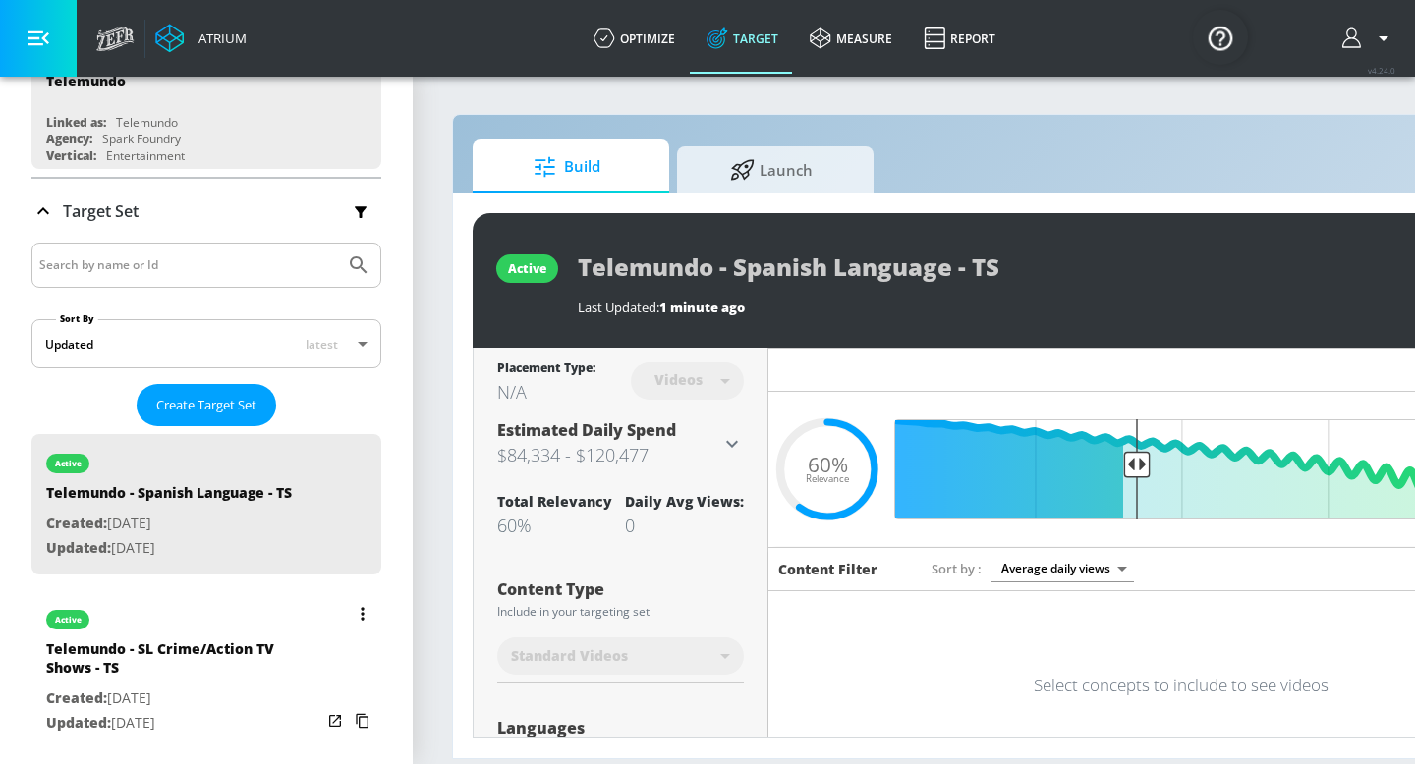
click at [185, 679] on div "Telemundo - SL Crime/Action TV Shows - TS" at bounding box center [183, 663] width 275 height 47
type input "Telemundo - SL Crime/Action TV Shows - TS"
type input "channels"
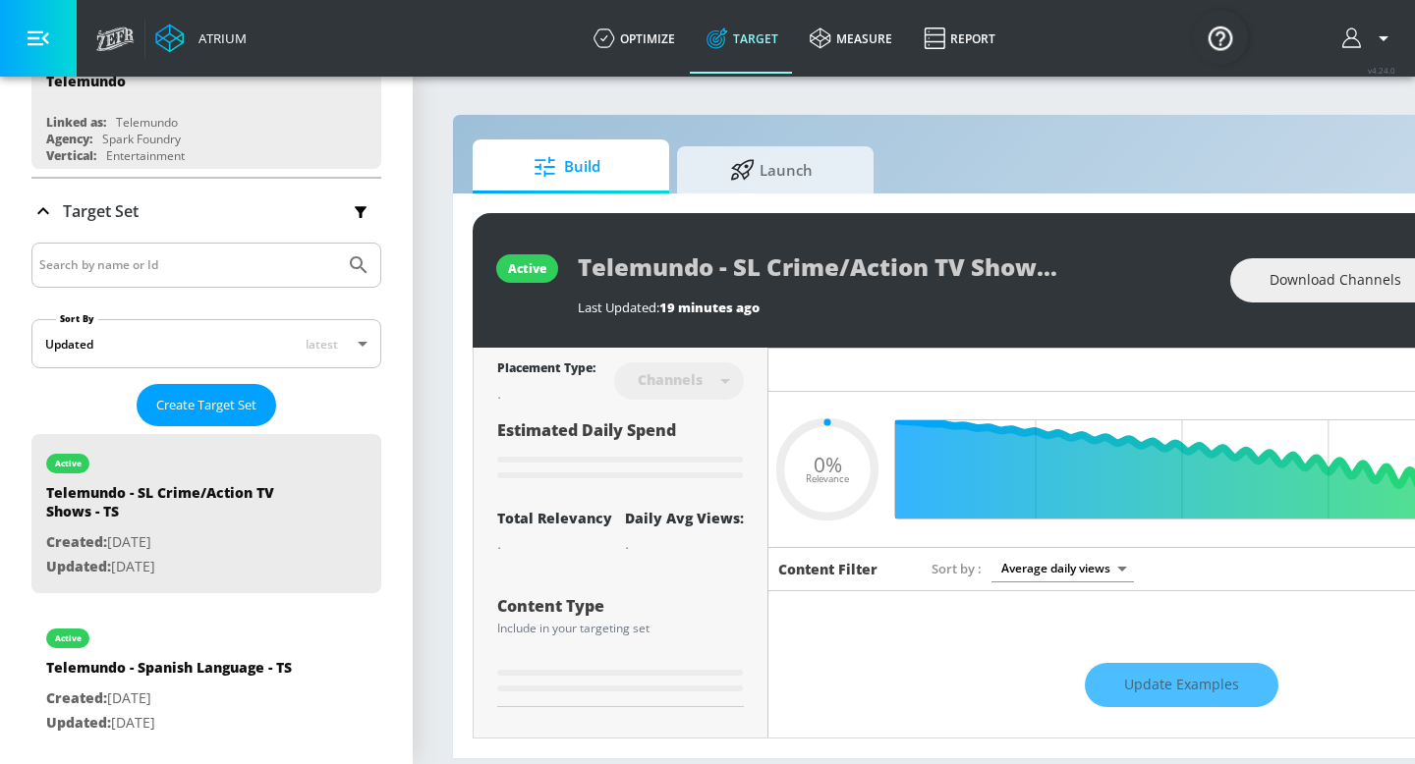
scroll to position [0, 240]
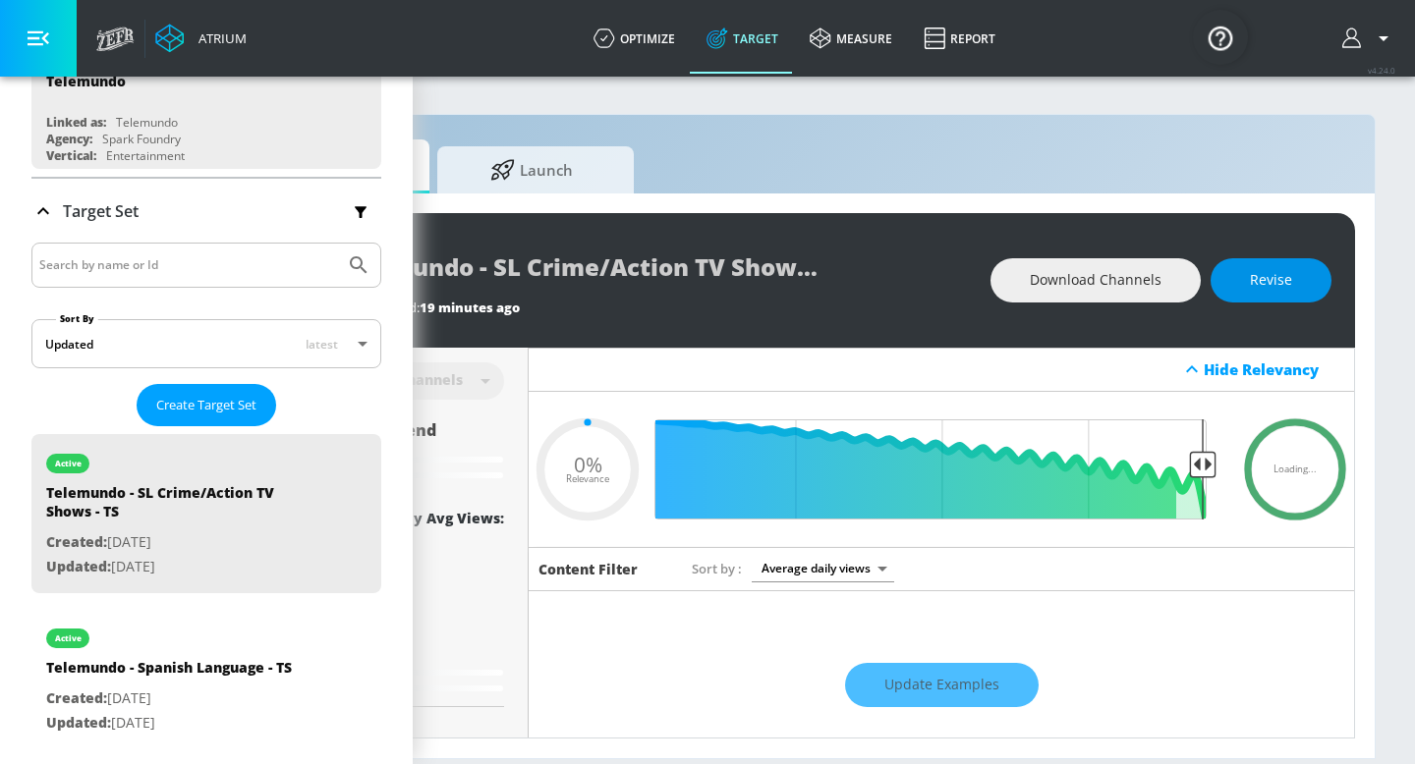
click at [1252, 268] on span "Revise" at bounding box center [1271, 280] width 42 height 25
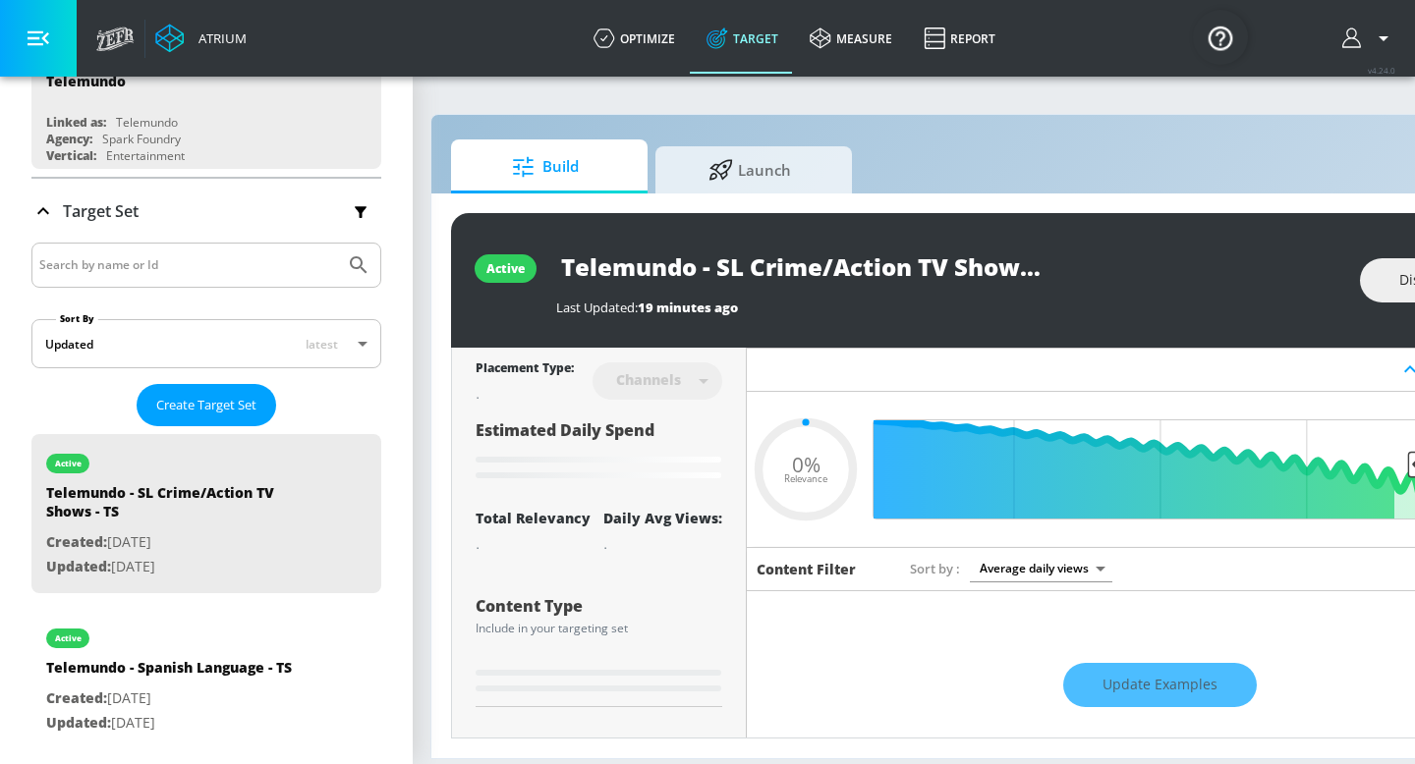
scroll to position [0, 16]
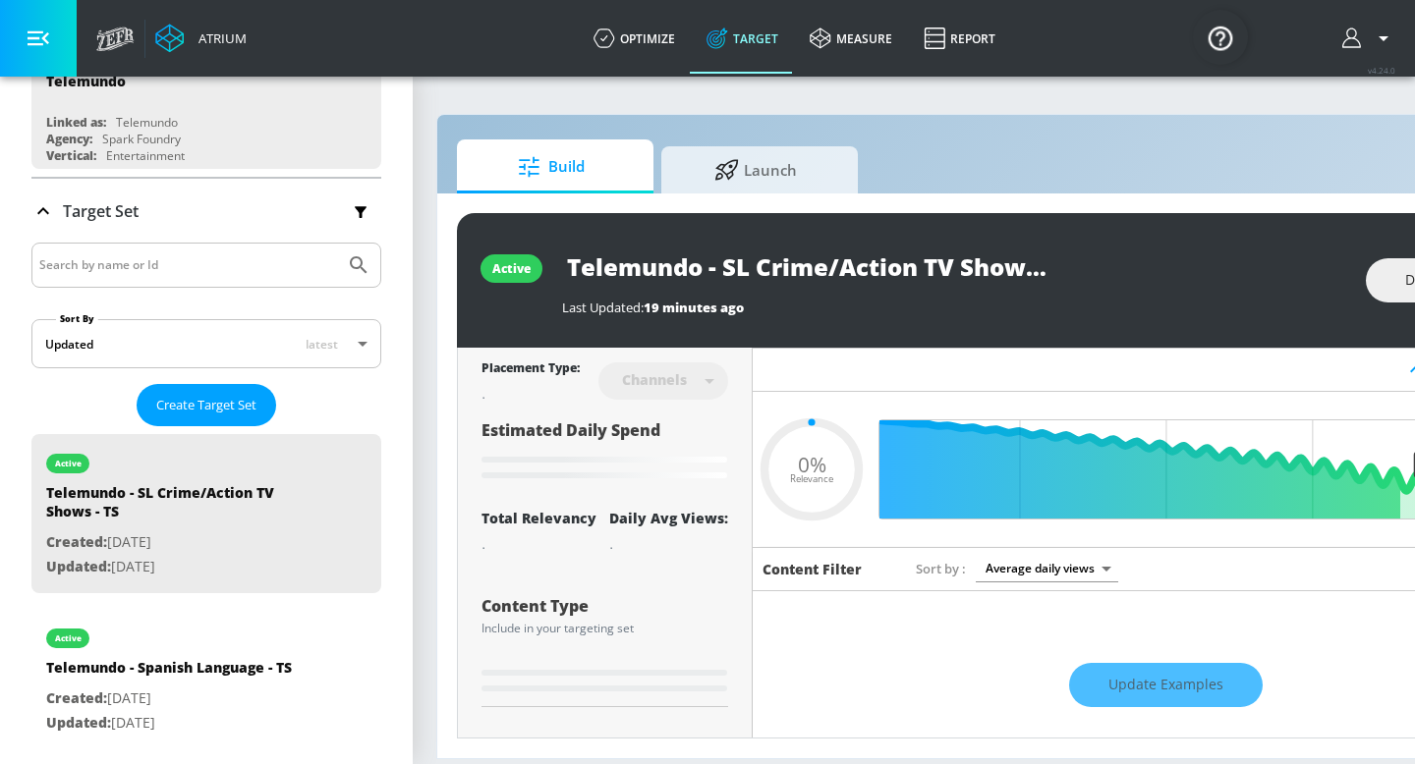
type input "0.52"
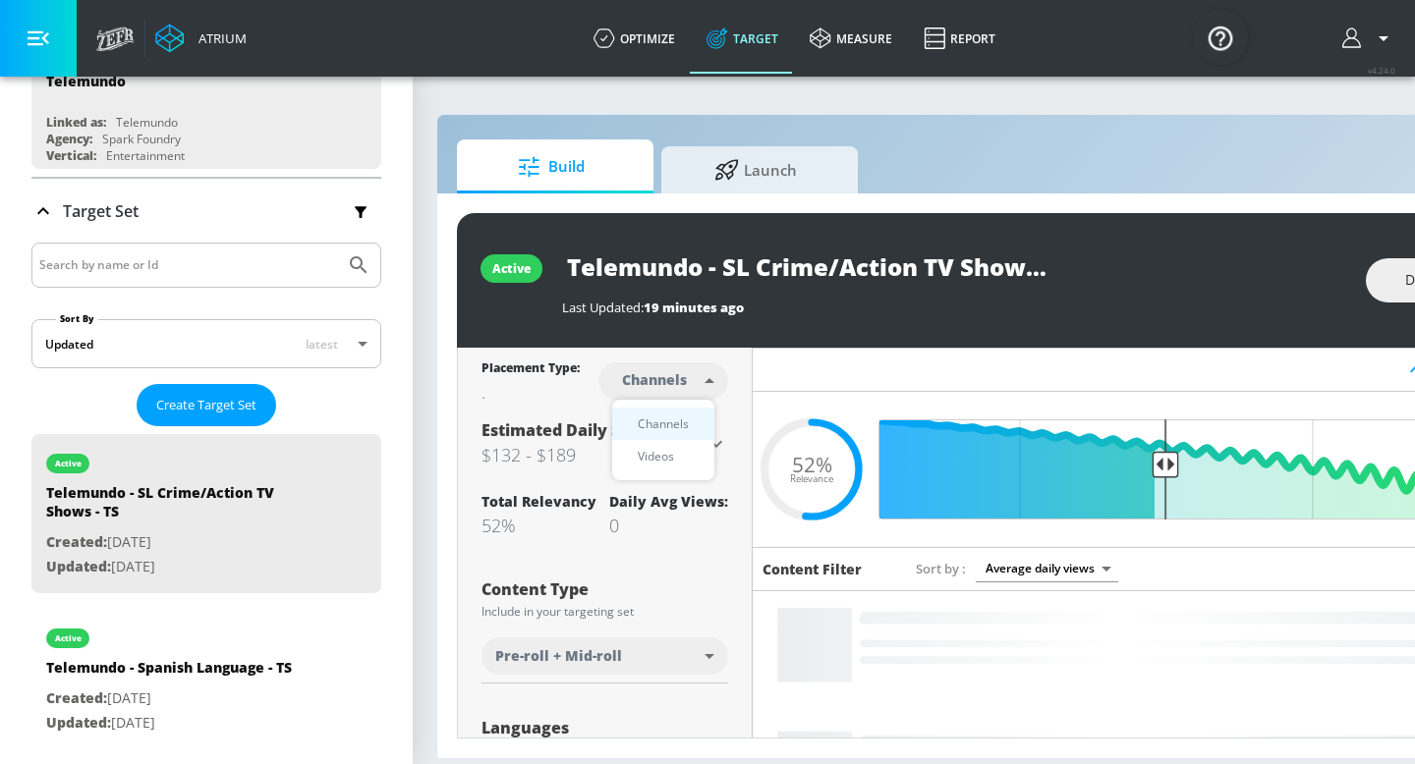
click at [708, 383] on body "Atrium optimize Target measure Report optimize Target measure Report v 4.24.0 P…" at bounding box center [691, 382] width 1415 height 764
click at [676, 458] on div "Videos" at bounding box center [656, 456] width 56 height 21
type input "videos"
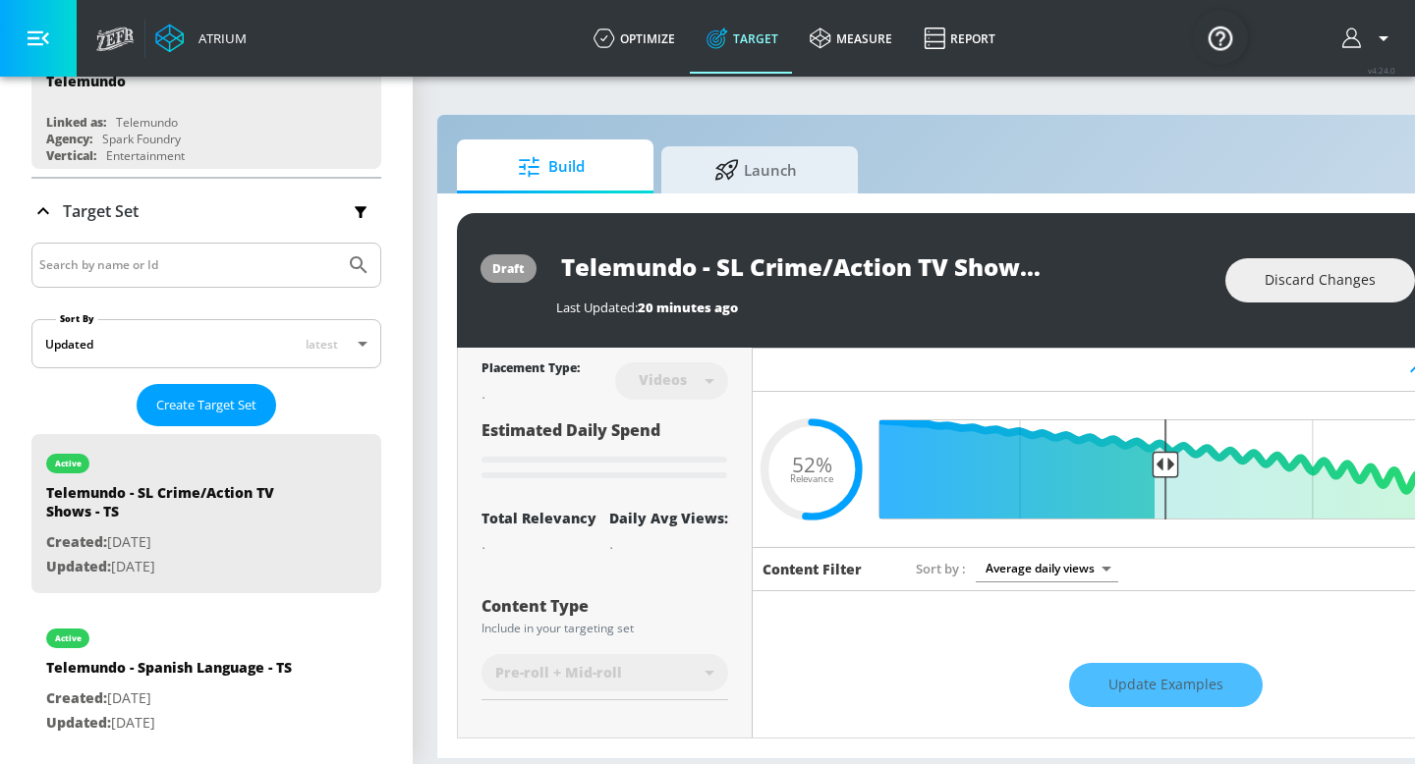
scroll to position [1, 0]
drag, startPoint x: 1163, startPoint y: 457, endPoint x: 1192, endPoint y: 456, distance: 28.5
click at [1192, 458] on input "Final Threshold" at bounding box center [1165, 468] width 550 height 100
drag, startPoint x: 1192, startPoint y: 462, endPoint x: 1205, endPoint y: 462, distance: 13.8
click at [1205, 462] on input "Final Threshold" at bounding box center [1165, 468] width 550 height 100
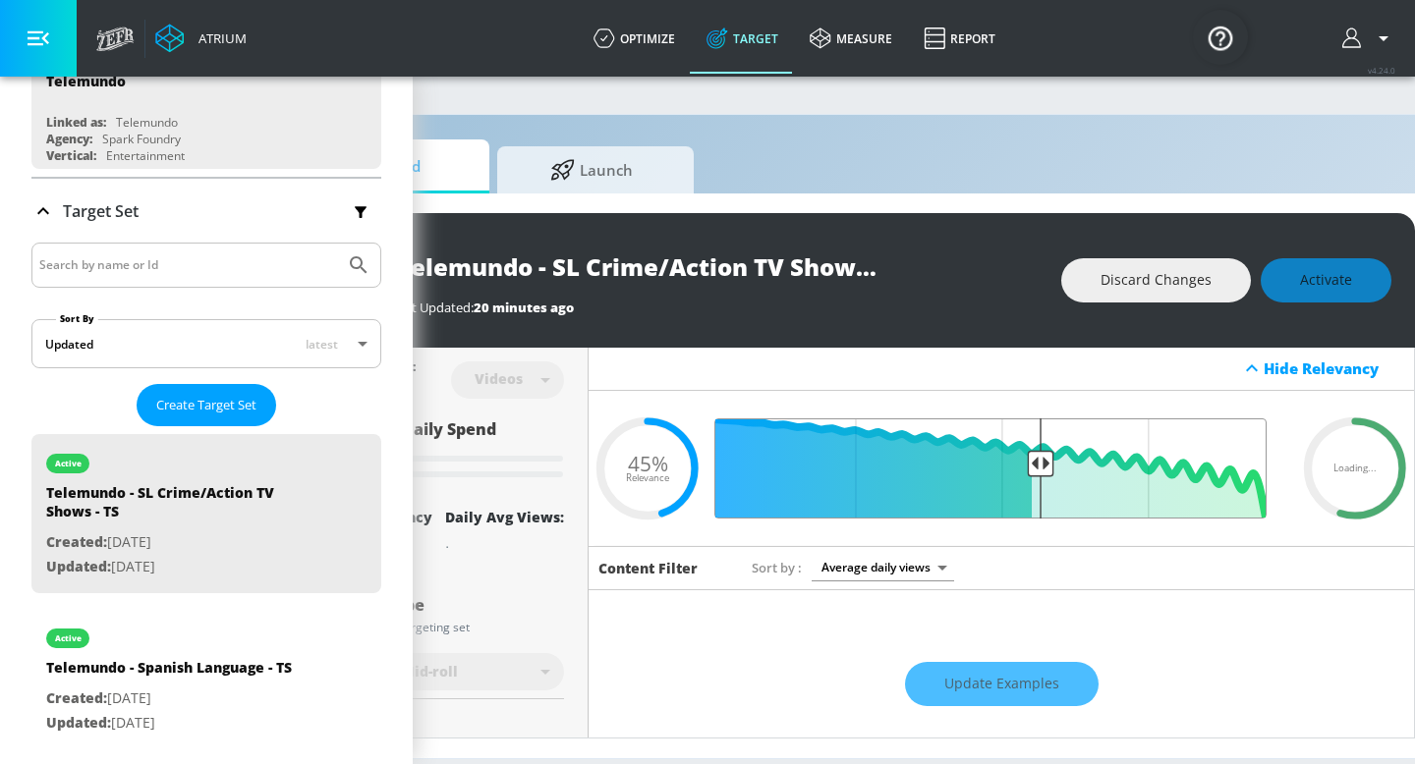
scroll to position [0, 179]
type input "0.52"
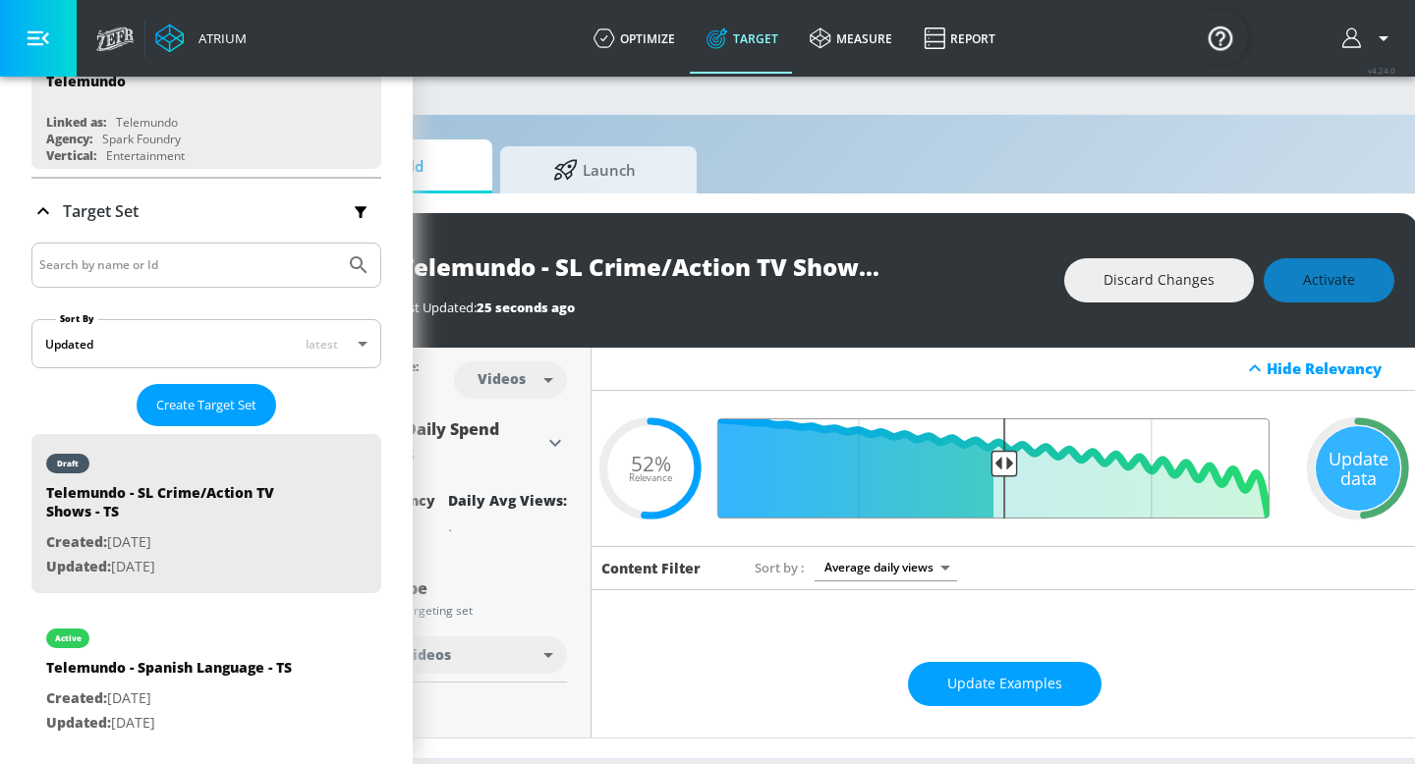
scroll to position [0, 222]
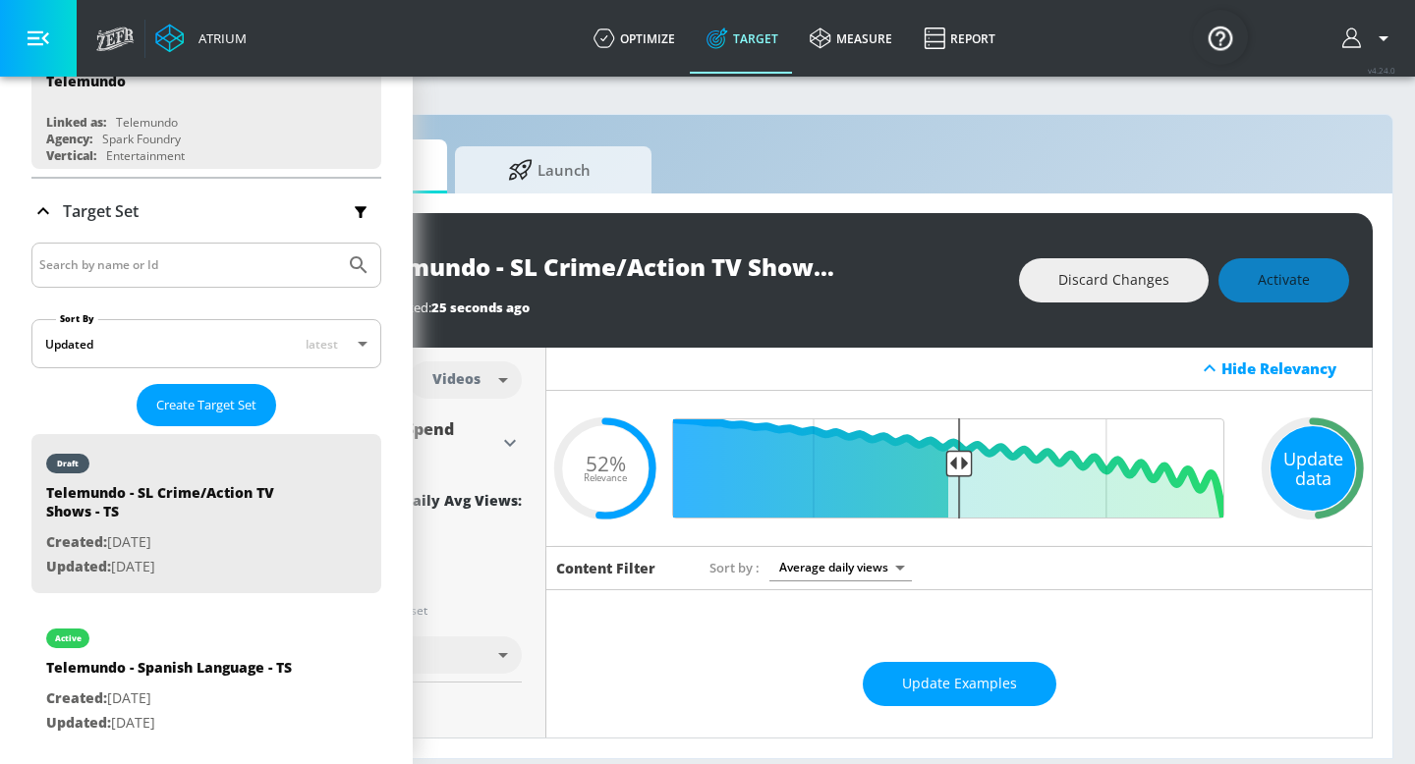
click at [1306, 479] on div "Update data" at bounding box center [1312, 468] width 84 height 84
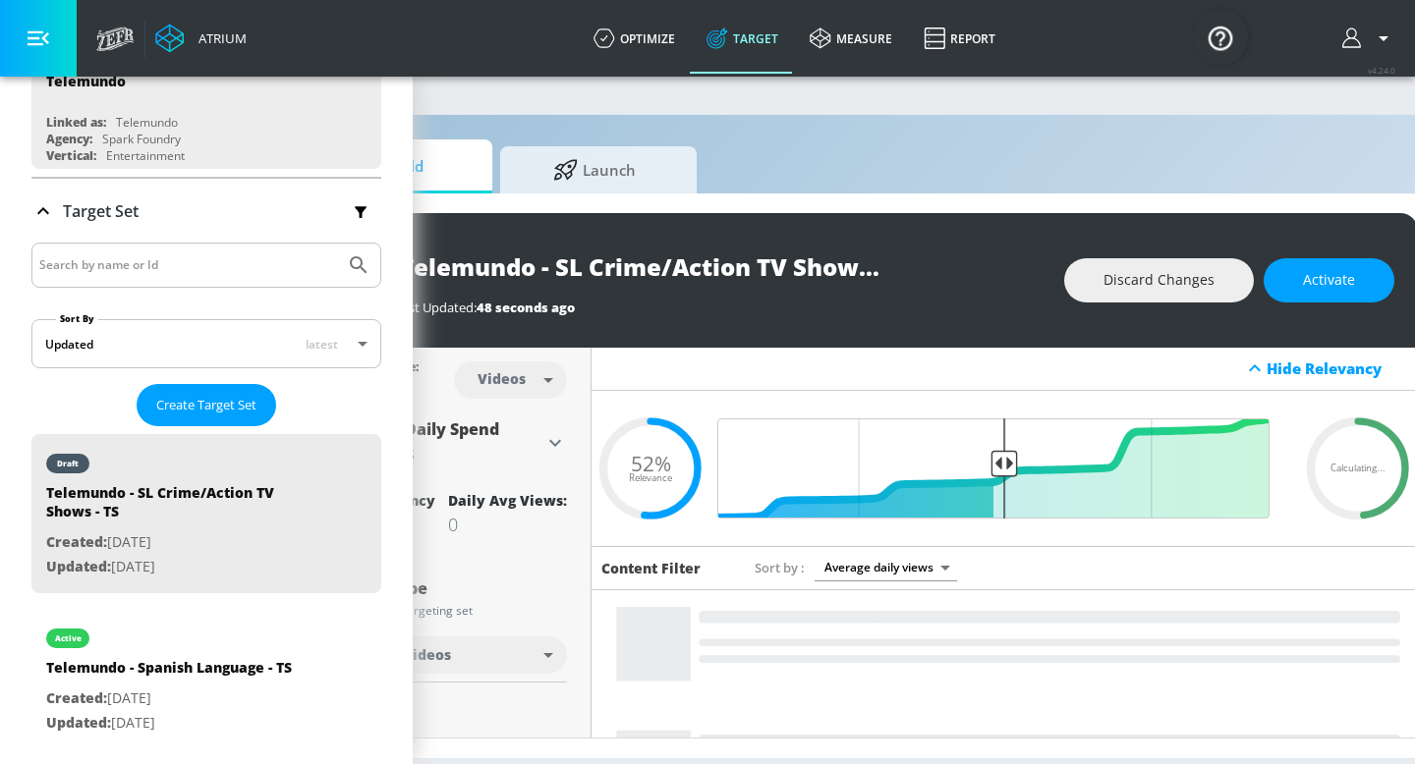
scroll to position [0, 181]
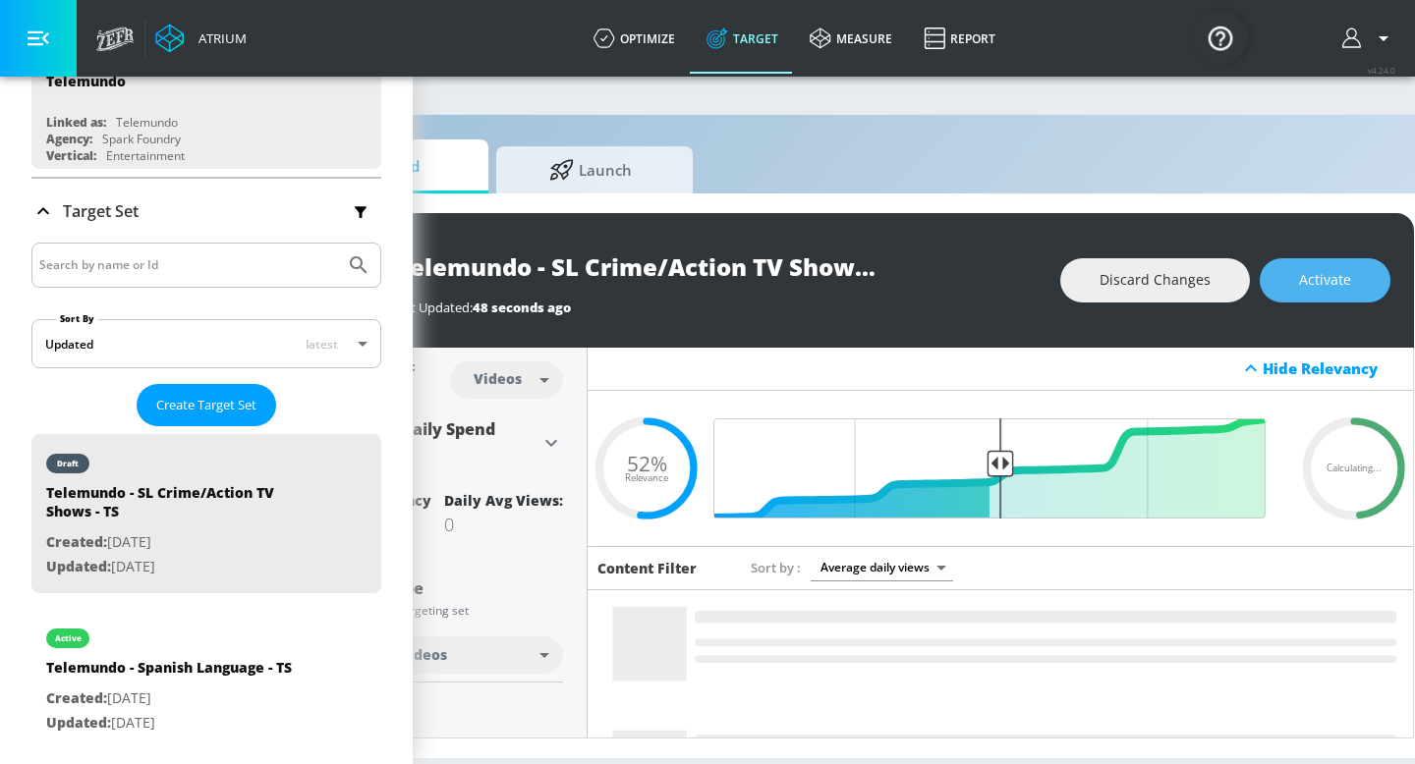
click at [1315, 292] on span "Activate" at bounding box center [1325, 280] width 52 height 25
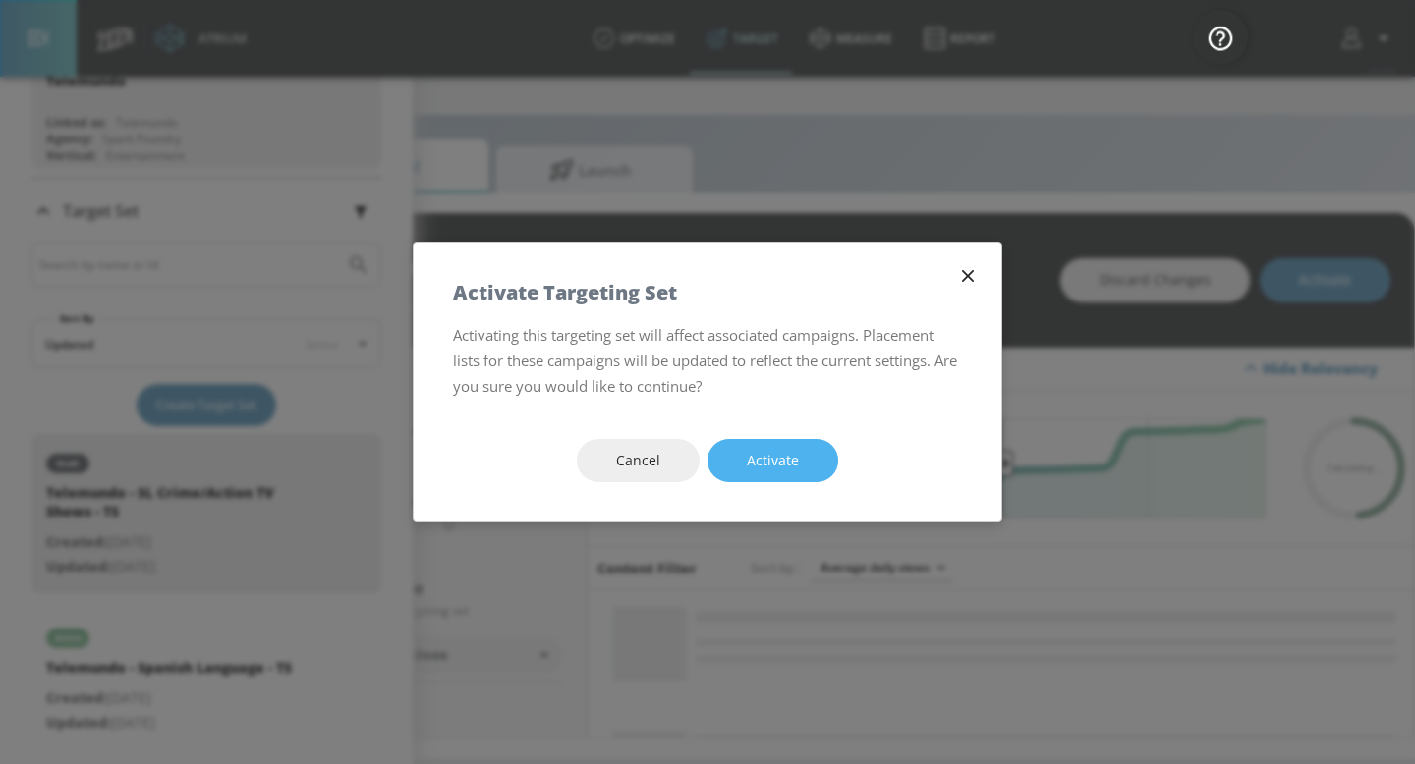
click at [805, 456] on button "Activate" at bounding box center [772, 461] width 131 height 44
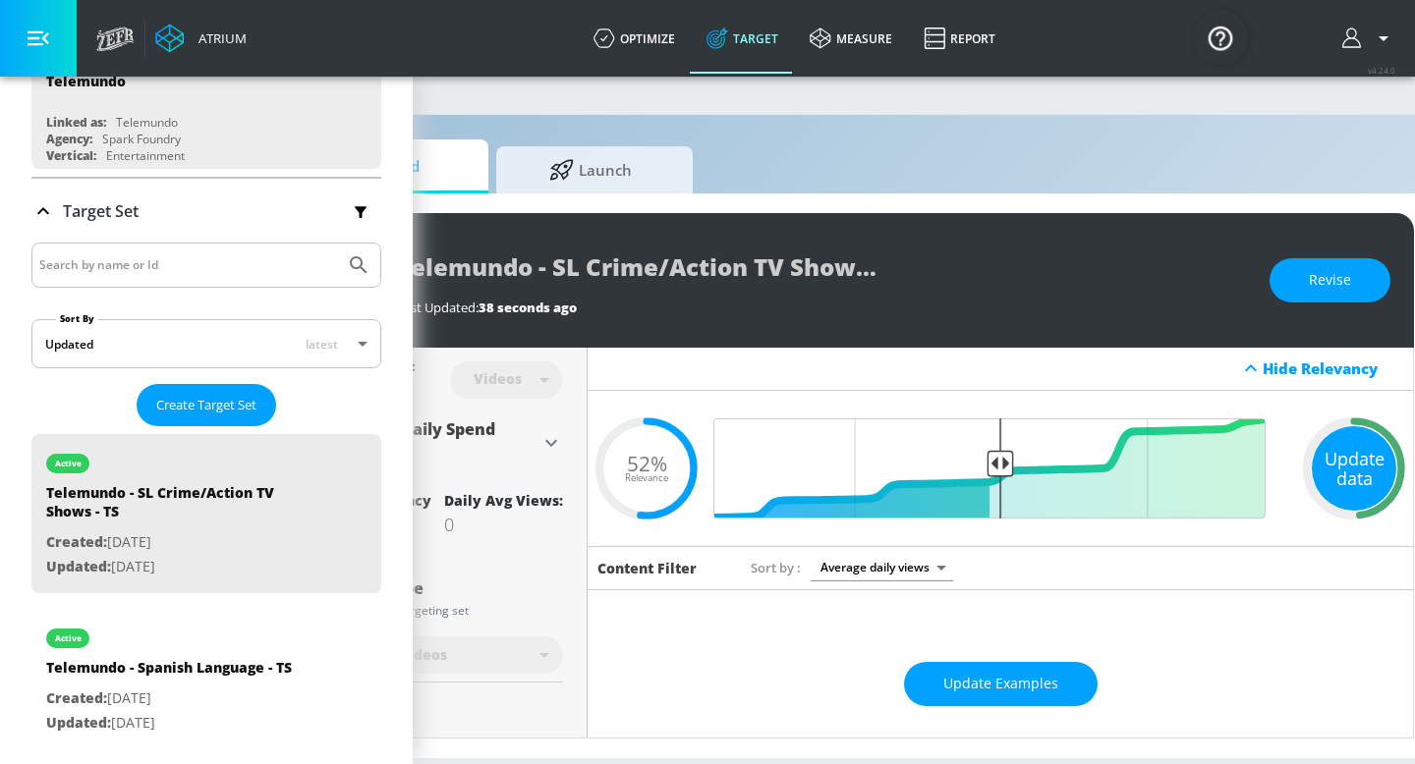
click at [1346, 473] on div "Update data" at bounding box center [1353, 468] width 84 height 84
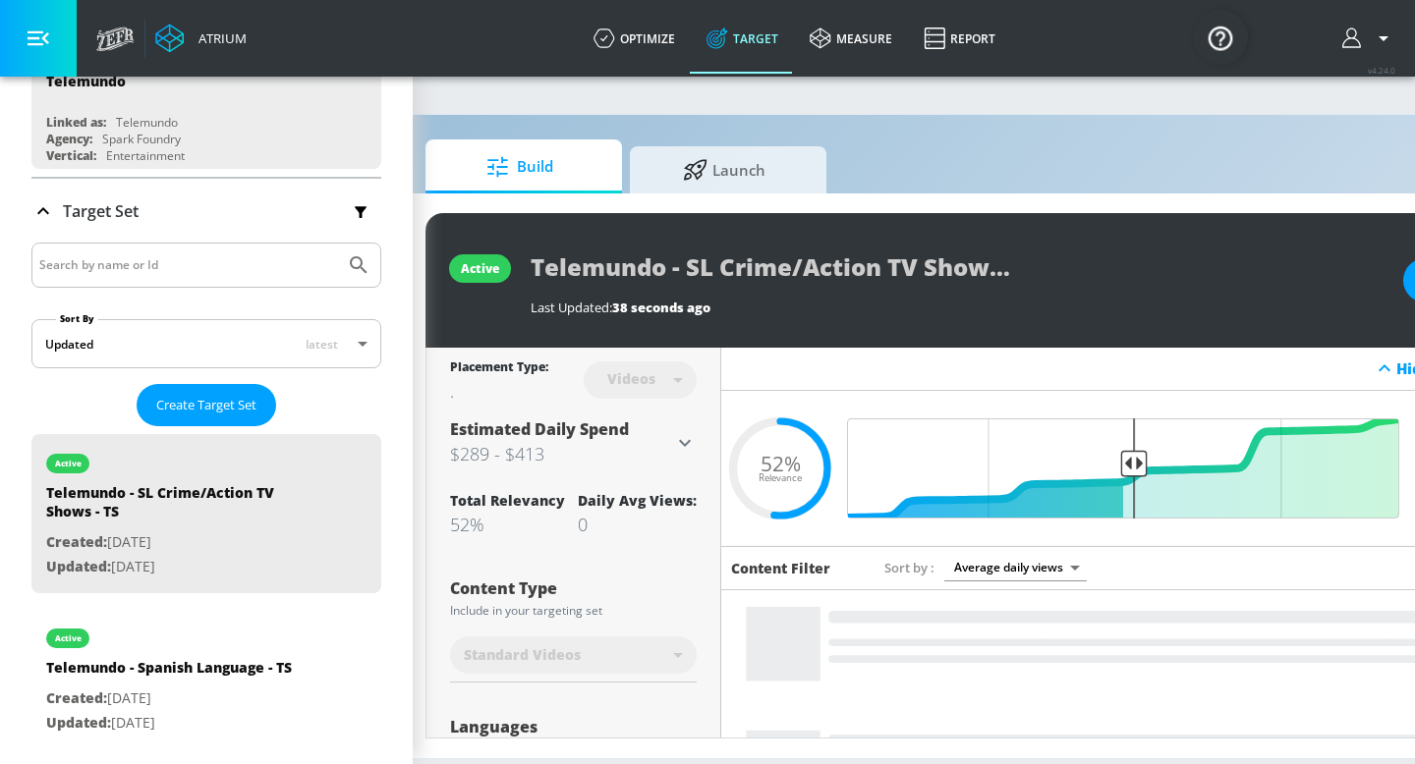
scroll to position [0, 45]
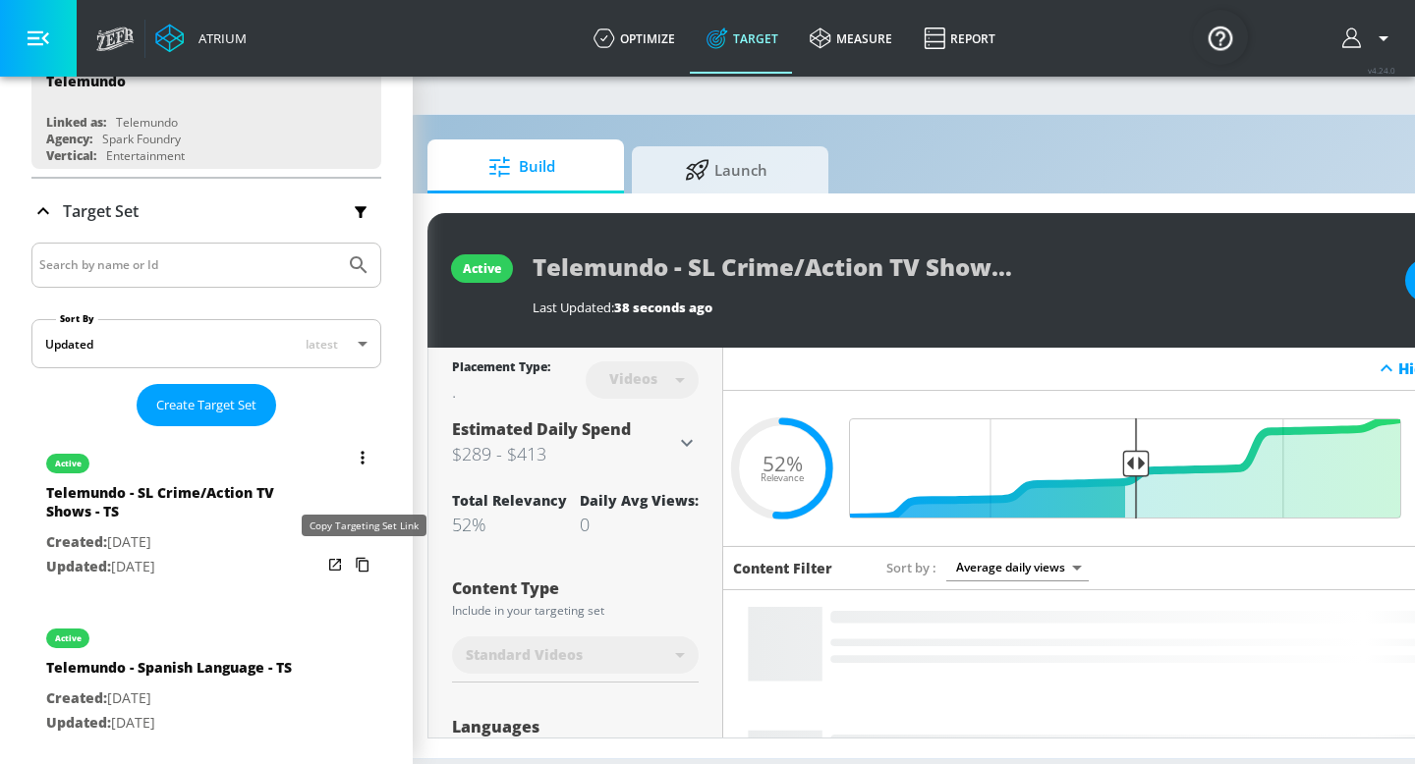
click at [356, 567] on icon "list of Target Set" at bounding box center [362, 564] width 31 height 31
click at [362, 451] on icon "list of Target Set" at bounding box center [362, 457] width 3 height 13
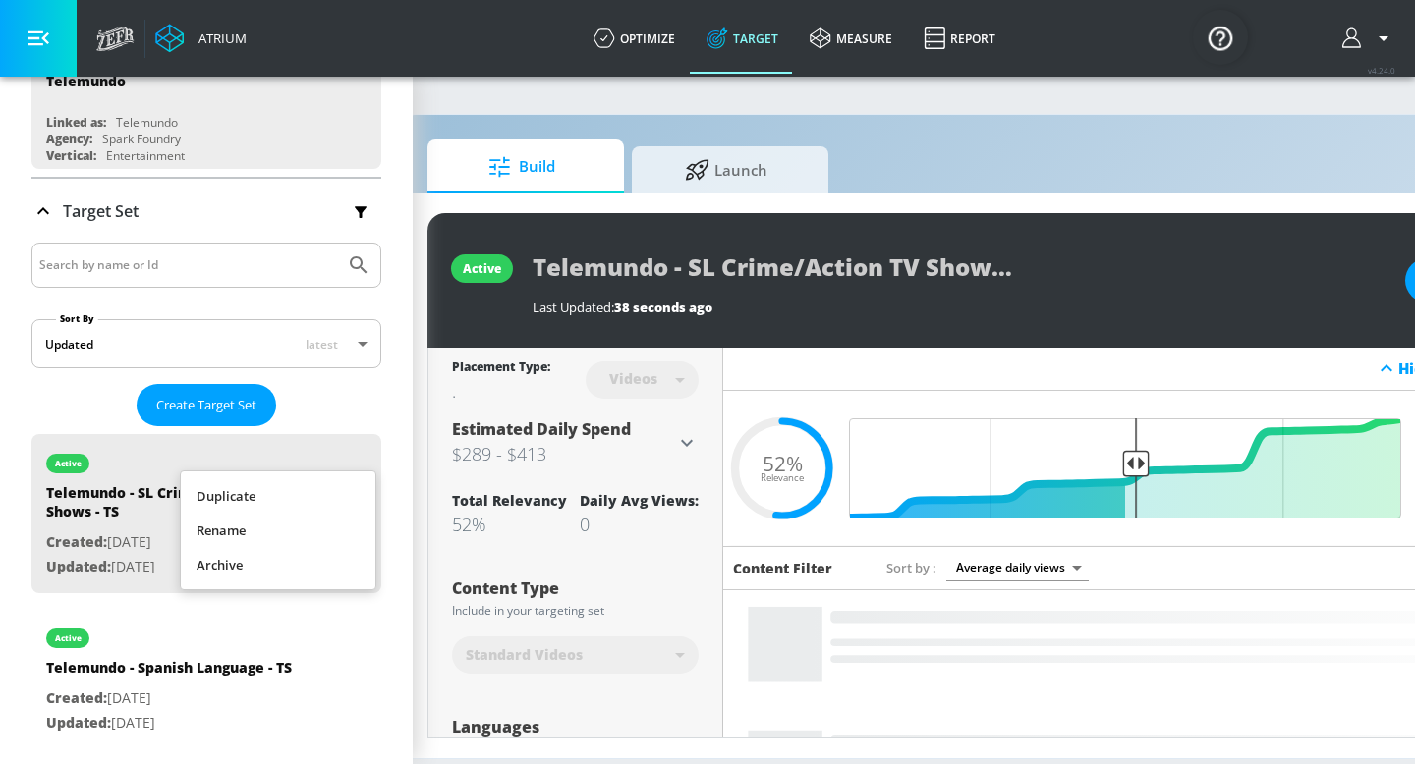
click at [302, 518] on li "Rename" at bounding box center [278, 531] width 195 height 34
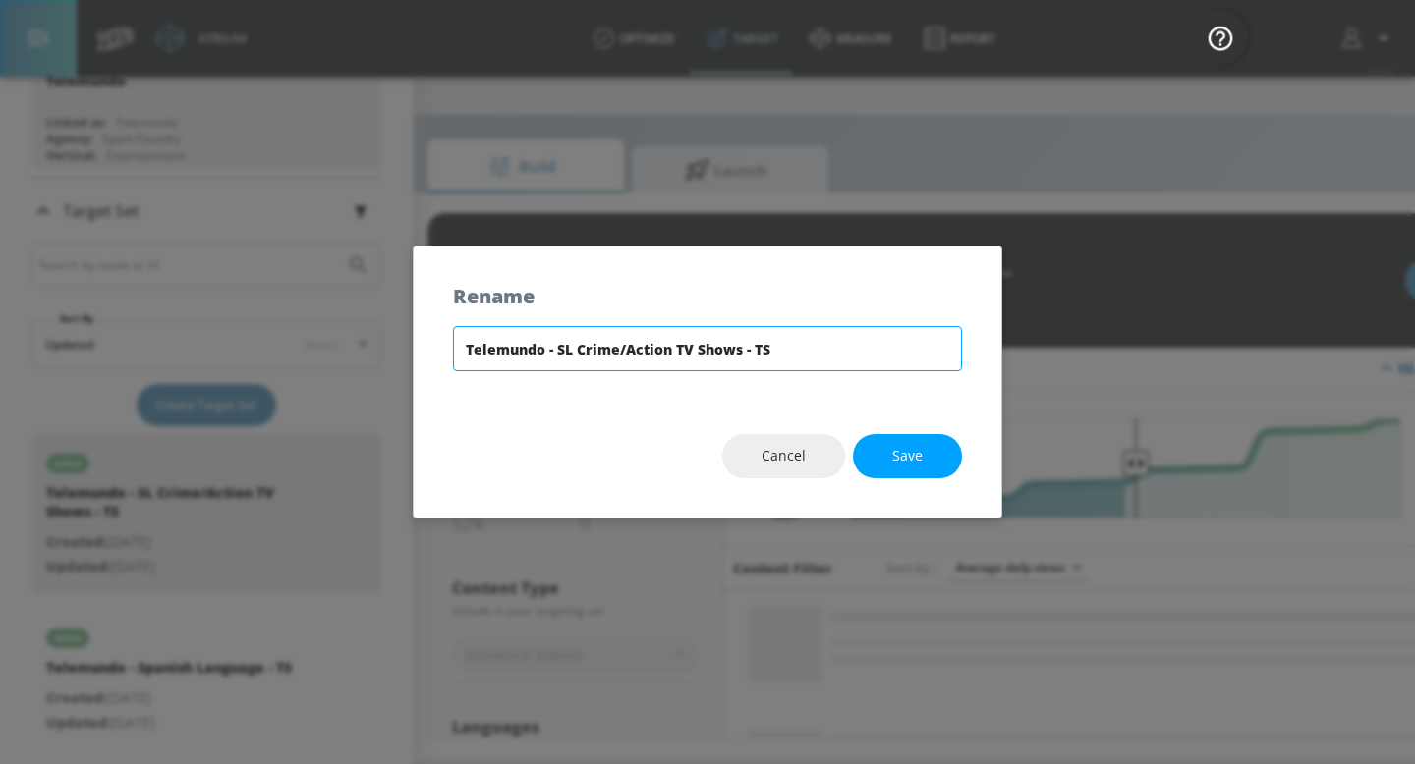
click at [650, 353] on input "Telemundo - SL Crime/Action TV Shows - TS" at bounding box center [707, 348] width 509 height 45
click at [894, 452] on span "Save" at bounding box center [907, 456] width 30 height 25
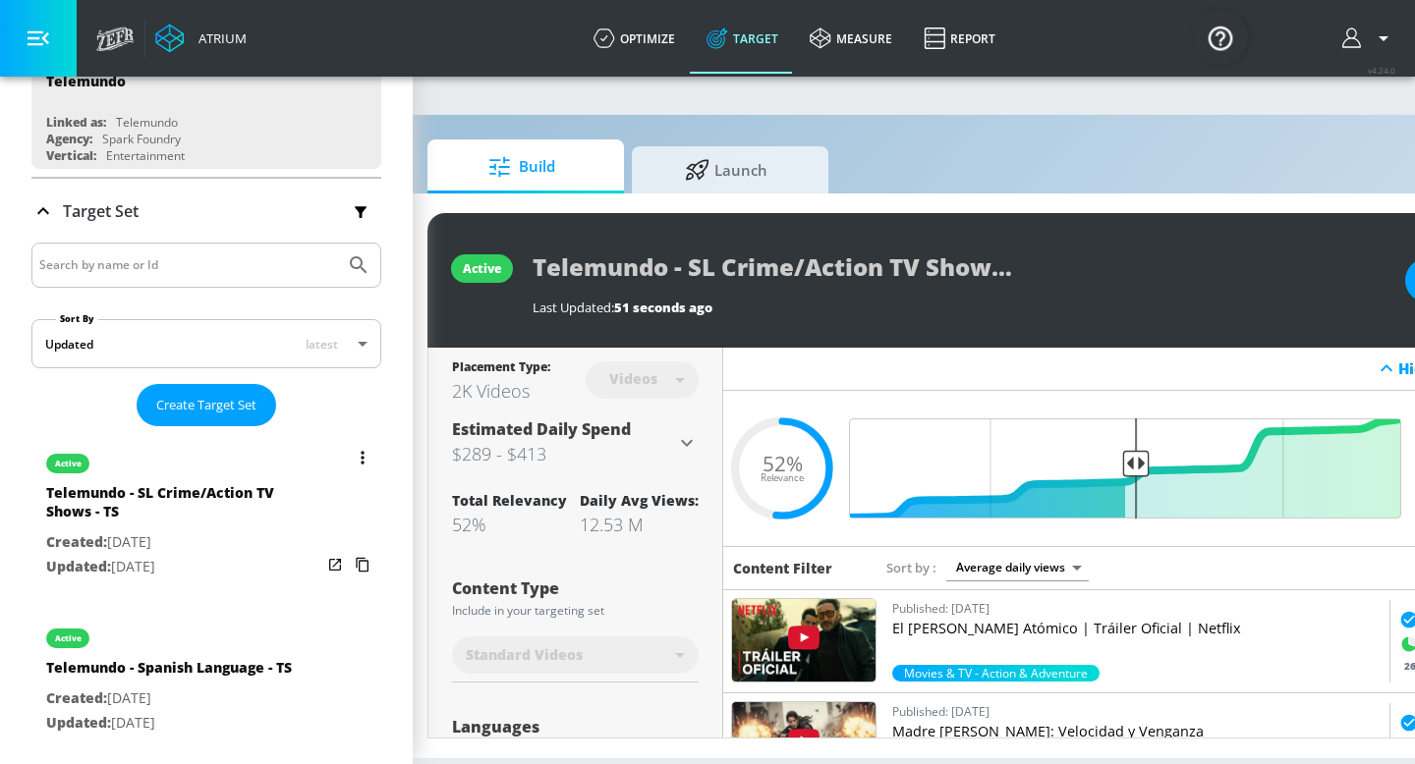
click at [362, 563] on icon "list of Target Set" at bounding box center [362, 564] width 31 height 31
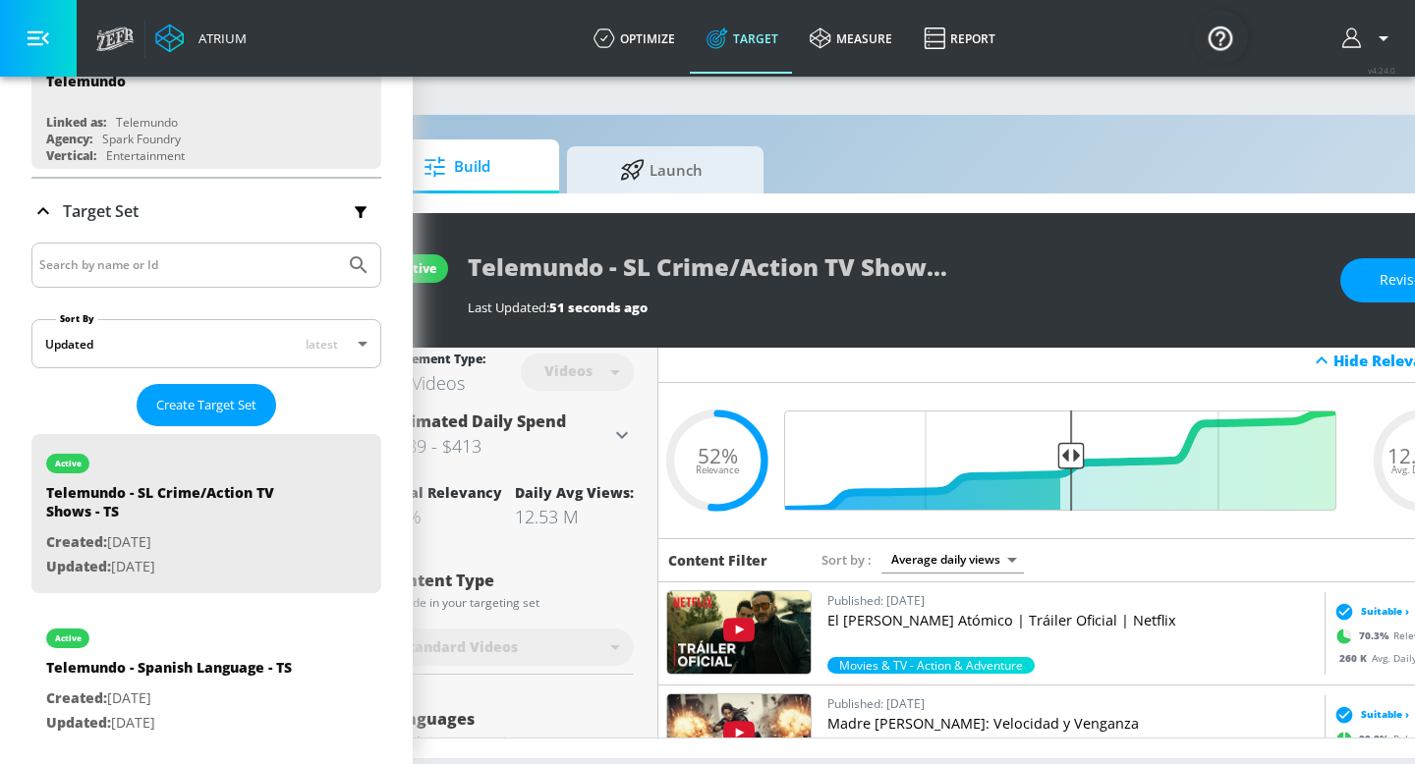
scroll to position [0, 0]
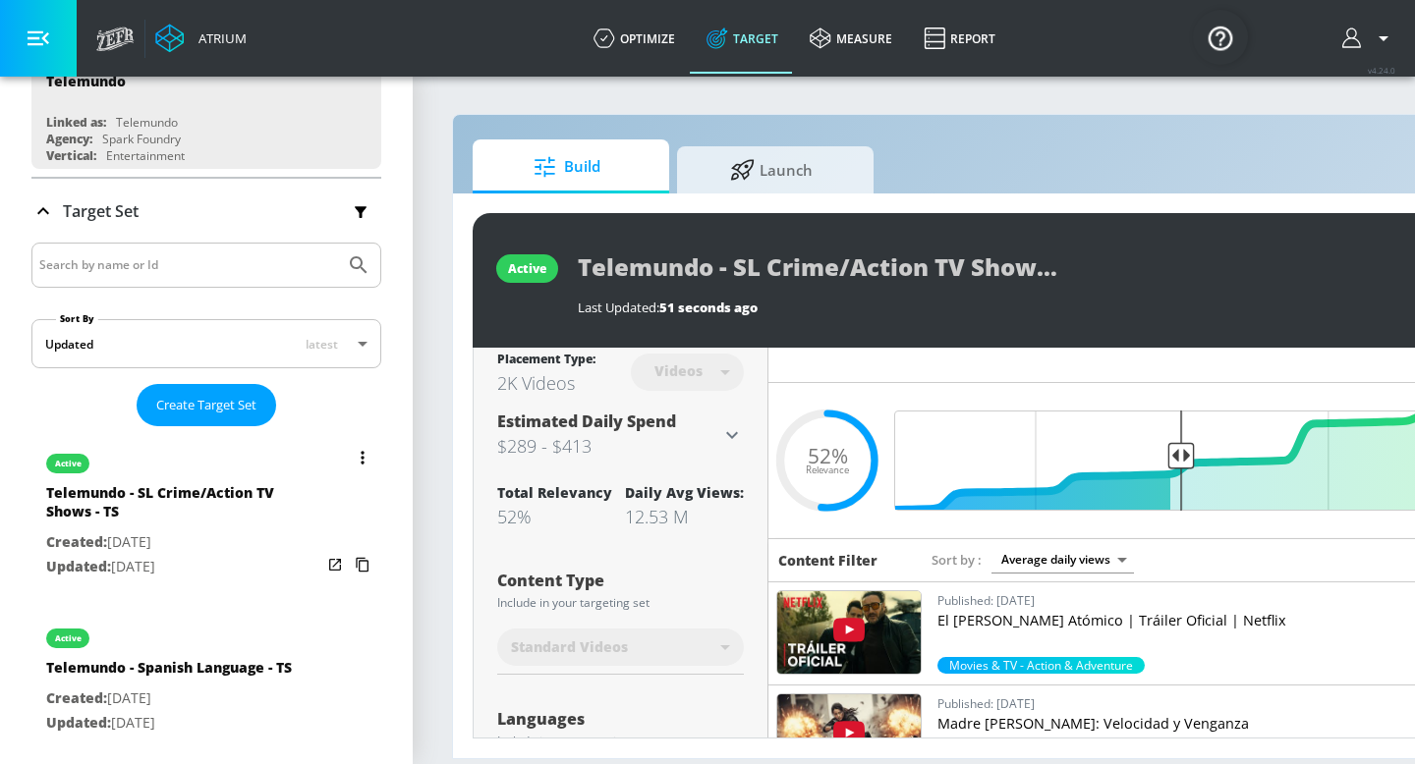
click at [364, 460] on button "list of Target Set" at bounding box center [363, 458] width 28 height 28
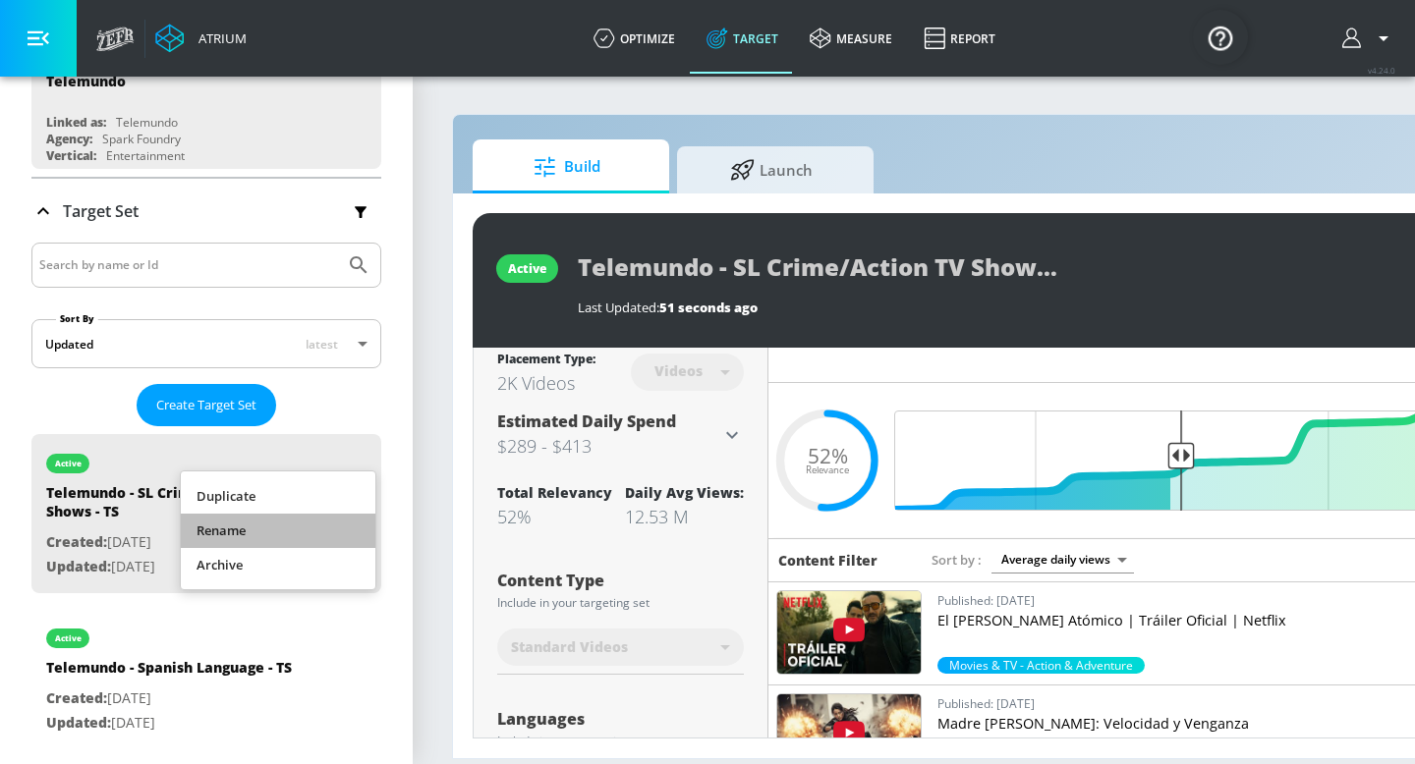
click at [288, 535] on li "Rename" at bounding box center [278, 531] width 195 height 34
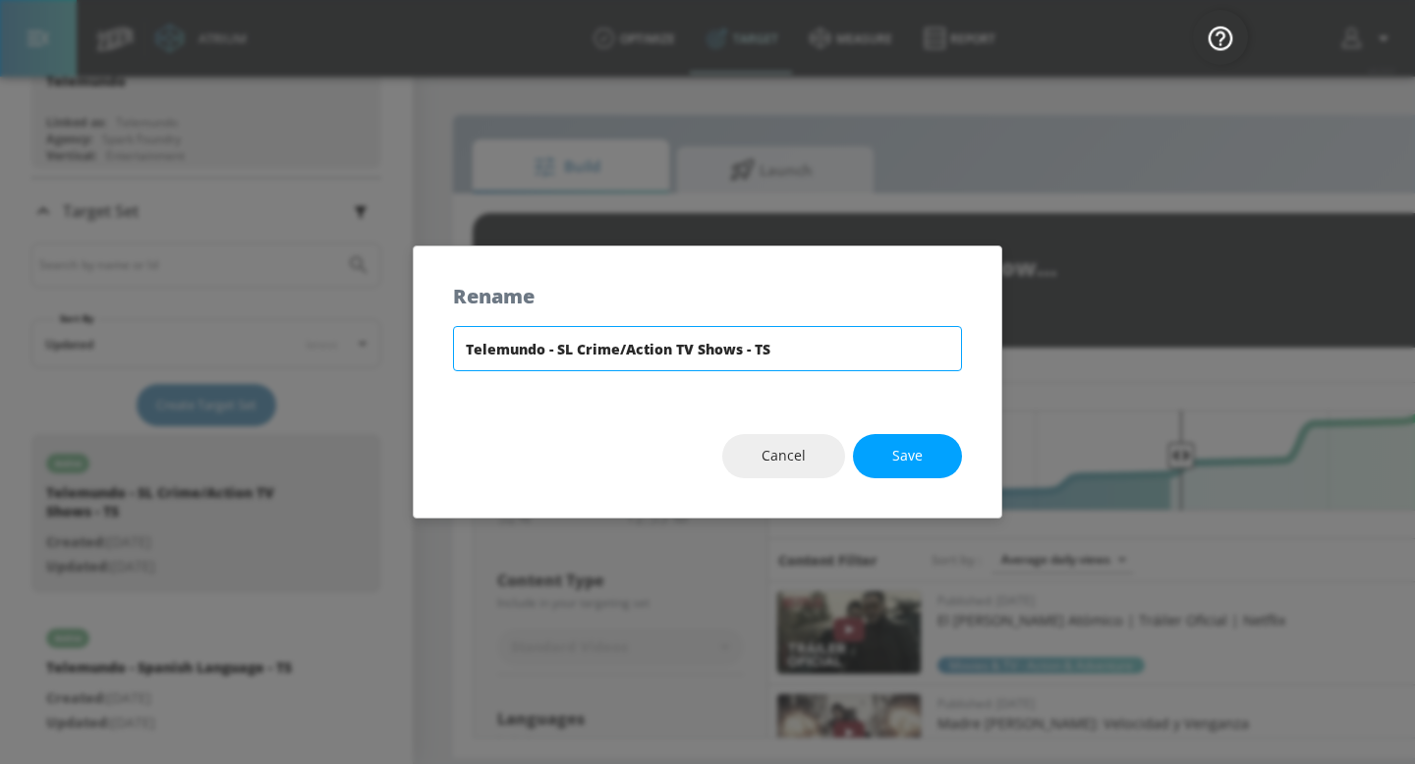
click at [550, 350] on input "Telemundo - SL Crime/Action TV Shows - TS" at bounding box center [707, 348] width 509 height 45
click at [932, 451] on button "Save" at bounding box center [907, 456] width 109 height 44
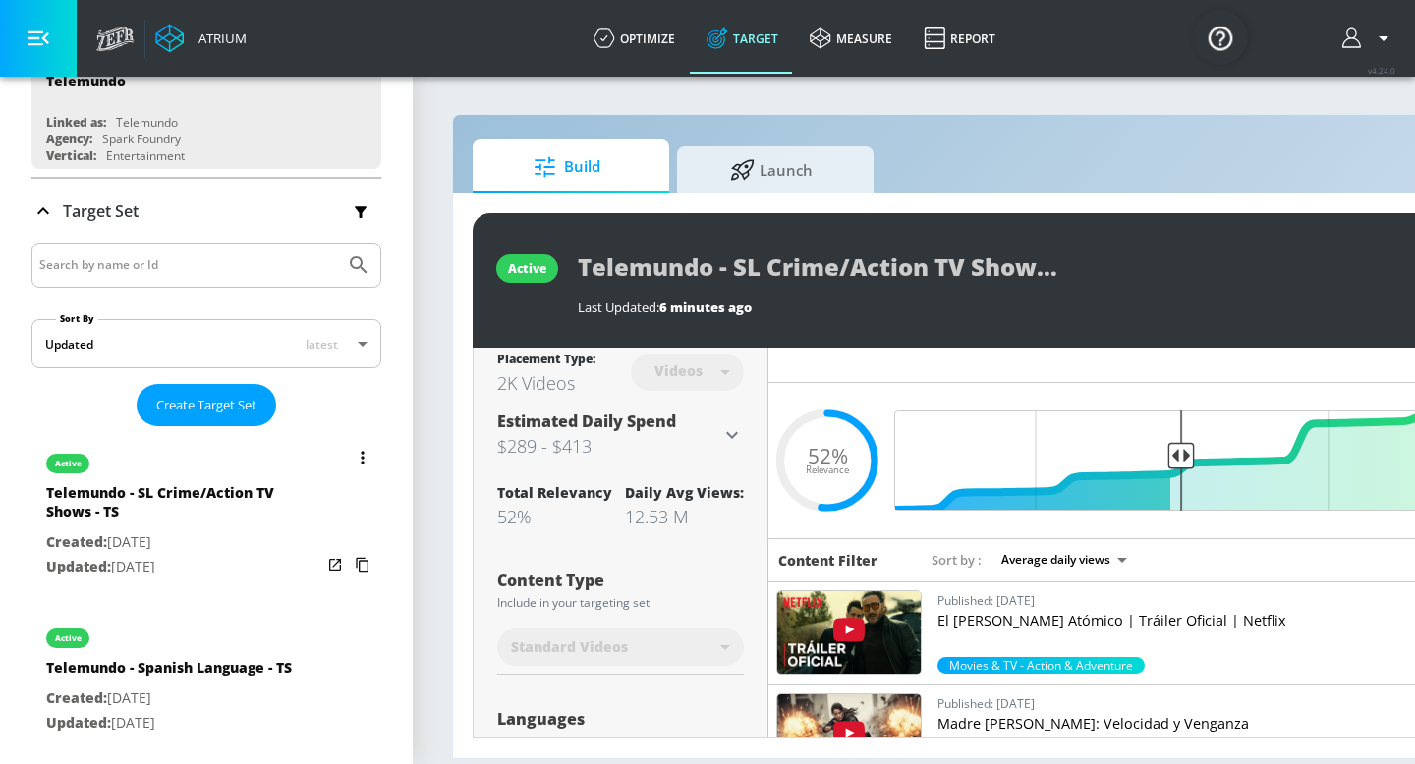
click at [367, 562] on icon "list of Target Set" at bounding box center [362, 565] width 13 height 15
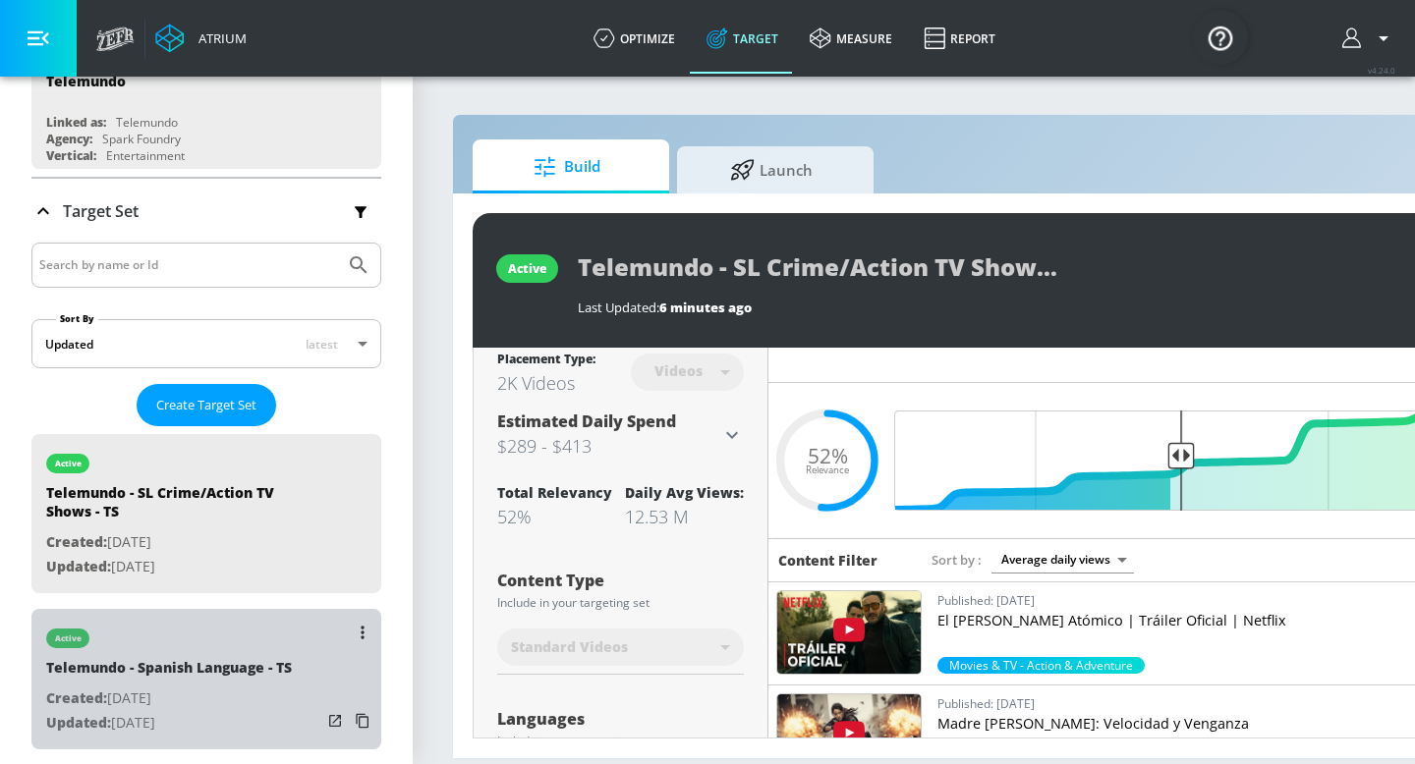
click at [226, 687] on p "Created: Sep. 03, 2025" at bounding box center [169, 699] width 246 height 25
type input "Telemundo - Spanish Language - TS"
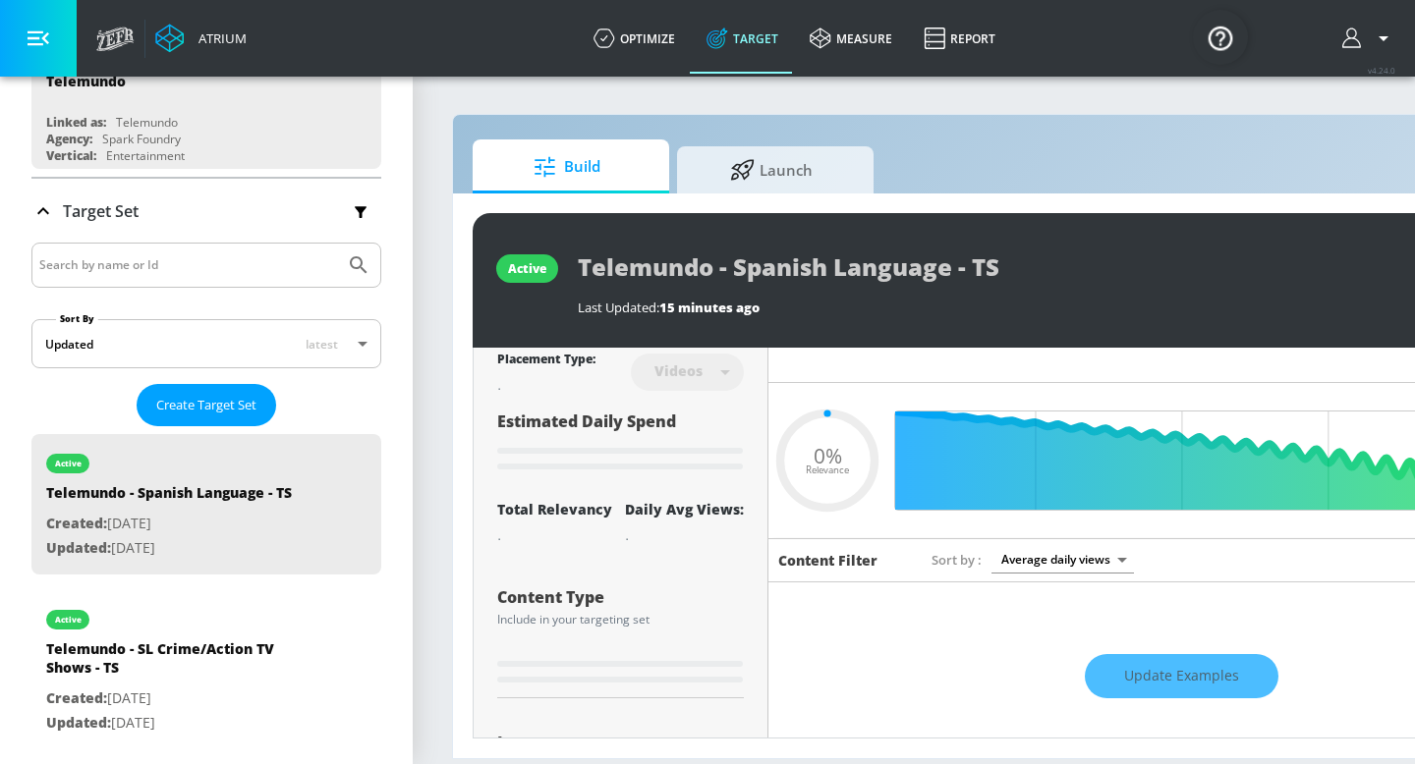
type input "0.6"
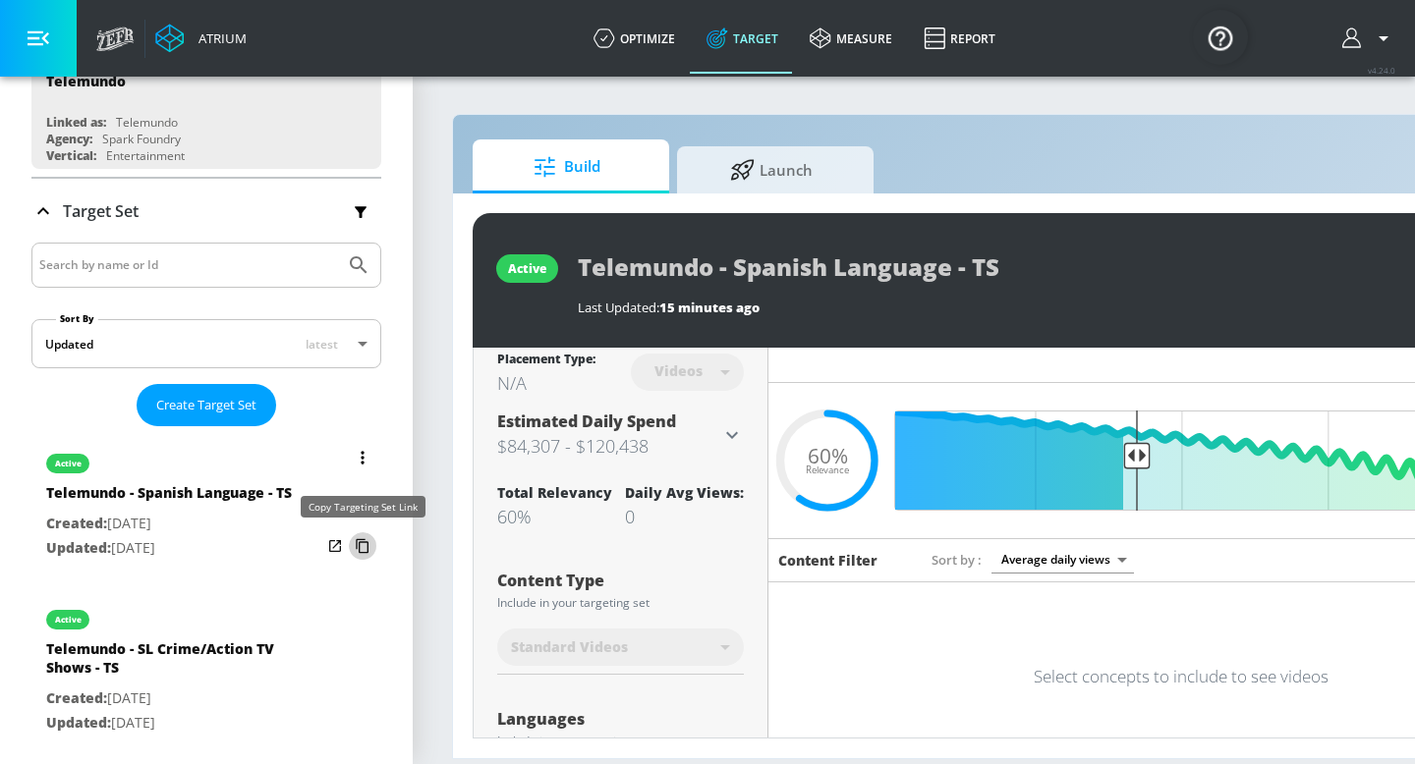
click at [360, 545] on icon "list of Target Set" at bounding box center [362, 546] width 13 height 15
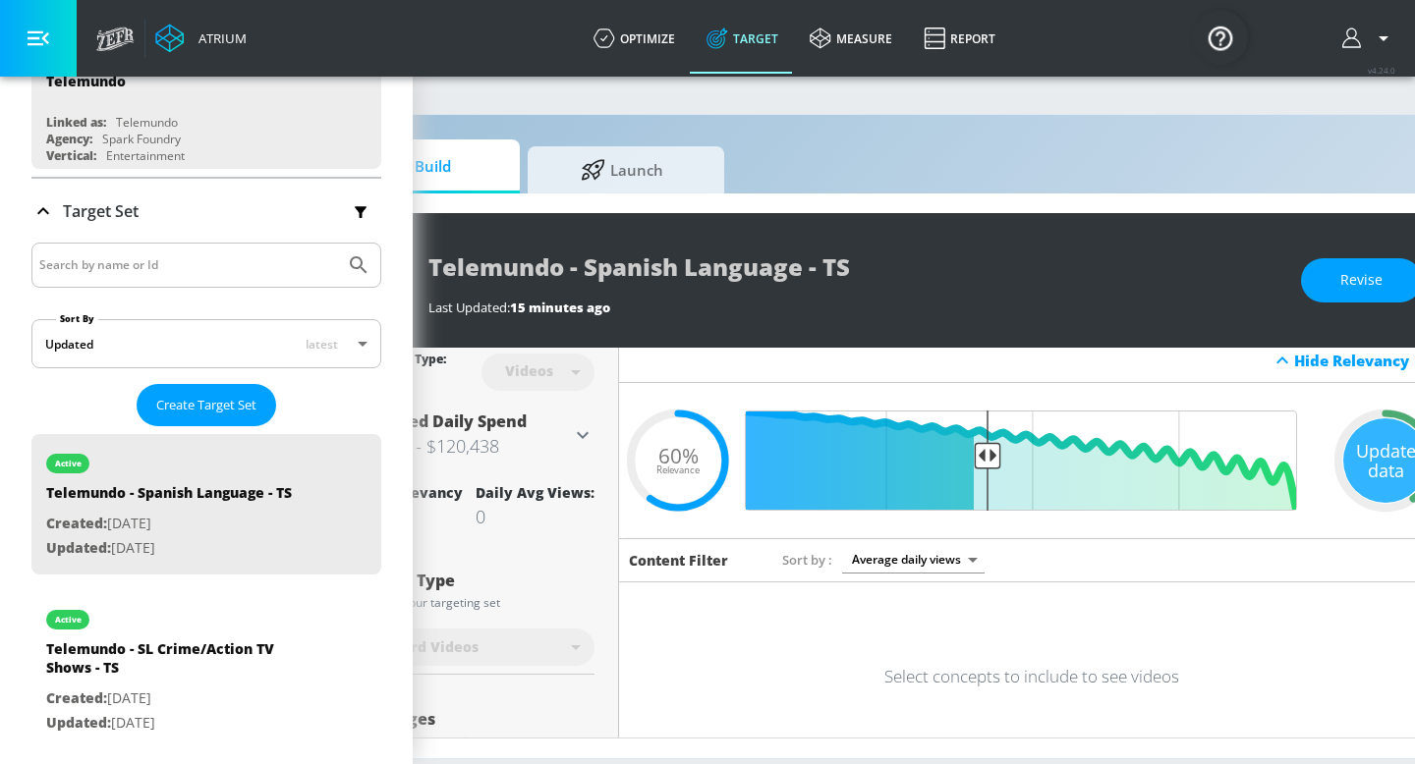
scroll to position [0, 156]
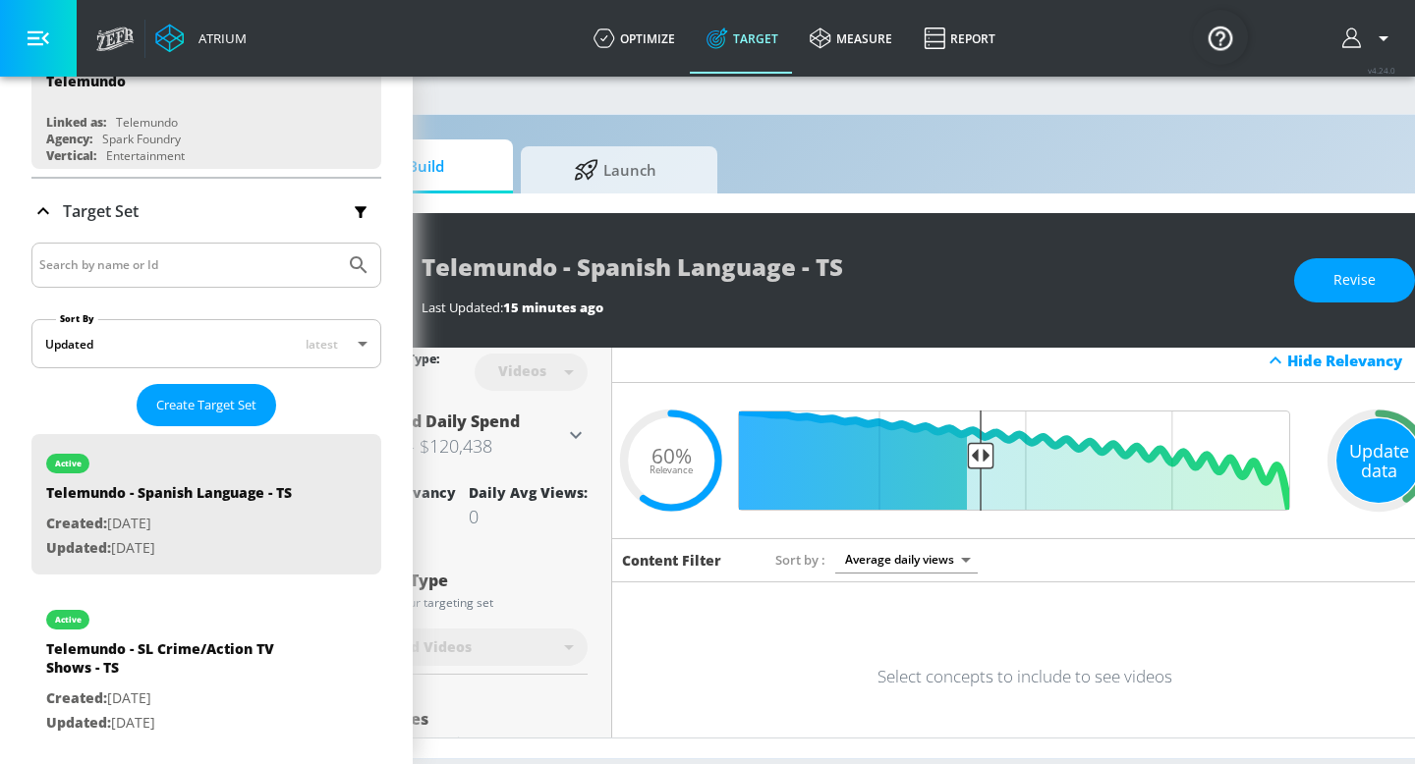
click at [1398, 437] on div "Update data" at bounding box center [1378, 460] width 84 height 84
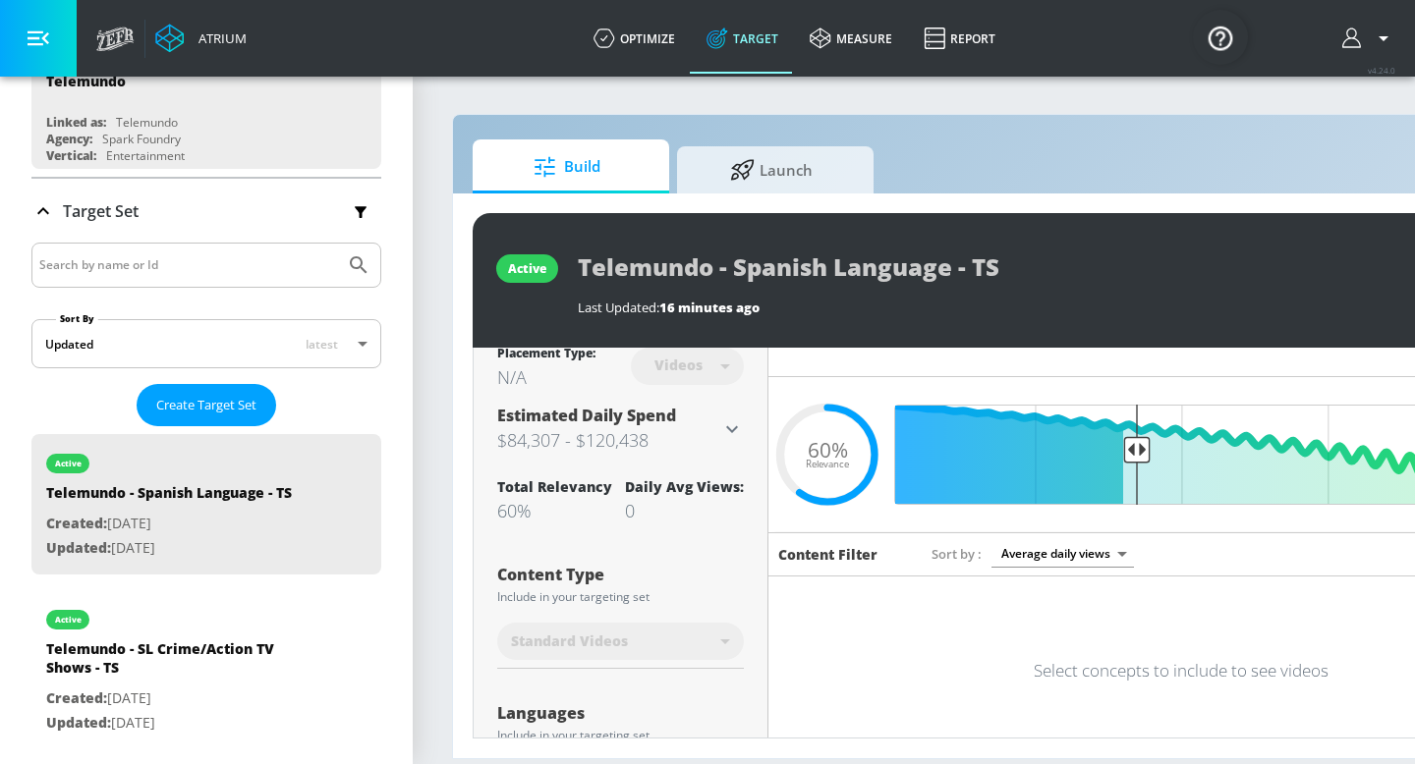
scroll to position [0, 0]
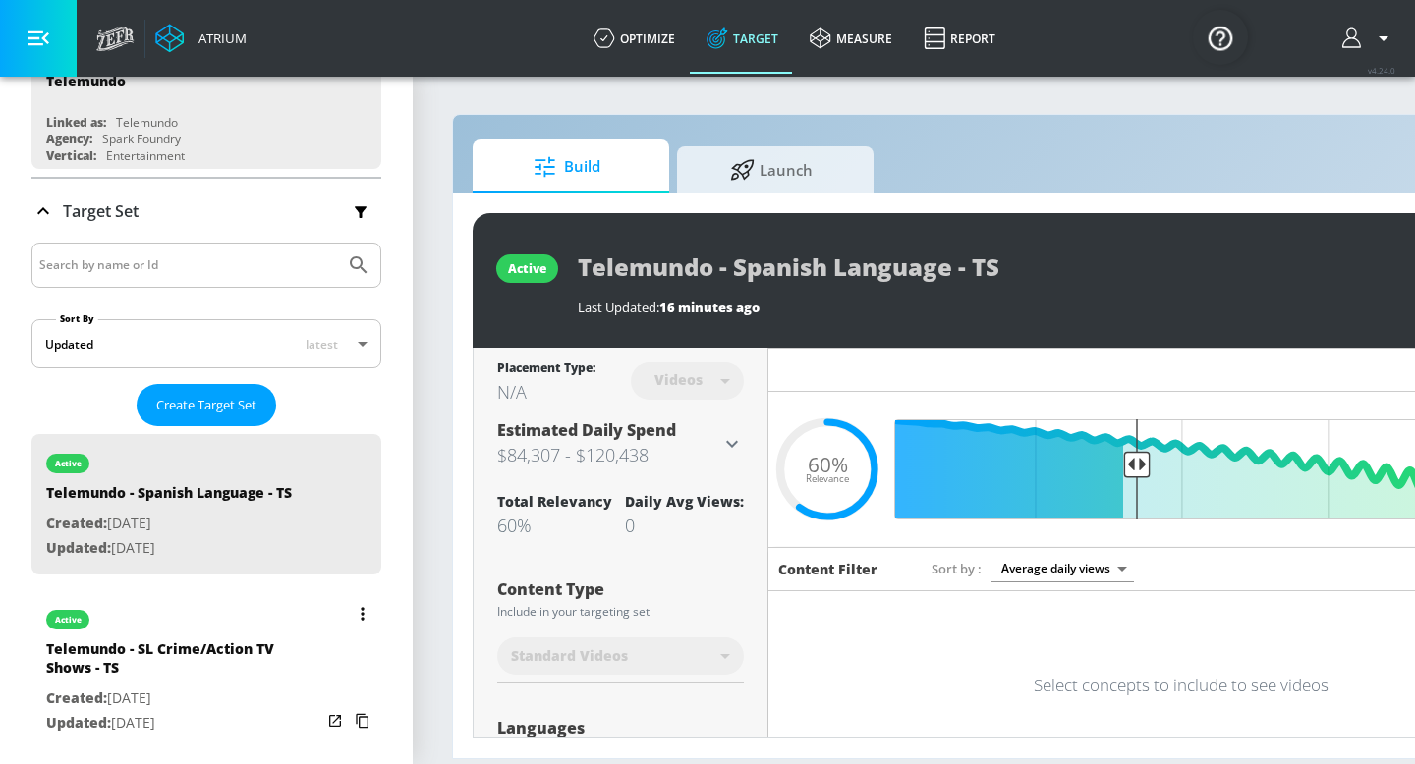
click at [224, 623] on div "active" at bounding box center [183, 614] width 275 height 49
type input "Telemundo - SL Crime/Action TV Shows - TS"
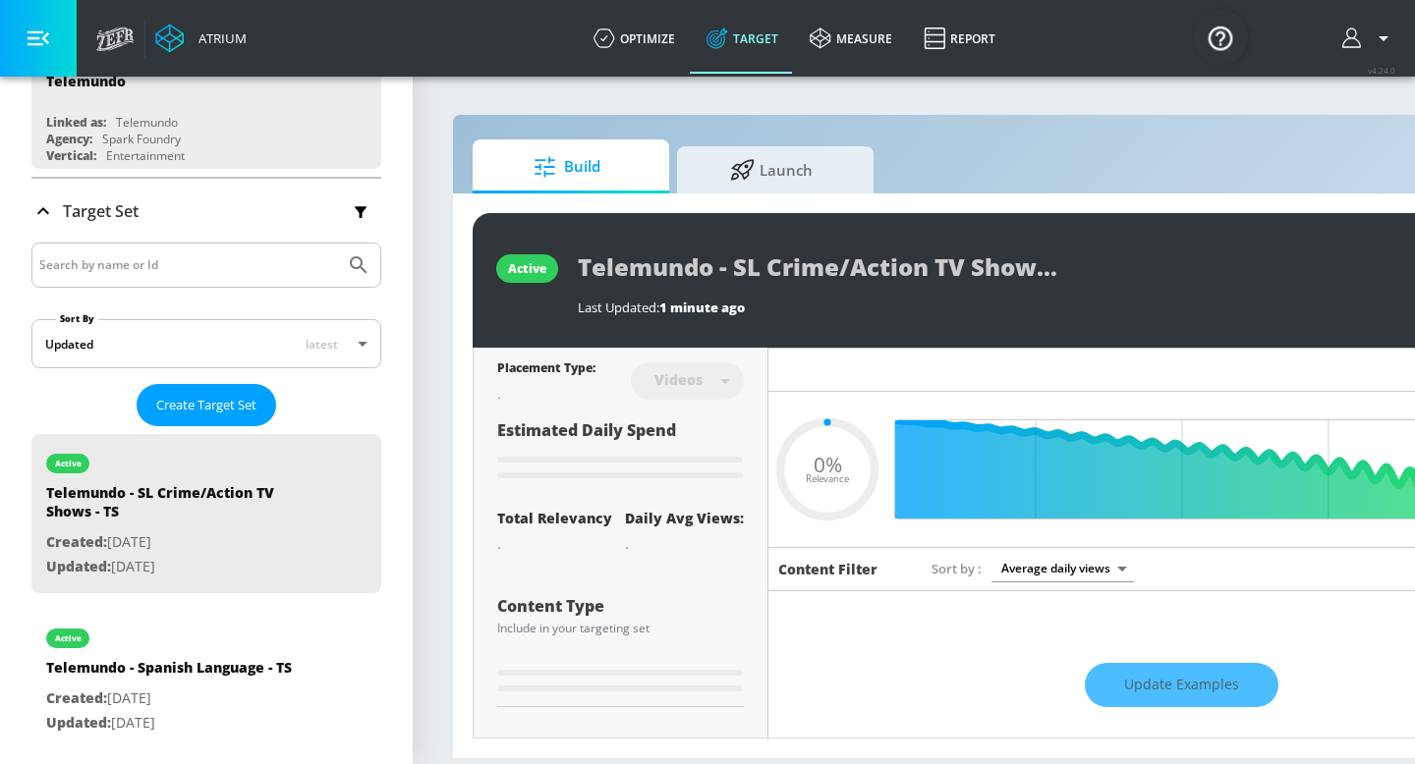
type input "0.52"
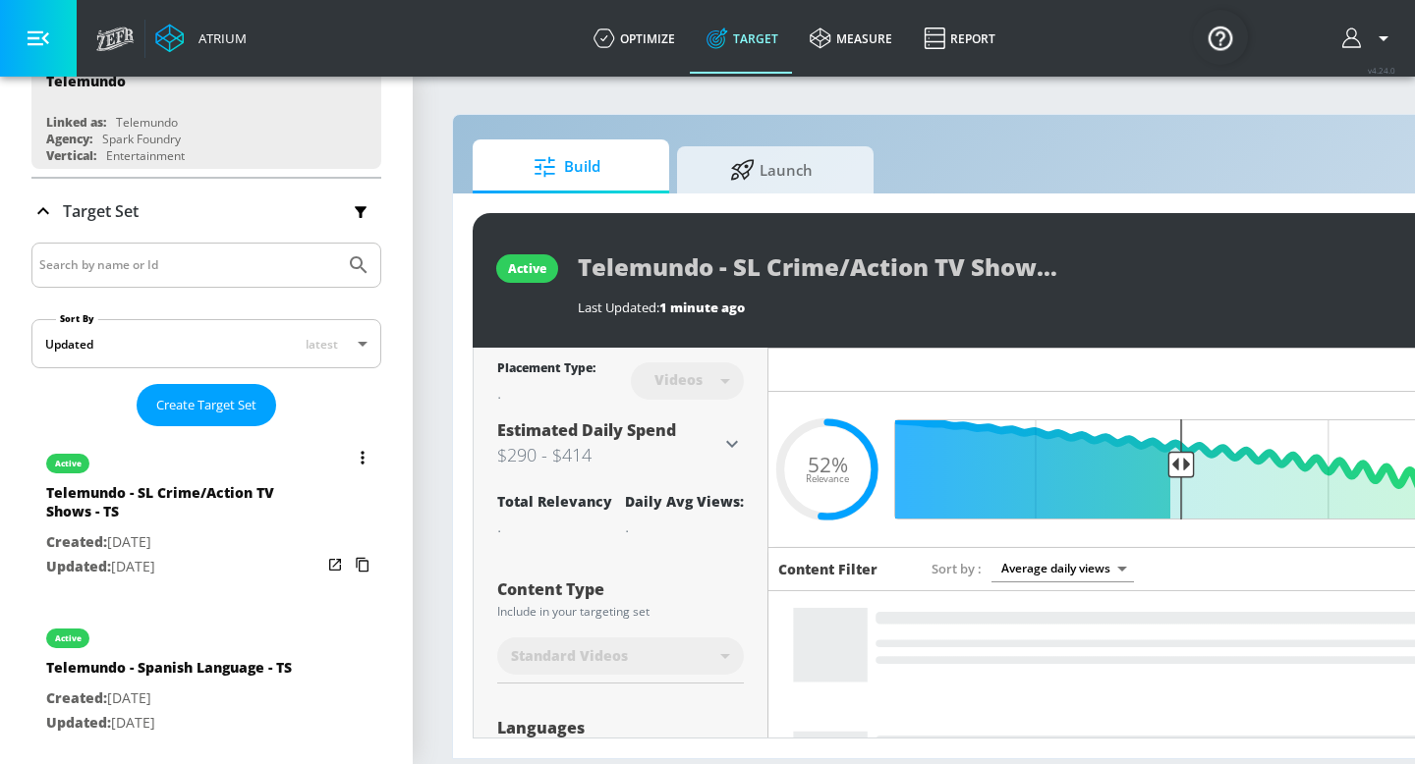
click at [361, 457] on icon "list of Target Set" at bounding box center [363, 458] width 4 height 14
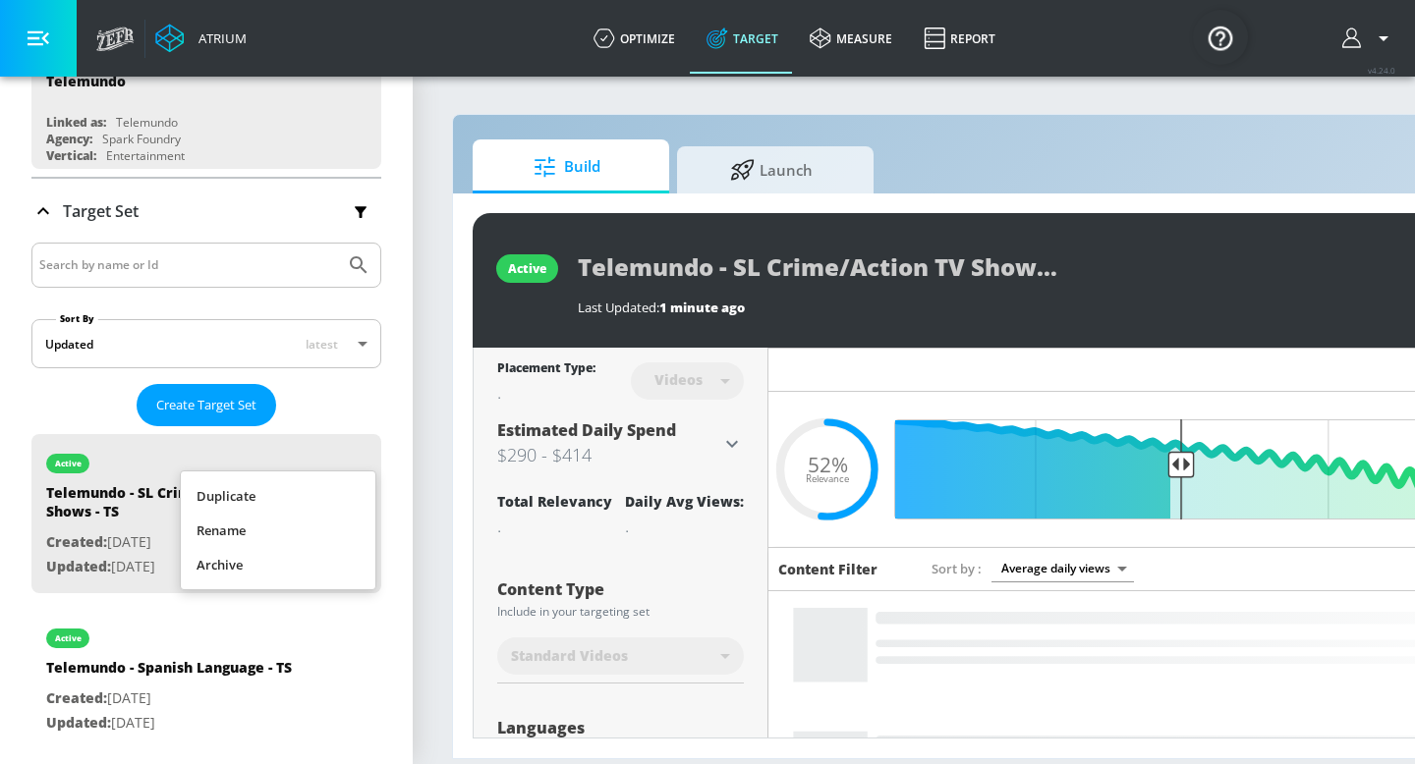
click at [289, 524] on li "Rename" at bounding box center [278, 531] width 195 height 34
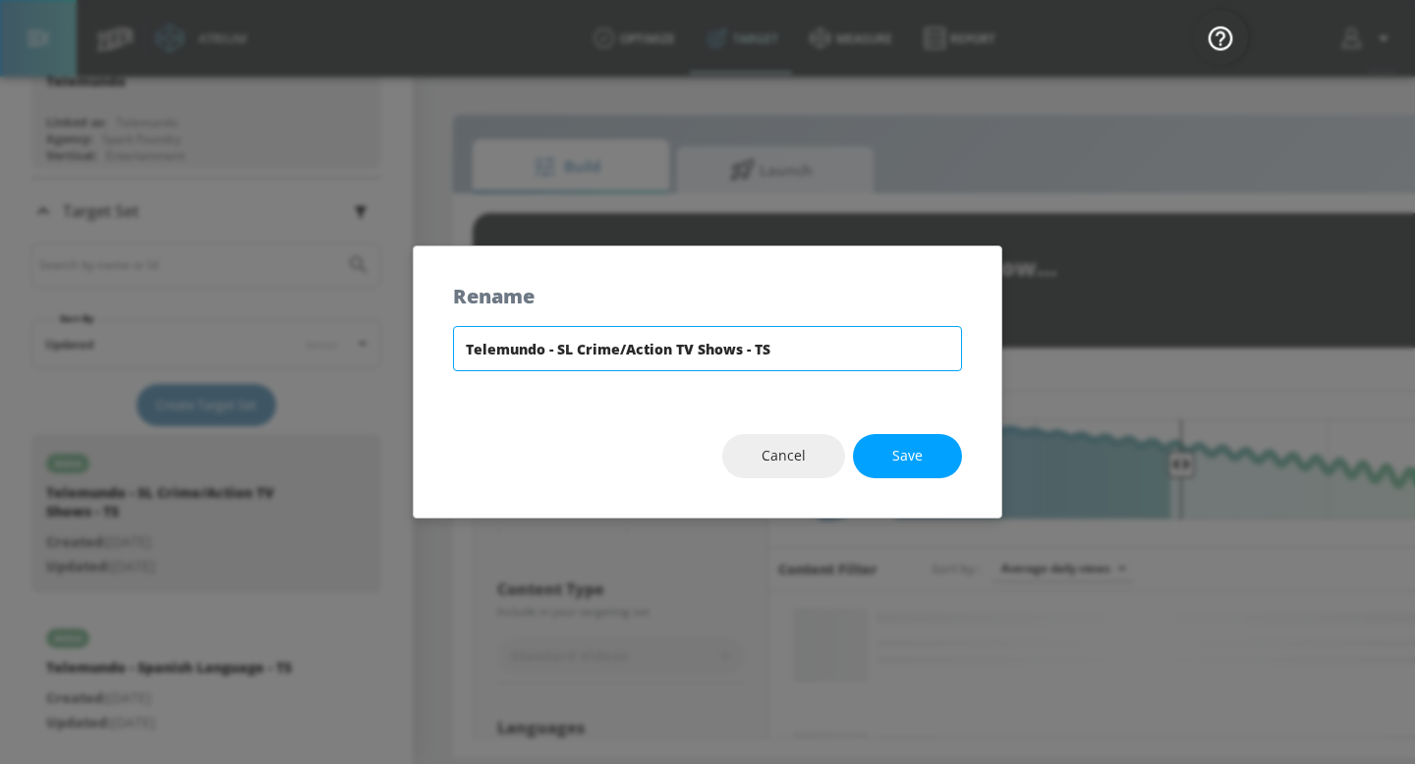
click at [594, 360] on input "Telemundo - SL Crime/Action TV Shows - TS" at bounding box center [707, 348] width 509 height 45
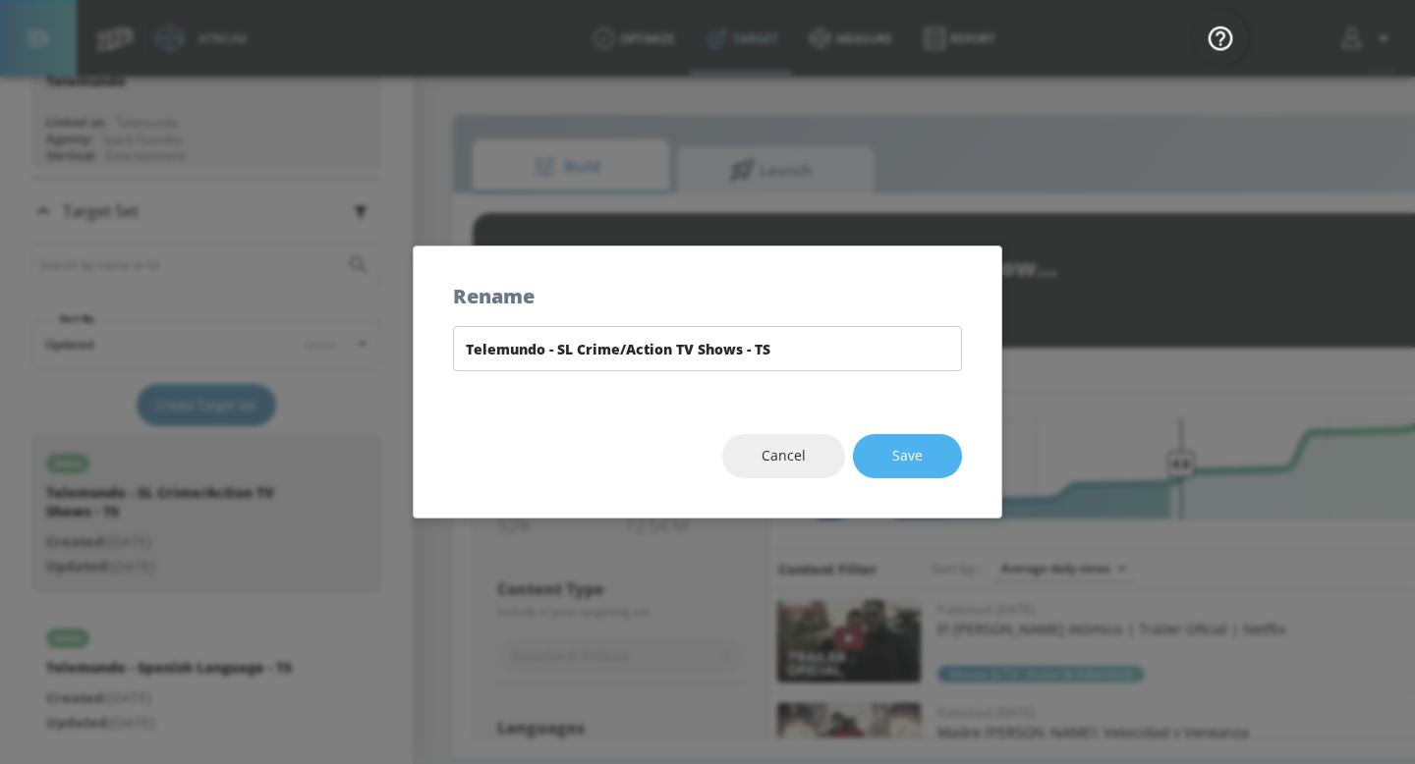
click at [929, 462] on button "Save" at bounding box center [907, 456] width 109 height 44
